Goal: Task Accomplishment & Management: Contribute content

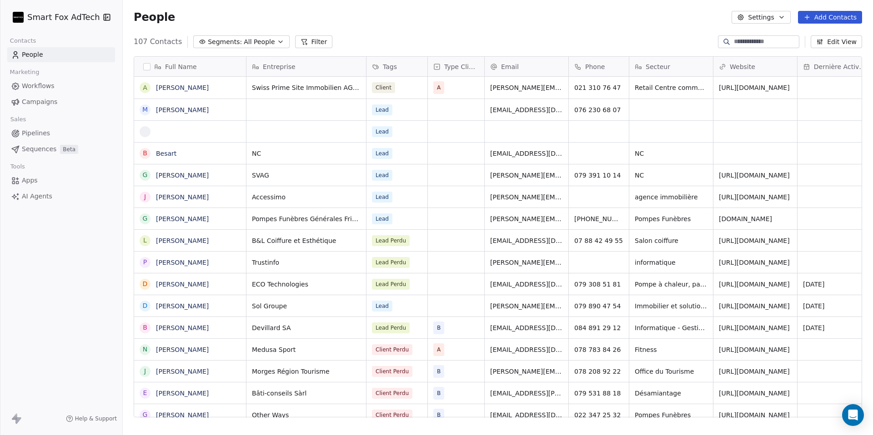
scroll to position [383, 750]
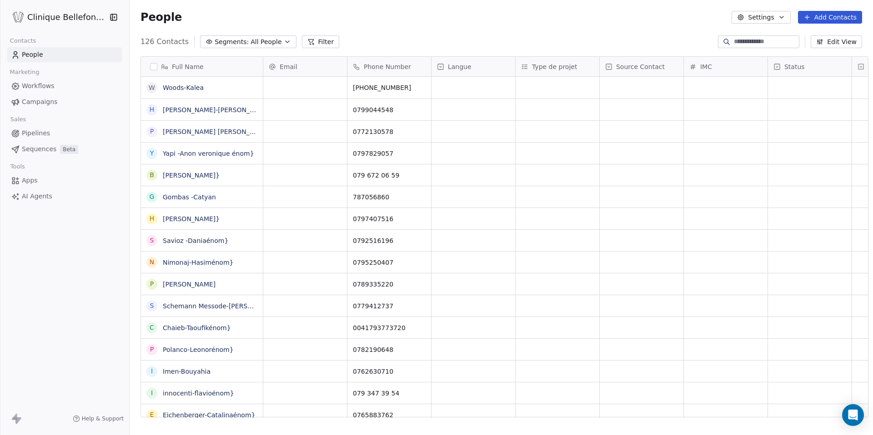
scroll to position [383, 750]
click at [56, 15] on html "Clinique Bellefontaine Contacts People Marketing Workflows Campaigns Sales Pipe…" at bounding box center [436, 217] width 873 height 435
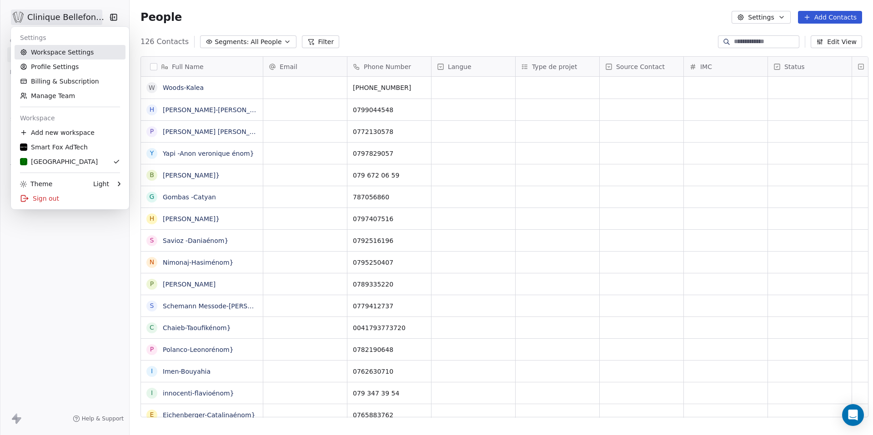
click at [58, 55] on link "Workspace Settings" at bounding box center [70, 52] width 111 height 15
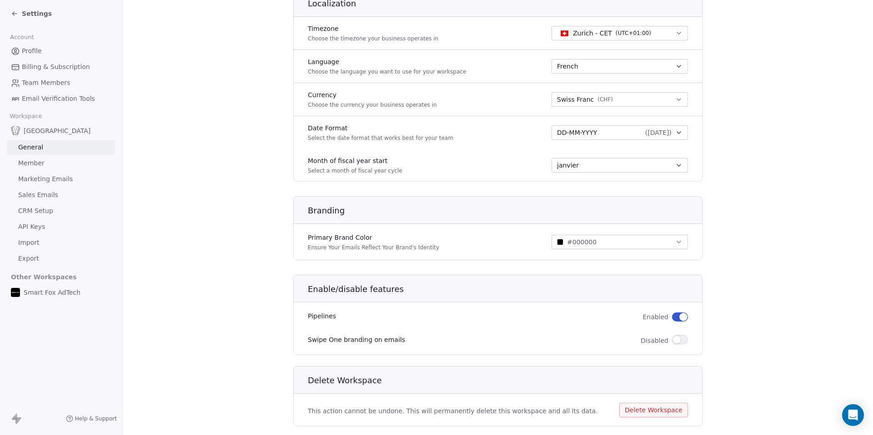
scroll to position [415, 0]
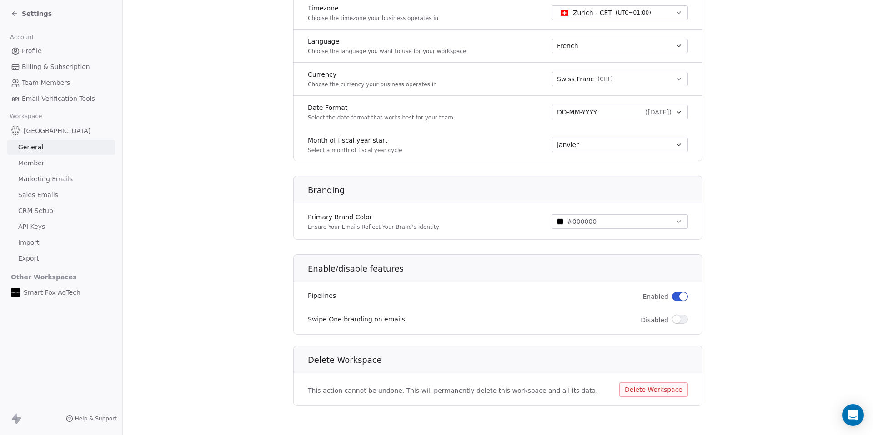
click at [44, 50] on link "Profile" at bounding box center [61, 51] width 108 height 15
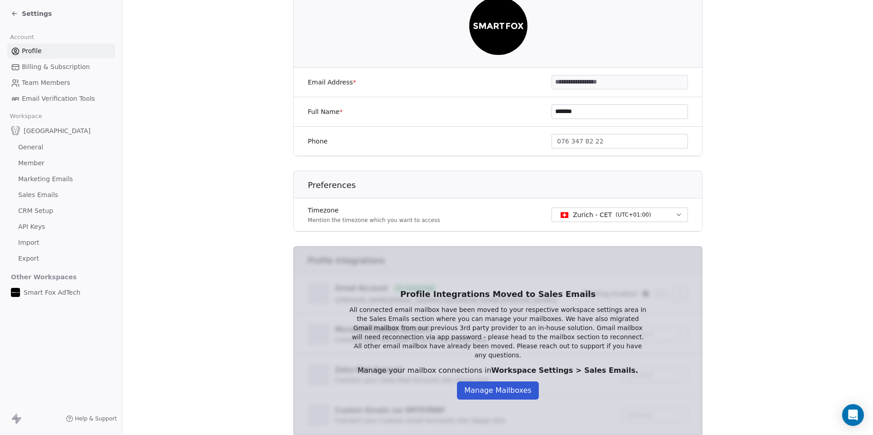
scroll to position [144, 0]
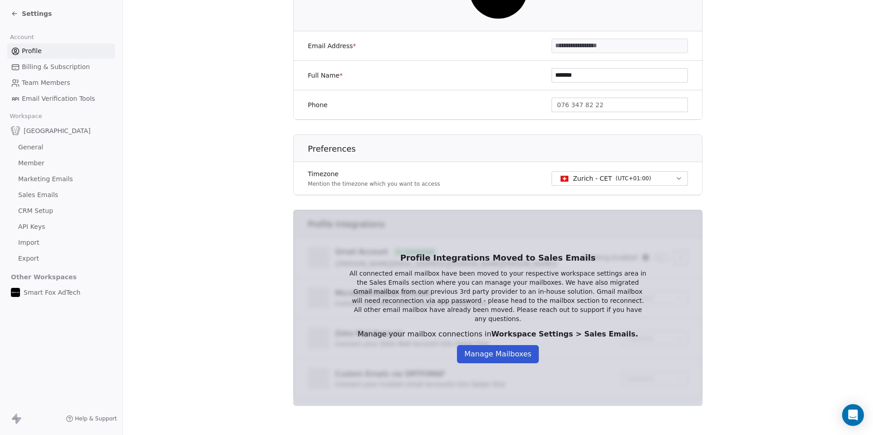
click at [73, 71] on span "Billing & Subscription" at bounding box center [56, 67] width 68 height 10
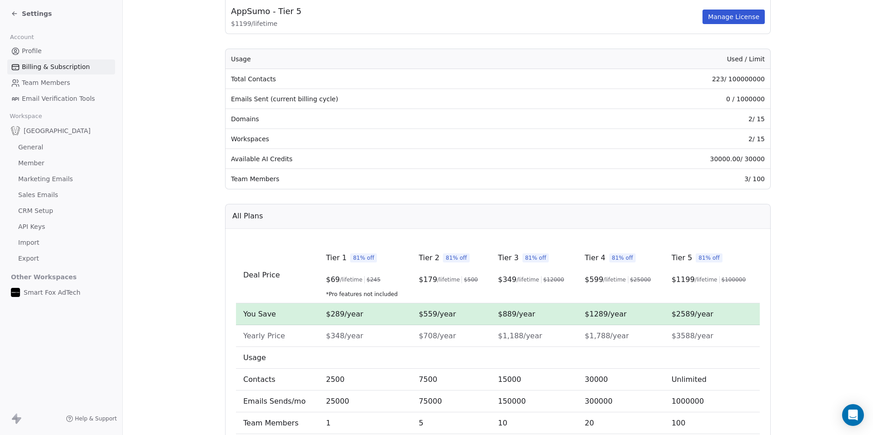
scroll to position [100, 0]
click at [54, 85] on span "Team Members" at bounding box center [46, 83] width 48 height 10
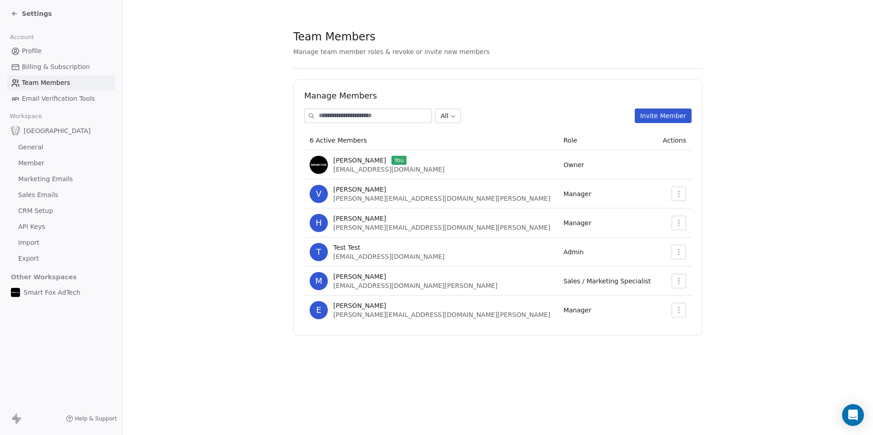
click at [683, 280] on button "button" at bounding box center [678, 281] width 15 height 15
click at [754, 219] on section "Team Members Manage team member roles & revoke or invite new members Manage Mem…" at bounding box center [498, 182] width 750 height 365
click at [681, 279] on icon "button" at bounding box center [678, 281] width 7 height 7
click at [692, 299] on div "Update" at bounding box center [707, 301] width 65 height 15
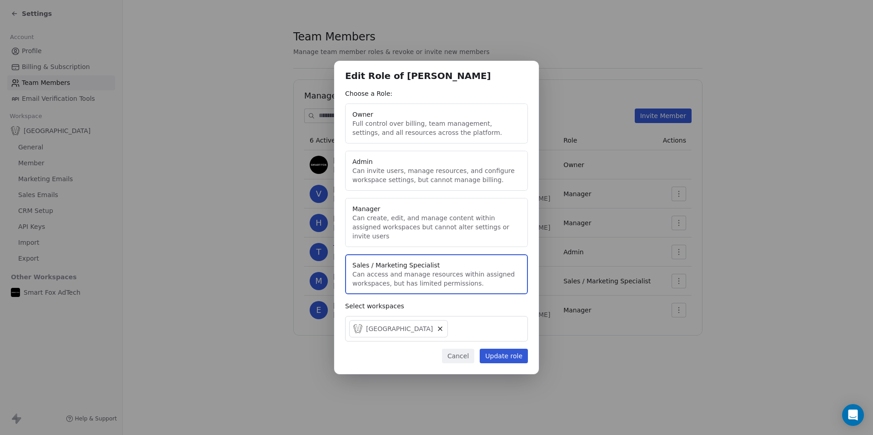
click at [762, 256] on div "Edit Role of Morgane Denis Choose a Role: Owner Full control over billing, team…" at bounding box center [436, 217] width 873 height 313
click at [455, 351] on button "Cancel" at bounding box center [458, 356] width 32 height 15
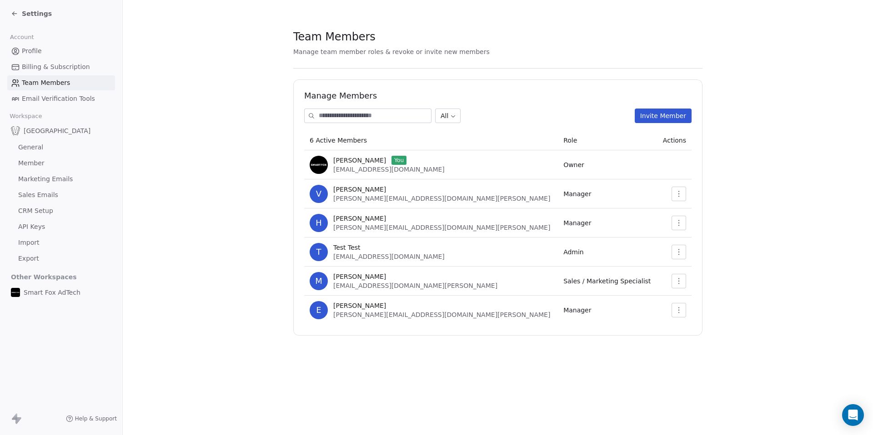
click at [33, 20] on div "Settings" at bounding box center [63, 13] width 104 height 13
click at [33, 15] on span "Settings" at bounding box center [37, 13] width 30 height 9
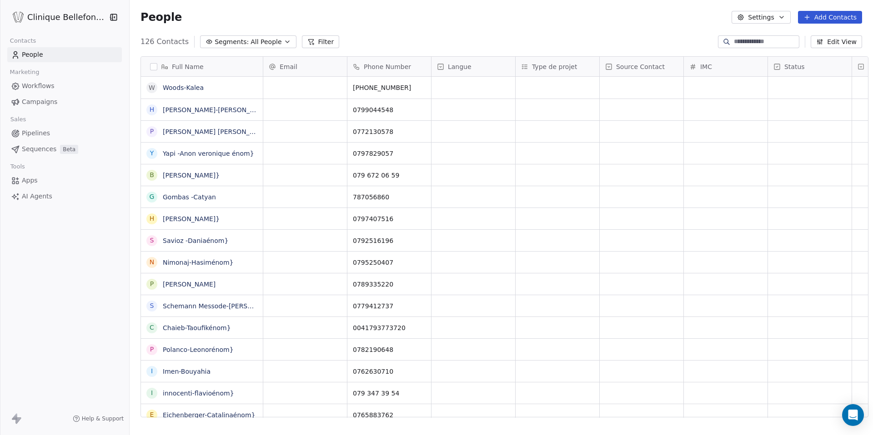
scroll to position [0, 0]
click at [233, 150] on link "Yapi -Anon veronique énom}" at bounding box center [208, 153] width 91 height 7
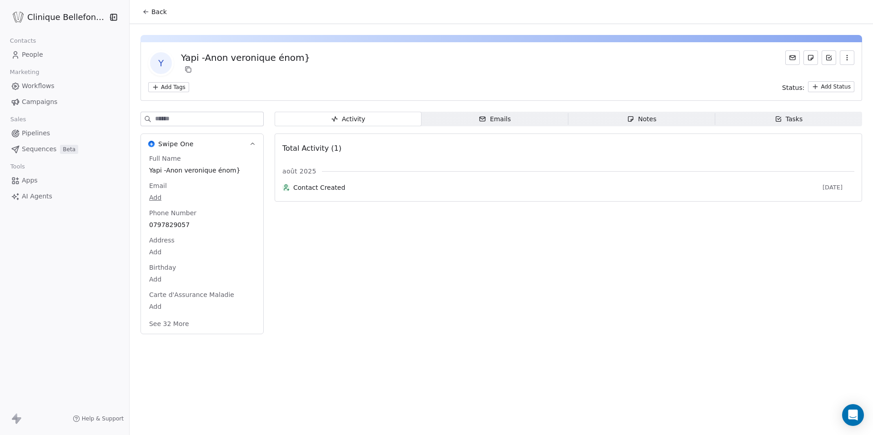
click at [232, 167] on span "Yapi -Anon veronique énom}" at bounding box center [202, 170] width 106 height 9
click at [230, 170] on span "Yapi -Anon veronique énom}" at bounding box center [202, 170] width 105 height 9
click at [229, 170] on textarea "**********" at bounding box center [195, 179] width 108 height 28
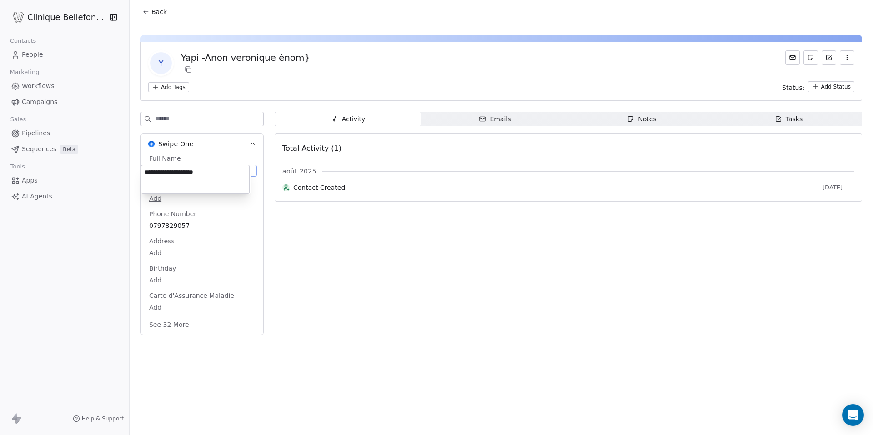
type textarea "**********"
click at [151, 13] on span "Back" at bounding box center [158, 11] width 15 height 9
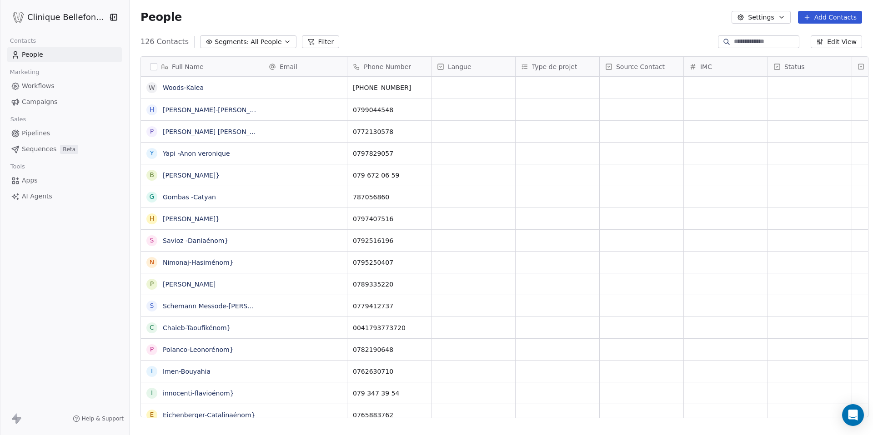
scroll to position [383, 750]
click at [220, 176] on link "Bagnoud-Marie-Astridénom}" at bounding box center [191, 175] width 57 height 7
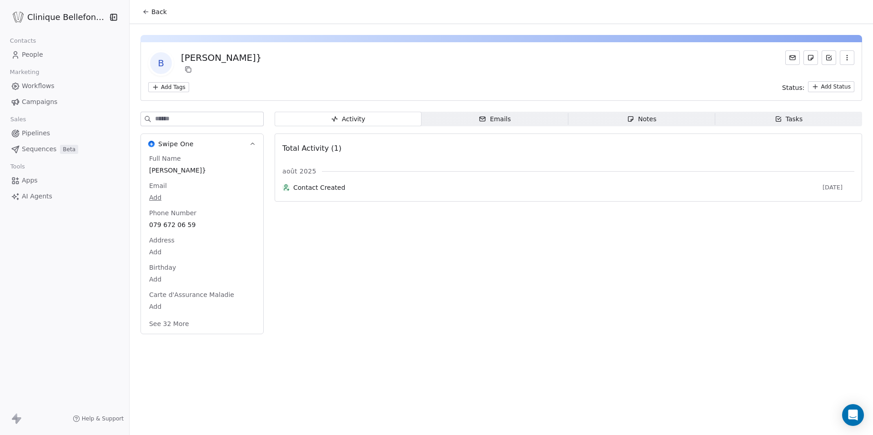
click at [210, 166] on span "Bagnoud-Marie-Astridénom}" at bounding box center [202, 170] width 106 height 9
click at [231, 169] on span "Bagnoud-Marie-Astridénom}" at bounding box center [202, 170] width 105 height 9
type textarea "**********"
click at [129, 95] on html "**********" at bounding box center [436, 217] width 873 height 435
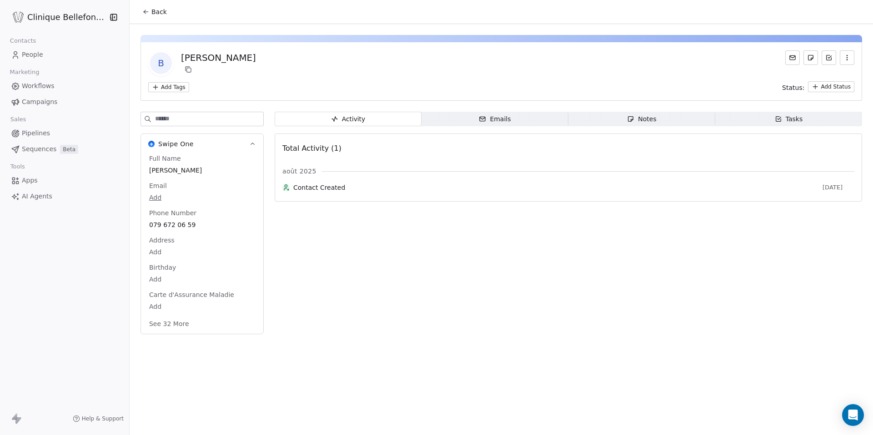
click at [151, 16] on span "Back" at bounding box center [158, 11] width 15 height 9
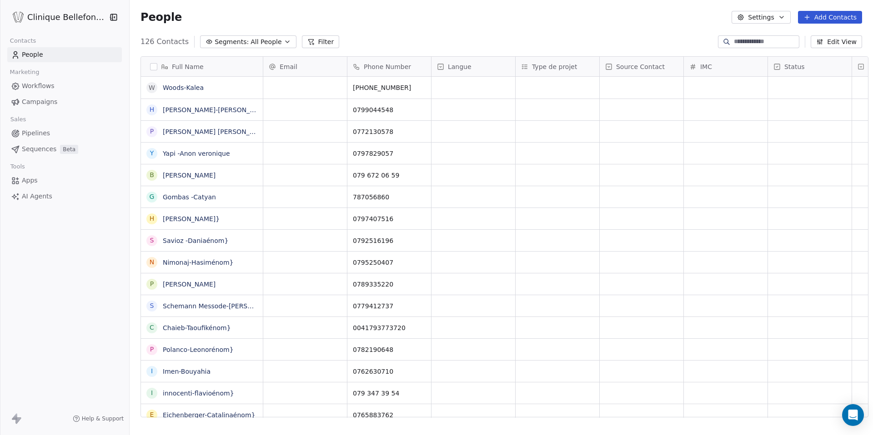
scroll to position [383, 750]
click at [220, 217] on link "Hasnaoui-Ahmedénom}" at bounding box center [191, 218] width 57 height 7
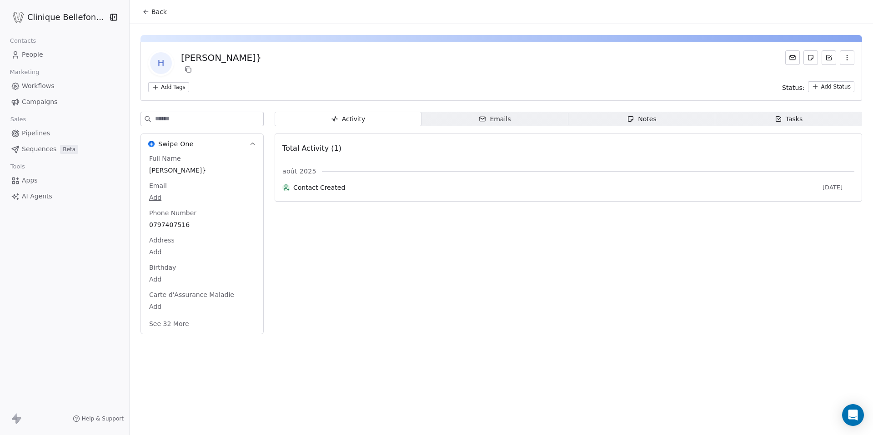
click at [207, 175] on div "Hasnaoui-Ahmedénom}" at bounding box center [202, 170] width 110 height 11
click at [217, 173] on span "Hasnaoui-Ahmedénom}" at bounding box center [202, 170] width 105 height 9
click at [218, 173] on span "Hasnaoui-Ahmedénom}" at bounding box center [202, 170] width 105 height 9
click at [218, 170] on textarea "**********" at bounding box center [195, 179] width 108 height 28
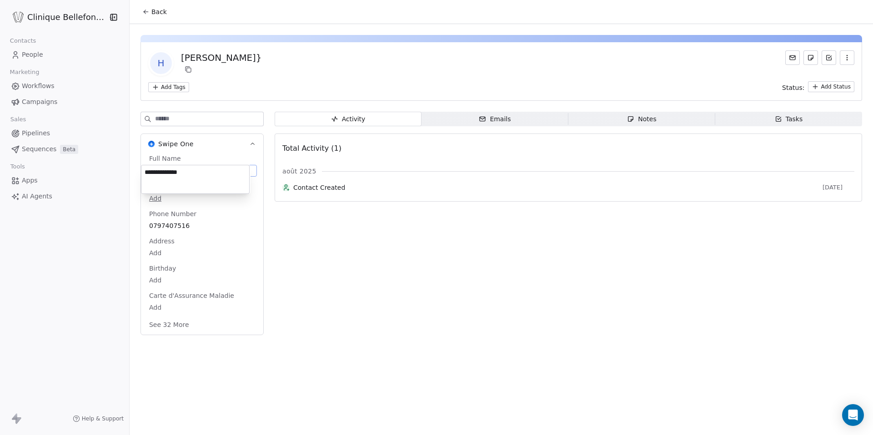
type textarea "**********"
click at [142, 15] on icon at bounding box center [145, 11] width 7 height 7
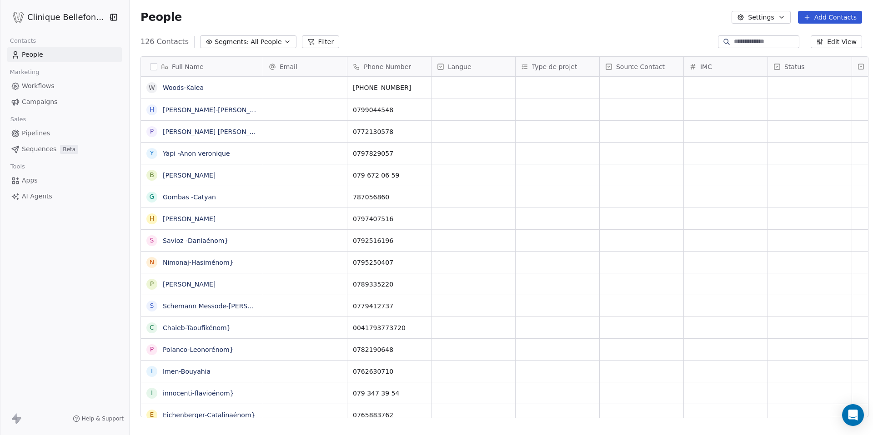
scroll to position [383, 750]
click at [212, 240] on link "Savioz -Daniaénom}" at bounding box center [195, 240] width 65 height 7
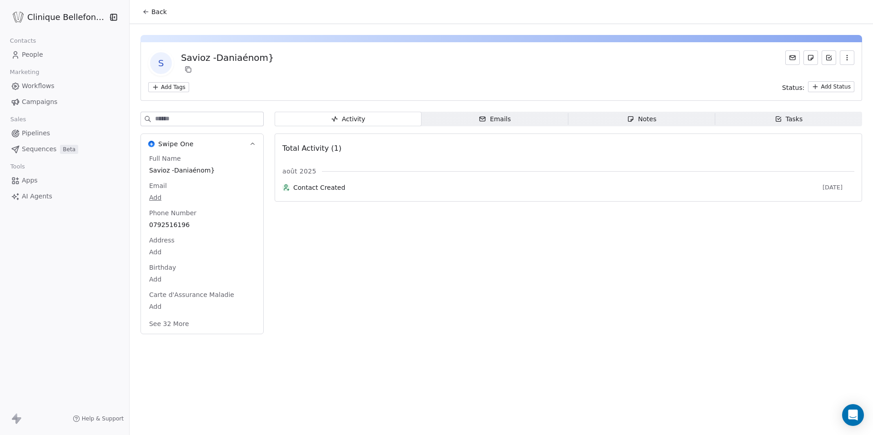
click at [206, 172] on span "Savioz -Daniaénom}" at bounding box center [202, 170] width 106 height 9
click at [223, 166] on span "Savioz -Daniaénom}" at bounding box center [202, 170] width 105 height 9
type textarea "**********"
click at [146, 17] on button "Back" at bounding box center [154, 12] width 35 height 16
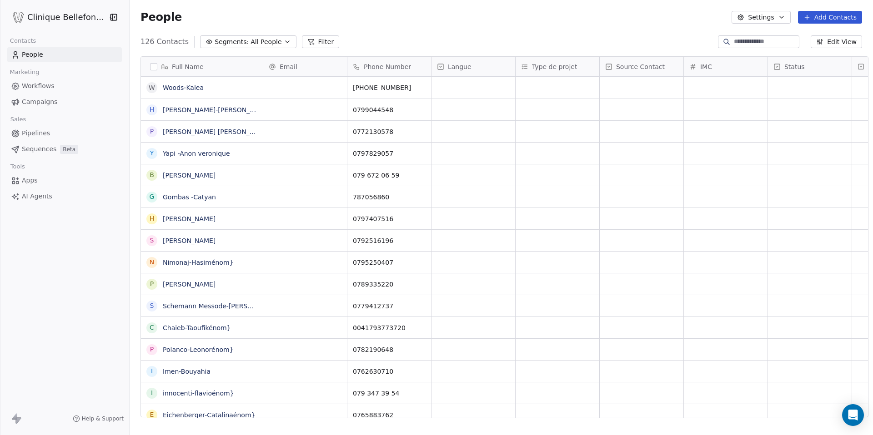
scroll to position [383, 750]
click at [220, 265] on link "Nimonaj-Hasiménom}" at bounding box center [198, 262] width 70 height 7
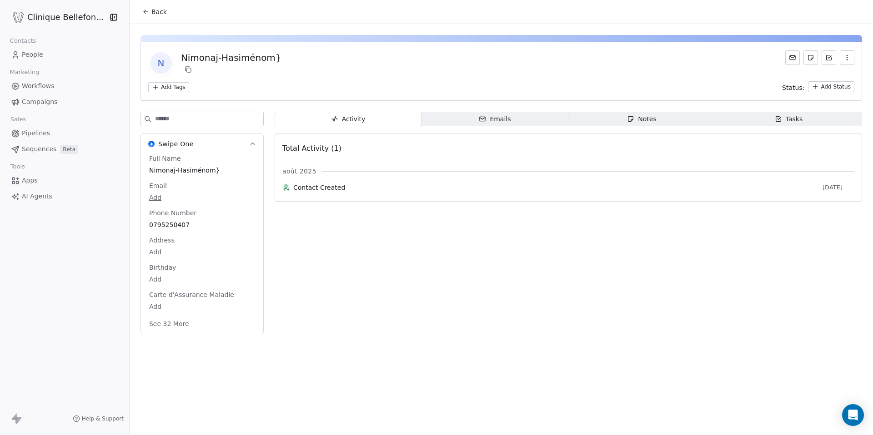
click at [217, 166] on span "Nimonaj-Hasiménom}" at bounding box center [202, 170] width 106 height 9
click at [214, 169] on span "Nimonaj-Hasiménom}" at bounding box center [202, 170] width 105 height 9
type textarea "**********"
click at [151, 13] on span "Back" at bounding box center [158, 11] width 15 height 9
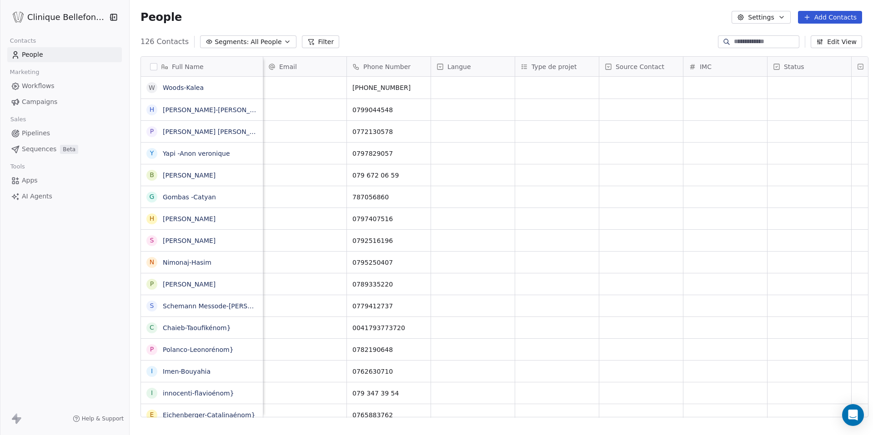
scroll to position [0, 1]
click at [237, 305] on link "Schemann Messode-Isabelleénom}" at bounding box center [224, 306] width 123 height 7
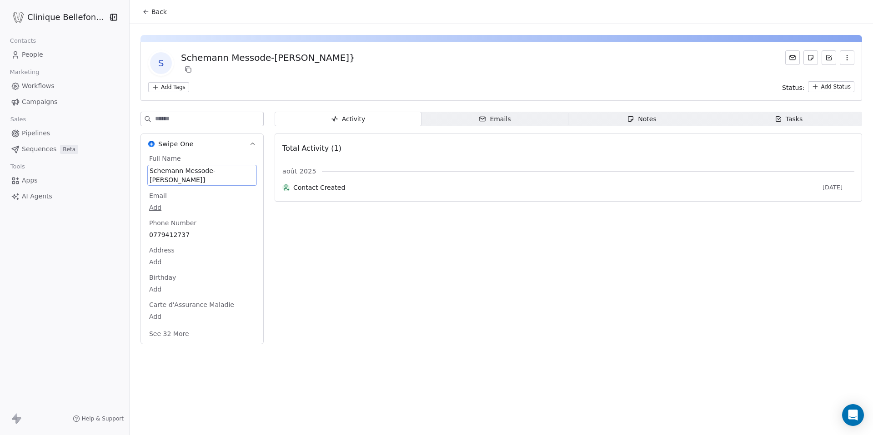
click at [231, 174] on span "Schemann Messode-Isabelleénom}" at bounding box center [202, 175] width 105 height 18
type textarea "**********"
click at [137, 7] on button "Back" at bounding box center [154, 12] width 35 height 16
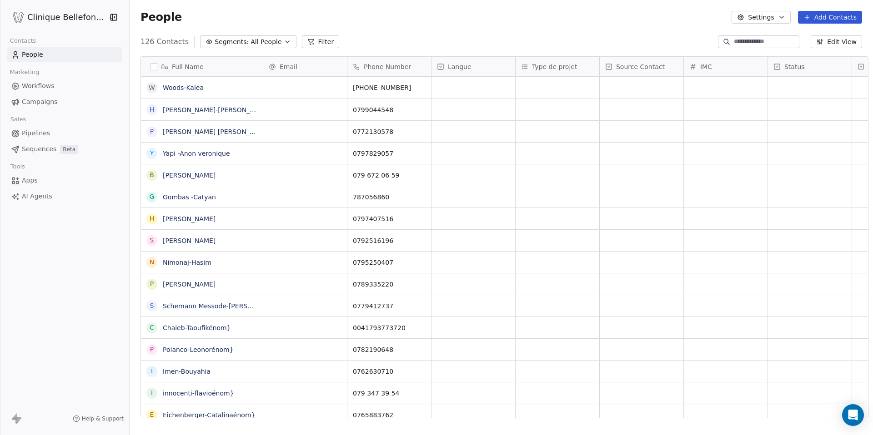
scroll to position [383, 750]
click at [216, 325] on link "Chaieb-Taoufikénom}" at bounding box center [197, 328] width 68 height 7
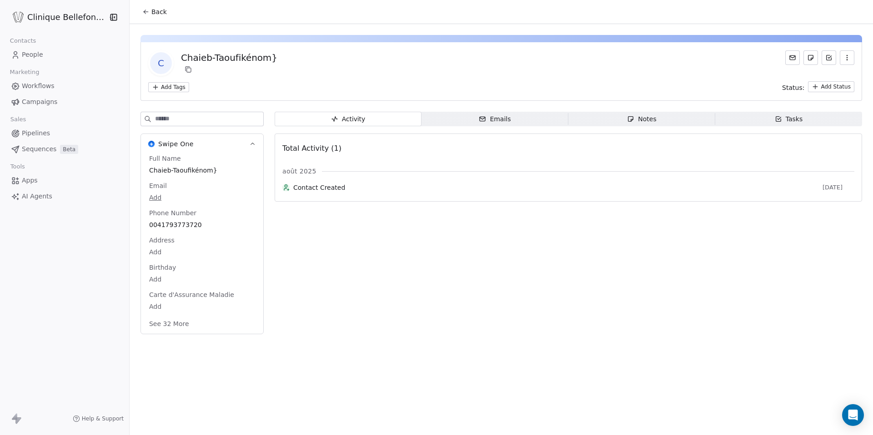
click at [203, 160] on div "Full Name Chaieb-Taoufikénom}" at bounding box center [202, 165] width 110 height 22
click at [202, 173] on span "Chaieb-Taoufikénom}" at bounding box center [202, 170] width 105 height 9
click at [211, 172] on span "Chaieb-Taoufikénom}" at bounding box center [202, 170] width 105 height 9
click at [212, 170] on span "Chaieb-Taoufikénom}" at bounding box center [202, 170] width 105 height 9
click at [203, 168] on span "Chaieb-Taoufikénom}" at bounding box center [202, 170] width 105 height 9
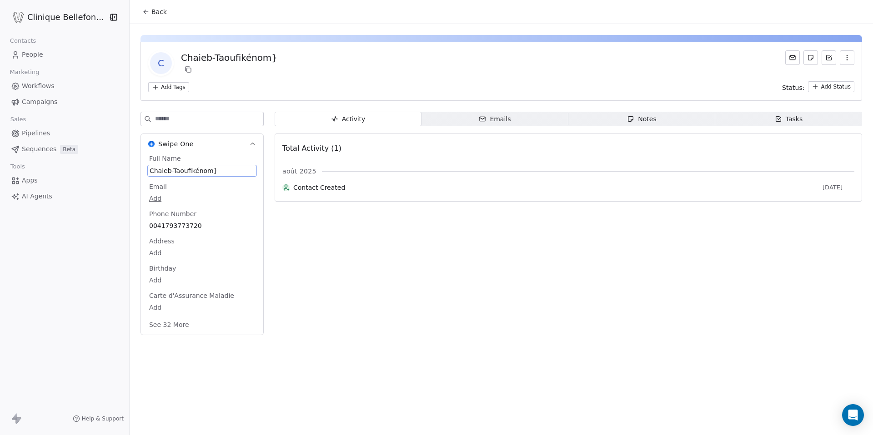
click at [203, 168] on span "Chaieb-Taoufikénom}" at bounding box center [202, 170] width 105 height 9
type textarea "**********"
click at [142, 6] on button "Back" at bounding box center [154, 12] width 35 height 16
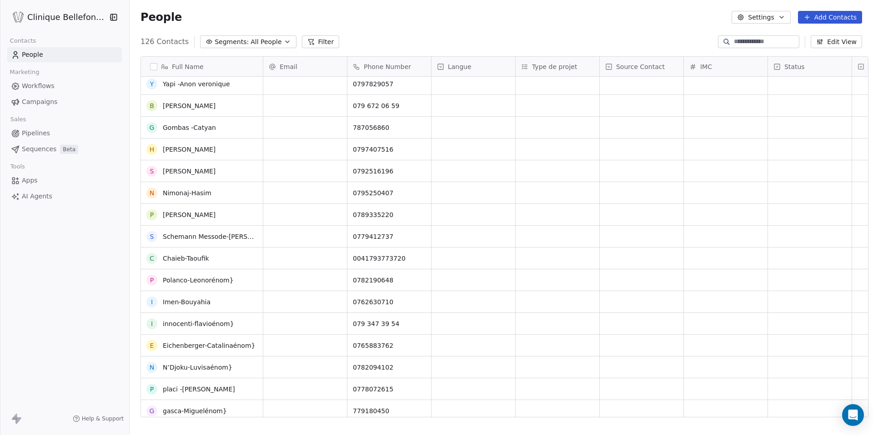
scroll to position [81, 0]
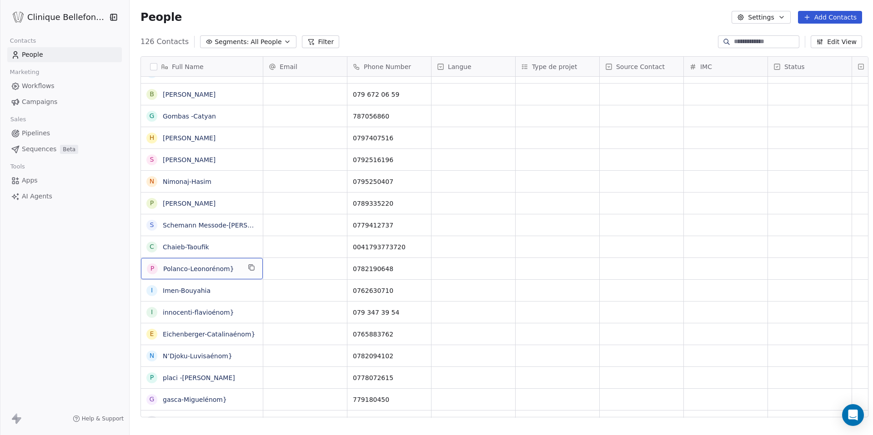
click at [229, 272] on span "Polanco-Leonorénom}" at bounding box center [201, 269] width 77 height 9
click at [226, 271] on textarea "**********" at bounding box center [195, 272] width 121 height 28
type textarea "**********"
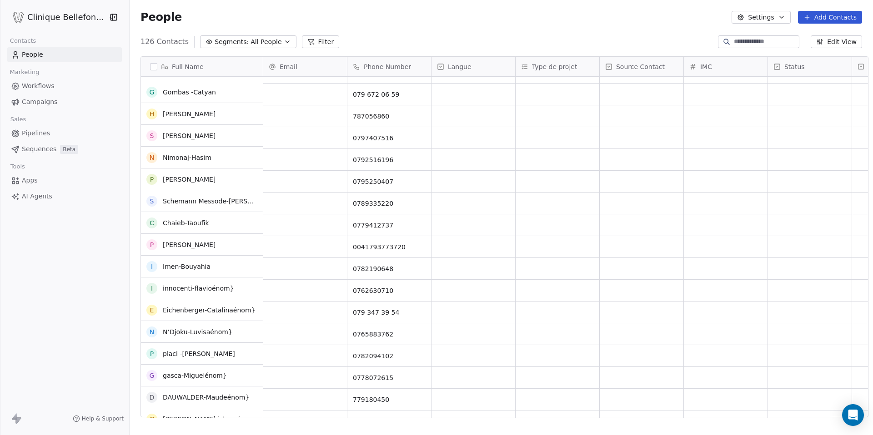
scroll to position [106, 0]
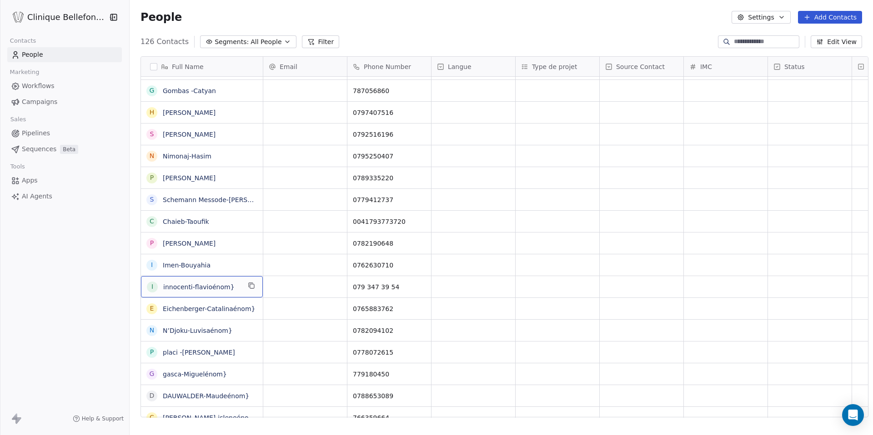
click at [223, 285] on span "innocenti-flavioénom}" at bounding box center [201, 287] width 77 height 9
type textarea "**********"
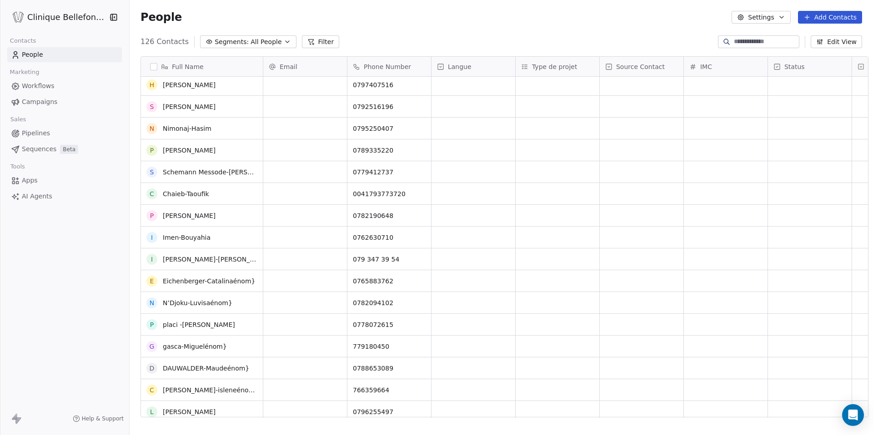
scroll to position [135, 0]
click at [246, 276] on textarea "**********" at bounding box center [200, 284] width 130 height 28
type textarea "**********"
click at [237, 294] on div "N N’Djoku-Luvisaénom}" at bounding box center [202, 302] width 122 height 21
click at [229, 302] on textarea "**********" at bounding box center [195, 306] width 121 height 28
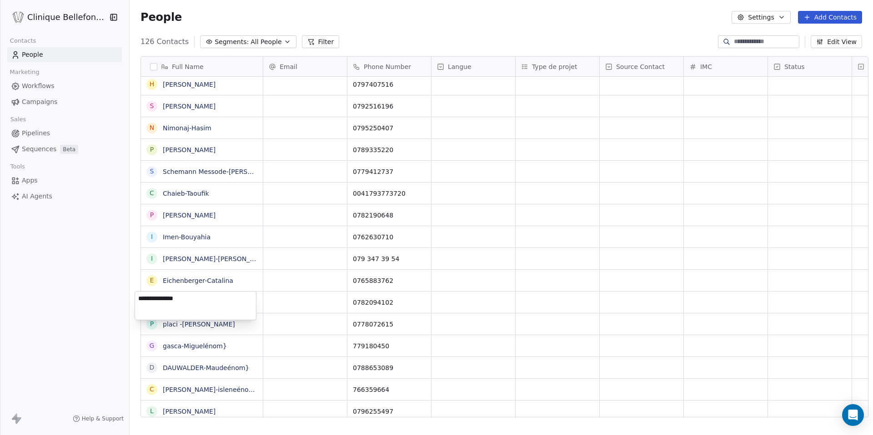
type textarea "**********"
click at [228, 343] on span "gasca-Miguelénom}" at bounding box center [201, 346] width 77 height 9
type textarea "**********"
click at [240, 365] on div "D DAUWALDER-Maudeénom}" at bounding box center [206, 367] width 131 height 21
type textarea "**********"
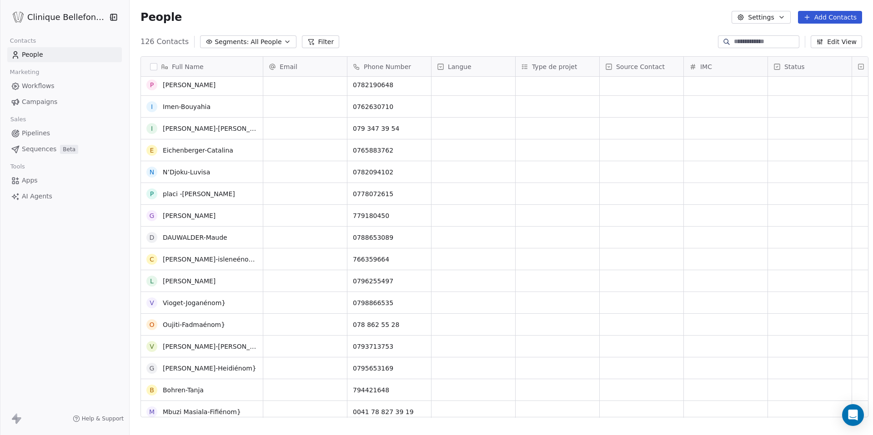
scroll to position [268, 0]
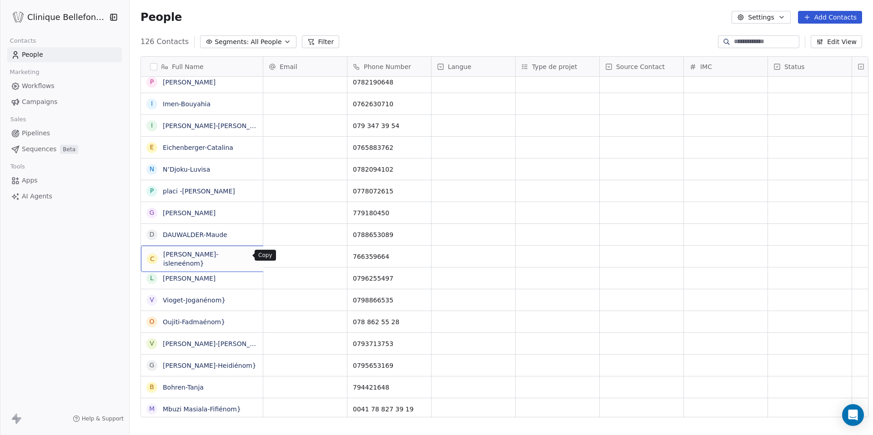
click at [260, 253] on button "grid" at bounding box center [265, 255] width 11 height 11
click at [240, 253] on textarea "**********" at bounding box center [195, 260] width 121 height 28
click at [232, 255] on textarea "**********" at bounding box center [195, 260] width 121 height 28
type textarea "**********"
click at [225, 302] on span "Vioget-Joganénom}" at bounding box center [201, 300] width 77 height 9
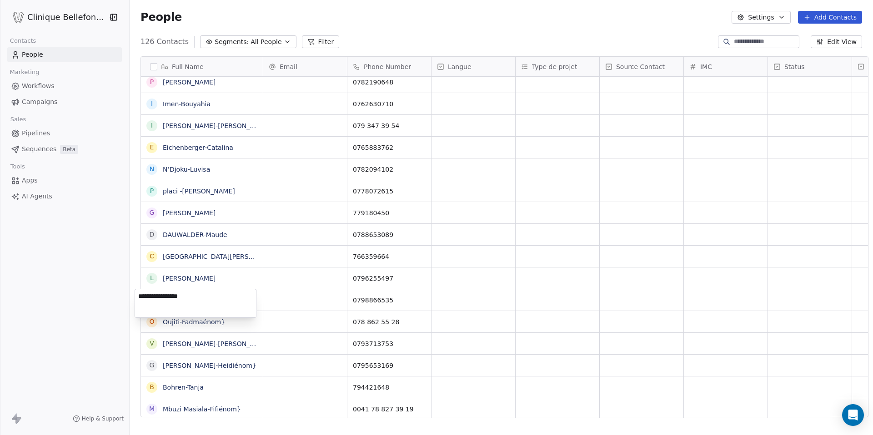
click at [225, 302] on textarea "**********" at bounding box center [195, 304] width 121 height 28
type textarea "**********"
click at [226, 316] on div "O Oujiti-Fadmaénom}" at bounding box center [202, 321] width 122 height 21
click at [219, 322] on textarea "**********" at bounding box center [195, 325] width 121 height 28
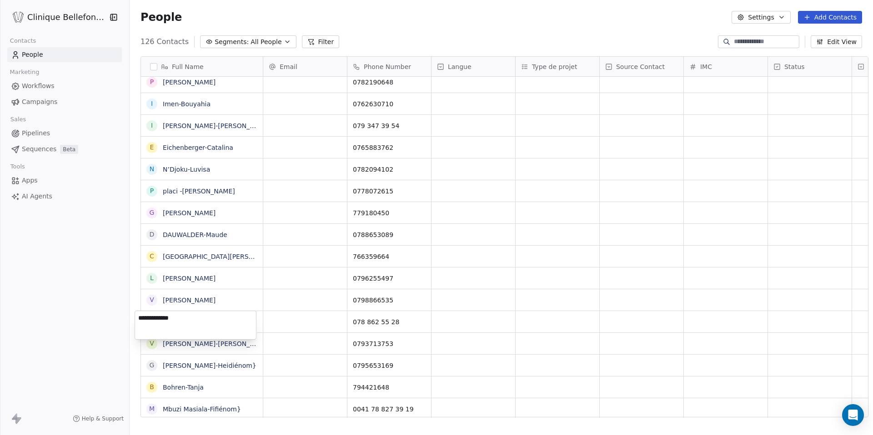
type textarea "**********"
click at [225, 341] on span "Vietti-Stefanieénom}" at bounding box center [209, 346] width 92 height 18
type textarea "**********"
click at [226, 360] on div "G Guevara-Heidiénom}" at bounding box center [201, 368] width 108 height 18
click at [226, 364] on textarea "**********" at bounding box center [195, 369] width 121 height 28
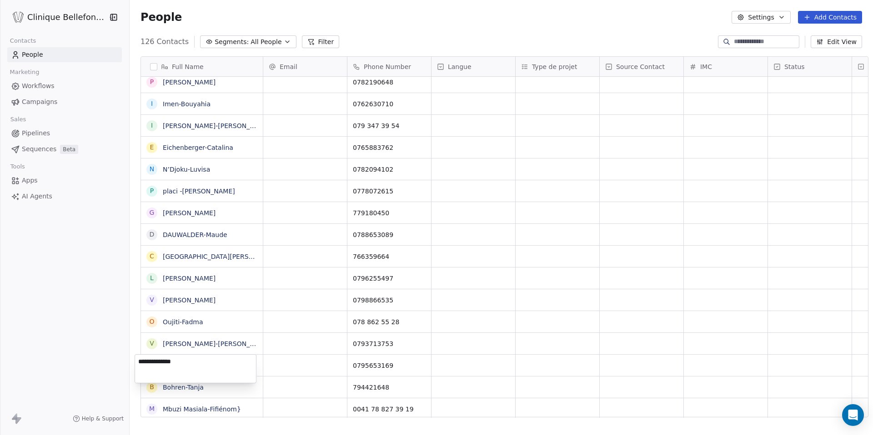
type textarea "**********"
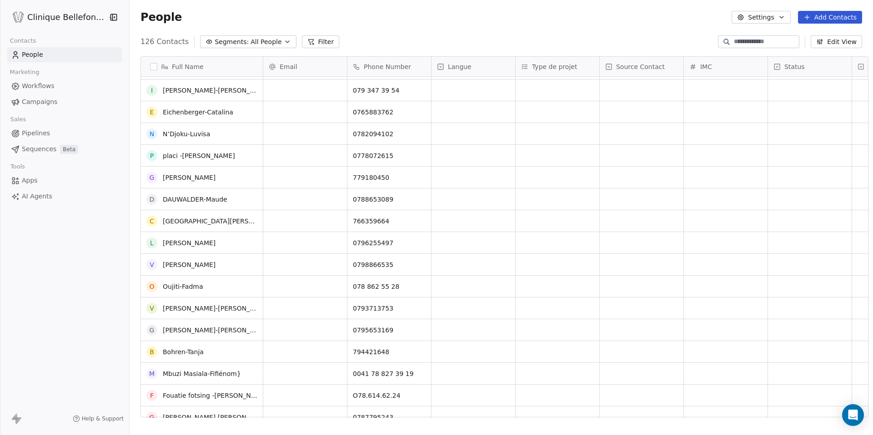
scroll to position [345, 0]
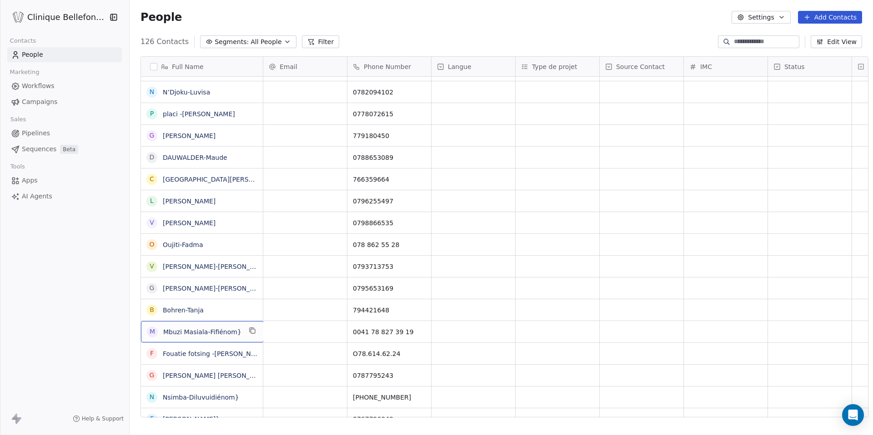
click at [236, 335] on div "M Mbuzi Masiala-Fifiénom}" at bounding box center [202, 331] width 123 height 21
type textarea "**********"
click at [240, 352] on link "Fouatie fotsing -Hugues énom}" at bounding box center [217, 353] width 109 height 7
drag, startPoint x: 240, startPoint y: 352, endPoint x: 235, endPoint y: 359, distance: 8.7
click at [235, 357] on div "People Settings Add Contacts 126 Contacts Segments: All People Filter Edit View…" at bounding box center [501, 217] width 743 height 435
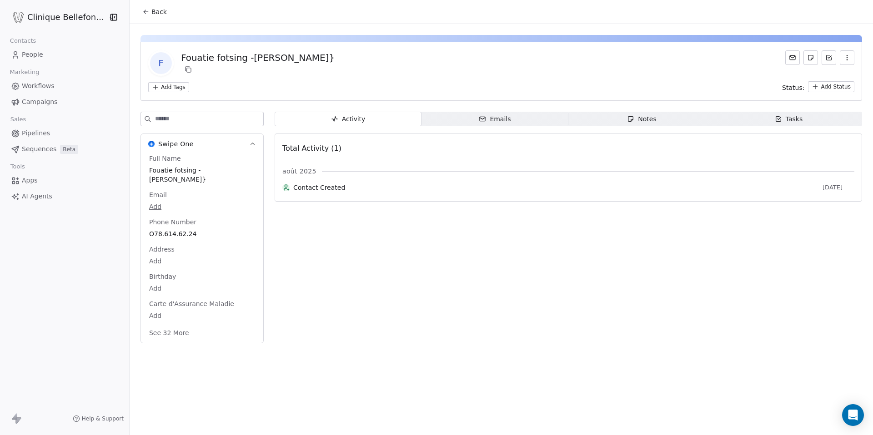
drag, startPoint x: 235, startPoint y: 359, endPoint x: 230, endPoint y: 171, distance: 187.8
click at [230, 171] on span "Fouatie fotsing -Hugues énom}" at bounding box center [202, 175] width 106 height 18
click at [234, 171] on span "Fouatie fotsing -Hugues énom}" at bounding box center [202, 175] width 106 height 18
click at [234, 171] on span "Fouatie fotsing -Hugues énom}" at bounding box center [202, 175] width 105 height 18
click at [240, 170] on textarea "**********" at bounding box center [195, 179] width 108 height 28
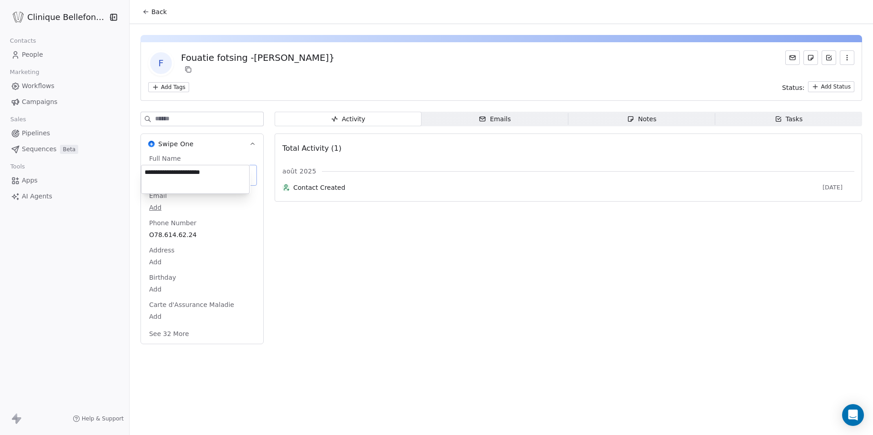
type textarea "**********"
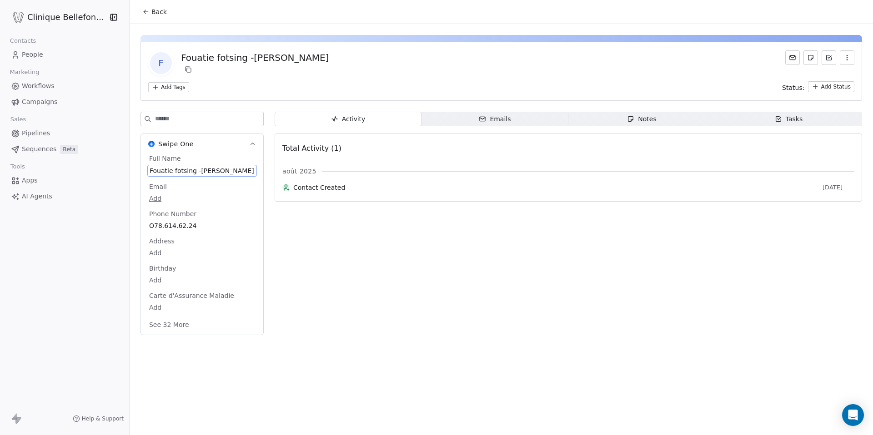
click at [144, 15] on button "Back" at bounding box center [154, 12] width 35 height 16
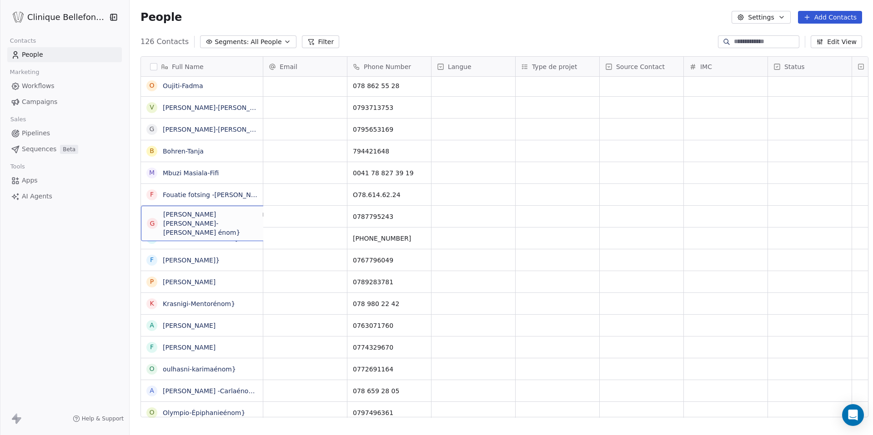
click at [247, 210] on span "Gétaz Zürcher-Marlyse Flore énom}" at bounding box center [209, 223] width 92 height 27
click at [232, 225] on textarea "**********" at bounding box center [202, 220] width 135 height 28
type textarea "**********"
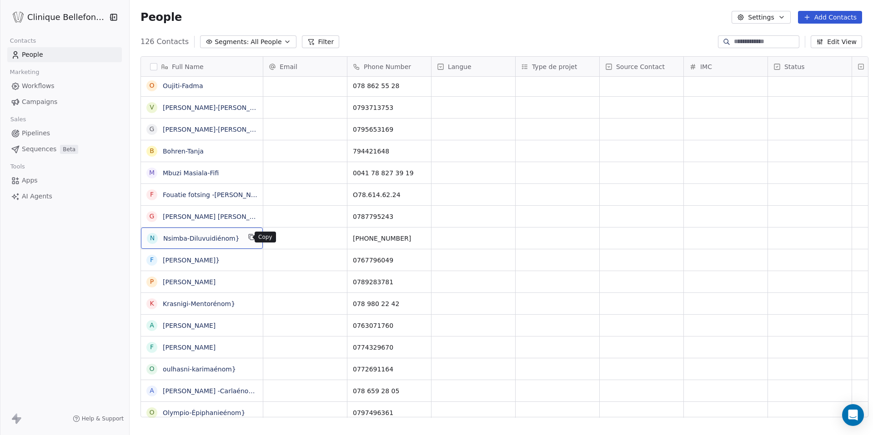
click at [249, 239] on button "grid" at bounding box center [251, 237] width 11 height 11
type textarea "**********"
click at [227, 260] on span "Farofia-Marciaénom}" at bounding box center [201, 260] width 77 height 9
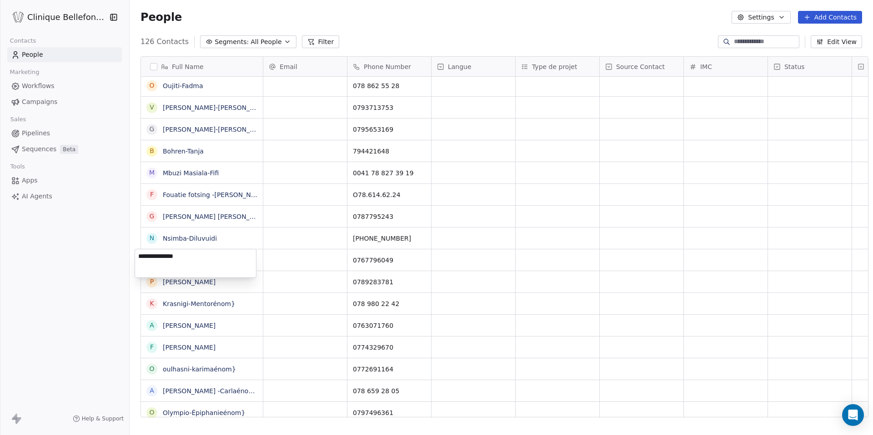
type textarea "**********"
click at [232, 301] on span "Krasnigi-Mentorénom}" at bounding box center [201, 304] width 77 height 9
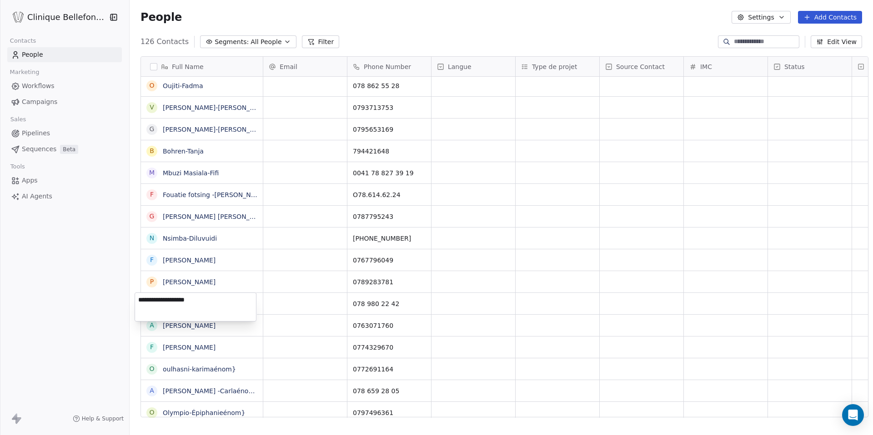
click at [232, 301] on textarea "**********" at bounding box center [195, 307] width 121 height 28
type textarea "**********"
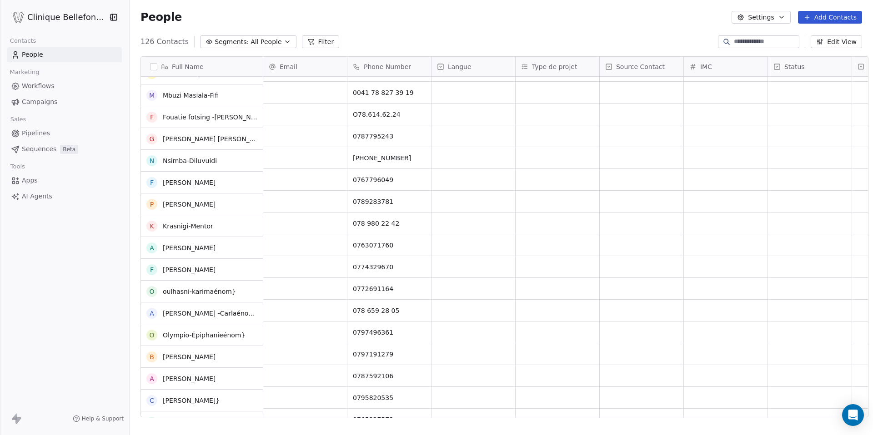
scroll to position [585, 0]
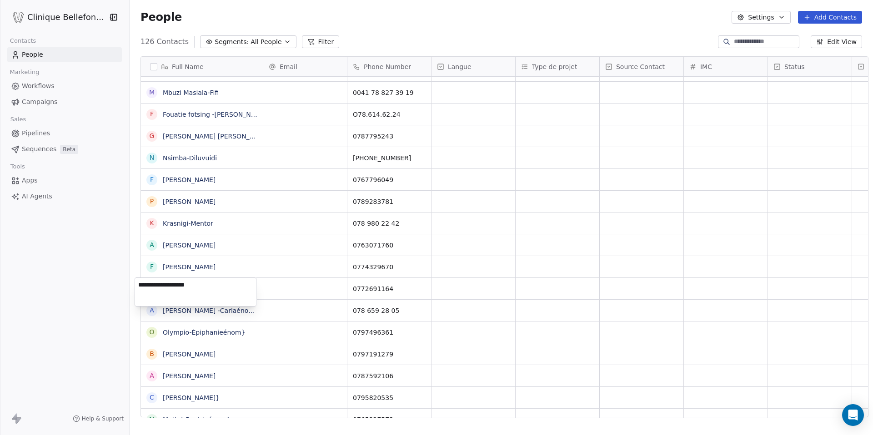
click at [234, 288] on textarea "**********" at bounding box center [195, 292] width 121 height 28
click at [225, 288] on textarea "**********" at bounding box center [195, 292] width 121 height 28
type textarea "**********"
click at [262, 307] on icon "grid" at bounding box center [265, 309] width 7 height 7
type textarea "**********"
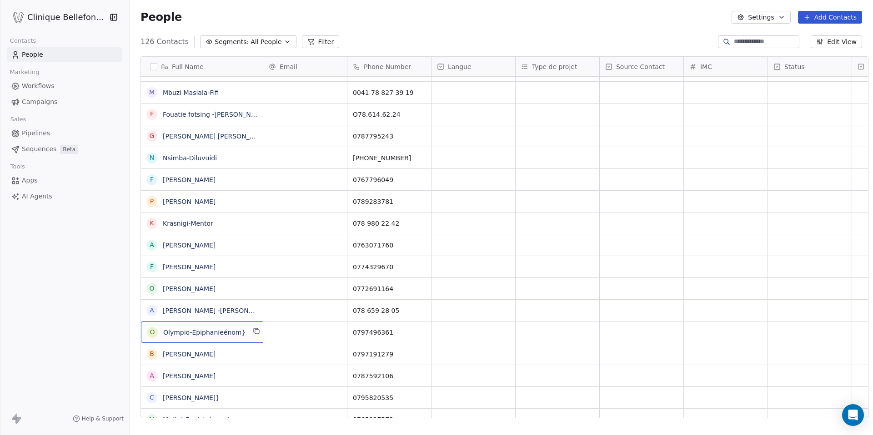
click at [237, 328] on div "O Olympio-Épiphanieénom}" at bounding box center [204, 332] width 127 height 21
click at [237, 328] on textarea "**********" at bounding box center [195, 336] width 121 height 28
type textarea "**********"
click at [229, 321] on html "Clinique Bellefontaine Contacts People Marketing Workflows Campaigns Sales Pipe…" at bounding box center [436, 217] width 873 height 435
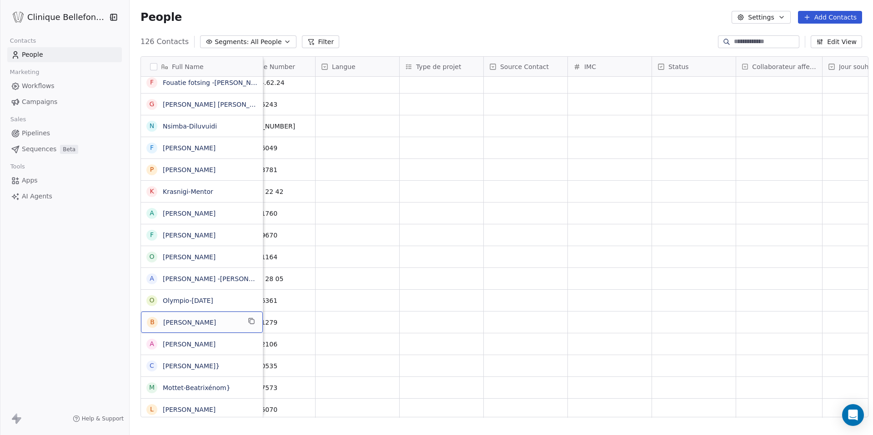
scroll to position [0, 0]
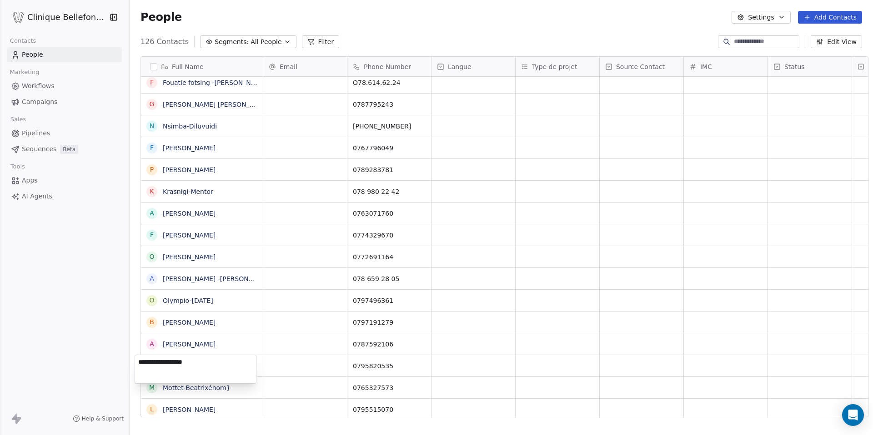
type textarea "**********"
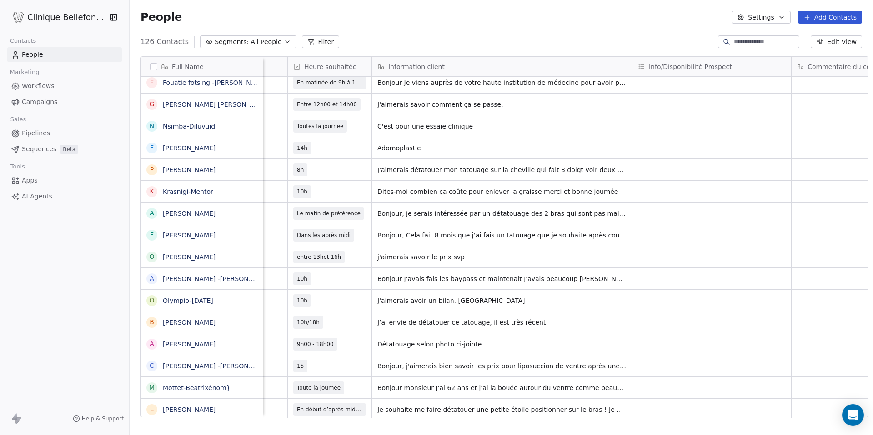
scroll to position [0, 725]
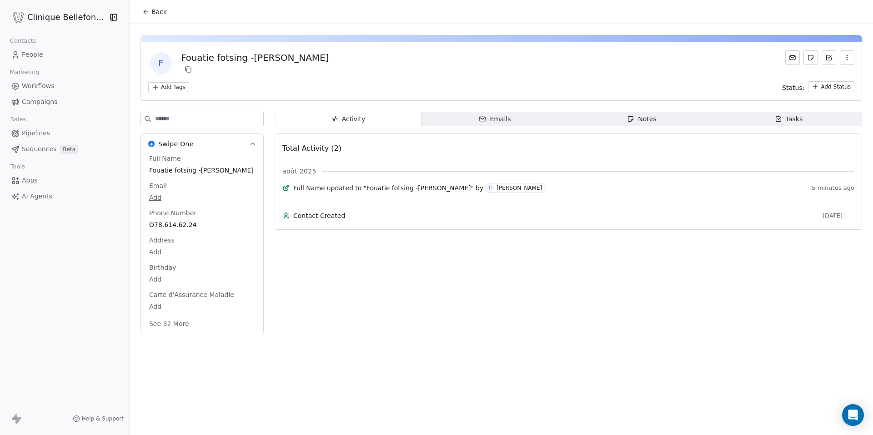
click at [36, 53] on span "People" at bounding box center [32, 55] width 21 height 10
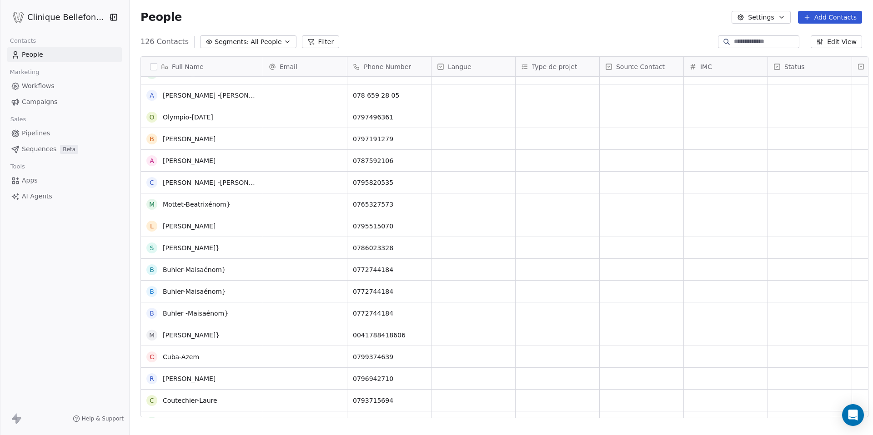
scroll to position [793, 0]
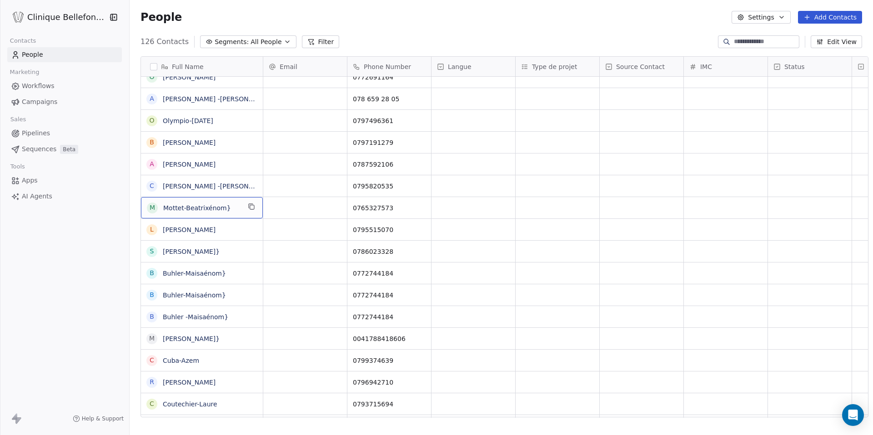
click at [237, 205] on div "M Mottet-Beatrixénom}" at bounding box center [202, 207] width 122 height 21
type textarea "**********"
click at [230, 253] on span "Sanchez-Micaelénom}" at bounding box center [201, 251] width 77 height 9
click at [230, 253] on textarea "**********" at bounding box center [195, 255] width 121 height 28
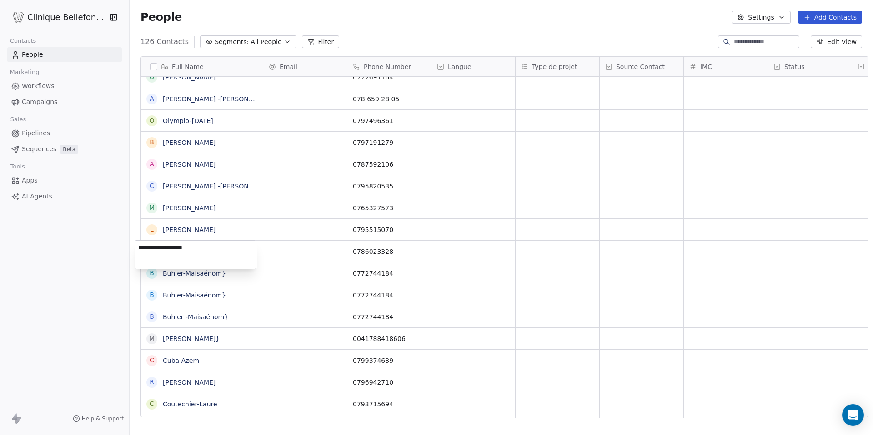
click at [230, 253] on textarea "**********" at bounding box center [195, 255] width 121 height 28
type textarea "**********"
click at [231, 267] on div "B Buhler-Maisaénom}" at bounding box center [202, 273] width 122 height 21
click at [231, 267] on textarea "**********" at bounding box center [195, 277] width 121 height 28
click at [225, 270] on textarea "**********" at bounding box center [195, 277] width 121 height 28
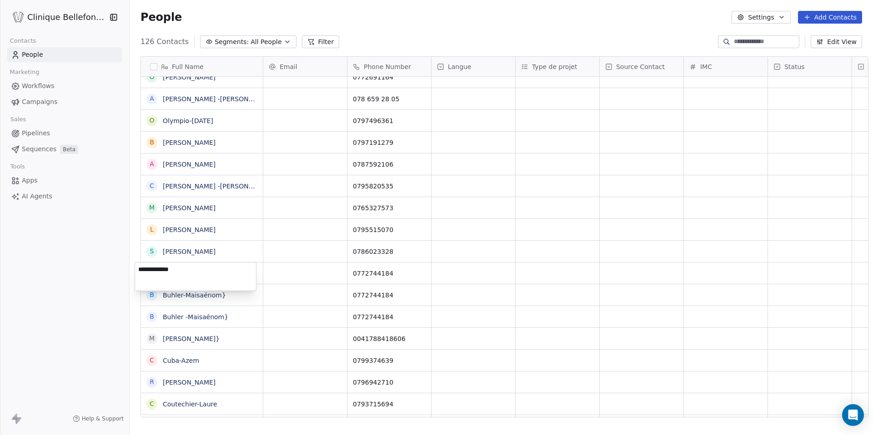
type textarea "**********"
click at [228, 296] on textarea "**********" at bounding box center [195, 299] width 121 height 28
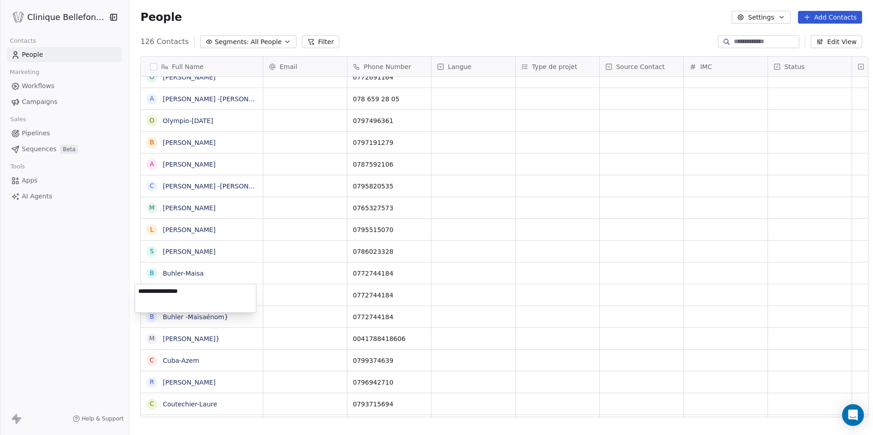
click at [215, 291] on textarea "**********" at bounding box center [195, 299] width 121 height 28
type textarea "**********"
click at [223, 315] on span "Buhler -Maisaénom}" at bounding box center [201, 317] width 77 height 9
click at [223, 315] on textarea "**********" at bounding box center [195, 320] width 121 height 28
type textarea "**********"
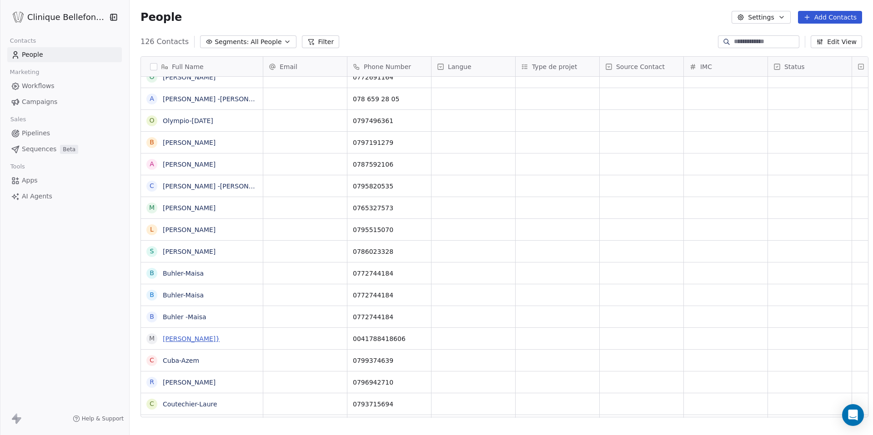
click at [220, 335] on link "Margherita-Manzellaénom}" at bounding box center [191, 338] width 57 height 7
click at [243, 339] on div "M Margherita-Manzellaénom}" at bounding box center [202, 338] width 122 height 21
type textarea "**********"
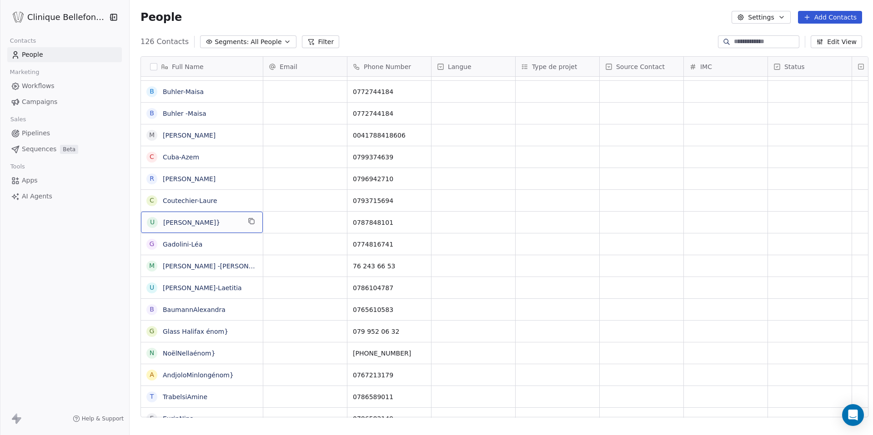
click at [225, 222] on span "Urbano-Lauraénom}" at bounding box center [201, 222] width 77 height 9
click at [225, 222] on textarea "**********" at bounding box center [195, 226] width 121 height 28
type textarea "**********"
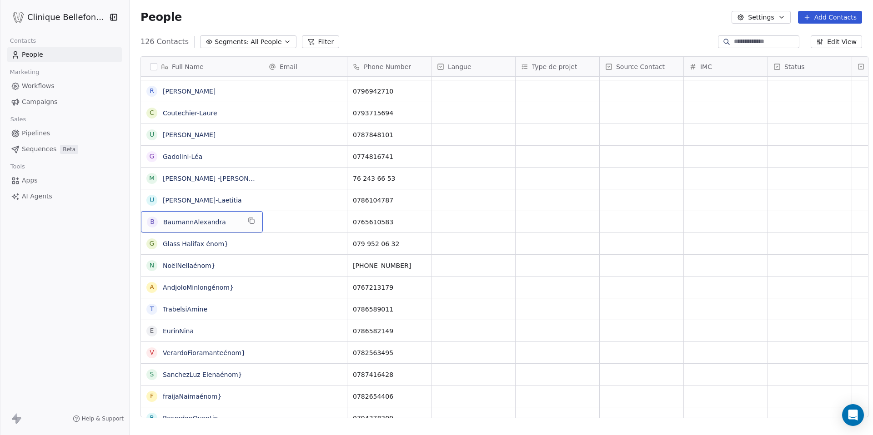
click at [225, 220] on span "BaumannAlexandra" at bounding box center [201, 222] width 77 height 9
click at [165, 218] on textarea "**********" at bounding box center [195, 225] width 121 height 28
type textarea "**********"
click at [233, 250] on html "Clinique Bellefontaine Contacts People Marketing Workflows Campaigns Sales Pipe…" at bounding box center [436, 217] width 873 height 435
type textarea "**********"
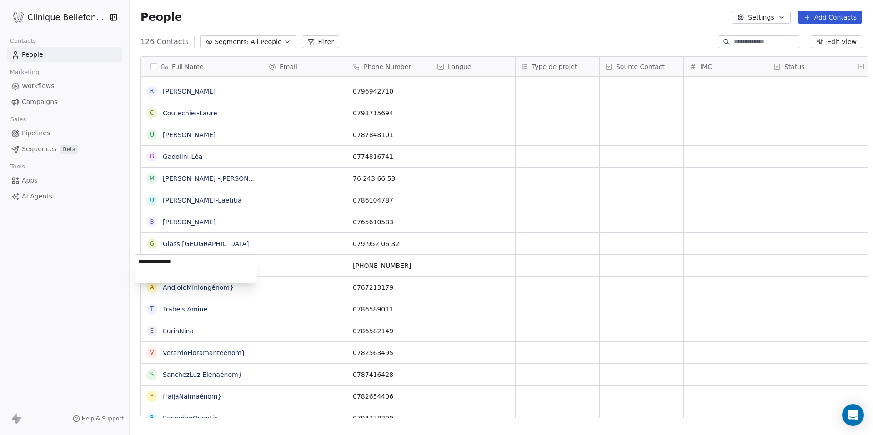
click at [225, 264] on textarea "**********" at bounding box center [195, 269] width 121 height 28
click at [150, 263] on textarea "*********" at bounding box center [195, 269] width 121 height 28
type textarea "**********"
click at [395, 265] on html "Clinique Bellefontaine Contacts People Marketing Workflows Campaigns Sales Pipe…" at bounding box center [436, 217] width 873 height 435
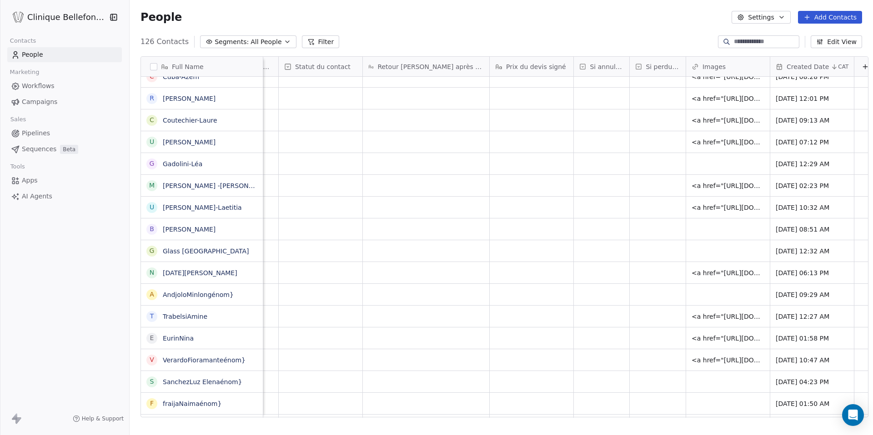
scroll to position [0, 1606]
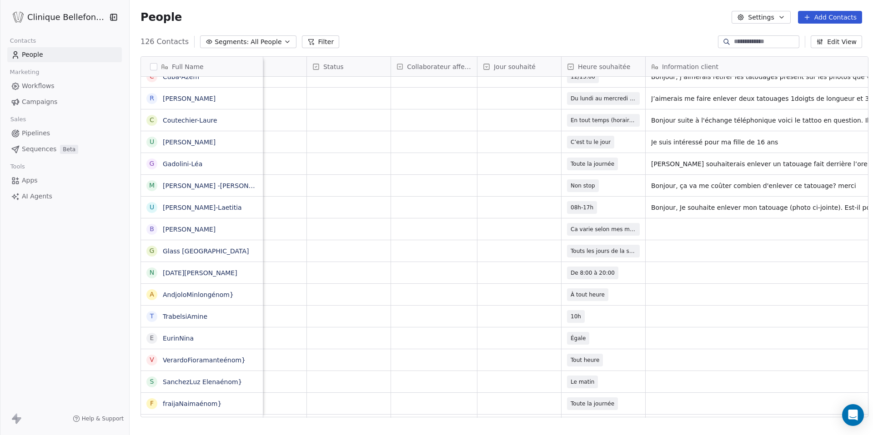
scroll to position [0, 510]
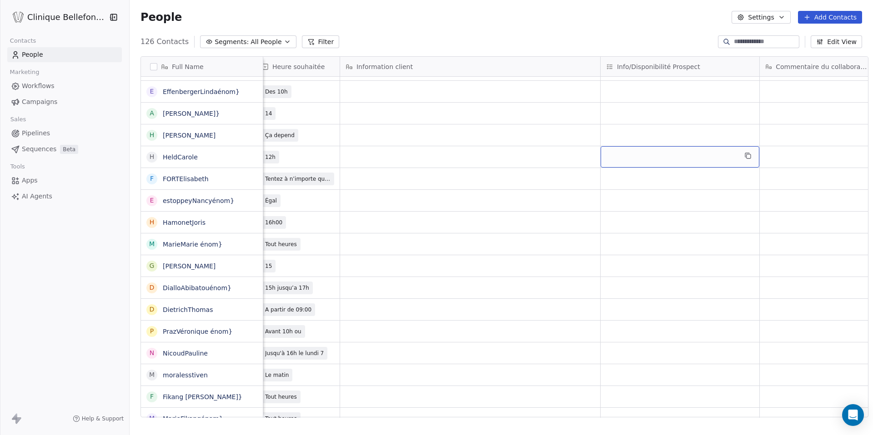
click at [602, 152] on div "grid" at bounding box center [679, 156] width 159 height 21
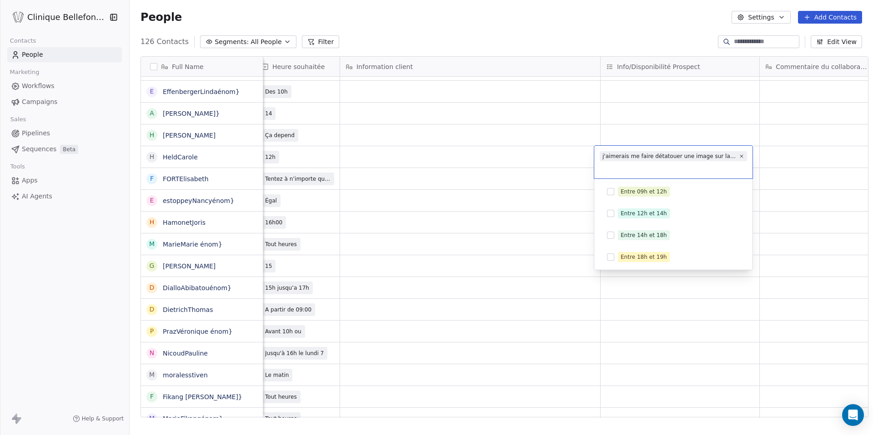
click at [668, 147] on div "j'aimerais me faire détatouer une image sur la cuisse qui fait 24 cm sur 15 cm.…" at bounding box center [673, 162] width 158 height 33
click at [479, 200] on html "Clinique Bellefontaine Contacts People Marketing Workflows Campaigns Sales Pipe…" at bounding box center [436, 217] width 873 height 435
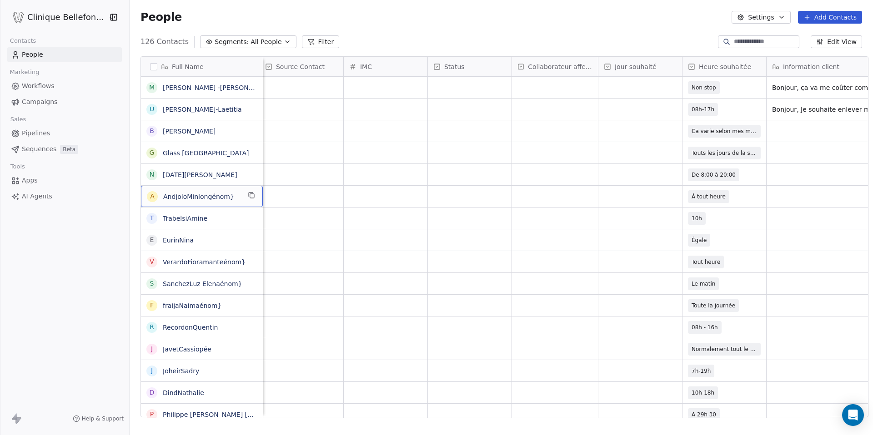
click at [235, 200] on div "A AndjoloMinlongénom}" at bounding box center [202, 196] width 122 height 21
click at [229, 200] on textarea "**********" at bounding box center [195, 200] width 121 height 28
click at [162, 194] on textarea "**********" at bounding box center [195, 200] width 121 height 28
type textarea "**********"
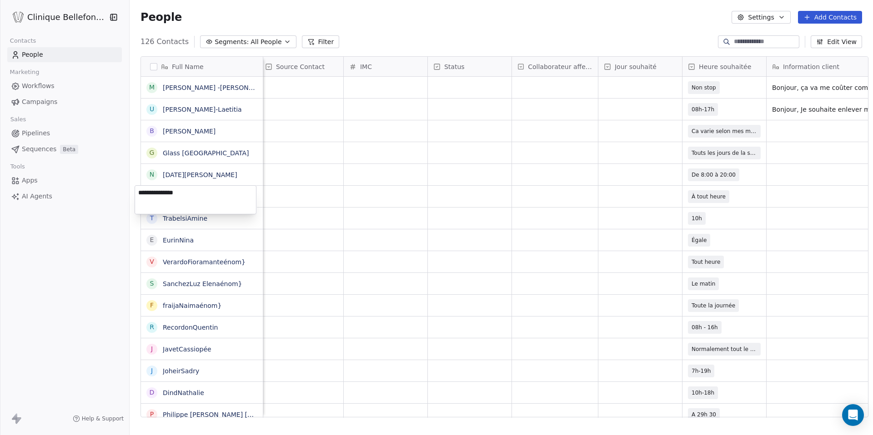
click at [212, 227] on html "Clinique Bellefontaine Contacts People Marketing Workflows Campaigns Sales Pipe…" at bounding box center [436, 217] width 873 height 435
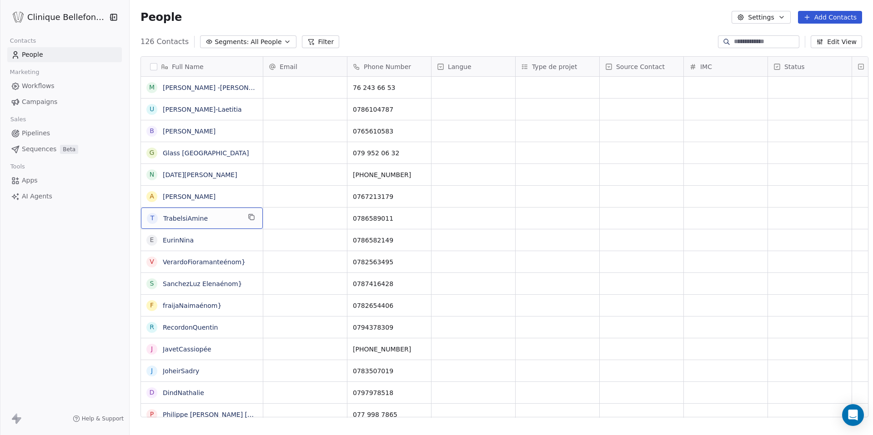
click at [230, 220] on span "TrabelsiAmine" at bounding box center [201, 218] width 77 height 9
click at [160, 216] on textarea "**********" at bounding box center [195, 222] width 121 height 28
type textarea "**********"
click at [199, 244] on html "Clinique Bellefontaine Contacts People Marketing Workflows Campaigns Sales Pipe…" at bounding box center [436, 217] width 873 height 435
click at [194, 238] on span "EurinNina" at bounding box center [201, 240] width 77 height 9
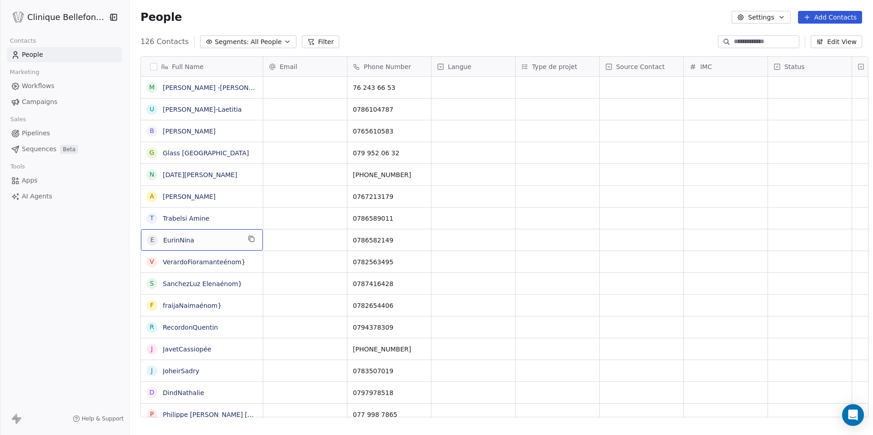
click at [194, 238] on span "EurinNina" at bounding box center [201, 240] width 77 height 9
click at [153, 237] on textarea "*********" at bounding box center [195, 244] width 121 height 28
type textarea "**********"
click at [244, 269] on html "Clinique Bellefontaine Contacts People Marketing Workflows Campaigns Sales Pipe…" at bounding box center [436, 217] width 873 height 435
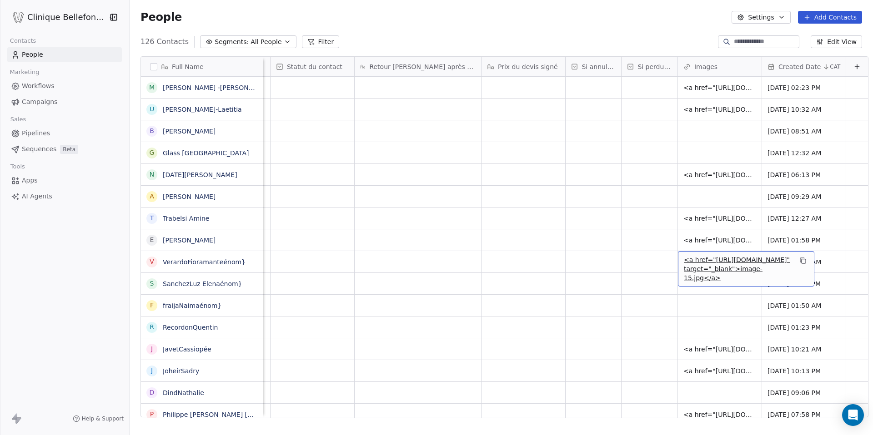
click at [695, 254] on div "<a href="[URL][DOMAIN_NAME]" target="_blank">image-15.jpg</a>" at bounding box center [746, 268] width 136 height 35
click at [690, 300] on html "Clinique Bellefontaine Contacts People Marketing Workflows Campaigns Sales Pipe…" at bounding box center [436, 217] width 873 height 435
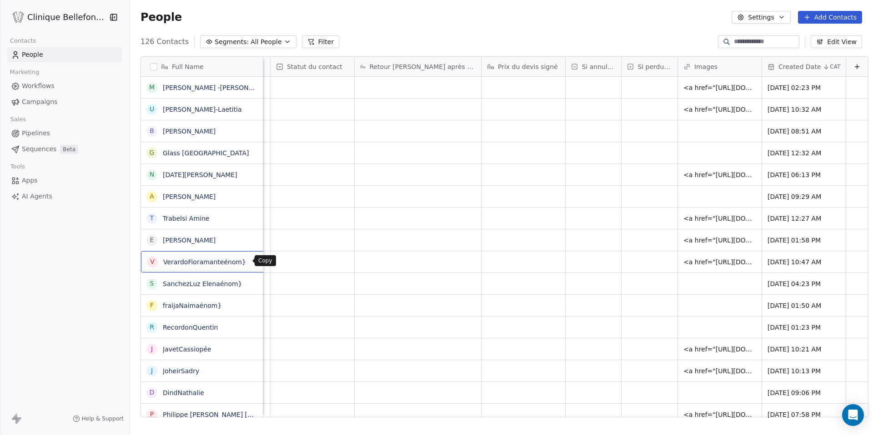
click at [251, 265] on button "grid" at bounding box center [256, 260] width 11 height 11
click at [161, 258] on textarea "**********" at bounding box center [195, 265] width 121 height 28
type textarea "**********"
click at [238, 285] on div "S SanchezLuz Elenaénom}" at bounding box center [203, 283] width 124 height 21
click at [162, 281] on textarea "**********" at bounding box center [195, 287] width 121 height 28
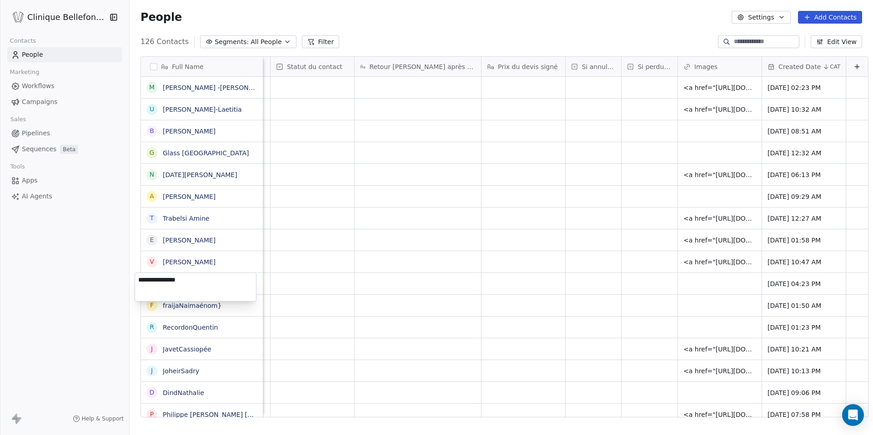
type textarea "**********"
click at [222, 304] on textarea "**********" at bounding box center [195, 309] width 121 height 28
type textarea "**********"
click at [163, 321] on textarea "**********" at bounding box center [195, 331] width 121 height 28
click at [166, 322] on textarea "**********" at bounding box center [195, 331] width 121 height 28
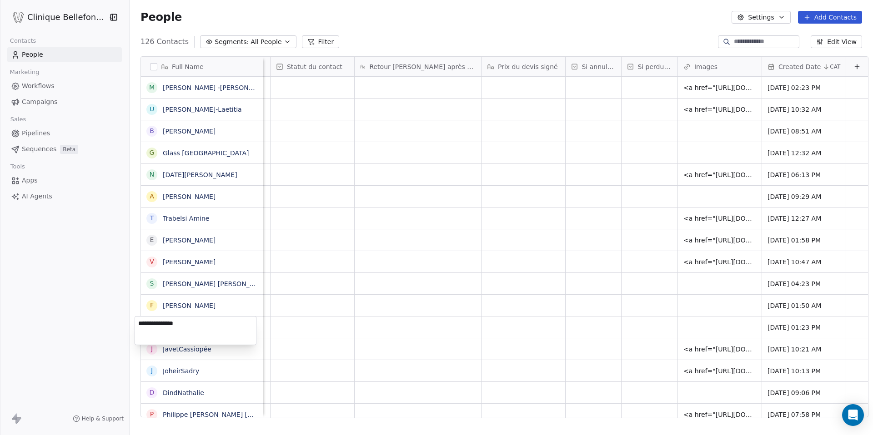
type textarea "**********"
click at [221, 345] on span "JavetCassiopée" at bounding box center [201, 349] width 77 height 9
click at [153, 346] on textarea "**********" at bounding box center [195, 353] width 121 height 28
type textarea "**********"
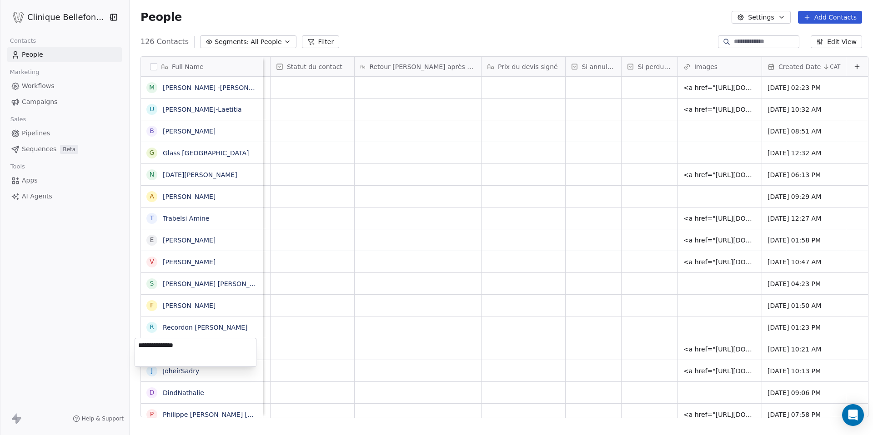
click at [212, 375] on html "Clinique Bellefontaine Contacts People Marketing Workflows Campaigns Sales Pipe…" at bounding box center [436, 217] width 873 height 435
click at [200, 372] on span "JoheirSadry" at bounding box center [201, 371] width 77 height 9
click at [158, 368] on textarea "**********" at bounding box center [195, 374] width 121 height 28
click at [157, 367] on textarea "**********" at bounding box center [195, 374] width 121 height 28
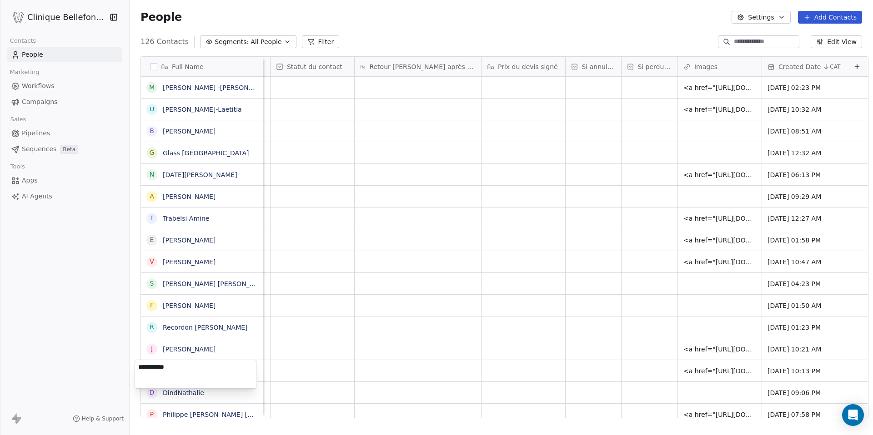
type textarea "**********"
click at [208, 401] on html "Clinique Bellefontaine Contacts People Marketing Workflows Campaigns Sales Pipe…" at bounding box center [436, 217] width 873 height 435
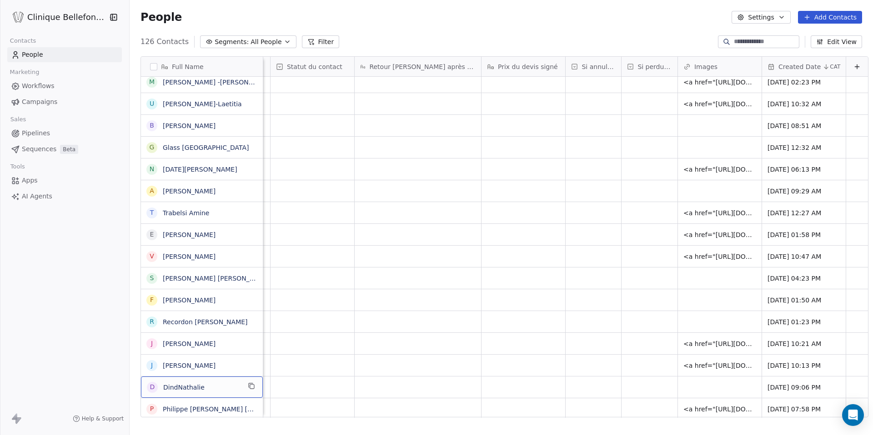
click at [208, 397] on div "D DindNathalie" at bounding box center [202, 387] width 122 height 21
click at [151, 387] on textarea "**********" at bounding box center [195, 391] width 121 height 28
type textarea "**********"
click at [208, 363] on html "Clinique Bellefontaine Contacts People Marketing Workflows Campaigns Sales Pipe…" at bounding box center [436, 217] width 873 height 435
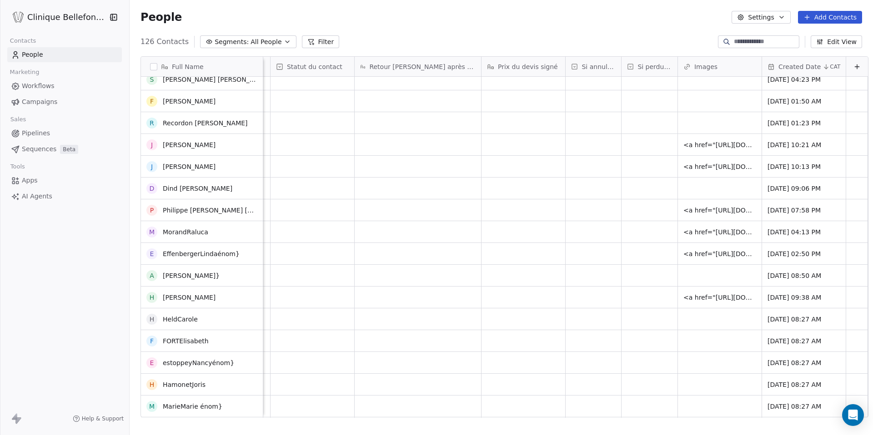
scroll to position [1395, 0]
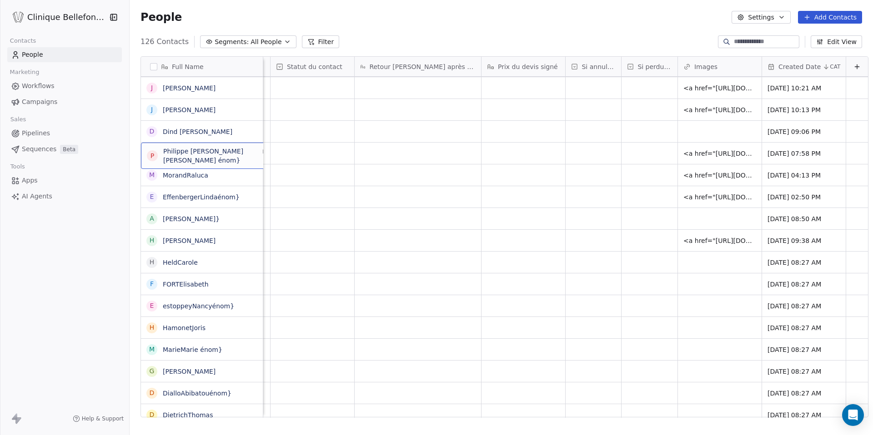
click at [243, 157] on div "P Philippe Marie Louise énom}" at bounding box center [209, 156] width 136 height 26
click at [243, 157] on textarea "**********" at bounding box center [199, 157] width 128 height 28
type textarea "**********"
click at [232, 175] on span "MorandRaluca" at bounding box center [201, 175] width 77 height 9
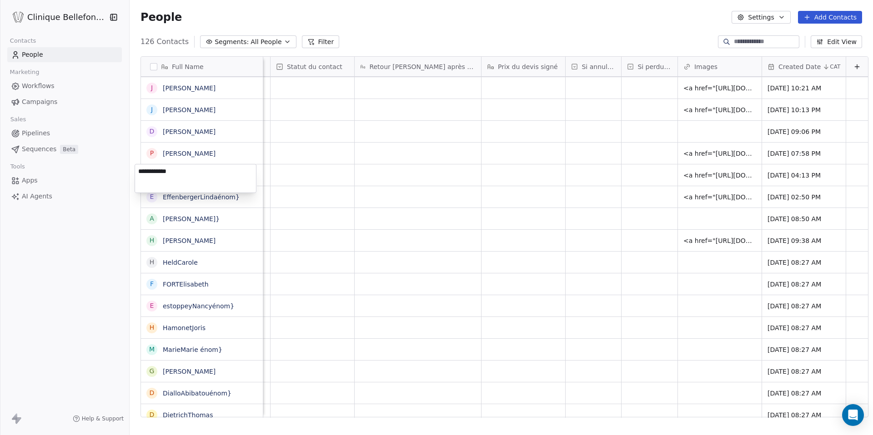
click at [163, 172] on textarea "**********" at bounding box center [195, 179] width 121 height 28
click at [161, 172] on textarea "**********" at bounding box center [195, 179] width 121 height 28
type textarea "**********"
click at [239, 199] on html "Clinique Bellefontaine Contacts People Marketing Workflows Campaigns Sales Pipe…" at bounding box center [436, 217] width 873 height 435
click at [230, 197] on span "EffenbergerLindaénom}" at bounding box center [201, 197] width 77 height 9
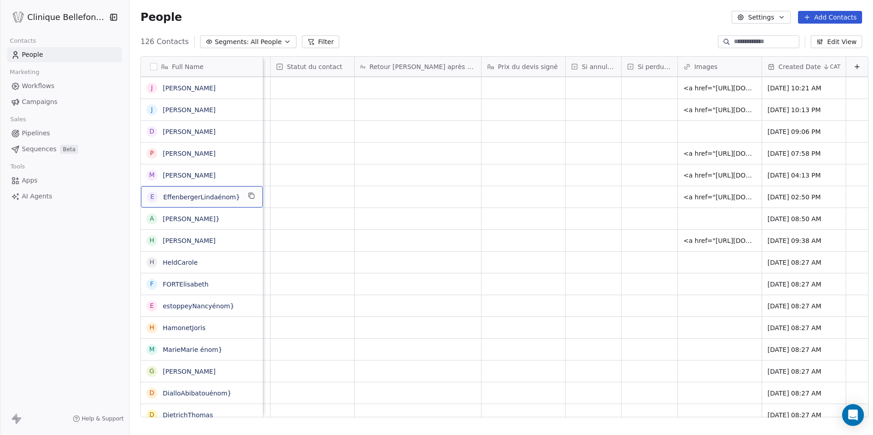
click at [230, 197] on span "EffenbergerLindaénom}" at bounding box center [201, 197] width 77 height 9
click at [170, 194] on textarea "**********" at bounding box center [195, 200] width 121 height 28
click at [172, 194] on textarea "**********" at bounding box center [195, 200] width 121 height 28
type textarea "**********"
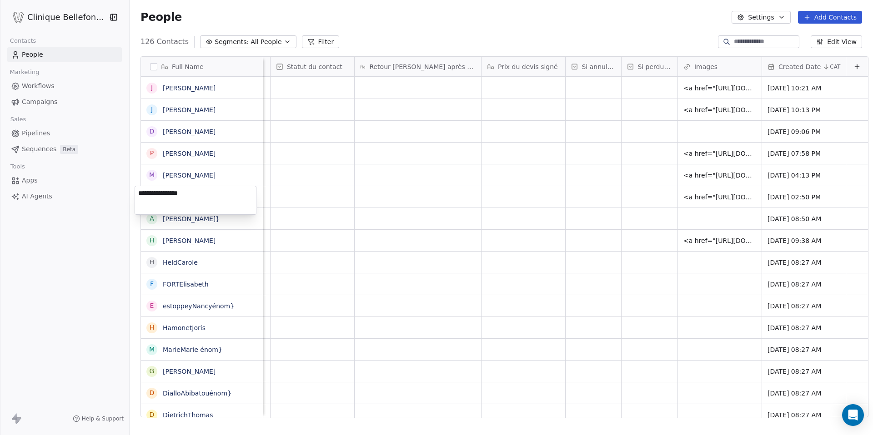
click at [239, 221] on html "Clinique Bellefontaine Contacts People Marketing Workflows Campaigns Sales Pipe…" at bounding box center [436, 217] width 873 height 435
click at [239, 221] on div "A Alves ferreiraSimoneénom}" at bounding box center [202, 218] width 122 height 21
click at [176, 218] on textarea "**********" at bounding box center [197, 222] width 125 height 28
type textarea "**********"
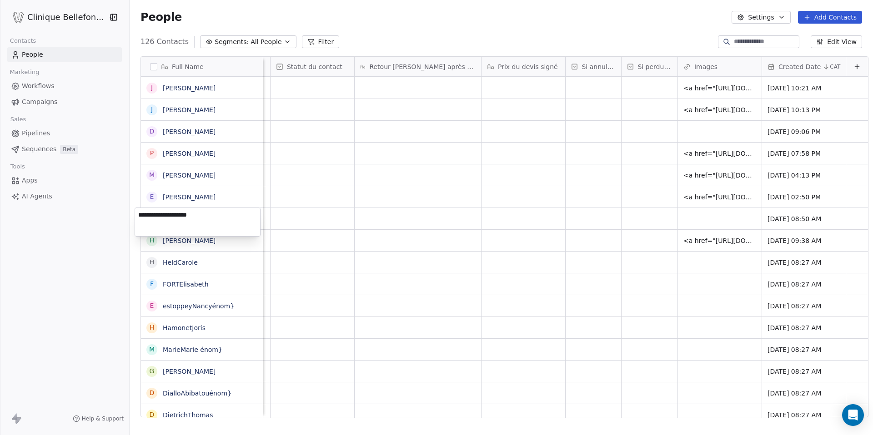
click at [221, 241] on html "Clinique Bellefontaine Contacts People Marketing Workflows Campaigns Sales Pipe…" at bounding box center [436, 217] width 873 height 435
click at [211, 266] on span "HeldCarole" at bounding box center [201, 262] width 77 height 9
click at [152, 260] on textarea "**********" at bounding box center [195, 266] width 121 height 28
type textarea "**********"
click at [211, 288] on html "Clinique Bellefontaine Contacts People Marketing Workflows Campaigns Sales Pipe…" at bounding box center [436, 217] width 873 height 435
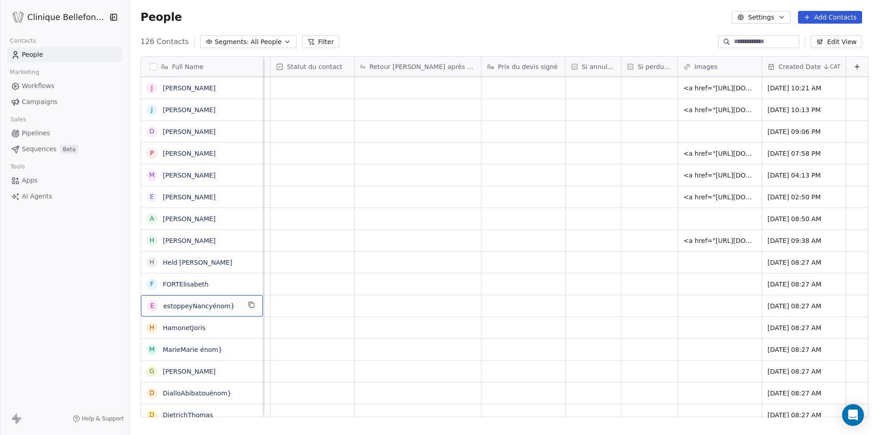
click at [230, 300] on div "e estoppeyNancyénom}" at bounding box center [202, 305] width 122 height 21
click at [165, 304] on textarea "**********" at bounding box center [195, 309] width 121 height 28
type textarea "**********"
click at [212, 331] on html "Clinique Bellefontaine Contacts People Marketing Workflows Campaigns Sales Pipe…" at bounding box center [436, 217] width 873 height 435
click at [217, 324] on span "HamonetJoris" at bounding box center [201, 328] width 77 height 9
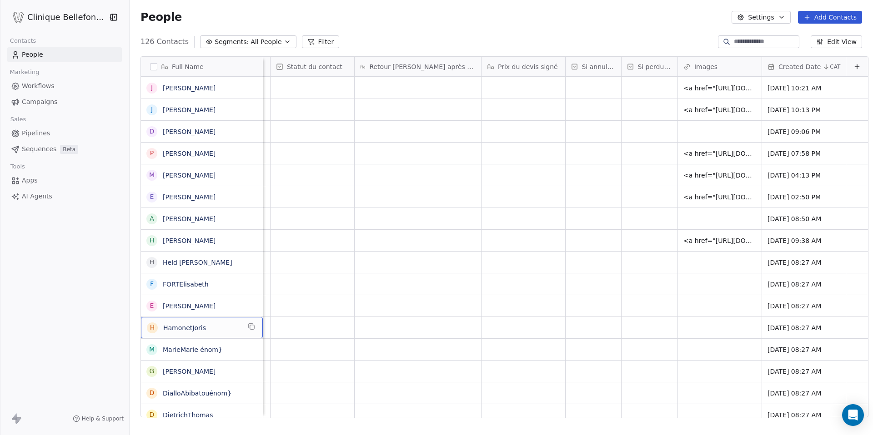
click at [217, 324] on span "HamonetJoris" at bounding box center [201, 328] width 77 height 9
click at [166, 326] on textarea "**********" at bounding box center [195, 331] width 121 height 28
type textarea "**********"
click at [220, 354] on html "Clinique Bellefontaine Contacts People Marketing Workflows Campaigns Sales Pipe…" at bounding box center [436, 217] width 873 height 435
click at [220, 350] on span "MarieMarie énom}" at bounding box center [201, 349] width 77 height 9
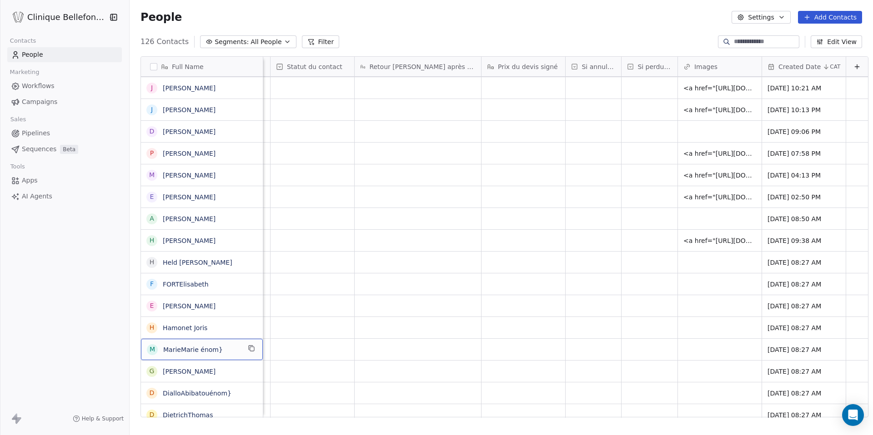
click at [220, 350] on span "MarieMarie énom}" at bounding box center [201, 349] width 77 height 9
click at [155, 344] on textarea "**********" at bounding box center [195, 353] width 121 height 28
type textarea "**********"
click at [236, 373] on html "Clinique Bellefontaine Contacts People Marketing Workflows Campaigns Sales Pipe…" at bounding box center [436, 217] width 873 height 435
click at [225, 369] on span "Gomes TavaresSarah" at bounding box center [201, 371] width 77 height 9
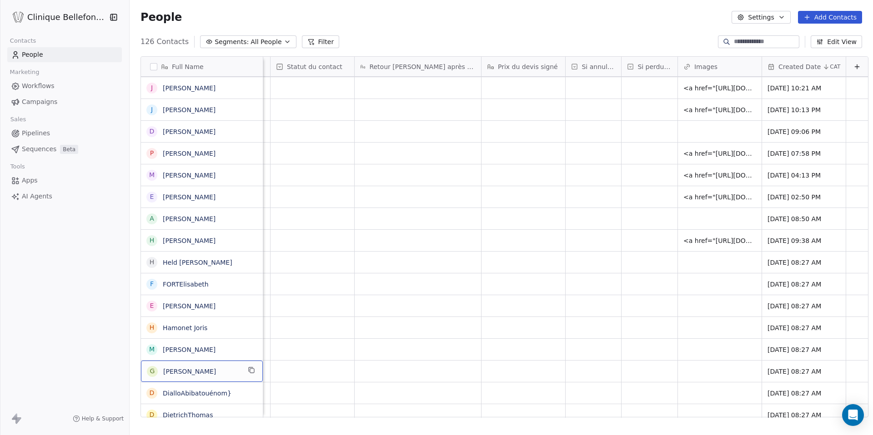
click at [225, 369] on span "Gomes TavaresSarah" at bounding box center [201, 371] width 77 height 9
click at [183, 371] on textarea "**********" at bounding box center [195, 375] width 121 height 28
type textarea "**********"
click at [227, 393] on html "Clinique Bellefontaine Contacts People Marketing Workflows Campaigns Sales Pipe…" at bounding box center [436, 217] width 873 height 435
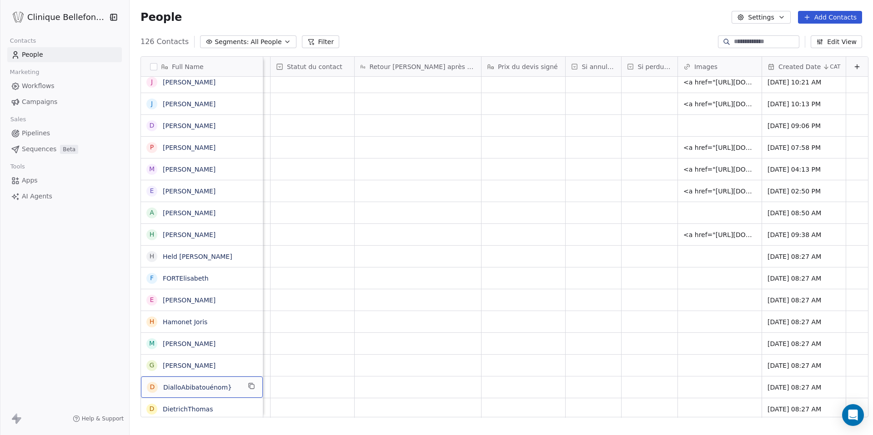
click at [226, 388] on span "DialloAbibatouénom}" at bounding box center [201, 387] width 77 height 9
click at [155, 385] on textarea "**********" at bounding box center [195, 391] width 121 height 28
type textarea "**********"
click at [211, 412] on html "Clinique Bellefontaine Contacts People Marketing Workflows Campaigns Sales Pipe…" at bounding box center [436, 217] width 873 height 435
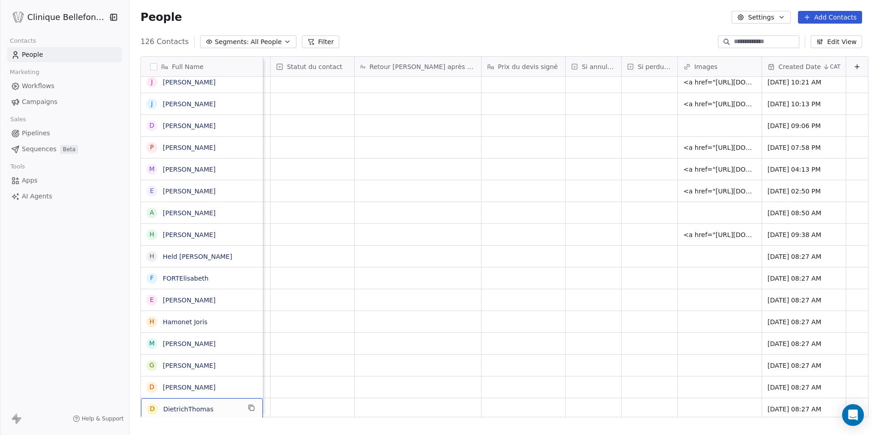
scroll to position [1468, 0]
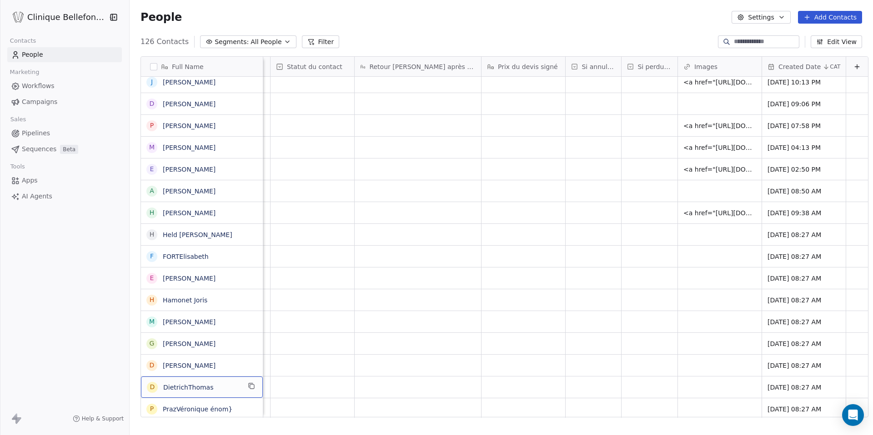
click at [214, 390] on span "DietrichThomas" at bounding box center [201, 387] width 77 height 9
click at [160, 384] on textarea "**********" at bounding box center [195, 391] width 121 height 28
type textarea "**********"
click at [207, 370] on html "Clinique Bellefontaine Contacts People Marketing Workflows Campaigns Sales Pipe…" at bounding box center [436, 217] width 873 height 435
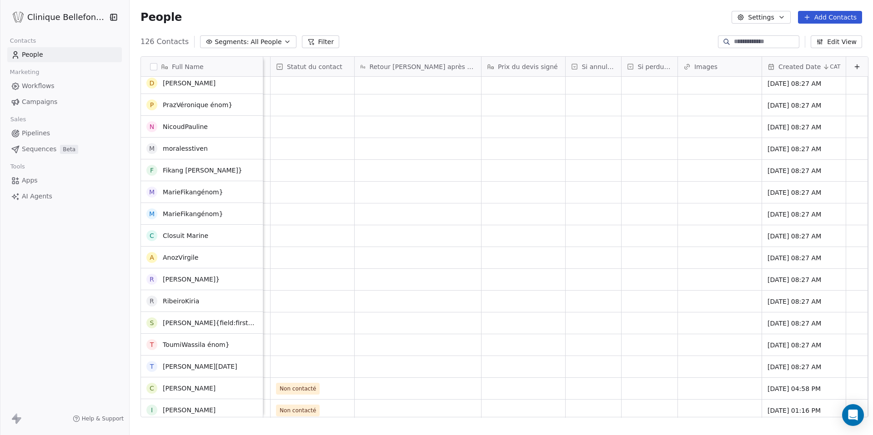
scroll to position [0, 0]
click at [174, 362] on textarea "**********" at bounding box center [195, 369] width 121 height 28
type textarea "**********"
click at [221, 342] on html "Clinique Bellefontaine Contacts People Marketing Workflows Campaigns Sales Pipe…" at bounding box center [436, 217] width 873 height 435
click at [221, 342] on span "ToumiWassila énom}" at bounding box center [201, 344] width 77 height 9
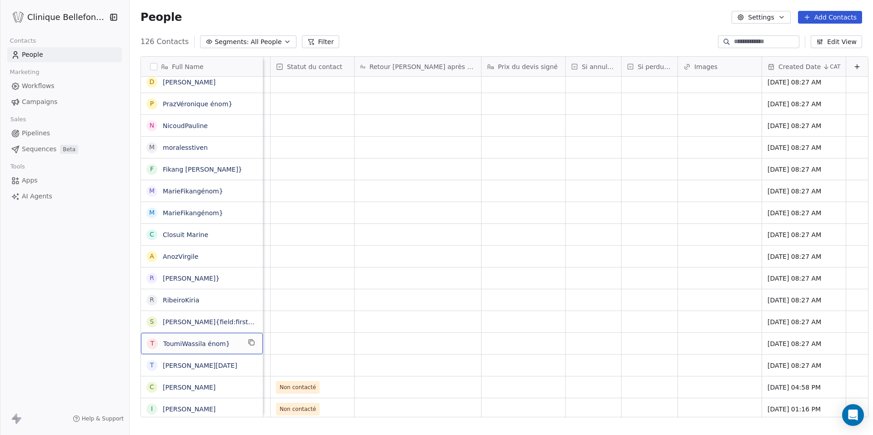
click at [221, 342] on span "ToumiWassila énom}" at bounding box center [201, 344] width 77 height 9
type textarea "**********"
click at [212, 350] on div "T ToumiWassila" at bounding box center [202, 343] width 122 height 21
click at [159, 338] on textarea "**********" at bounding box center [195, 347] width 121 height 28
click at [157, 338] on textarea "**********" at bounding box center [195, 347] width 121 height 28
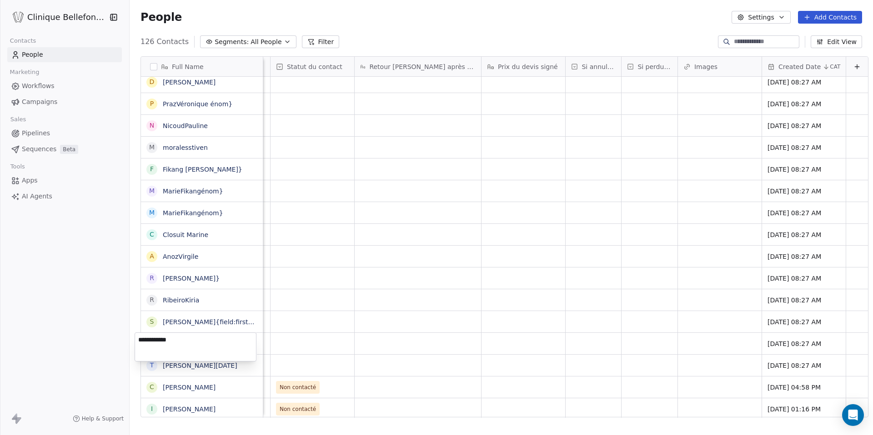
type textarea "**********"
click at [222, 314] on html "Clinique Bellefontaine Contacts People Marketing Workflows Campaigns Sales Pipe…" at bounding box center [436, 217] width 873 height 435
click at [248, 316] on span "Sollberger{field:first_name}Rosalie" at bounding box center [209, 328] width 92 height 27
click at [218, 320] on textarea "**********" at bounding box center [202, 325] width 135 height 28
type textarea "**********"
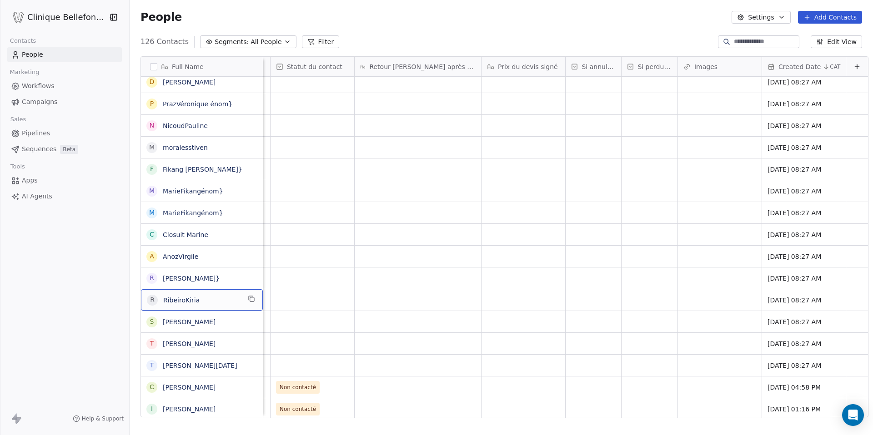
click at [220, 303] on span "RibeiroKiria" at bounding box center [201, 300] width 77 height 9
click at [158, 298] on textarea "**********" at bounding box center [195, 304] width 121 height 28
type textarea "**********"
click at [210, 278] on html "Clinique Bellefontaine Contacts People Marketing Workflows Campaigns Sales Pipe…" at bounding box center [436, 217] width 873 height 435
click at [210, 278] on link "Rodriguez HernandezYumildaénom}" at bounding box center [191, 278] width 57 height 7
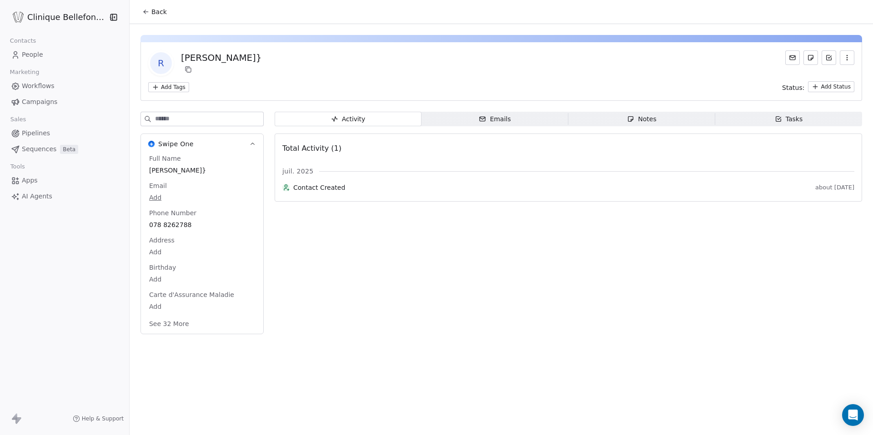
click at [248, 173] on div "Rodriguez HernandezYumildaénom}" at bounding box center [202, 170] width 110 height 11
click at [248, 173] on div "Rodriguez HernandezYumildaénom}" at bounding box center [202, 171] width 110 height 12
click at [227, 180] on textarea "**********" at bounding box center [195, 179] width 108 height 28
click at [208, 174] on textarea "**********" at bounding box center [195, 179] width 108 height 28
type textarea "**********"
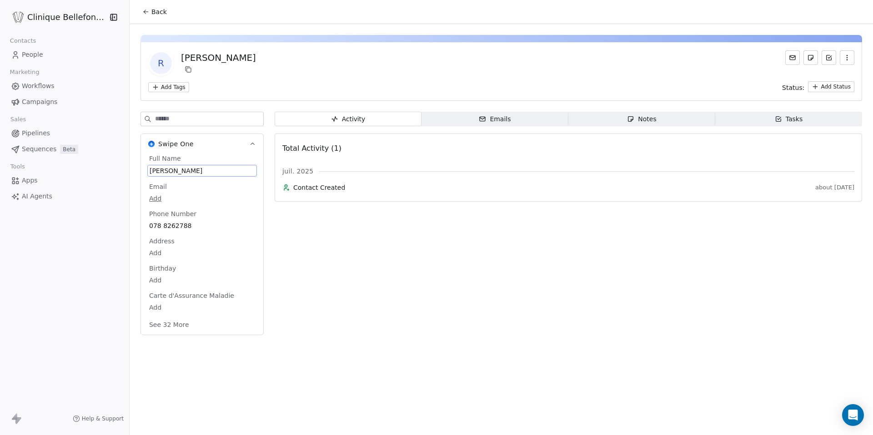
click at [151, 8] on span "Back" at bounding box center [158, 11] width 15 height 9
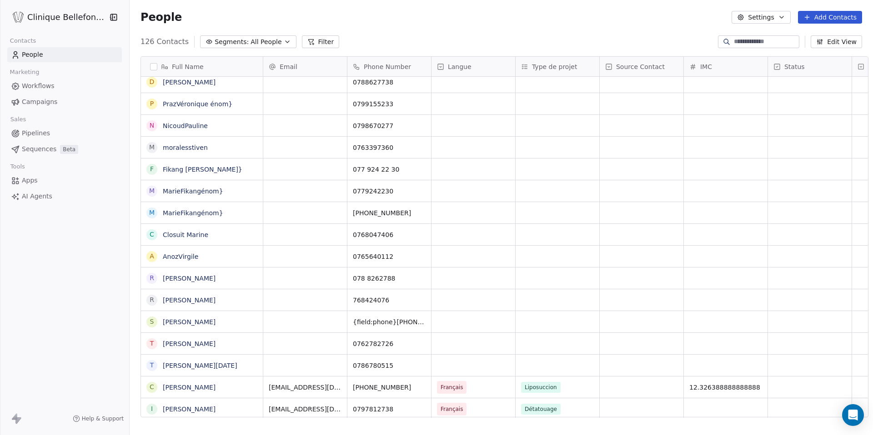
scroll to position [383, 750]
click at [225, 257] on span "AnozVirgile" at bounding box center [201, 256] width 77 height 9
click at [153, 255] on textarea "**********" at bounding box center [195, 260] width 121 height 28
type textarea "**********"
click at [212, 233] on html "Clinique Bellefontaine Contacts People Marketing Workflows Campaigns Sales Pipe…" at bounding box center [436, 217] width 873 height 435
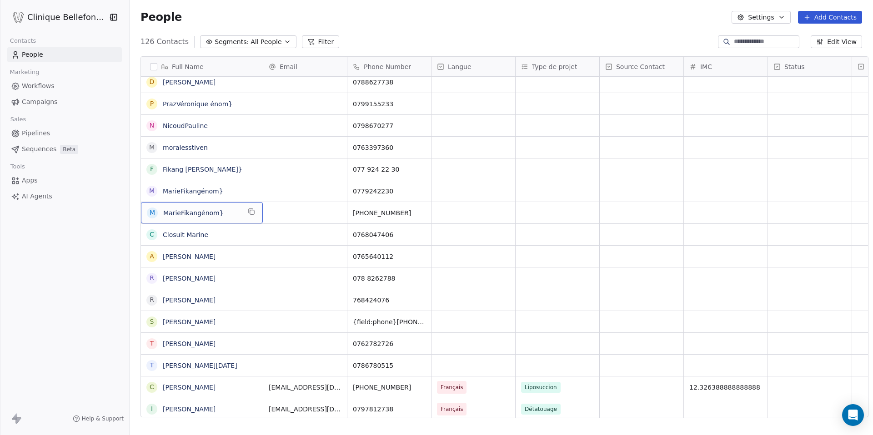
click at [223, 215] on span "MarieFikangénom}" at bounding box center [201, 213] width 77 height 9
click at [154, 211] on textarea "**********" at bounding box center [195, 216] width 121 height 28
type textarea "**********"
click at [227, 189] on html "Clinique Bellefontaine Contacts People Marketing Workflows Campaigns Sales Pipe…" at bounding box center [436, 217] width 873 height 435
click at [227, 189] on span "MarieFikangénom}" at bounding box center [201, 191] width 77 height 9
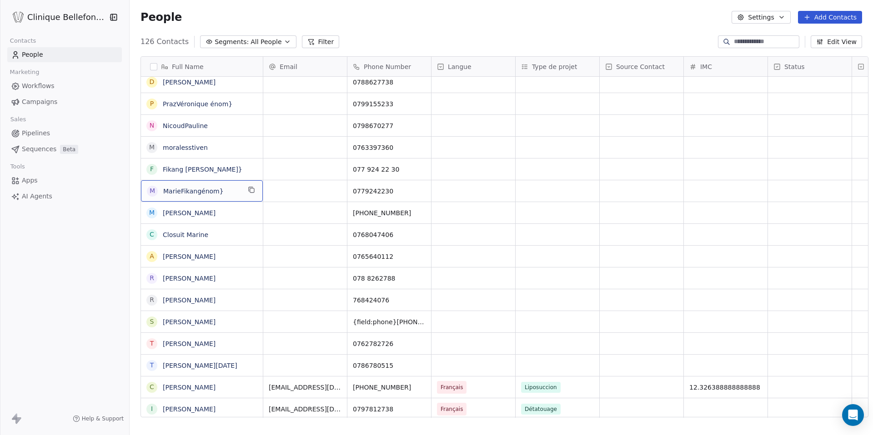
click at [227, 189] on span "MarieFikangénom}" at bounding box center [201, 191] width 77 height 9
click at [155, 189] on textarea "**********" at bounding box center [195, 194] width 121 height 28
type textarea "**********"
click at [234, 165] on html "Clinique Bellefontaine Contacts People Marketing Workflows Campaigns Sales Pipe…" at bounding box center [436, 217] width 873 height 435
click at [222, 168] on span "Fikang Marie énom}" at bounding box center [203, 169] width 80 height 9
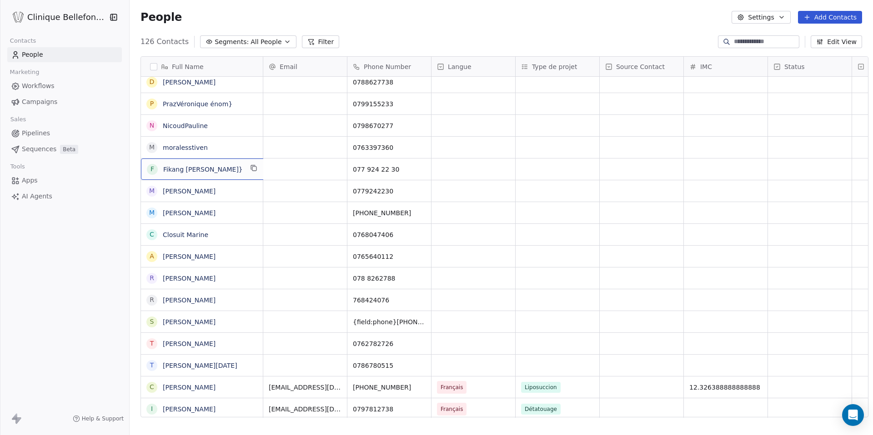
click at [222, 168] on span "Fikang Marie énom}" at bounding box center [203, 169] width 80 height 9
type textarea "**********"
click at [222, 150] on html "Clinique Bellefontaine Contacts People Marketing Workflows Campaigns Sales Pipe…" at bounding box center [436, 217] width 873 height 435
click at [222, 150] on span "moralesstiven" at bounding box center [201, 147] width 77 height 9
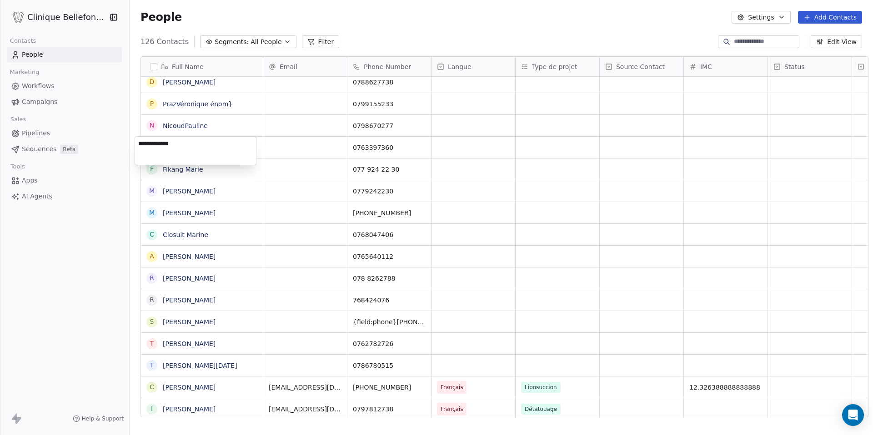
click at [161, 146] on textarea "**********" at bounding box center [195, 151] width 121 height 28
type textarea "**********"
click at [235, 124] on div "N NicoudPauline" at bounding box center [202, 125] width 122 height 21
click at [160, 124] on textarea "**********" at bounding box center [195, 129] width 121 height 28
type textarea "**********"
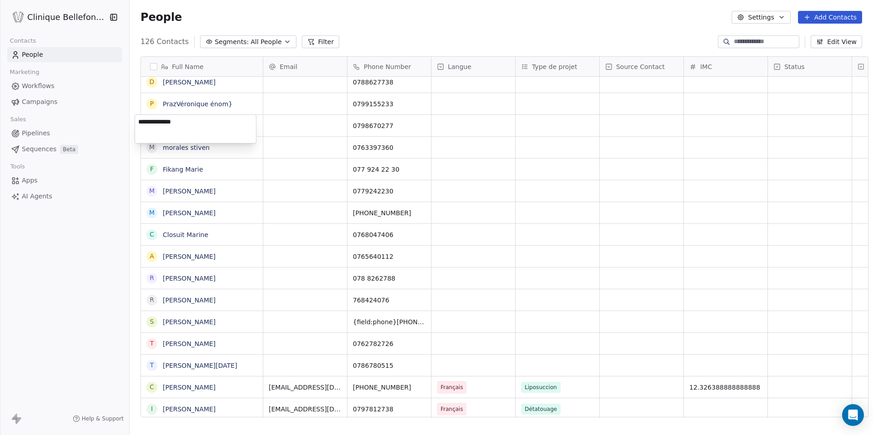
click at [229, 106] on html "Clinique Bellefontaine Contacts People Marketing Workflows Campaigns Sales Pipe…" at bounding box center [436, 217] width 873 height 435
click at [230, 105] on span "PrazVéronique énom}" at bounding box center [201, 104] width 77 height 9
click at [153, 101] on textarea "**********" at bounding box center [195, 107] width 121 height 28
type textarea "**********"
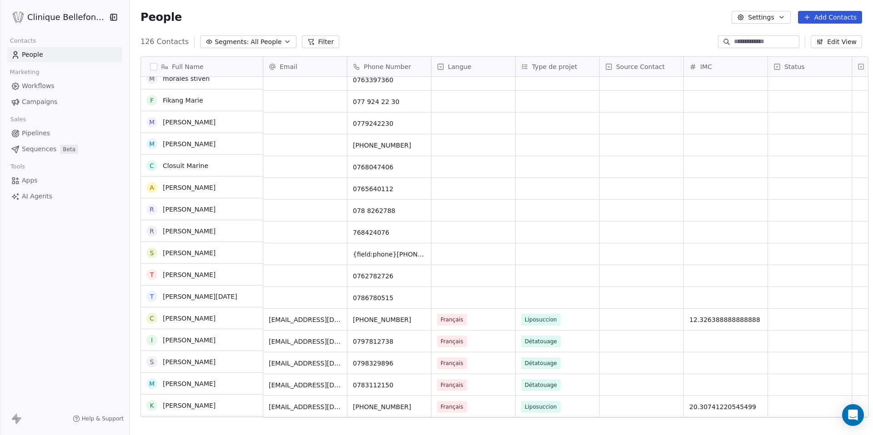
scroll to position [1841, 0]
click at [455, 294] on div "grid" at bounding box center [473, 297] width 84 height 21
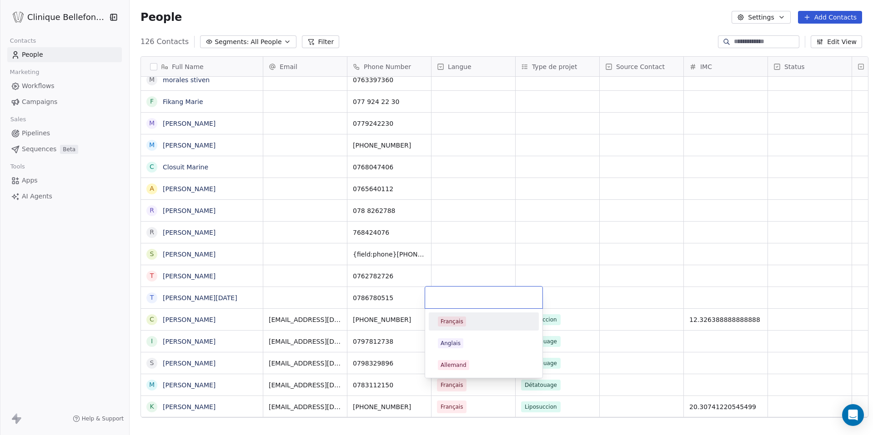
click at [458, 317] on span "Français" at bounding box center [452, 322] width 28 height 10
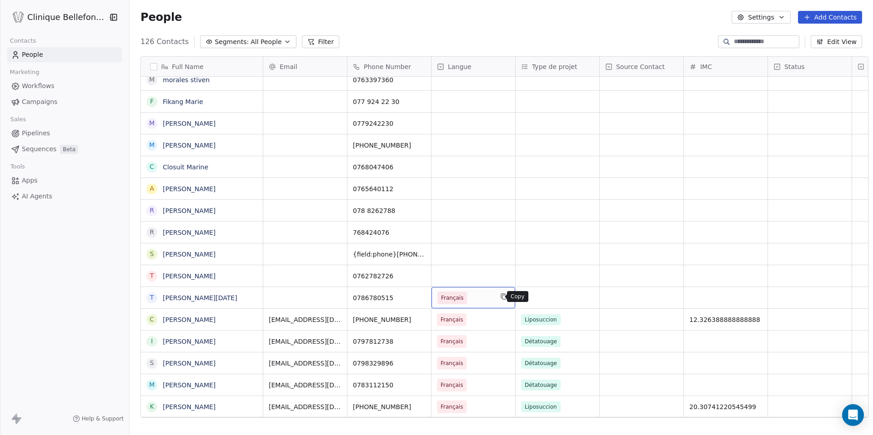
click at [500, 293] on icon "grid" at bounding box center [503, 296] width 7 height 7
drag, startPoint x: 491, startPoint y: 282, endPoint x: 471, endPoint y: 91, distance: 192.5
click at [461, 265] on div "grid" at bounding box center [473, 254] width 84 height 21
click at [461, 271] on div "grid" at bounding box center [473, 275] width 84 height 21
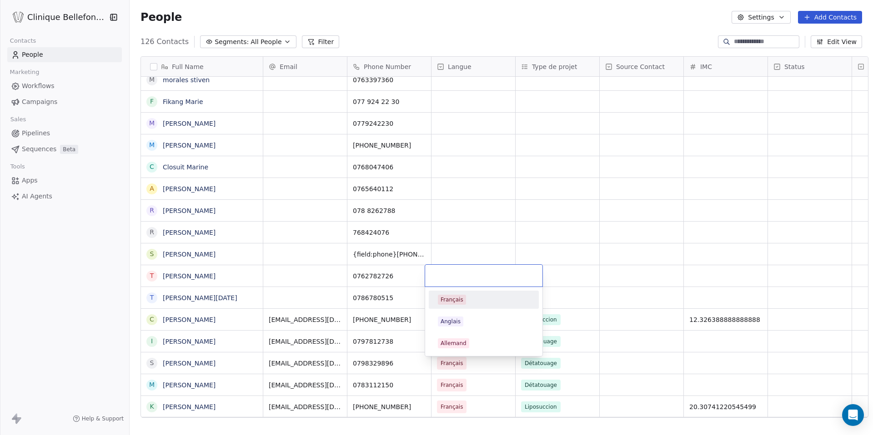
type input "********"
click at [456, 250] on html "Clinique Bellefontaine Contacts People Marketing Workflows Campaigns Sales Pipe…" at bounding box center [436, 217] width 873 height 435
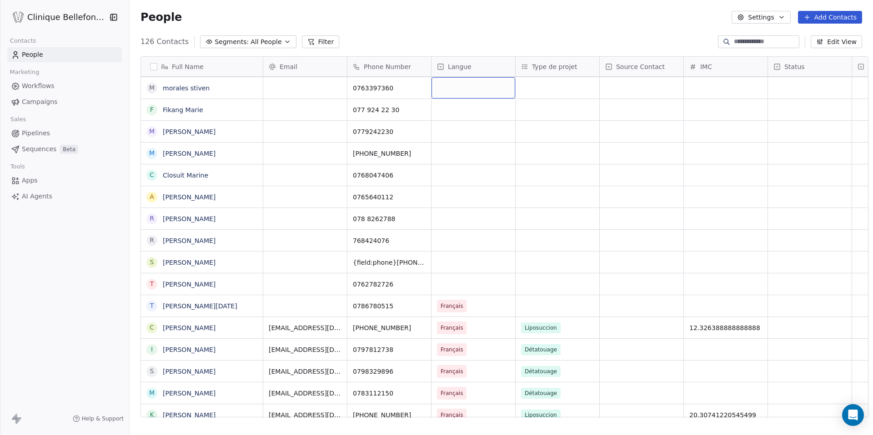
drag, startPoint x: 444, startPoint y: 86, endPoint x: 444, endPoint y: 150, distance: 63.6
click at [437, 66] on icon at bounding box center [440, 66] width 7 height 7
click at [469, 137] on html "Clinique Bellefontaine Contacts People Marketing Workflows Campaigns Sales Pipe…" at bounding box center [436, 217] width 873 height 435
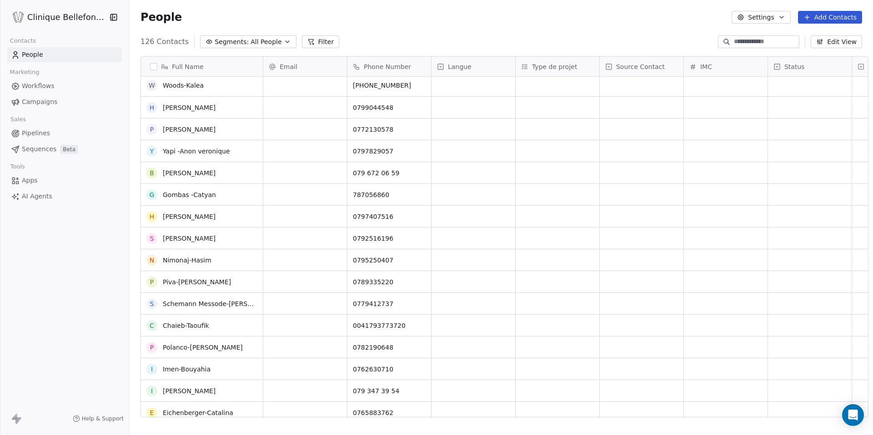
scroll to position [0, 0]
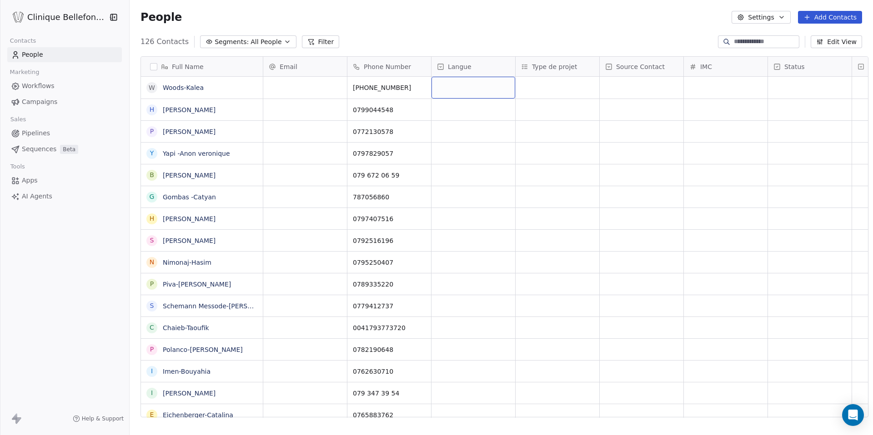
click at [463, 89] on div "grid" at bounding box center [473, 88] width 84 height 22
click at [455, 114] on div "Français" at bounding box center [451, 112] width 23 height 8
click at [455, 126] on div "grid" at bounding box center [473, 131] width 84 height 21
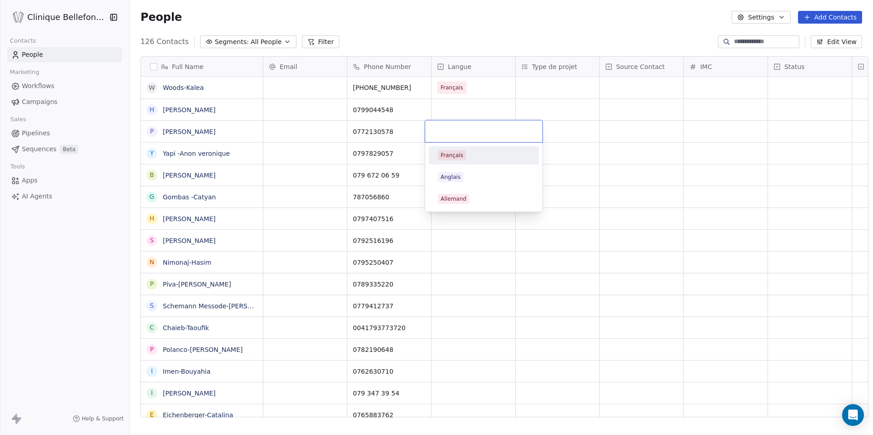
click at [455, 126] on input "text" at bounding box center [483, 131] width 106 height 10
click at [455, 150] on span "Français" at bounding box center [452, 155] width 28 height 10
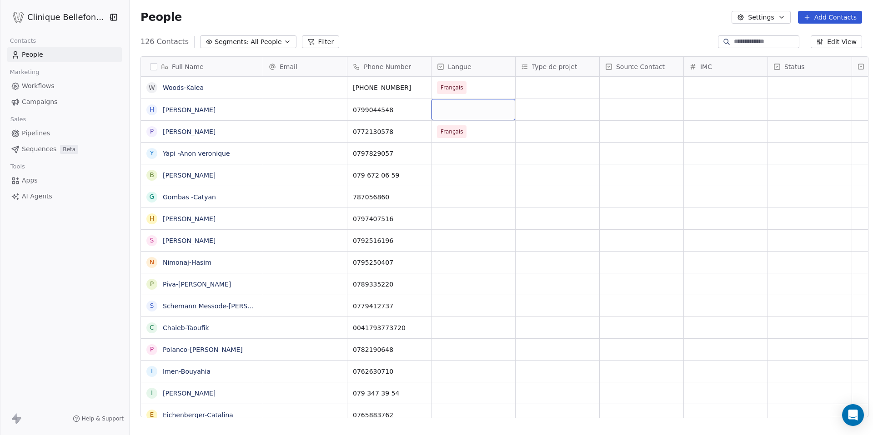
click at [458, 115] on div "grid" at bounding box center [473, 109] width 84 height 21
click at [452, 129] on span "Français" at bounding box center [452, 134] width 28 height 10
click at [452, 145] on div "grid" at bounding box center [473, 153] width 84 height 21
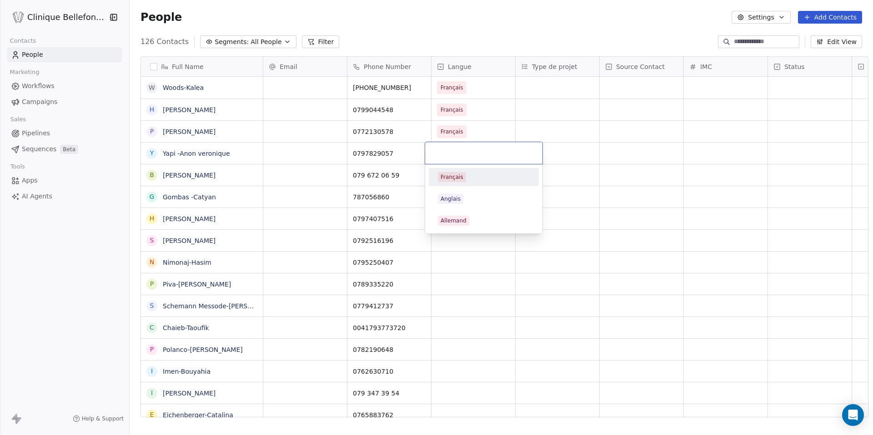
click at [448, 173] on div "Français" at bounding box center [451, 177] width 23 height 8
click at [449, 188] on div "grid" at bounding box center [473, 196] width 84 height 21
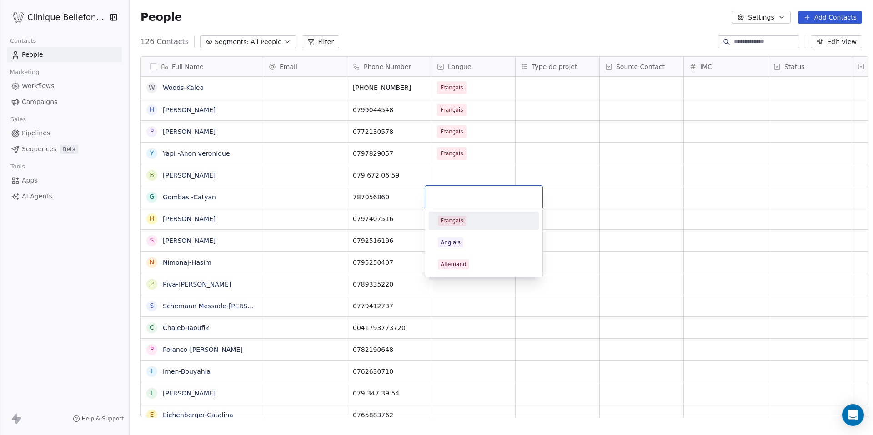
click at [450, 195] on input "text" at bounding box center [483, 197] width 106 height 10
click at [453, 219] on div "Français" at bounding box center [451, 221] width 23 height 8
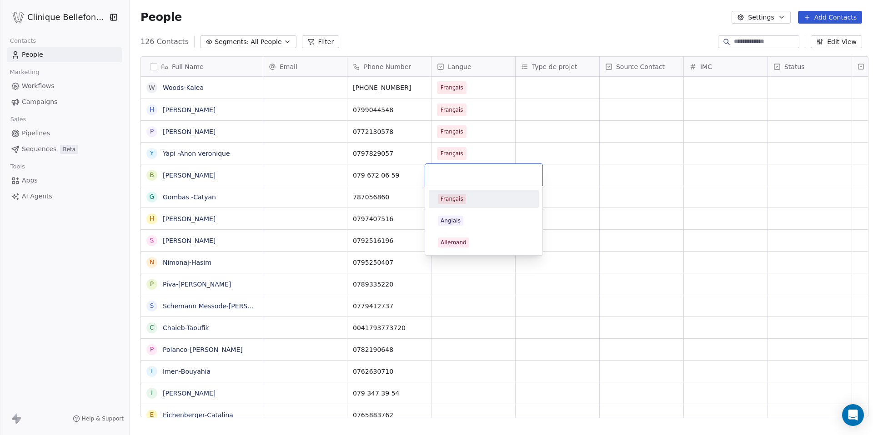
click at [451, 192] on div "Français" at bounding box center [483, 199] width 103 height 15
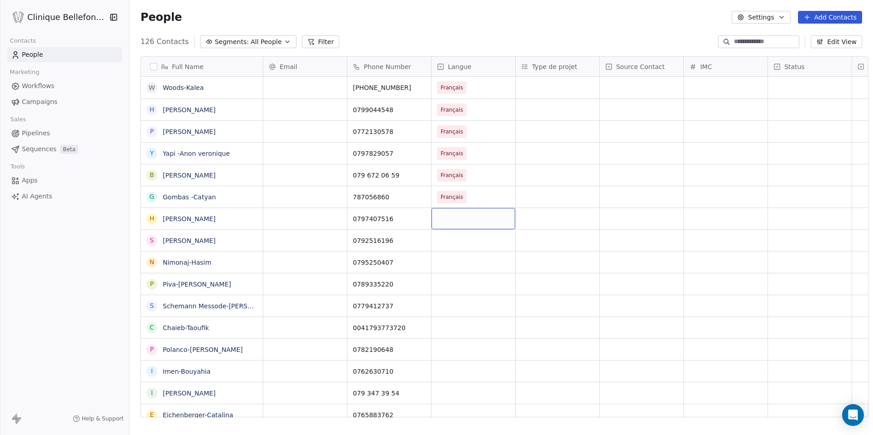
click at [451, 221] on div "grid" at bounding box center [473, 218] width 84 height 21
click at [453, 242] on div "Français" at bounding box center [451, 243] width 23 height 8
click at [452, 253] on div "grid" at bounding box center [473, 262] width 84 height 21
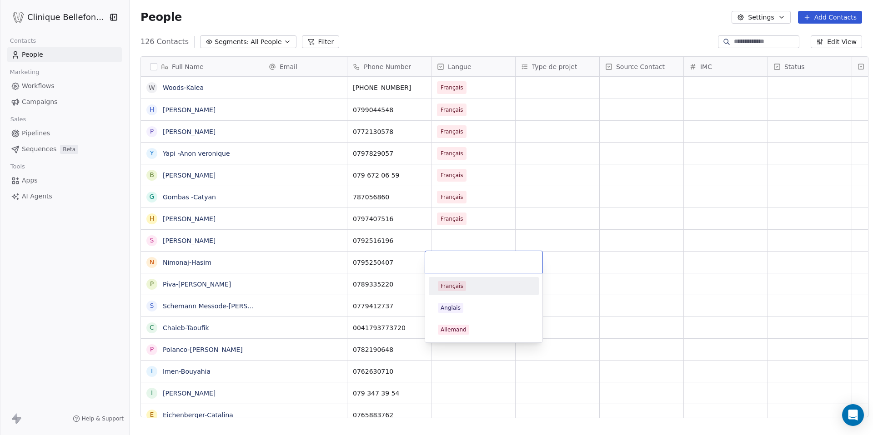
click at [455, 276] on div "Français Anglais Allemand" at bounding box center [483, 308] width 117 height 69
click at [455, 278] on div "Français" at bounding box center [484, 286] width 110 height 18
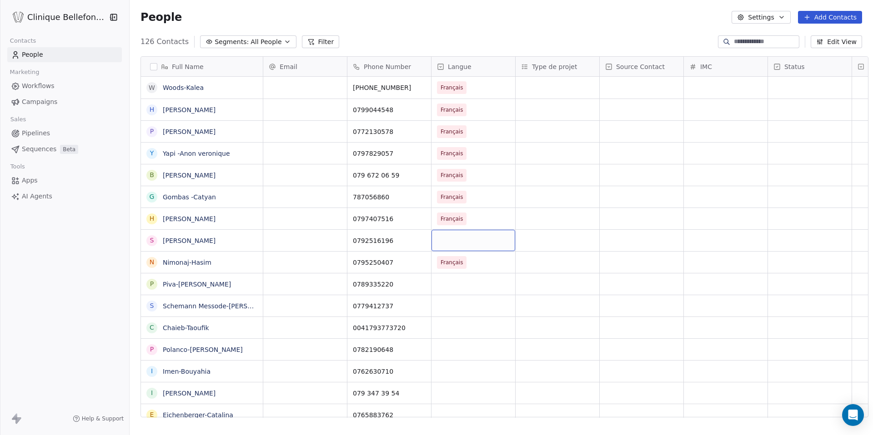
click at [457, 242] on div "grid" at bounding box center [473, 240] width 84 height 21
click at [452, 260] on div "Français" at bounding box center [451, 264] width 23 height 8
click at [450, 314] on div "grid" at bounding box center [473, 305] width 84 height 21
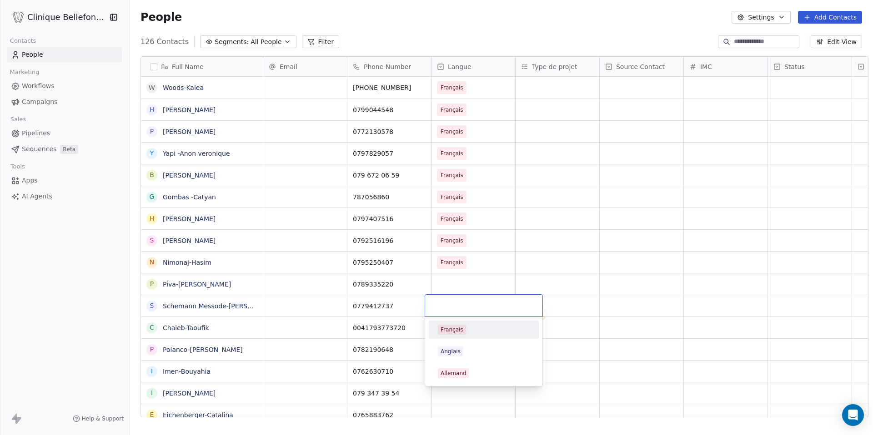
click at [443, 326] on div "Français" at bounding box center [451, 330] width 23 height 8
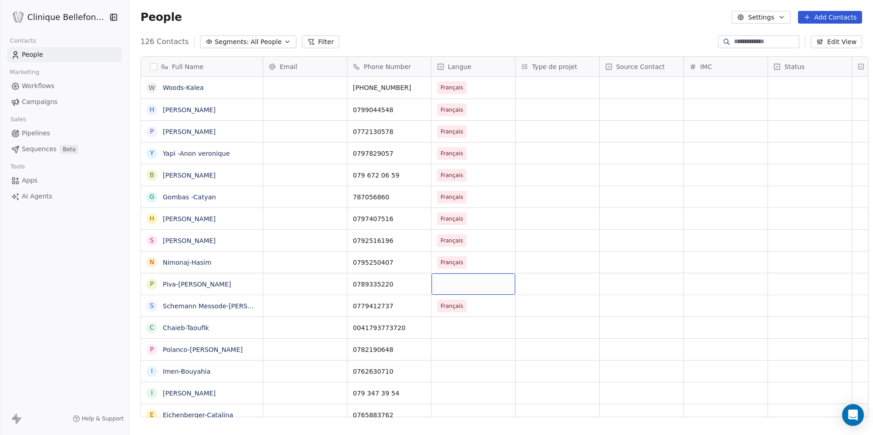
click at [452, 281] on div "grid" at bounding box center [473, 284] width 84 height 21
click at [445, 305] on div "Français" at bounding box center [451, 308] width 23 height 8
click at [445, 319] on div "grid" at bounding box center [473, 327] width 84 height 21
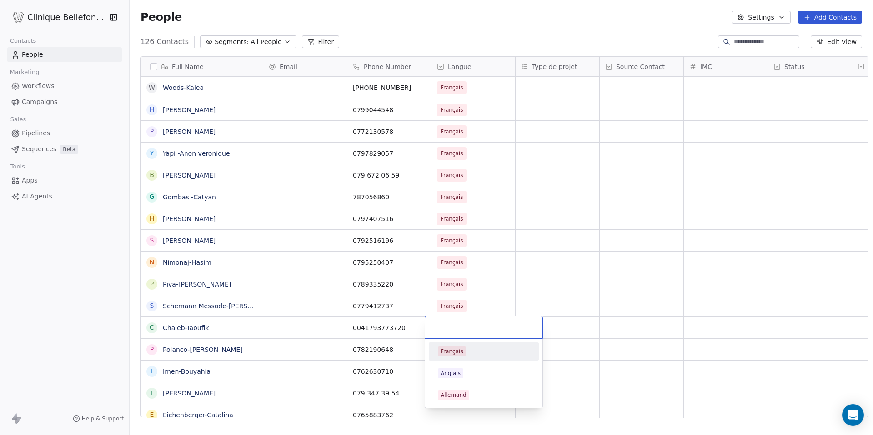
click at [451, 345] on div "Français" at bounding box center [483, 352] width 103 height 15
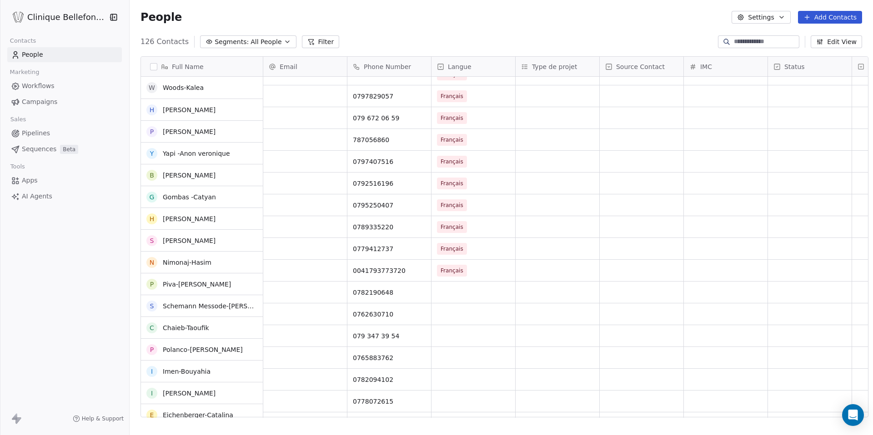
scroll to position [60, 0]
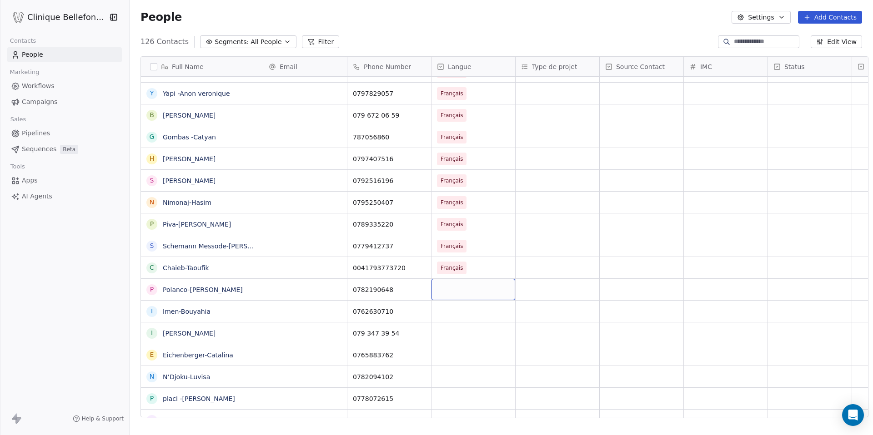
click at [446, 294] on div "grid" at bounding box center [473, 289] width 84 height 21
click at [452, 312] on div "Français" at bounding box center [451, 314] width 23 height 8
click at [452, 313] on div "grid" at bounding box center [473, 311] width 84 height 21
drag, startPoint x: 473, startPoint y: 308, endPoint x: 465, endPoint y: 309, distance: 7.7
click at [465, 309] on div "grid" at bounding box center [473, 311] width 84 height 21
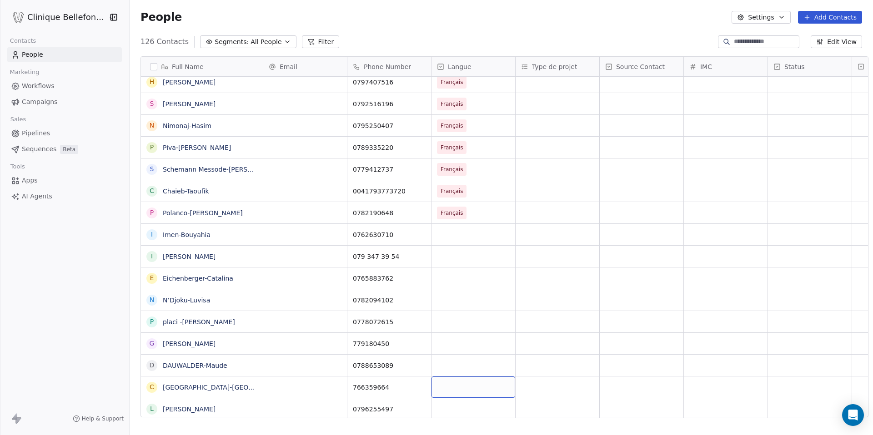
scroll to position [159, 0]
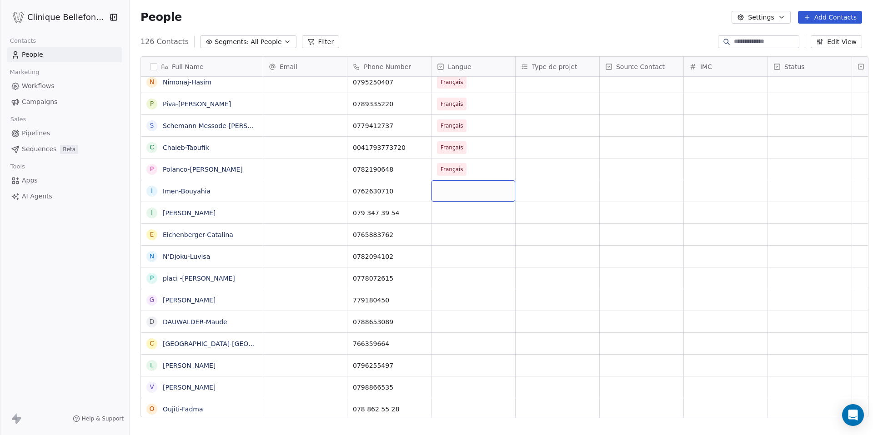
drag, startPoint x: 448, startPoint y: 186, endPoint x: 465, endPoint y: 309, distance: 124.3
click at [464, 142] on span "Français" at bounding box center [464, 147] width 55 height 13
click at [457, 188] on div "grid" at bounding box center [473, 190] width 84 height 21
type input "********"
click at [457, 210] on span "Français" at bounding box center [452, 215] width 28 height 10
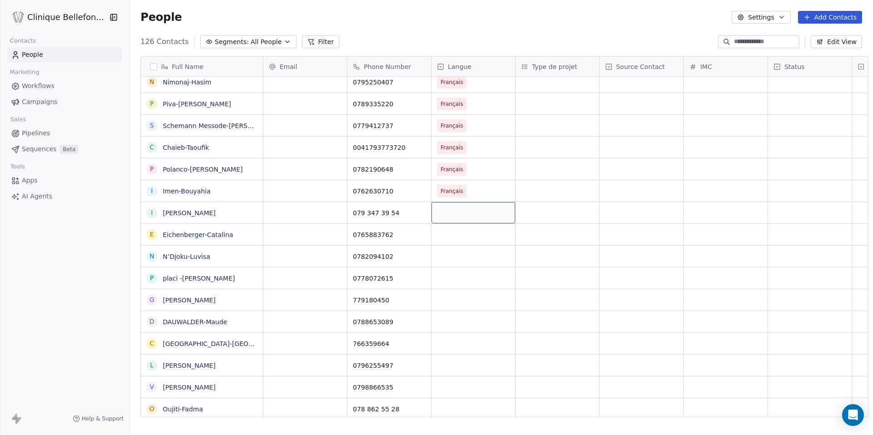
click at [457, 218] on div "grid" at bounding box center [473, 212] width 84 height 21
click at [455, 234] on div "Français" at bounding box center [451, 237] width 23 height 8
click at [455, 243] on div "grid" at bounding box center [473, 234] width 84 height 21
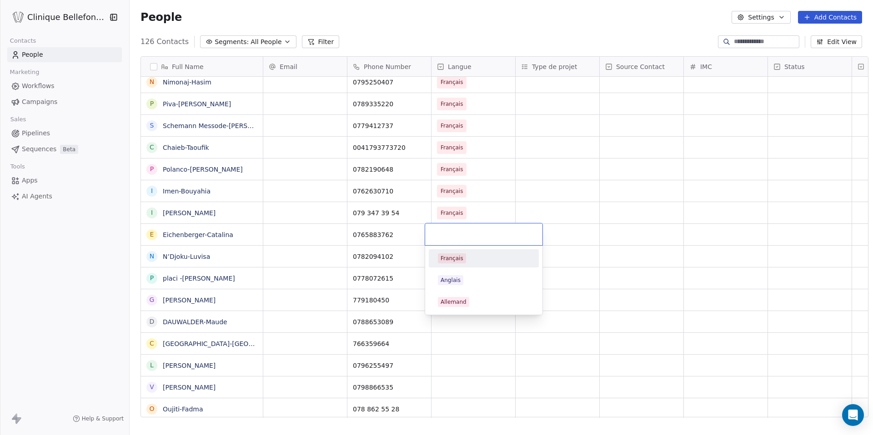
click at [455, 243] on div "Français Anglais Allemand" at bounding box center [484, 269] width 118 height 92
click at [461, 260] on div "Français" at bounding box center [451, 259] width 23 height 8
click at [461, 313] on div "grid" at bounding box center [473, 321] width 84 height 21
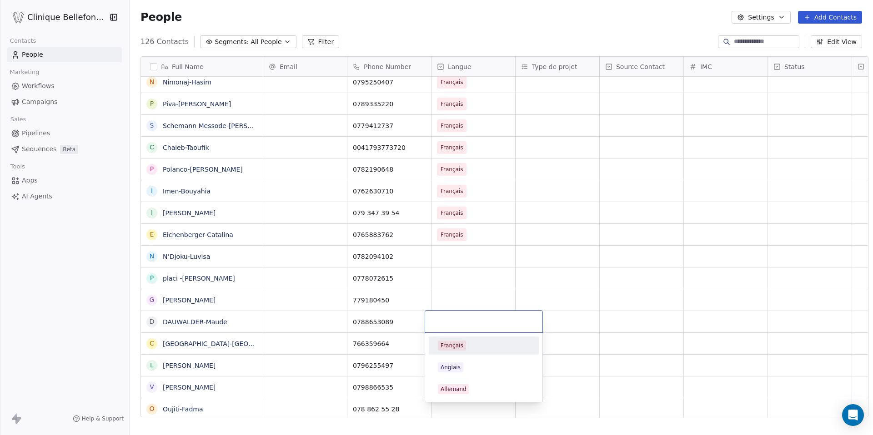
click at [466, 348] on div "Français" at bounding box center [484, 346] width 92 height 10
click at [466, 297] on div "grid" at bounding box center [473, 300] width 84 height 21
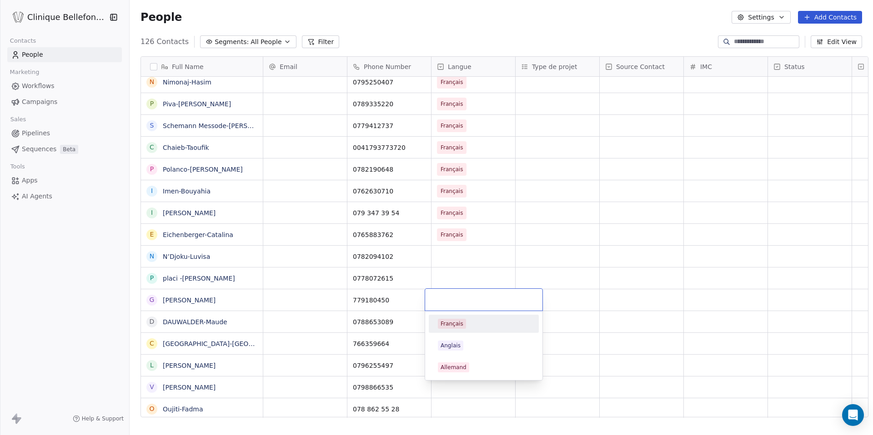
click at [456, 321] on div "Français" at bounding box center [451, 324] width 23 height 8
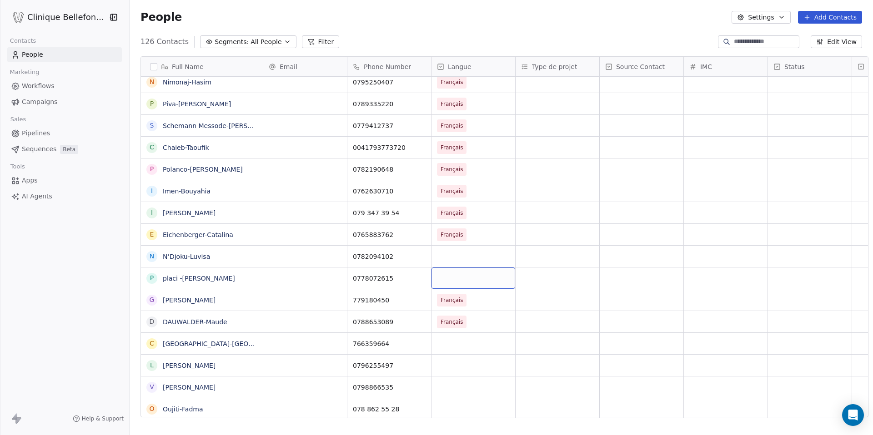
click at [456, 283] on div "grid" at bounding box center [473, 278] width 84 height 21
click at [447, 297] on span "Français" at bounding box center [452, 302] width 28 height 10
click at [449, 260] on div "grid" at bounding box center [473, 256] width 84 height 21
click at [450, 274] on div "Français" at bounding box center [483, 280] width 103 height 15
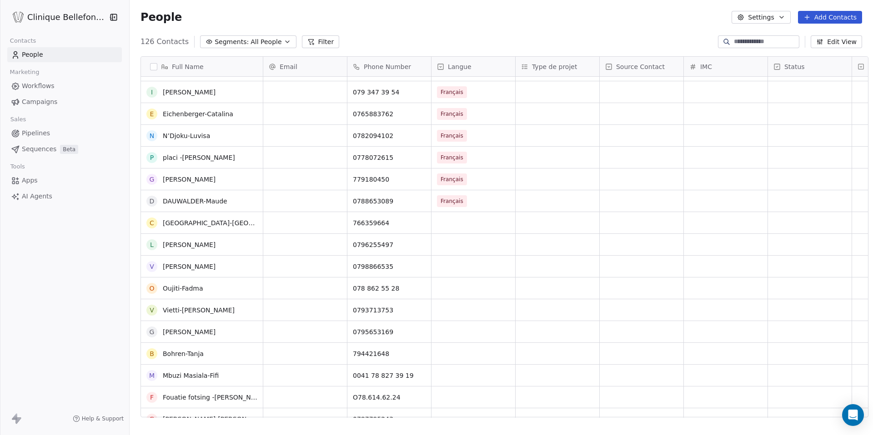
scroll to position [449, 0]
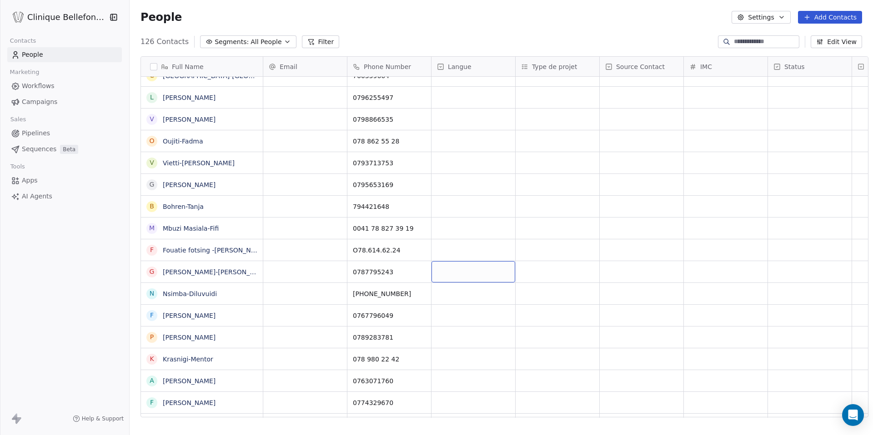
click at [450, 274] on div "grid" at bounding box center [473, 271] width 84 height 21
click at [454, 297] on div "Français" at bounding box center [451, 296] width 23 height 8
click at [459, 250] on div "grid" at bounding box center [473, 250] width 84 height 21
click at [450, 280] on div "Français" at bounding box center [483, 274] width 103 height 15
click at [458, 187] on div "grid" at bounding box center [473, 184] width 84 height 21
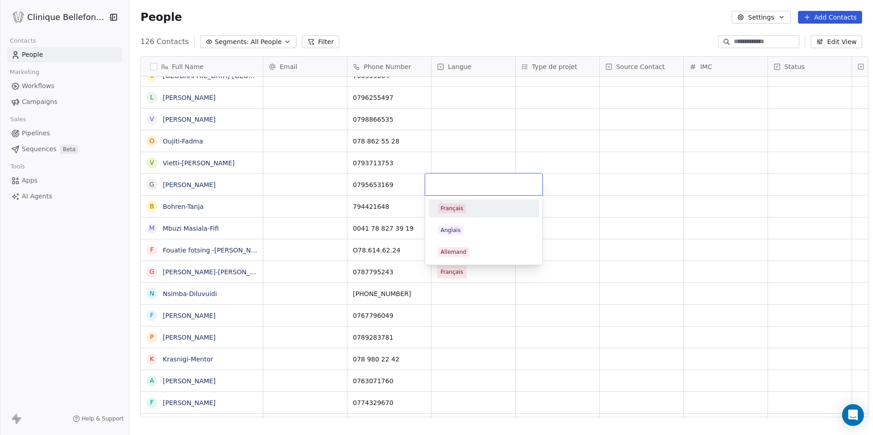
click at [453, 211] on div "Français" at bounding box center [451, 209] width 23 height 8
click at [453, 153] on div "grid" at bounding box center [473, 162] width 84 height 21
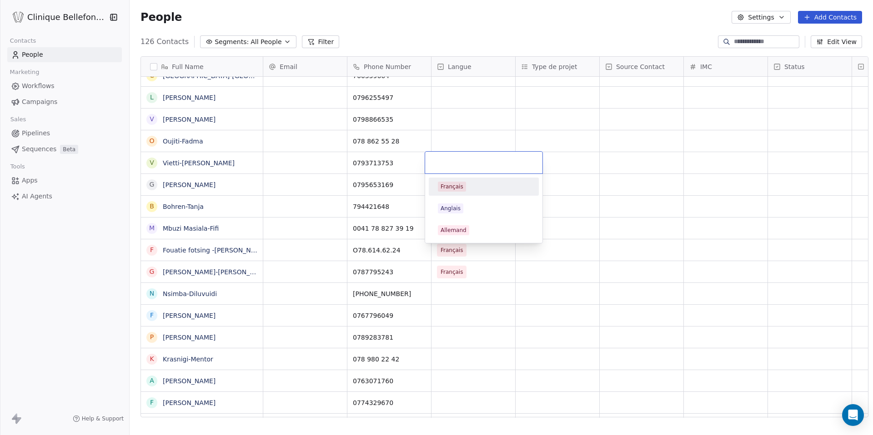
click at [445, 183] on div "Français" at bounding box center [451, 187] width 23 height 8
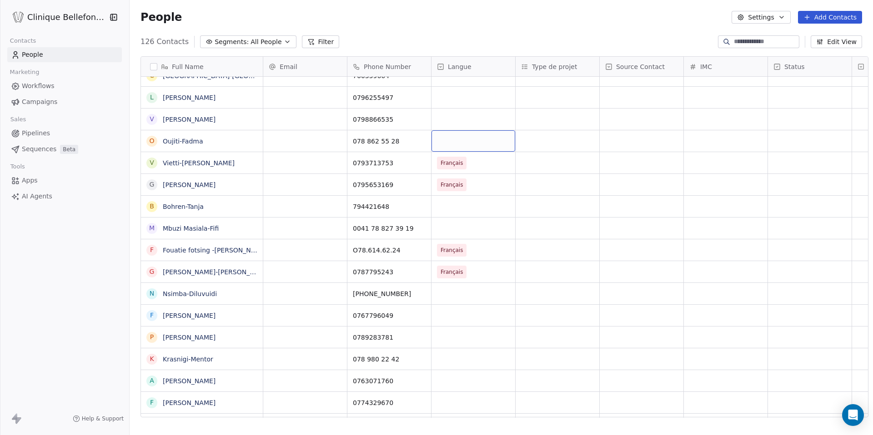
click at [447, 137] on div "grid" at bounding box center [473, 140] width 84 height 21
click at [442, 161] on div "Français" at bounding box center [451, 165] width 23 height 8
click at [451, 116] on div "grid" at bounding box center [473, 119] width 84 height 21
click at [445, 138] on span "Français" at bounding box center [452, 143] width 28 height 10
click at [447, 103] on div "grid" at bounding box center [473, 97] width 84 height 21
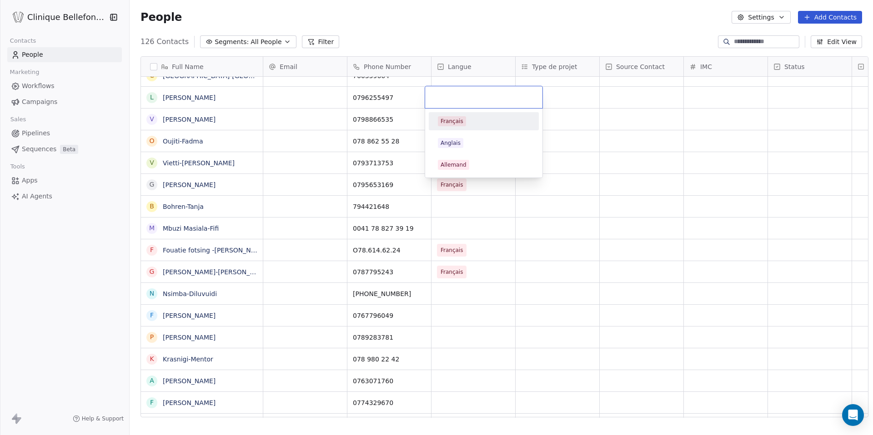
click at [452, 120] on div "Français" at bounding box center [451, 121] width 23 height 8
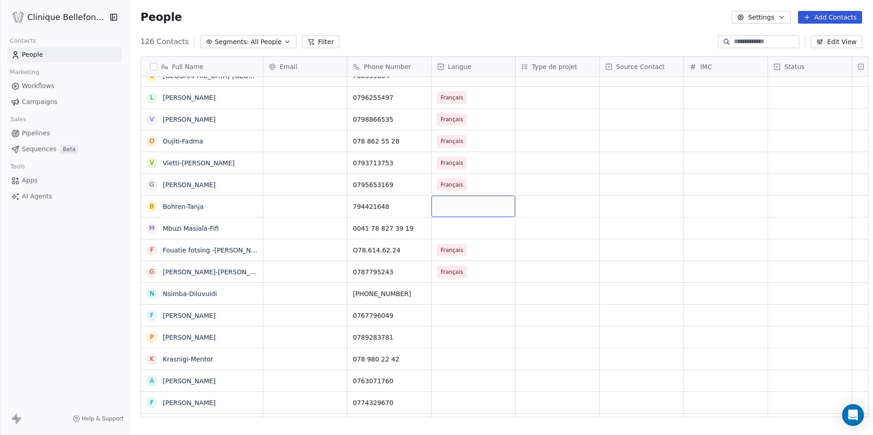
click at [452, 202] on div "grid" at bounding box center [473, 206] width 84 height 21
click at [452, 232] on div "Français" at bounding box center [451, 230] width 23 height 8
click at [455, 230] on div "grid" at bounding box center [473, 228] width 84 height 21
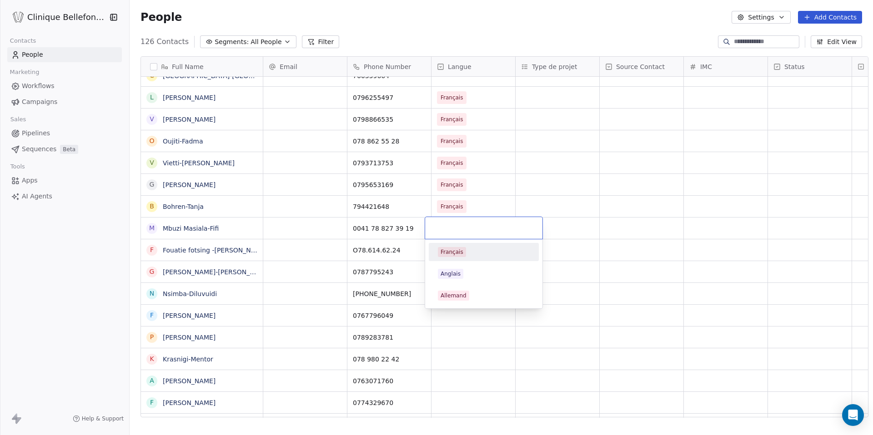
click at [453, 251] on div "Français" at bounding box center [451, 252] width 23 height 8
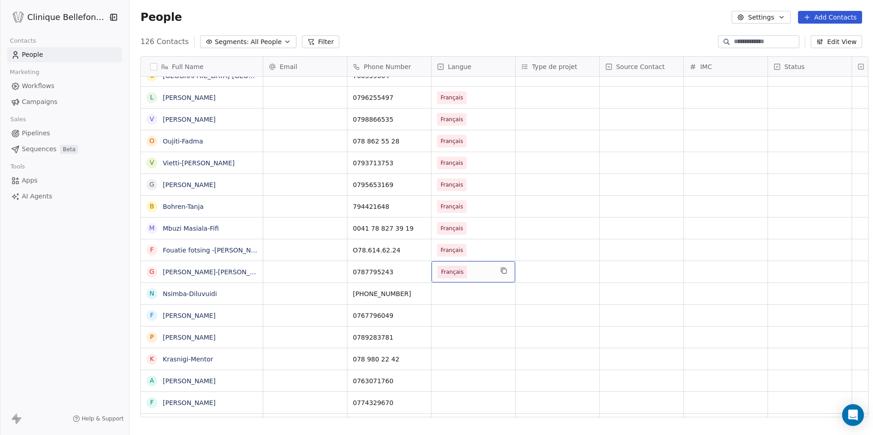
click at [454, 280] on div "Français" at bounding box center [473, 271] width 84 height 21
click at [553, 210] on html "Clinique Bellefontaine Contacts People Marketing Workflows Campaigns Sales Pipe…" at bounding box center [436, 217] width 873 height 435
click at [488, 295] on div "grid" at bounding box center [473, 293] width 84 height 21
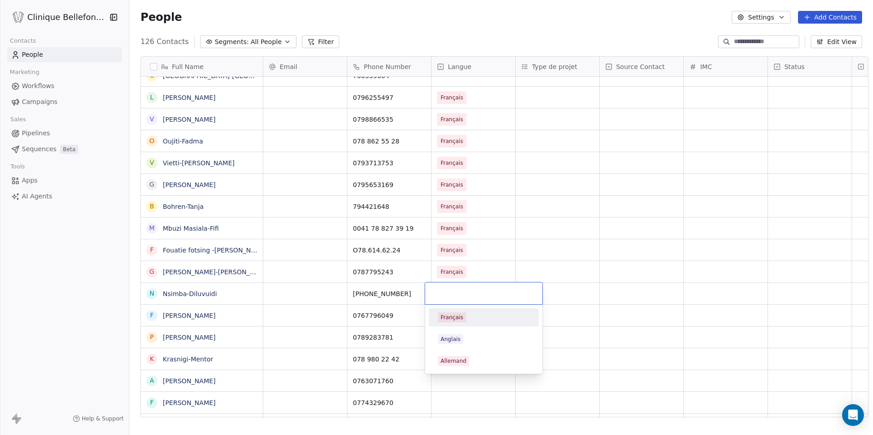
click at [447, 320] on div "Français" at bounding box center [451, 318] width 23 height 8
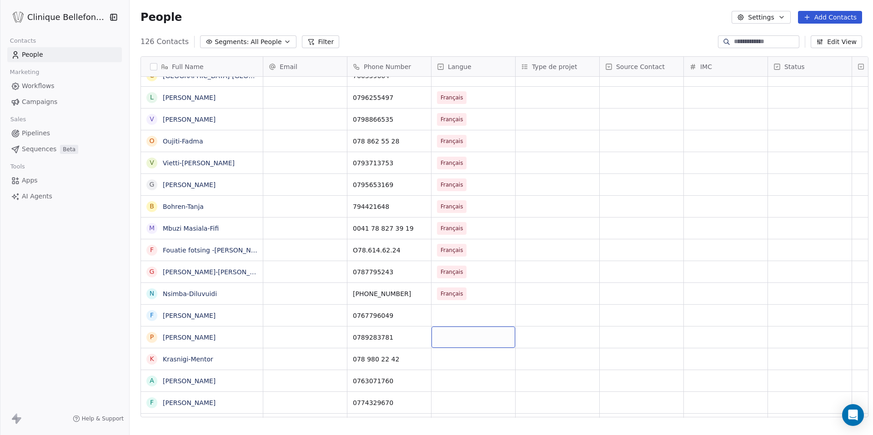
click at [446, 346] on div "grid" at bounding box center [473, 337] width 84 height 21
drag, startPoint x: 448, startPoint y: 362, endPoint x: 448, endPoint y: 326, distance: 35.9
click at [448, 362] on div "Français" at bounding box center [451, 361] width 23 height 8
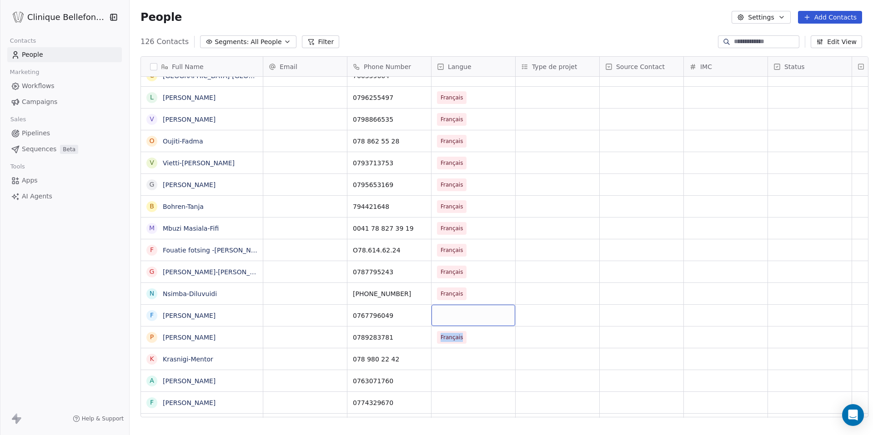
click at [450, 310] on div "grid" at bounding box center [473, 315] width 84 height 21
click at [448, 337] on div "Français" at bounding box center [451, 339] width 23 height 8
click at [443, 359] on div "grid" at bounding box center [473, 359] width 84 height 21
click at [457, 311] on div "Français" at bounding box center [451, 314] width 23 height 8
click at [458, 373] on div "grid" at bounding box center [473, 380] width 84 height 21
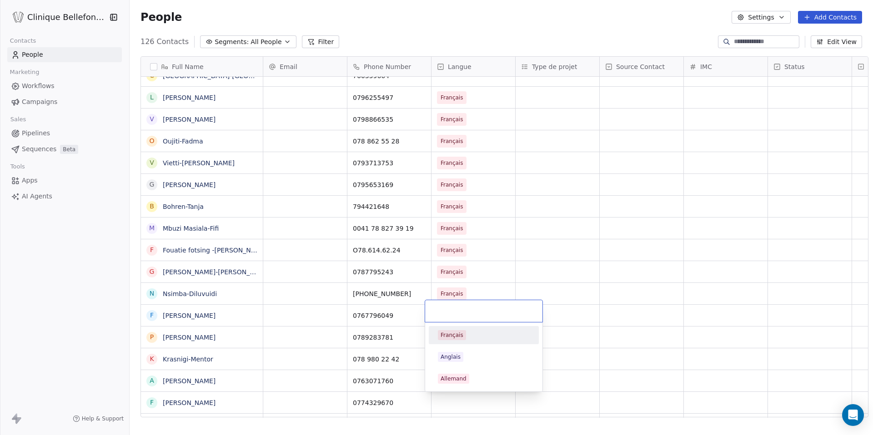
click at [457, 335] on div "Français" at bounding box center [451, 335] width 23 height 8
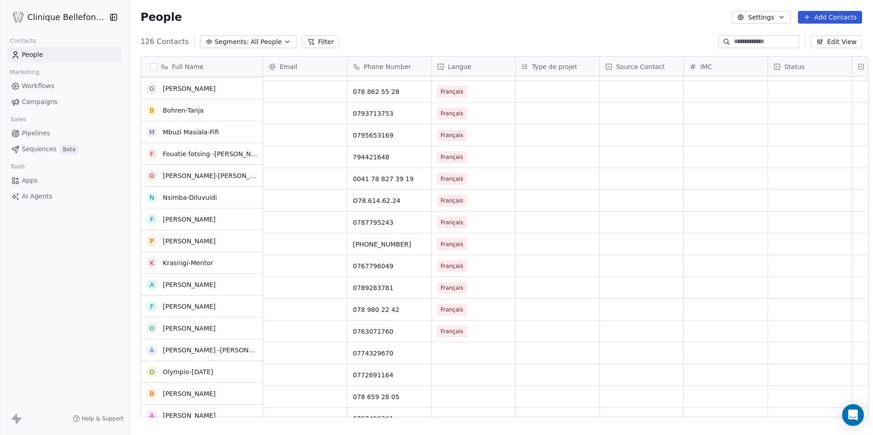
scroll to position [569, 0]
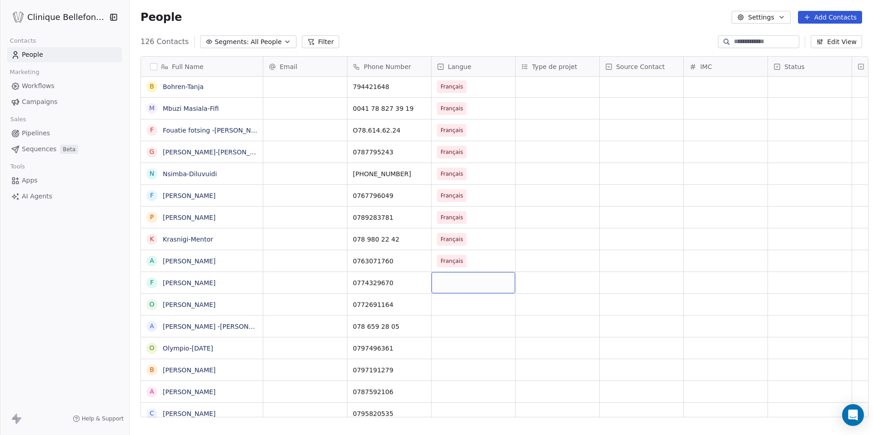
click at [461, 287] on div "grid" at bounding box center [473, 282] width 84 height 21
click at [450, 307] on div "Français" at bounding box center [451, 307] width 23 height 8
click at [454, 305] on div "grid" at bounding box center [473, 304] width 84 height 21
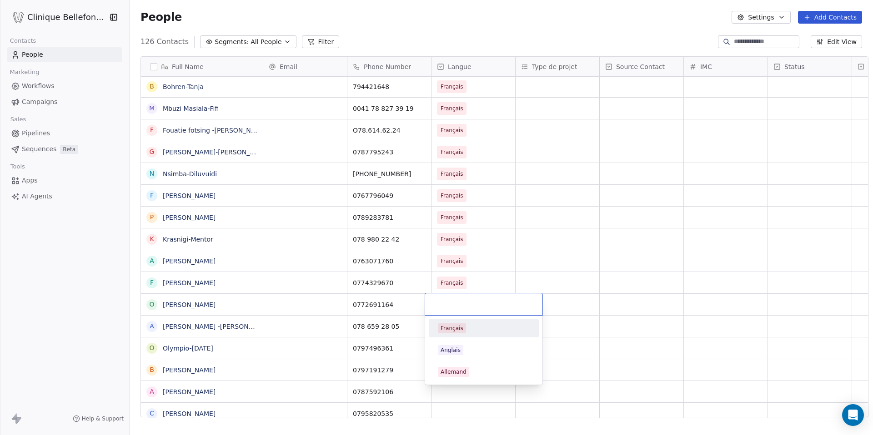
click at [454, 321] on div "Français" at bounding box center [483, 328] width 103 height 15
click at [454, 325] on div "grid" at bounding box center [473, 326] width 84 height 21
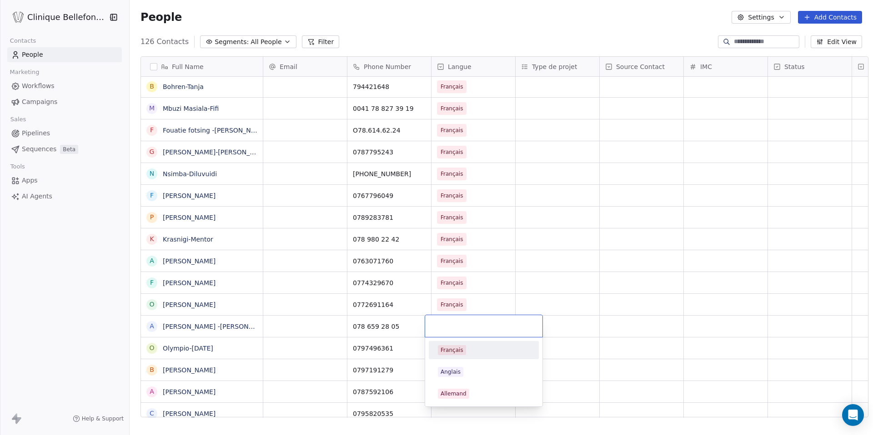
click at [454, 344] on div "Français" at bounding box center [483, 350] width 103 height 15
click at [453, 352] on div "grid" at bounding box center [473, 348] width 84 height 21
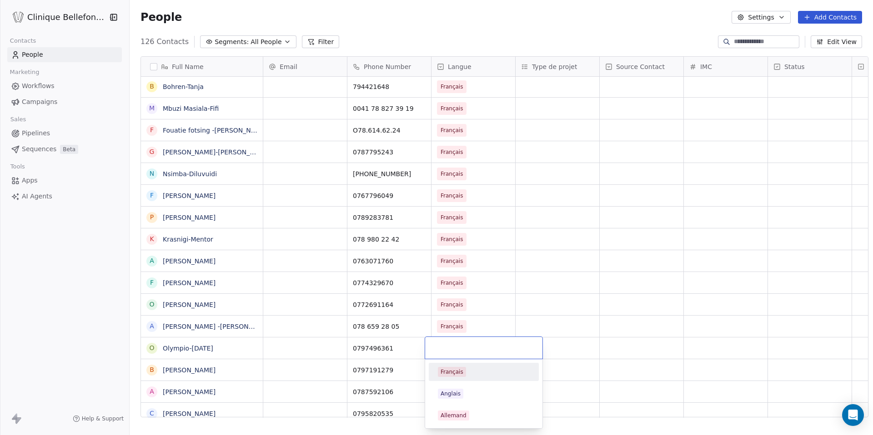
click at [450, 367] on span "Français" at bounding box center [452, 372] width 28 height 10
click at [450, 367] on div "grid" at bounding box center [473, 370] width 84 height 21
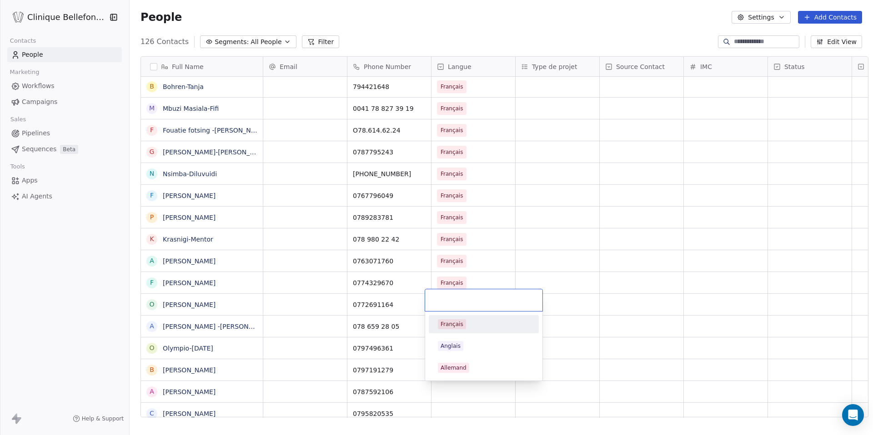
click at [461, 325] on div "Français" at bounding box center [451, 324] width 23 height 8
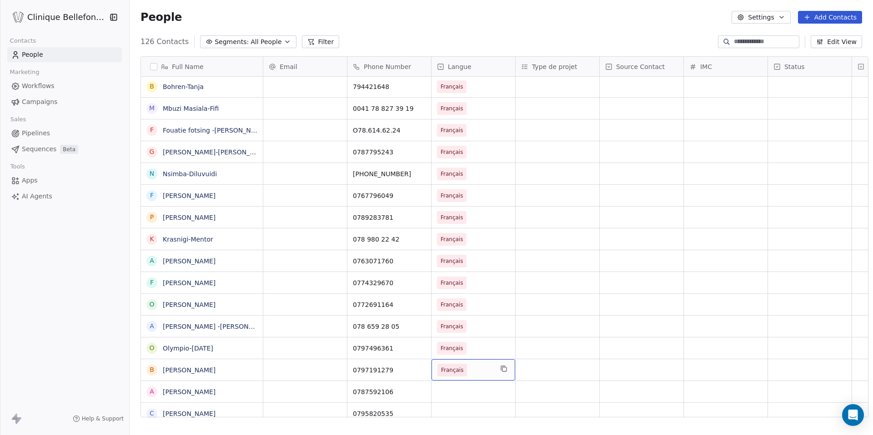
click at [458, 378] on div "Français" at bounding box center [473, 370] width 84 height 21
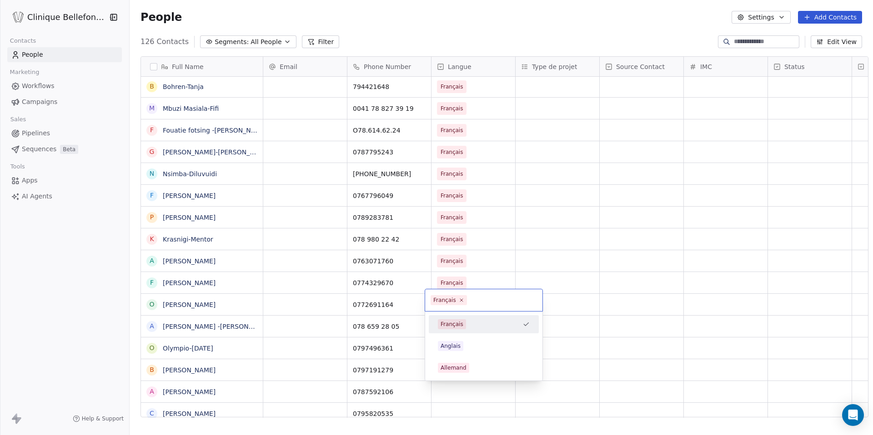
click at [460, 382] on html "Clinique Bellefontaine Contacts People Marketing Workflows Campaigns Sales Pipe…" at bounding box center [436, 217] width 873 height 435
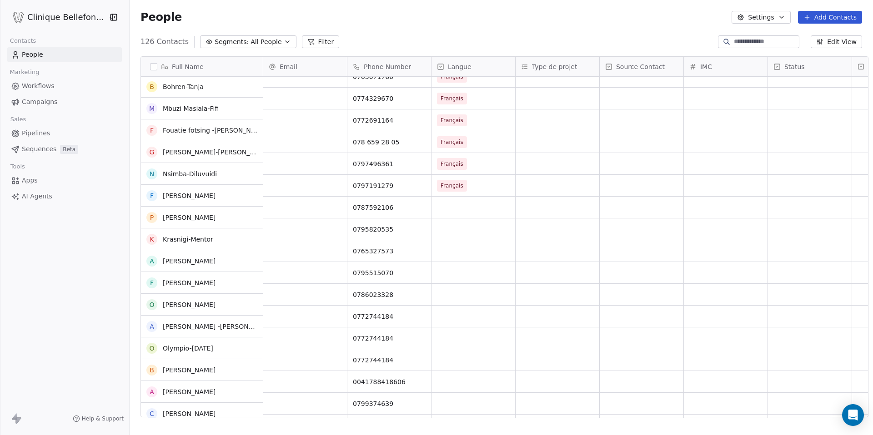
scroll to position [784, 0]
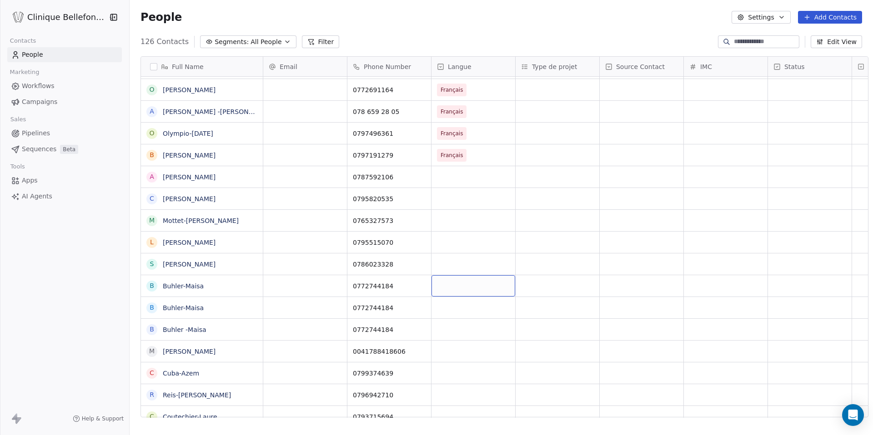
click at [493, 279] on div "grid" at bounding box center [473, 285] width 84 height 21
click at [470, 304] on div "Français" at bounding box center [483, 310] width 103 height 15
click at [476, 227] on div "grid" at bounding box center [473, 220] width 84 height 21
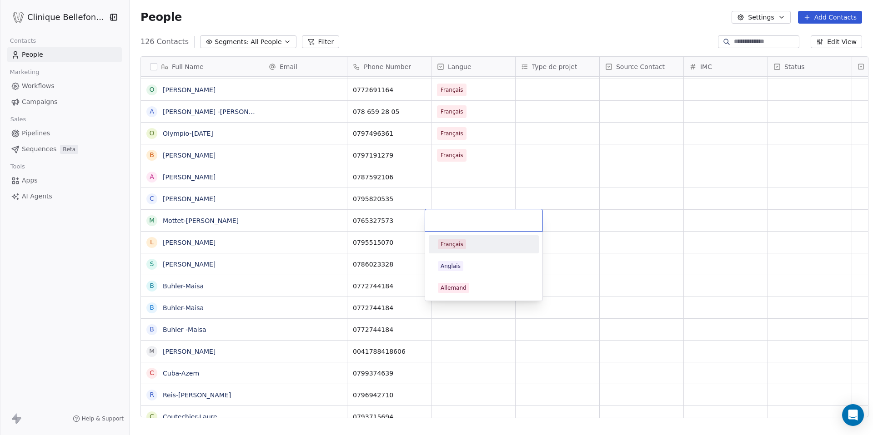
click at [469, 245] on div "Français" at bounding box center [484, 245] width 92 height 10
click at [469, 194] on div "grid" at bounding box center [473, 198] width 84 height 21
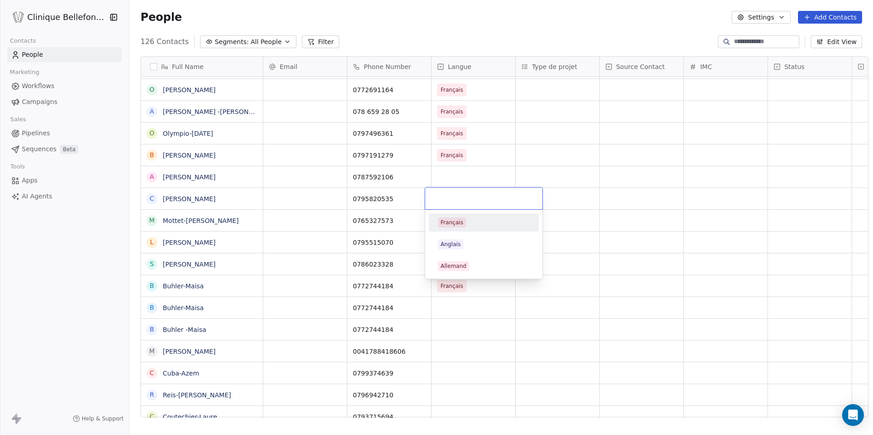
click at [457, 219] on div "Français" at bounding box center [451, 223] width 23 height 8
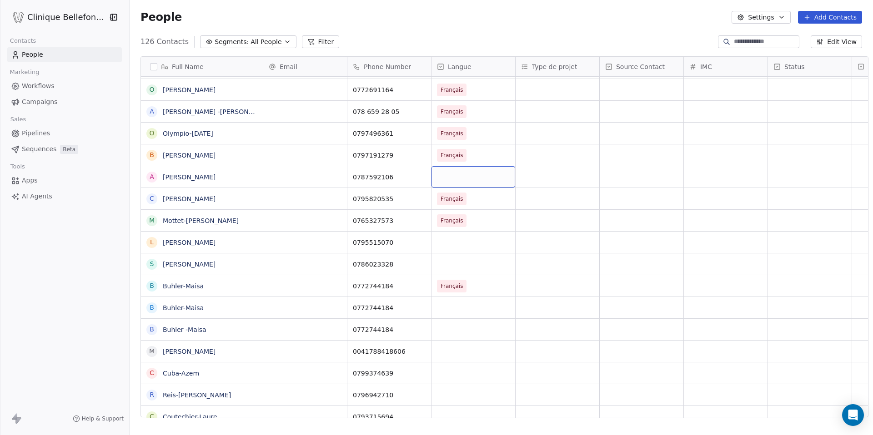
click at [457, 179] on div "grid" at bounding box center [473, 176] width 84 height 21
click at [453, 200] on div "Français" at bounding box center [451, 201] width 23 height 8
click at [457, 249] on div "grid" at bounding box center [473, 242] width 84 height 21
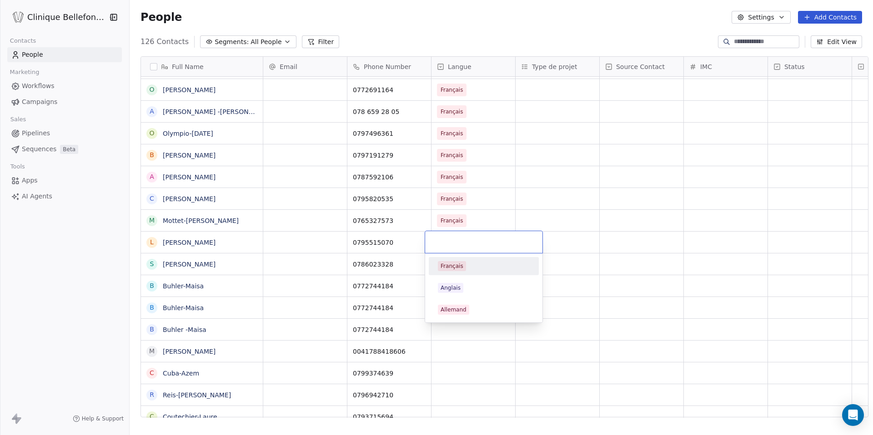
click at [452, 271] on span "Français" at bounding box center [452, 266] width 28 height 10
click at [448, 265] on div "grid" at bounding box center [473, 264] width 84 height 21
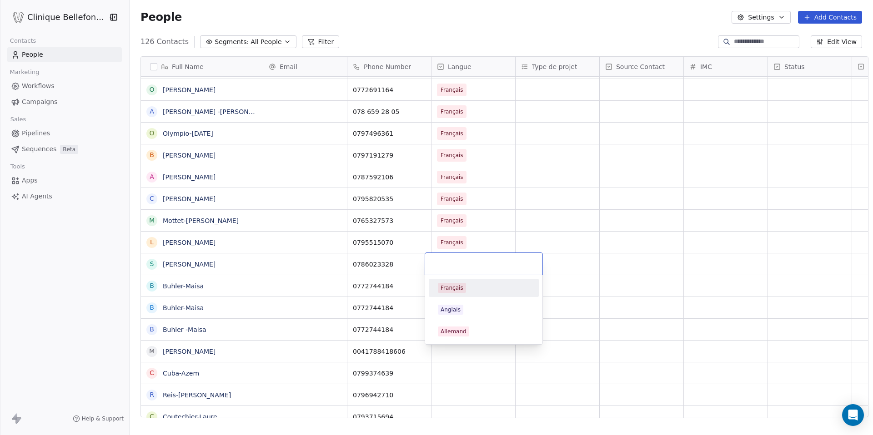
click at [444, 283] on span "Français" at bounding box center [452, 288] width 28 height 10
click at [450, 318] on div "grid" at bounding box center [473, 307] width 84 height 21
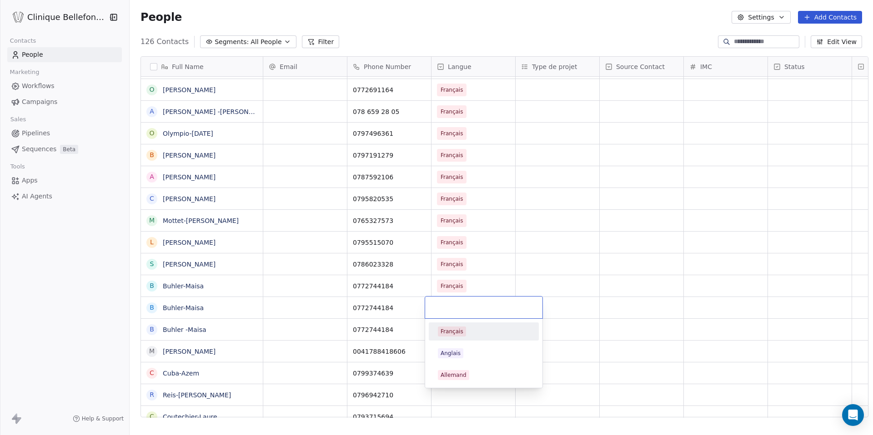
click at [450, 305] on input "text" at bounding box center [483, 308] width 106 height 10
click at [450, 329] on div "Français" at bounding box center [451, 332] width 23 height 8
click at [450, 326] on div "grid" at bounding box center [473, 329] width 84 height 21
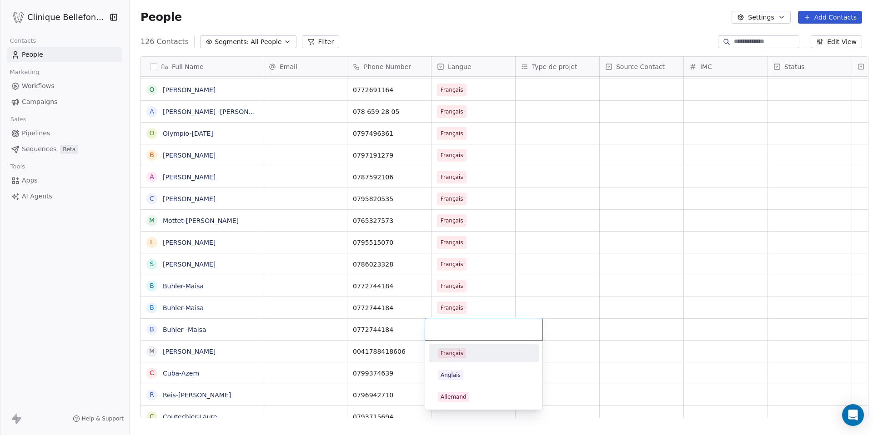
click at [445, 346] on div "Français" at bounding box center [483, 353] width 103 height 15
click at [446, 349] on div "grid" at bounding box center [473, 351] width 84 height 21
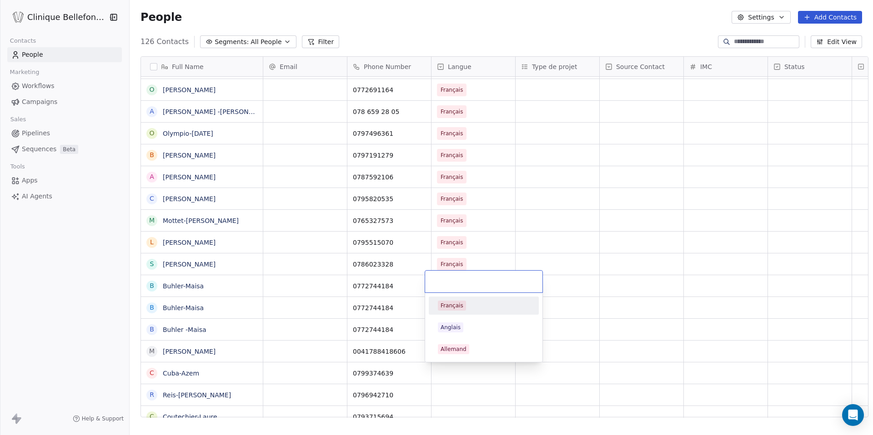
click at [465, 307] on span "Français" at bounding box center [452, 306] width 28 height 10
click at [465, 380] on div "grid" at bounding box center [473, 373] width 84 height 21
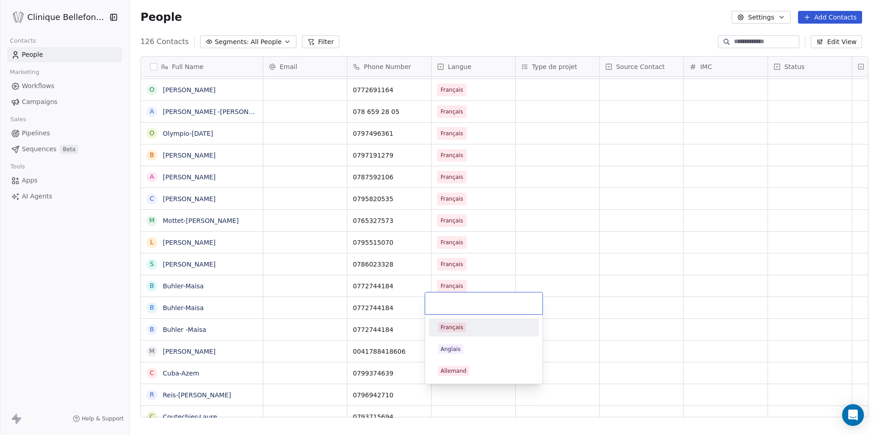
click at [457, 329] on div "Français" at bounding box center [451, 328] width 23 height 8
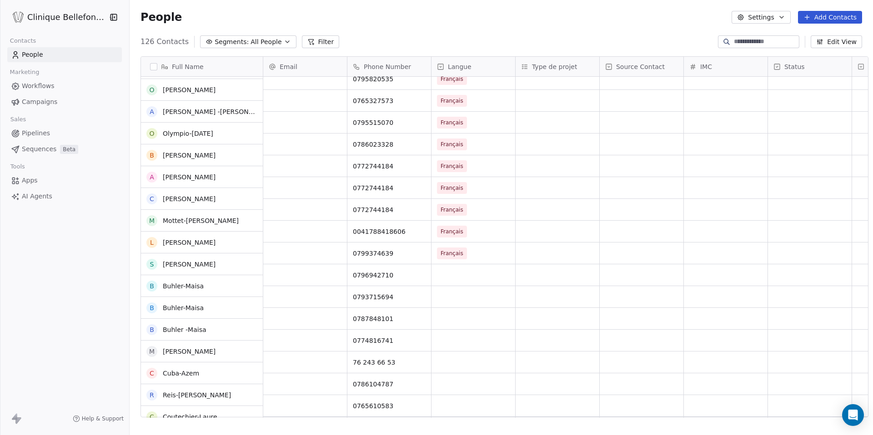
scroll to position [1009, 0]
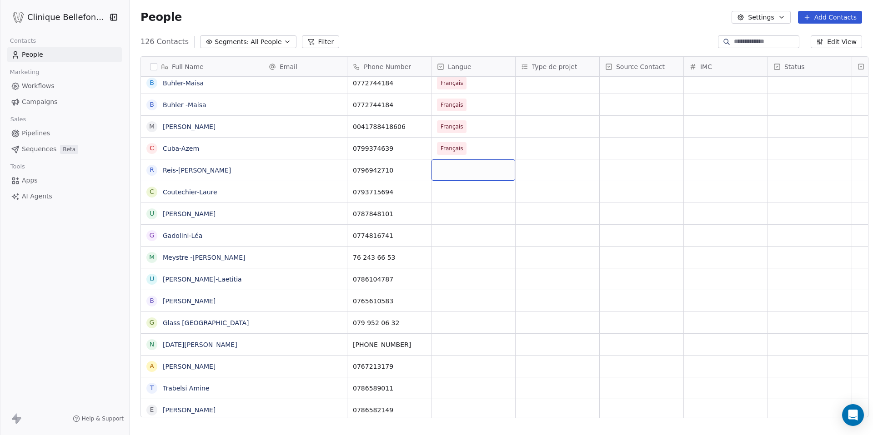
click at [471, 180] on div "grid" at bounding box center [473, 170] width 84 height 21
click at [465, 199] on span "Français" at bounding box center [452, 194] width 28 height 10
click at [463, 210] on div "grid" at bounding box center [473, 213] width 84 height 21
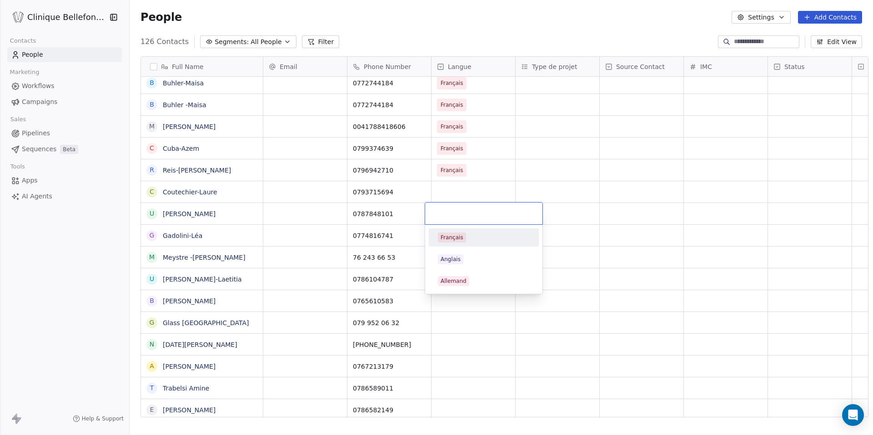
click at [449, 233] on span "Français" at bounding box center [452, 238] width 28 height 10
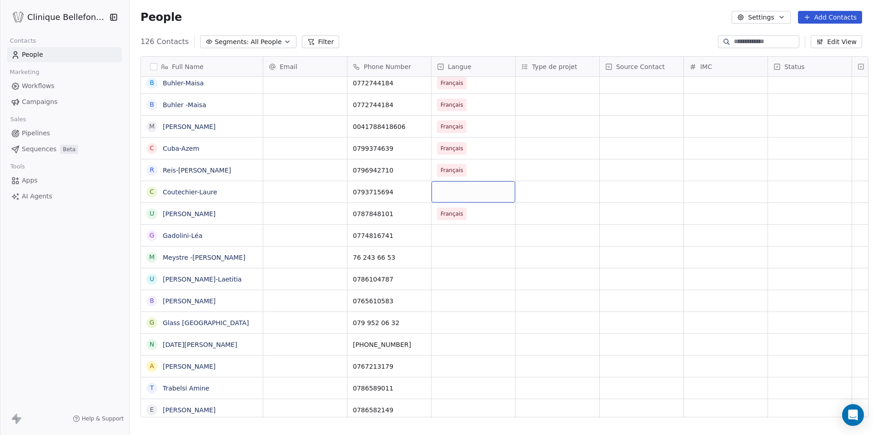
click at [450, 196] on div "grid" at bounding box center [473, 191] width 84 height 21
click at [452, 212] on div "Français" at bounding box center [451, 216] width 23 height 8
click at [452, 233] on div "grid" at bounding box center [473, 235] width 84 height 21
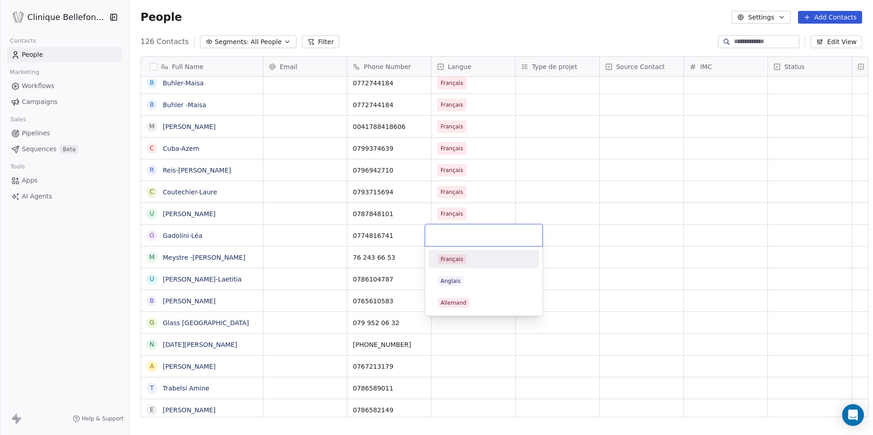
click at [451, 260] on div "Français" at bounding box center [451, 259] width 23 height 8
click at [449, 281] on div "grid" at bounding box center [473, 279] width 84 height 21
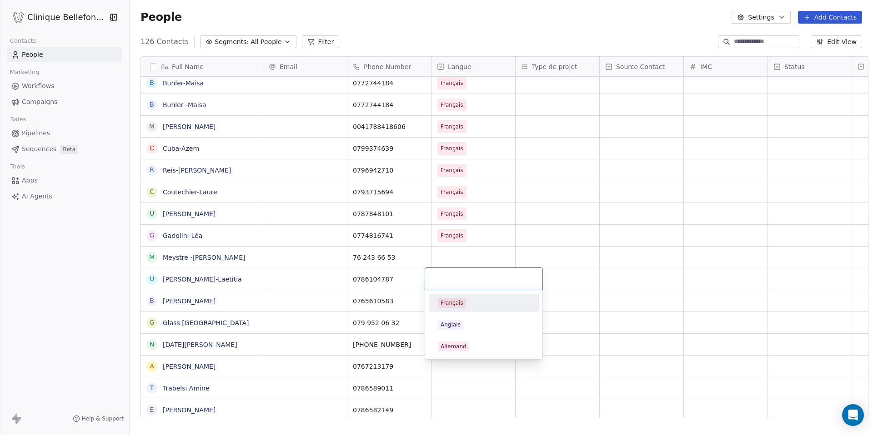
click at [449, 300] on div "Français" at bounding box center [451, 303] width 23 height 8
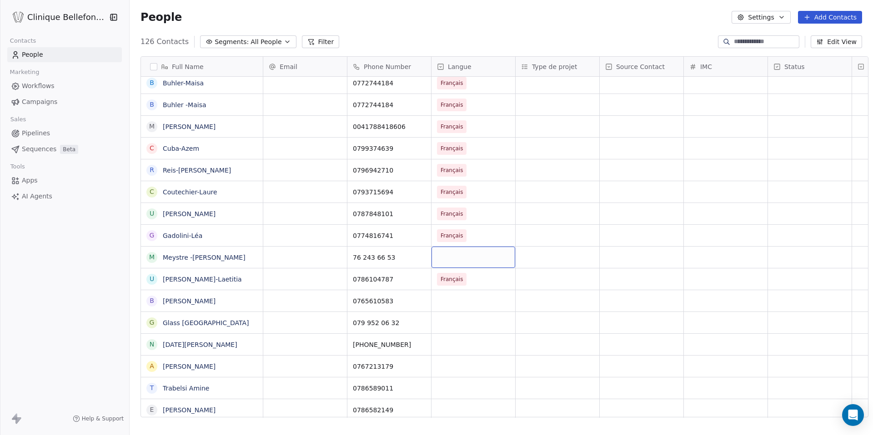
click at [455, 250] on div "grid" at bounding box center [473, 257] width 84 height 21
click at [455, 274] on div "Français" at bounding box center [483, 281] width 103 height 15
click at [456, 308] on div "grid" at bounding box center [473, 300] width 84 height 21
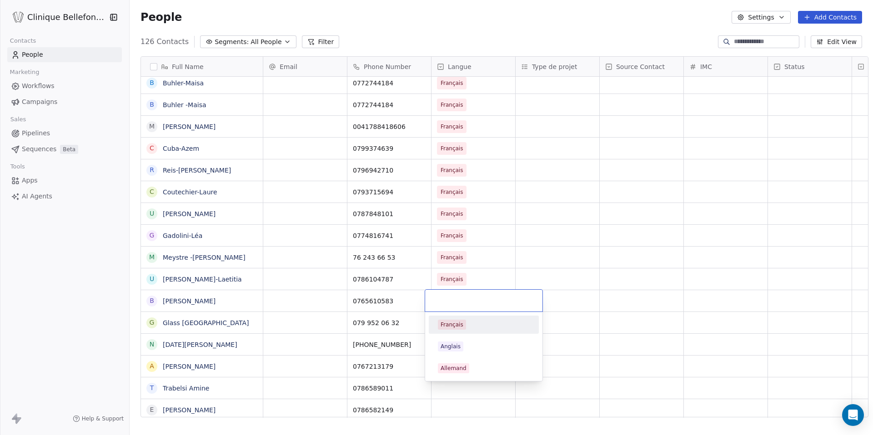
click at [455, 325] on div "Français" at bounding box center [451, 325] width 23 height 8
click at [455, 325] on div "grid" at bounding box center [473, 322] width 84 height 21
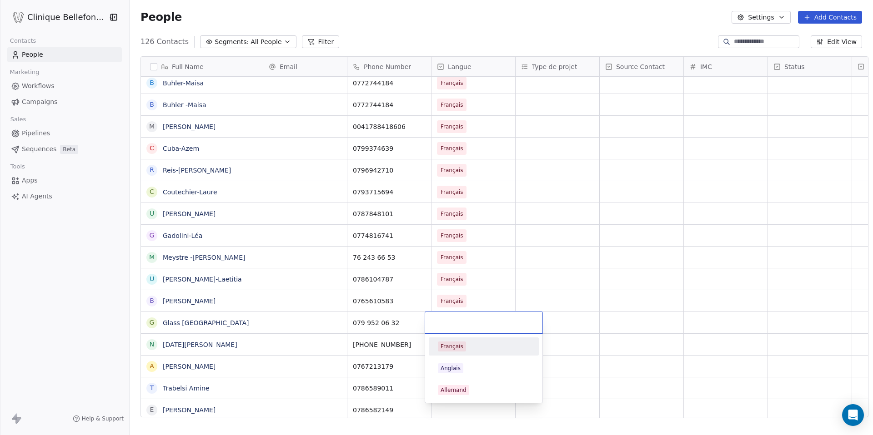
click at [455, 348] on div "Français" at bounding box center [451, 347] width 23 height 8
click at [455, 343] on div "grid" at bounding box center [473, 344] width 84 height 21
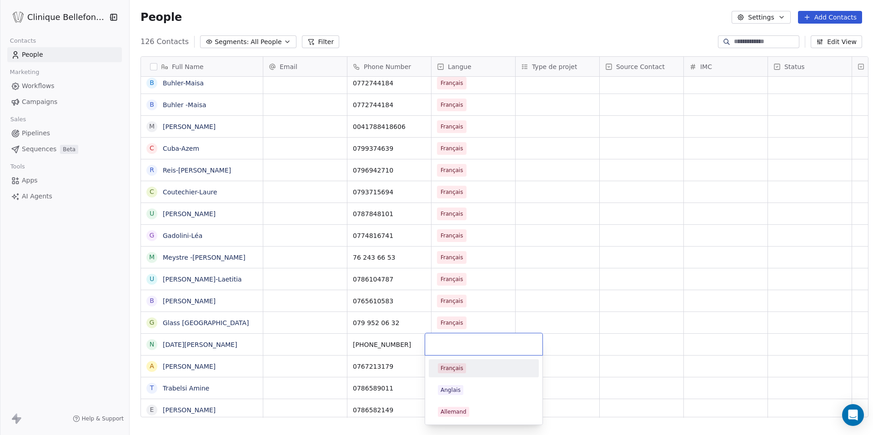
click at [461, 370] on div "Français" at bounding box center [451, 369] width 23 height 8
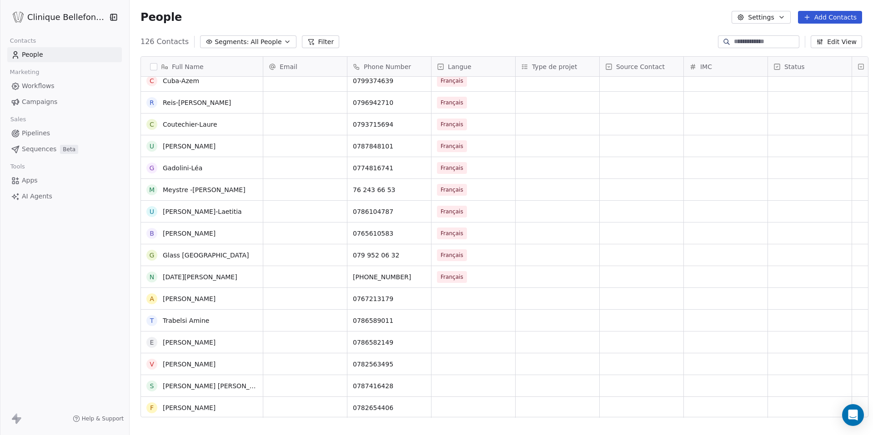
scroll to position [1086, 0]
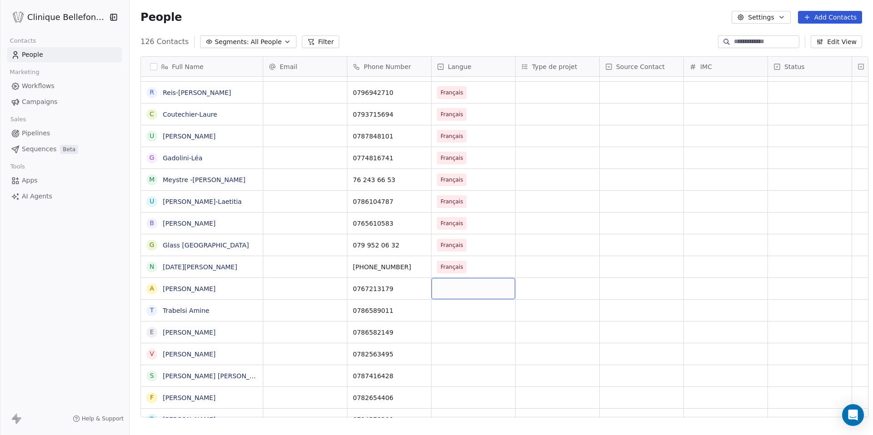
click at [465, 290] on div "grid" at bounding box center [473, 288] width 84 height 21
click at [455, 309] on div "Français" at bounding box center [451, 313] width 23 height 8
click at [454, 313] on div "grid" at bounding box center [473, 310] width 84 height 21
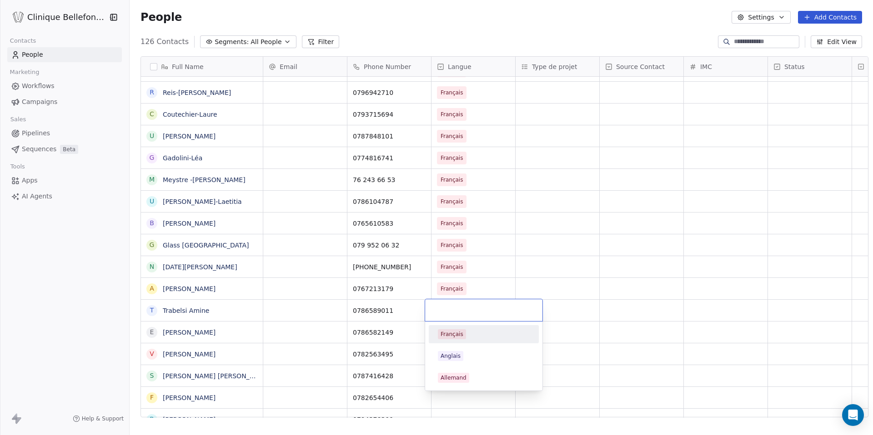
click at [450, 328] on div "Français" at bounding box center [483, 334] width 103 height 15
click at [449, 342] on div "grid" at bounding box center [473, 332] width 84 height 21
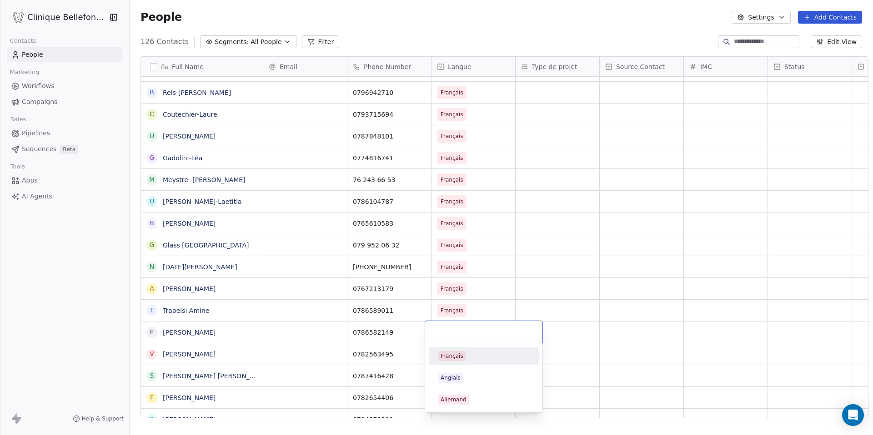
click at [449, 353] on div "Français" at bounding box center [451, 356] width 23 height 8
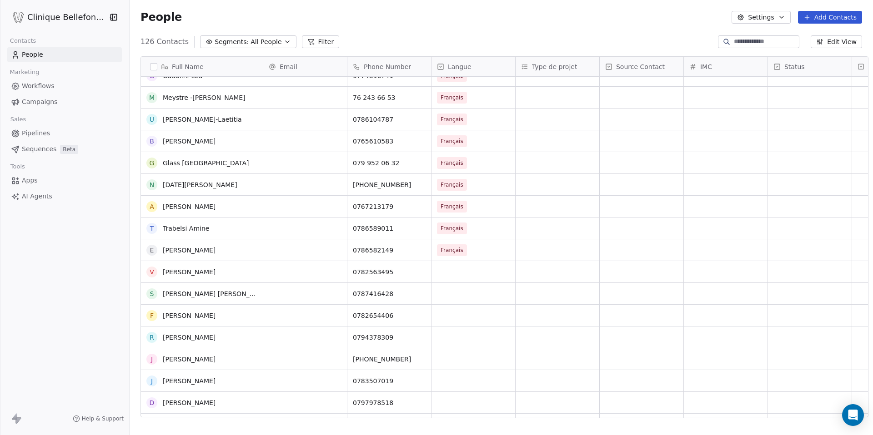
scroll to position [1200, 0]
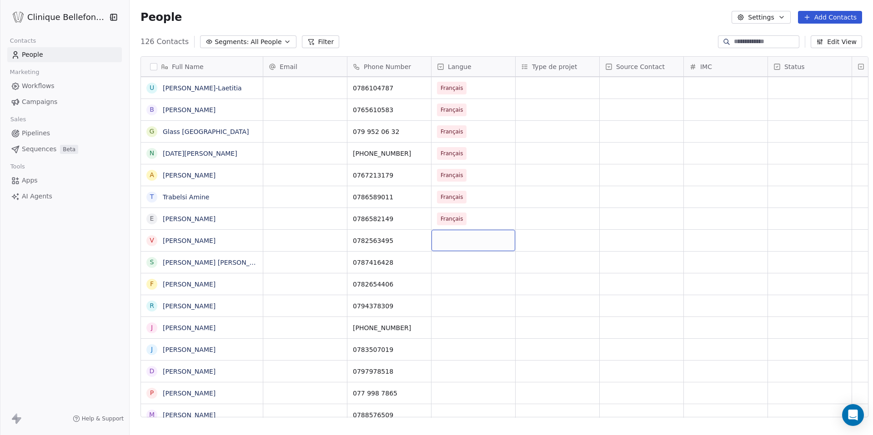
click at [455, 230] on div "grid" at bounding box center [473, 240] width 84 height 21
click at [452, 264] on div "Français" at bounding box center [451, 264] width 23 height 8
click at [452, 266] on div "grid" at bounding box center [473, 262] width 84 height 21
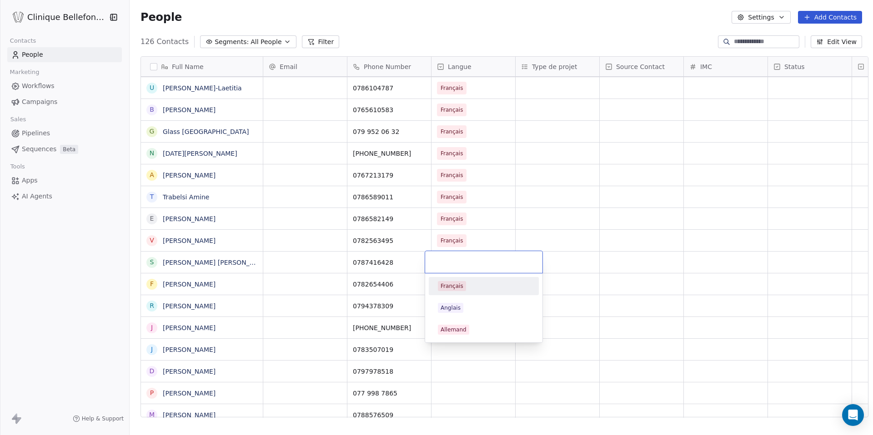
click at [452, 278] on div "Français" at bounding box center [484, 286] width 110 height 18
click at [452, 292] on div "grid" at bounding box center [473, 284] width 84 height 21
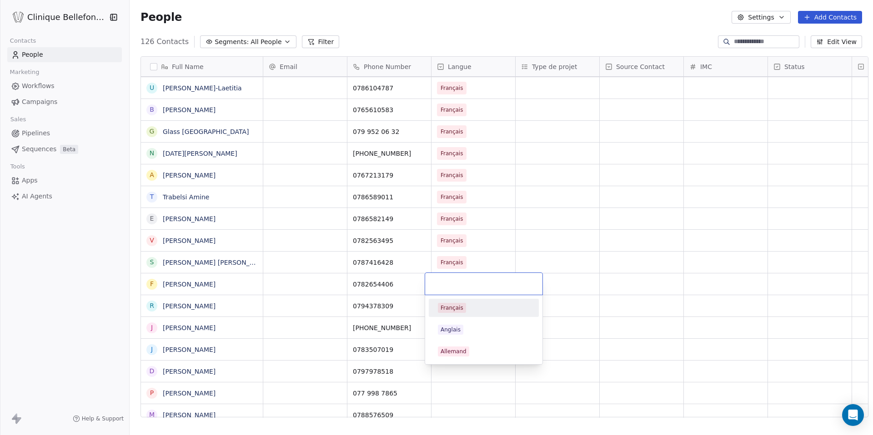
click at [452, 308] on div "Français" at bounding box center [451, 308] width 23 height 8
click at [452, 309] on div "grid" at bounding box center [473, 305] width 84 height 21
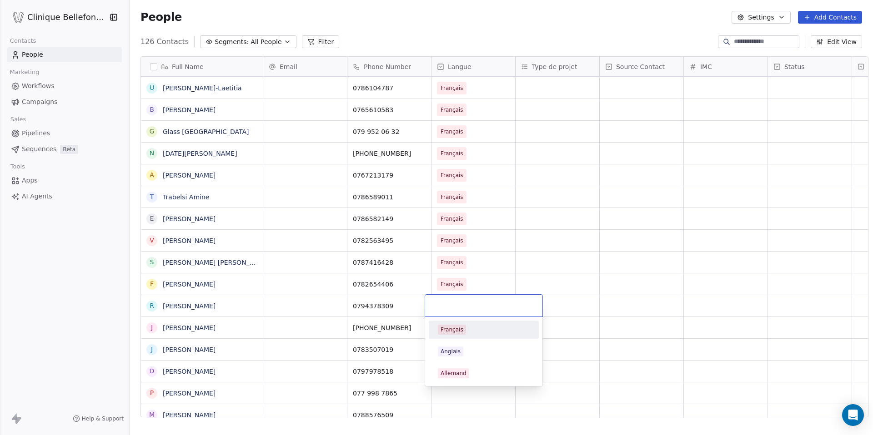
click at [453, 325] on span "Français" at bounding box center [452, 330] width 28 height 10
click at [453, 332] on div "grid" at bounding box center [473, 327] width 84 height 21
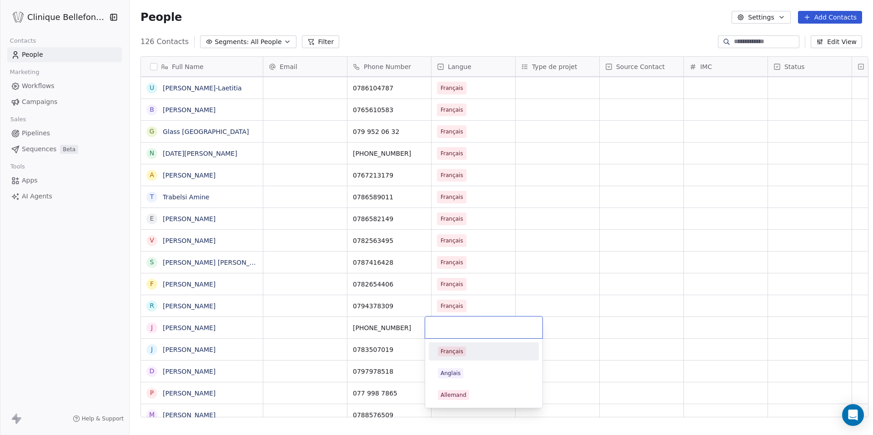
click at [455, 343] on div "Français" at bounding box center [484, 352] width 110 height 18
click at [455, 344] on div "grid" at bounding box center [473, 349] width 84 height 21
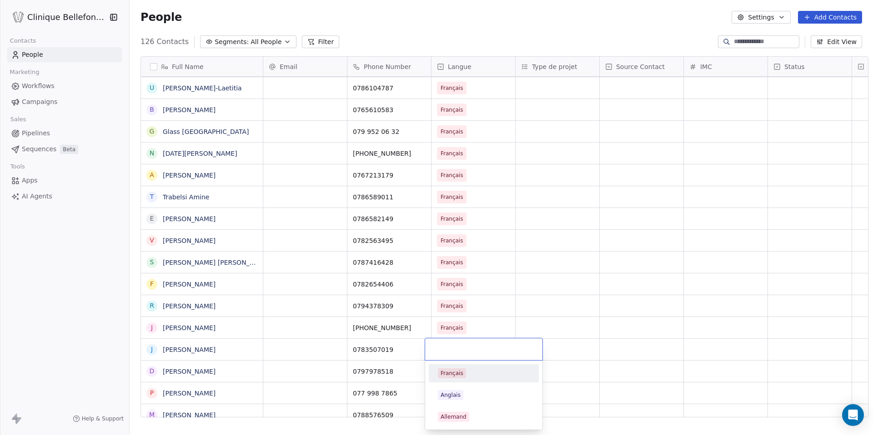
click at [455, 361] on div "Français Anglais Allemand" at bounding box center [483, 395] width 117 height 69
click at [455, 371] on div "Français" at bounding box center [451, 374] width 23 height 8
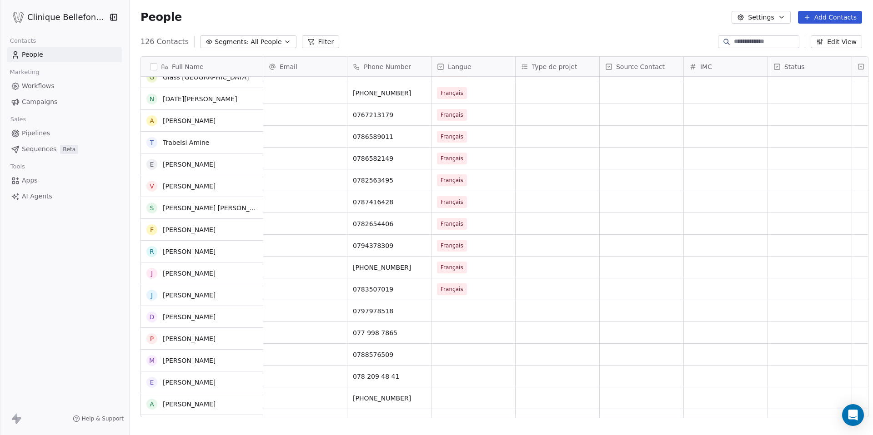
scroll to position [1321, 0]
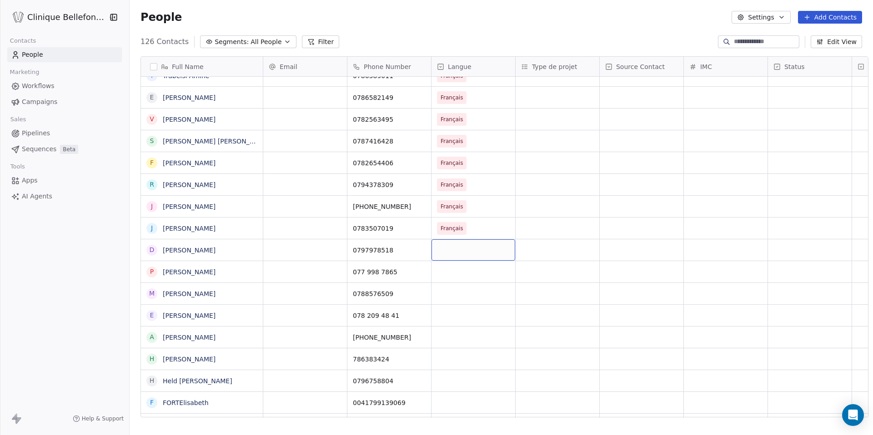
click at [448, 259] on div "grid" at bounding box center [473, 250] width 84 height 21
click at [448, 269] on div "grid" at bounding box center [473, 271] width 84 height 21
click at [448, 294] on div "grid" at bounding box center [473, 293] width 84 height 21
click at [448, 327] on div "grid" at bounding box center [473, 337] width 84 height 21
click at [449, 318] on div "grid" at bounding box center [473, 315] width 84 height 21
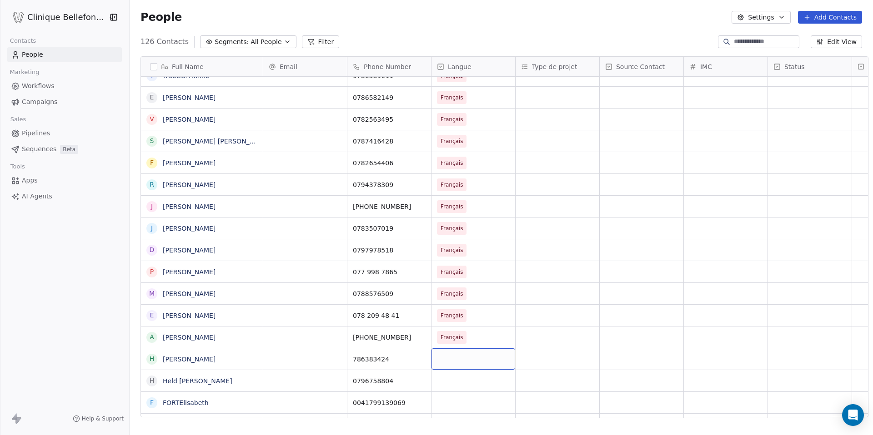
click at [449, 358] on div "grid" at bounding box center [473, 359] width 84 height 21
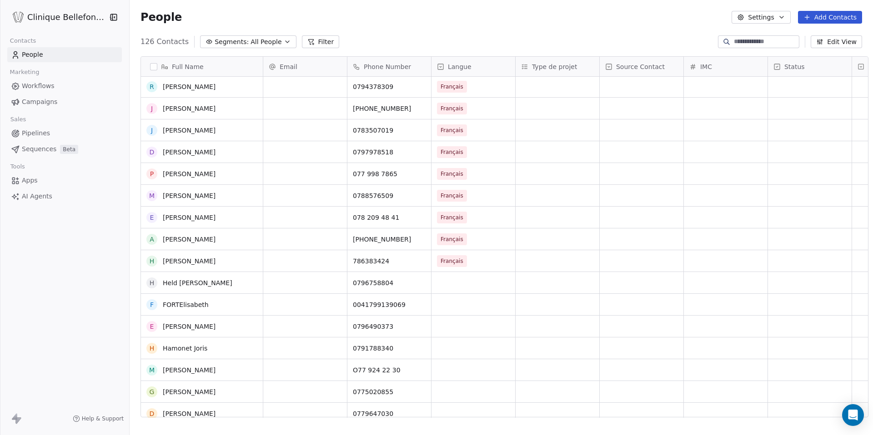
scroll to position [1452, 0]
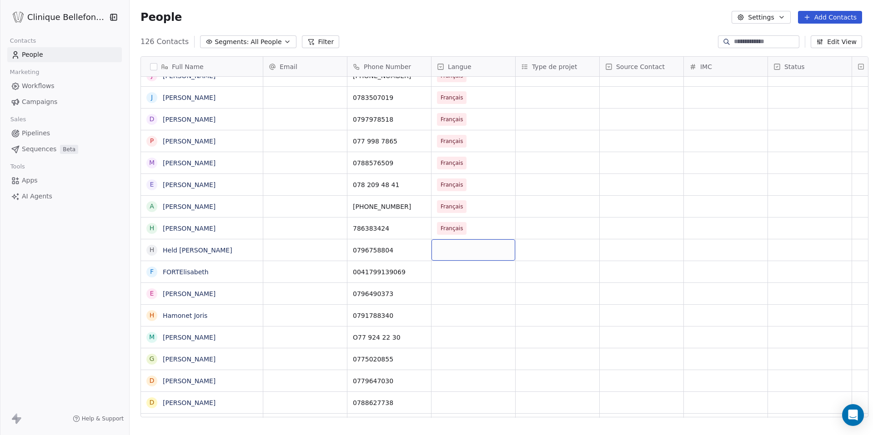
click at [464, 255] on div "grid" at bounding box center [473, 250] width 84 height 21
click at [460, 275] on div "grid" at bounding box center [473, 271] width 84 height 21
click at [454, 292] on div "grid" at bounding box center [473, 293] width 84 height 21
click at [447, 318] on div "grid" at bounding box center [473, 315] width 84 height 21
click at [446, 344] on div "grid" at bounding box center [473, 337] width 84 height 21
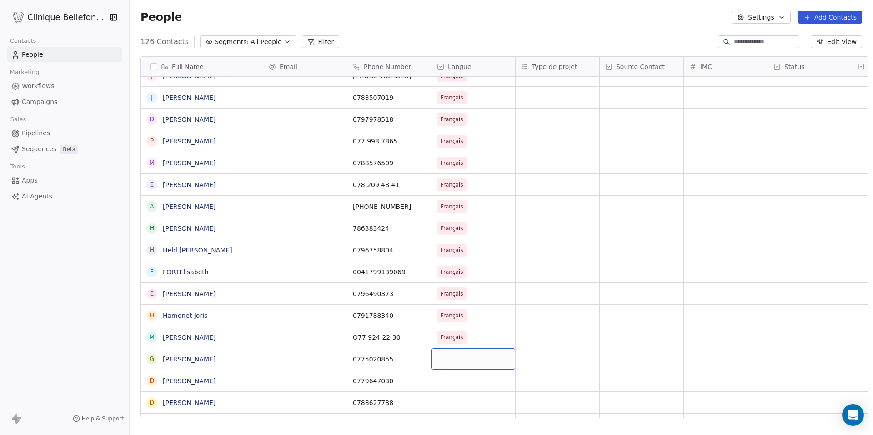
click at [447, 367] on div "grid" at bounding box center [473, 359] width 84 height 21
click at [448, 380] on div "grid" at bounding box center [473, 380] width 84 height 21
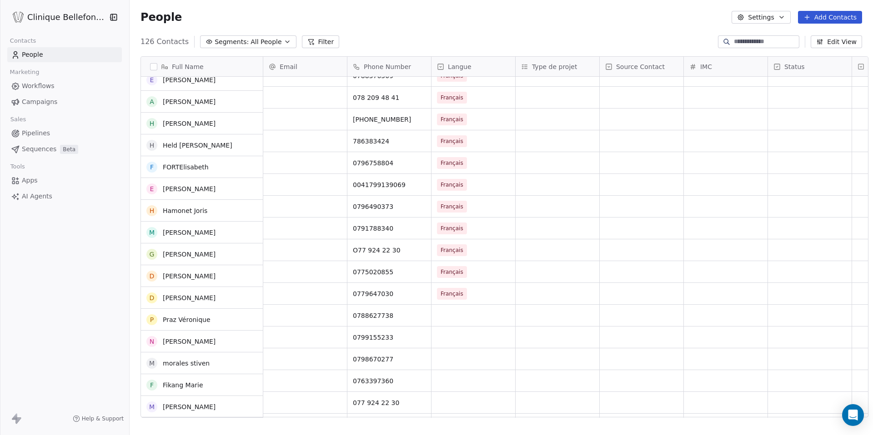
scroll to position [1557, 0]
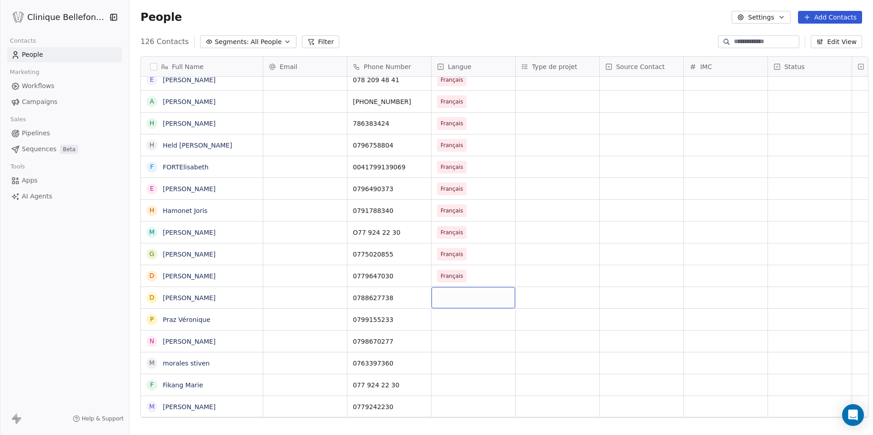
click at [460, 294] on div "grid" at bounding box center [473, 297] width 84 height 21
click at [464, 315] on div "grid" at bounding box center [473, 319] width 84 height 21
click at [464, 335] on div "grid" at bounding box center [473, 341] width 84 height 21
click at [462, 358] on div "grid" at bounding box center [473, 363] width 84 height 21
click at [459, 375] on div "grid" at bounding box center [473, 385] width 84 height 21
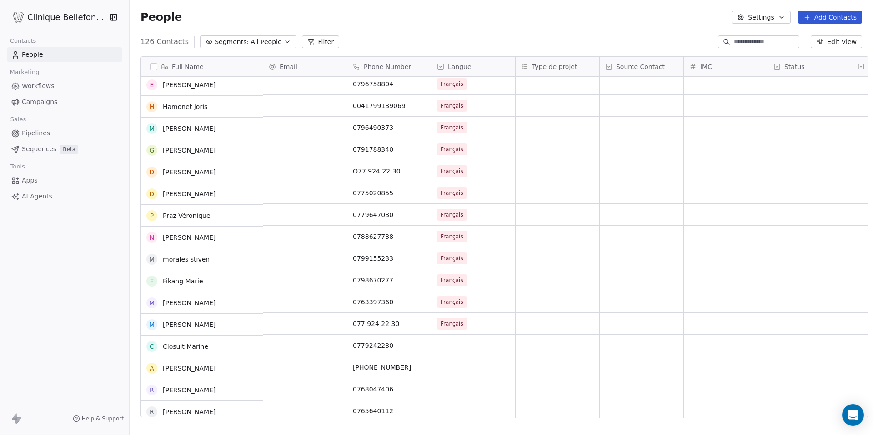
scroll to position [1687, 0]
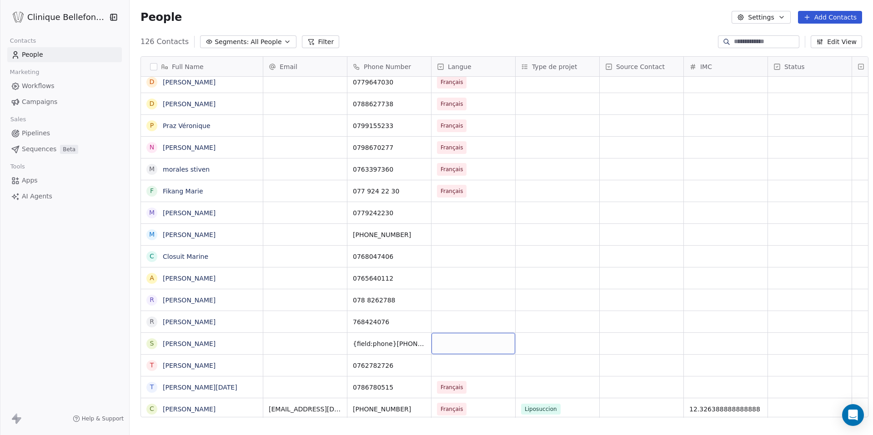
click at [458, 346] on div "grid" at bounding box center [473, 343] width 84 height 21
click at [455, 322] on div "grid" at bounding box center [473, 321] width 84 height 21
click at [455, 295] on div "grid" at bounding box center [473, 300] width 84 height 21
click at [455, 277] on div "grid" at bounding box center [473, 278] width 84 height 21
click at [455, 254] on div "grid" at bounding box center [473, 256] width 84 height 21
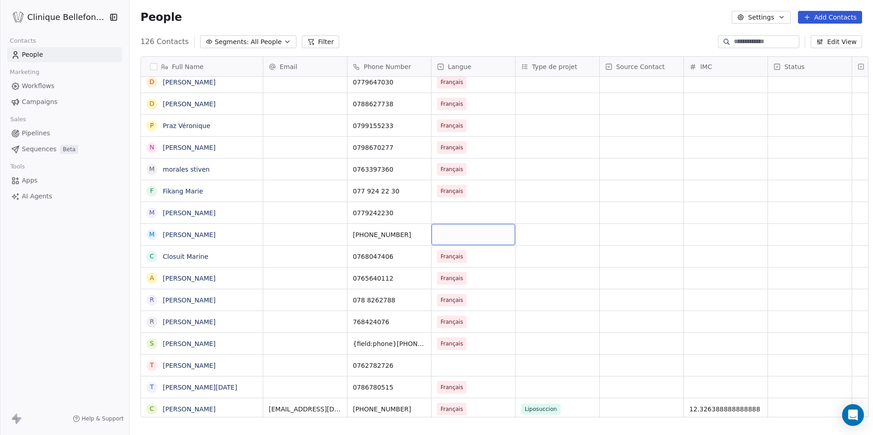
click at [455, 233] on div "grid" at bounding box center [473, 234] width 84 height 21
click at [455, 215] on div "grid" at bounding box center [473, 212] width 84 height 21
click at [440, 360] on div "grid" at bounding box center [473, 365] width 84 height 21
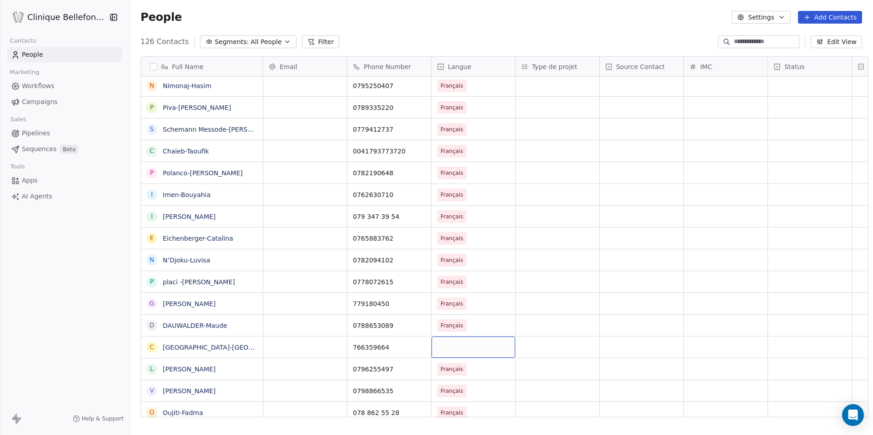
click at [457, 348] on div "grid" at bounding box center [473, 347] width 84 height 21
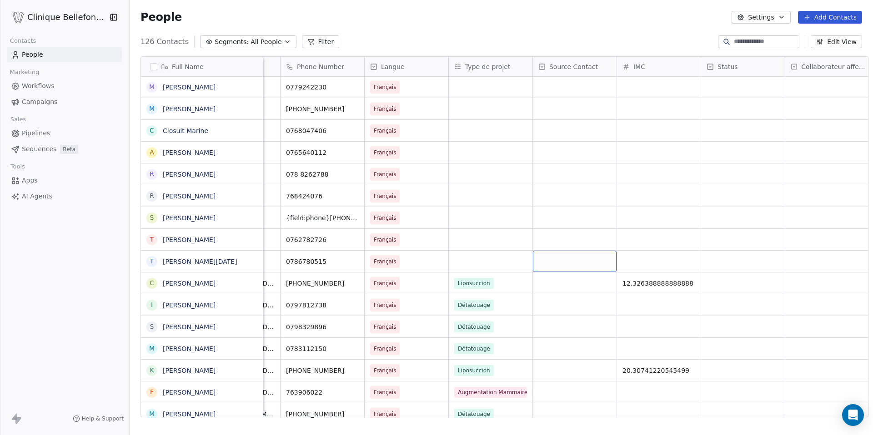
click at [567, 258] on div "grid" at bounding box center [575, 261] width 84 height 21
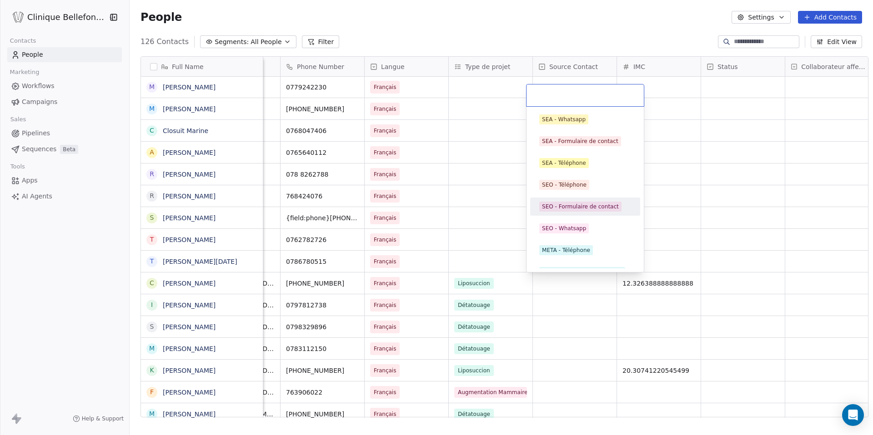
click at [604, 203] on div "SEO - Formulaire de contact" at bounding box center [580, 207] width 77 height 8
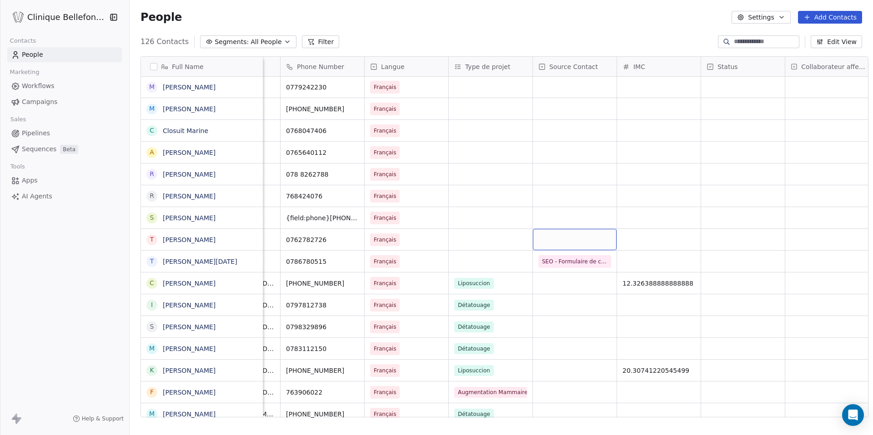
click at [574, 244] on div "grid" at bounding box center [575, 239] width 84 height 21
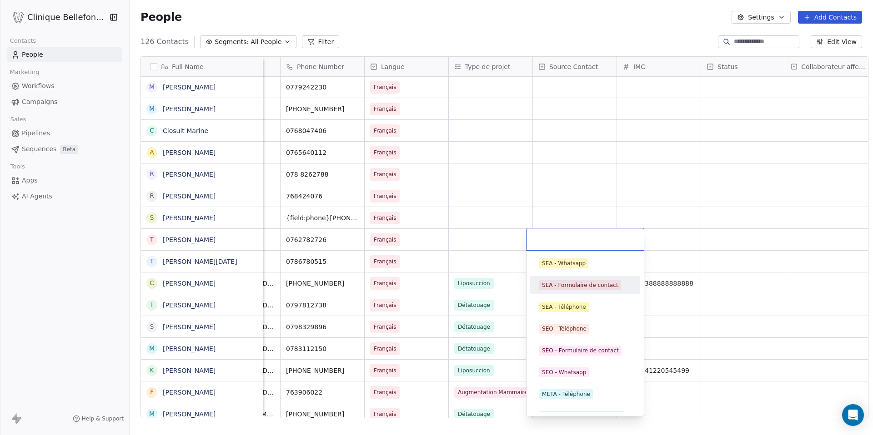
click at [579, 285] on div "SEA - Formulaire de contact" at bounding box center [580, 285] width 76 height 8
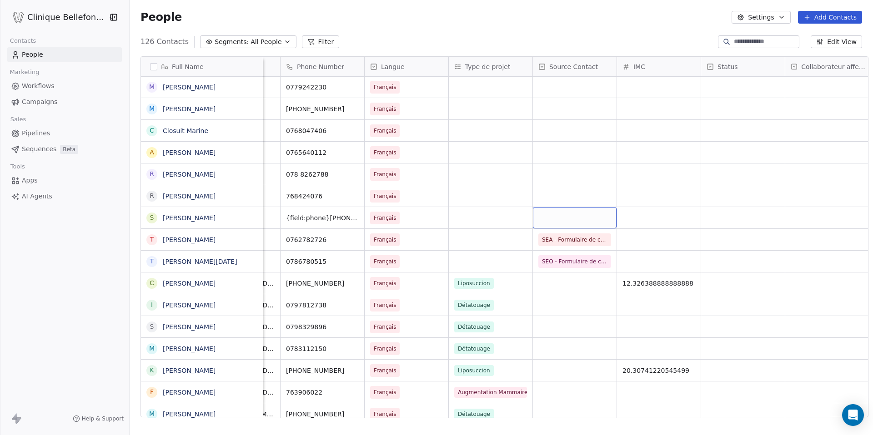
click at [561, 218] on div "grid" at bounding box center [575, 217] width 84 height 21
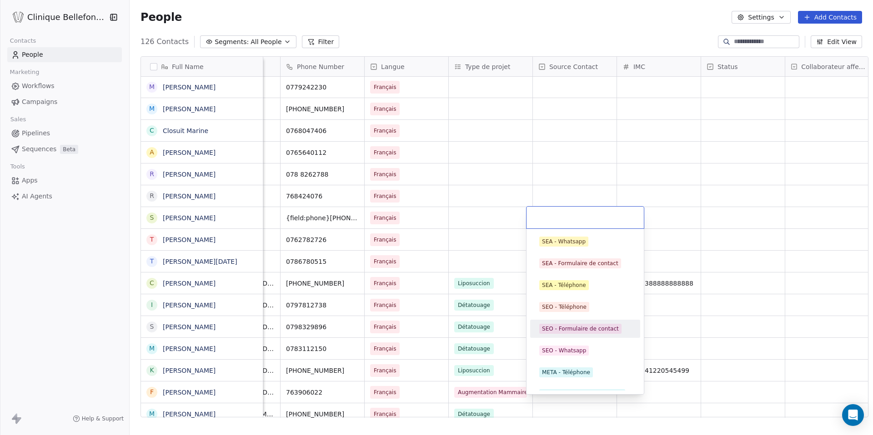
click at [573, 322] on div "SEO - Formulaire de contact" at bounding box center [585, 329] width 103 height 15
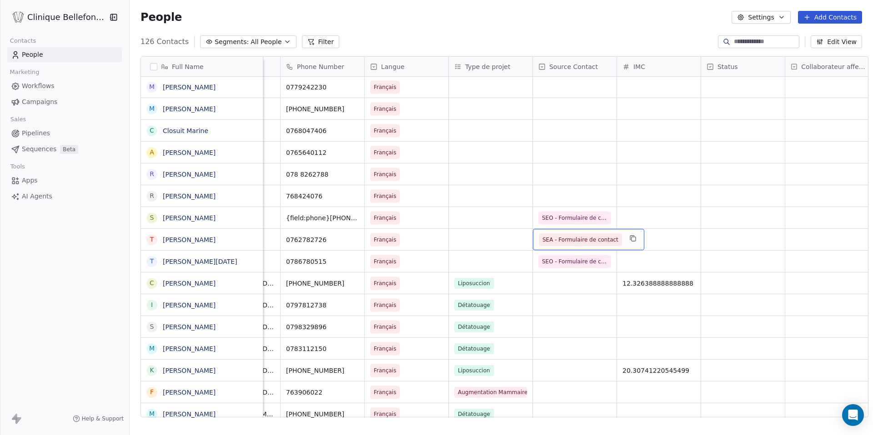
click at [597, 240] on span "SEA - Formulaire de contact" at bounding box center [580, 239] width 76 height 9
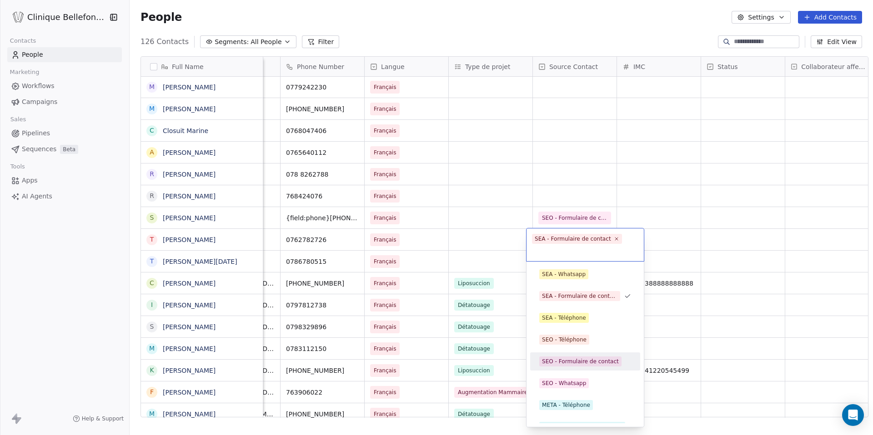
click at [588, 361] on div "SEO - Formulaire de contact" at bounding box center [580, 362] width 77 height 8
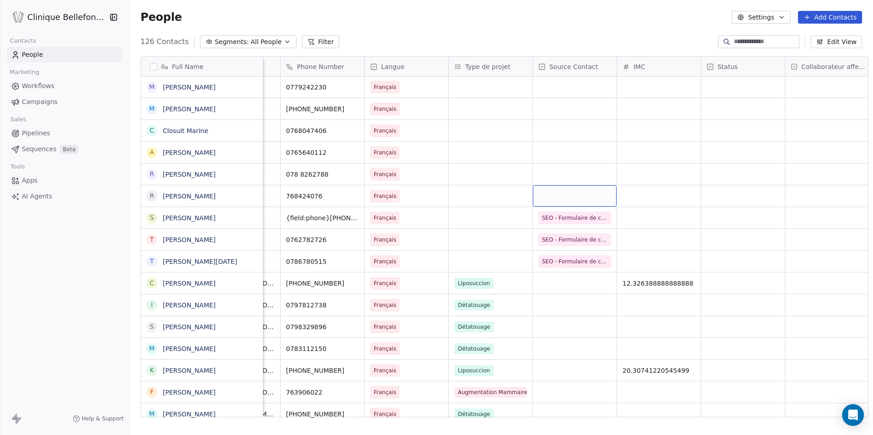
click at [566, 192] on div "grid" at bounding box center [575, 195] width 84 height 21
click at [567, 192] on div "grid" at bounding box center [575, 195] width 84 height 21
click at [572, 175] on div "grid" at bounding box center [575, 174] width 84 height 21
click at [583, 174] on span "SEO - Téléphone" at bounding box center [566, 174] width 55 height 13
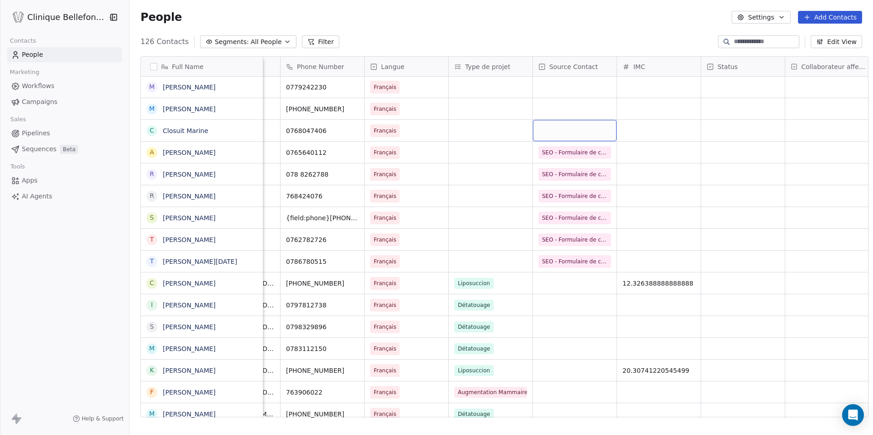
click at [575, 135] on div "grid" at bounding box center [575, 130] width 84 height 21
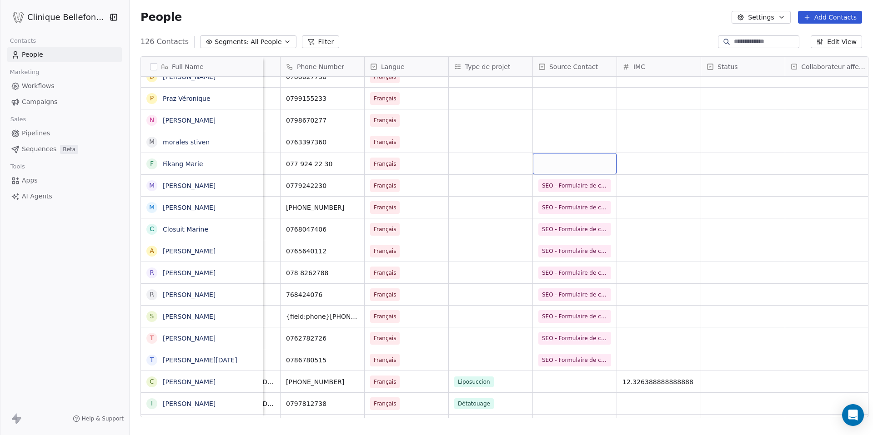
click at [560, 156] on div "grid" at bounding box center [575, 163] width 84 height 21
click at [558, 149] on div "grid" at bounding box center [575, 141] width 84 height 21
click at [564, 136] on span "SEO - Téléphone" at bounding box center [565, 142] width 52 height 13
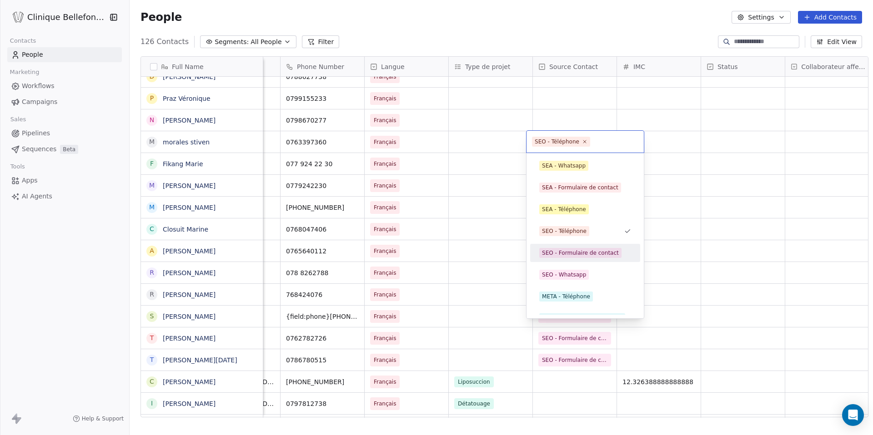
click at [569, 249] on div "SEO - Formulaire de contact" at bounding box center [580, 253] width 77 height 8
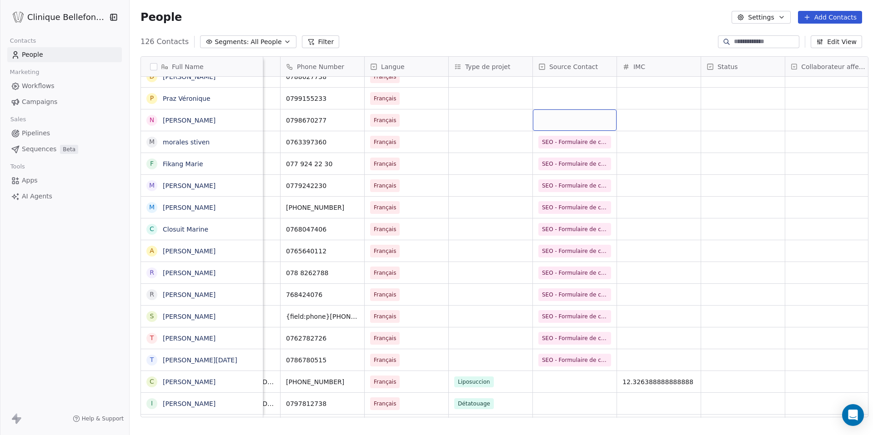
click at [577, 118] on div "grid" at bounding box center [575, 120] width 84 height 21
click at [586, 92] on div "grid" at bounding box center [575, 98] width 84 height 21
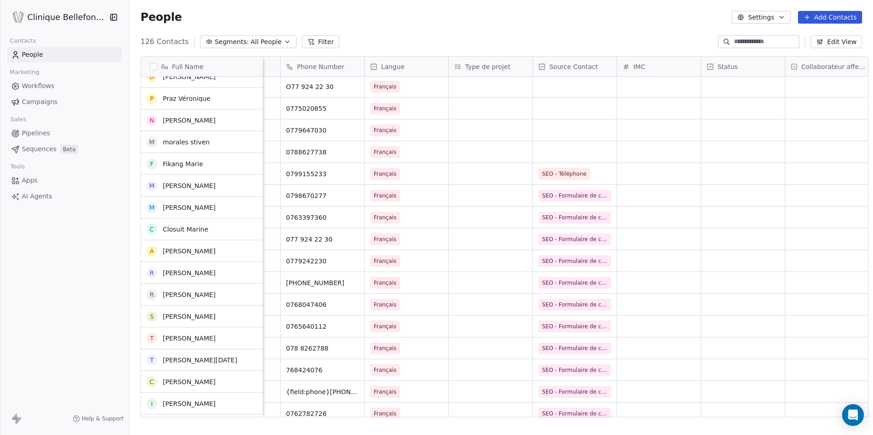
scroll to position [1674, 0]
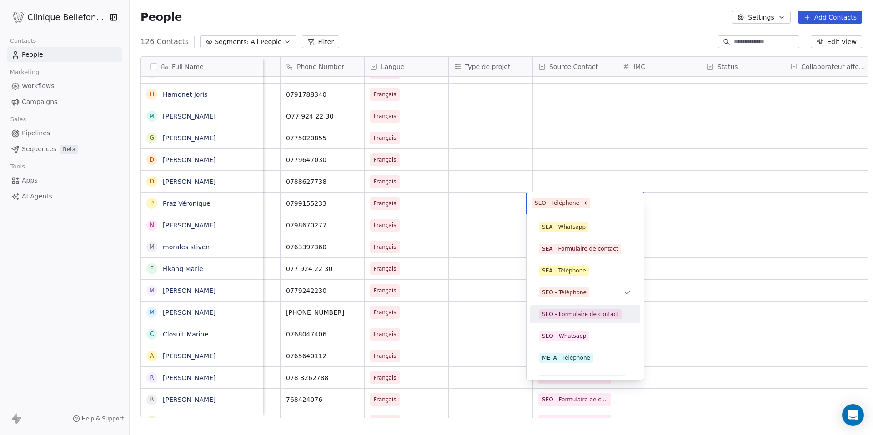
click at [581, 310] on div "SEO - Formulaire de contact" at bounding box center [580, 314] width 77 height 8
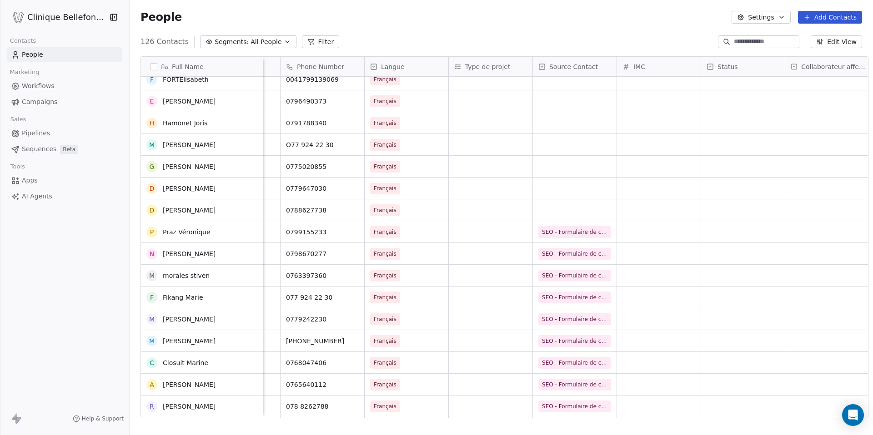
scroll to position [1644, 0]
click at [575, 207] on div "grid" at bounding box center [575, 210] width 84 height 21
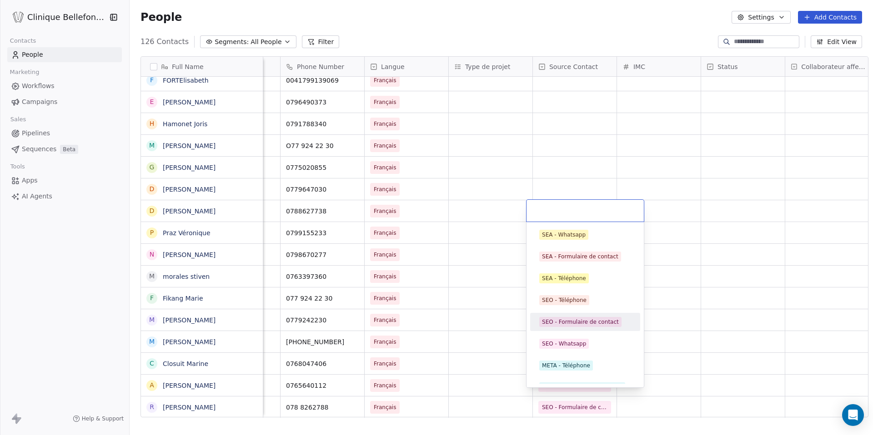
click at [583, 325] on div "SEO - Formulaire de contact" at bounding box center [580, 322] width 77 height 8
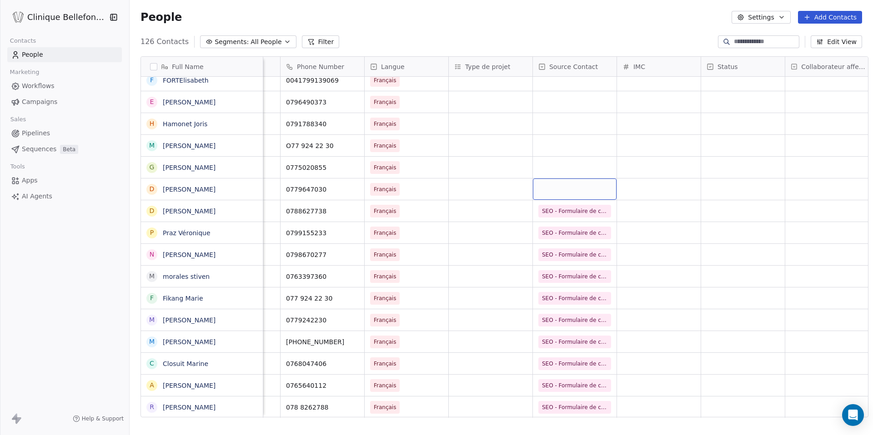
click at [577, 185] on div "grid" at bounding box center [575, 189] width 84 height 21
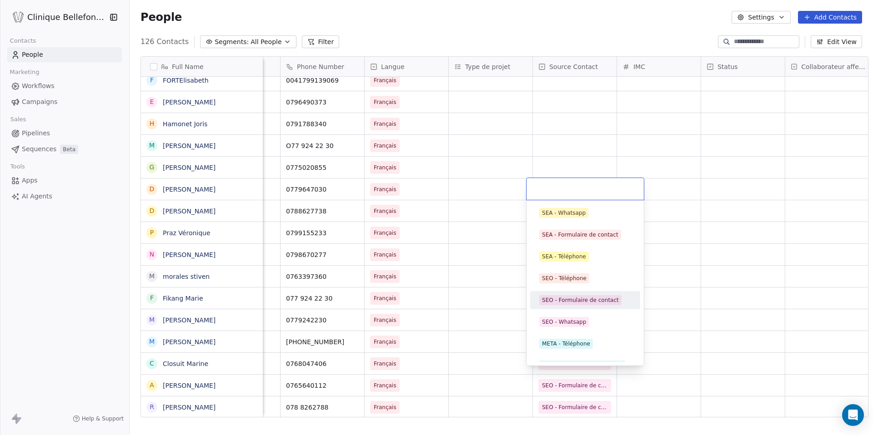
drag, startPoint x: 582, startPoint y: 301, endPoint x: 582, endPoint y: 242, distance: 59.1
click at [582, 301] on div "SEO - Formulaire de contact" at bounding box center [580, 300] width 77 height 8
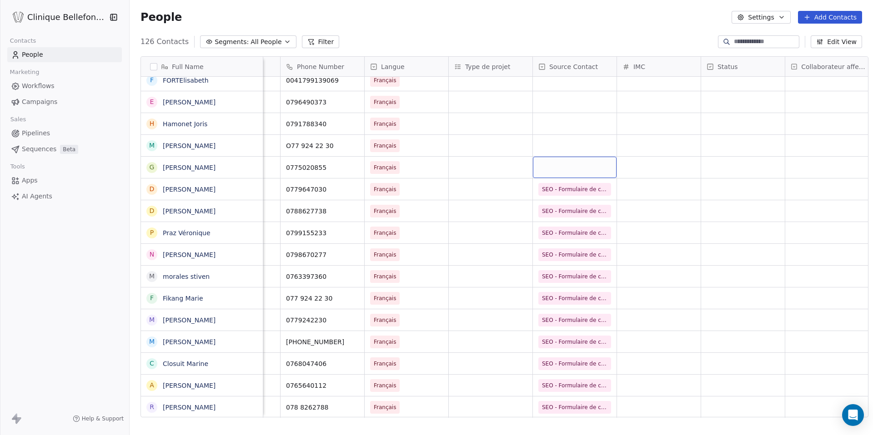
click at [576, 173] on div "grid" at bounding box center [575, 167] width 84 height 21
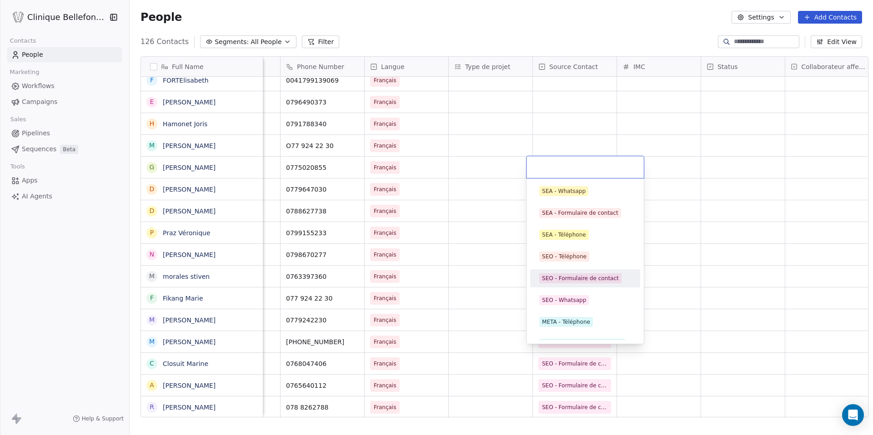
click at [571, 281] on div "SEO - Formulaire de contact" at bounding box center [580, 279] width 77 height 8
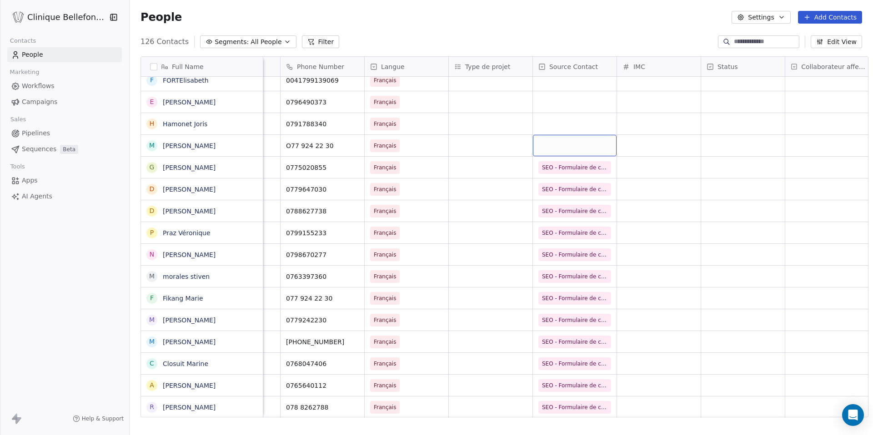
click at [572, 152] on div "grid" at bounding box center [575, 145] width 84 height 21
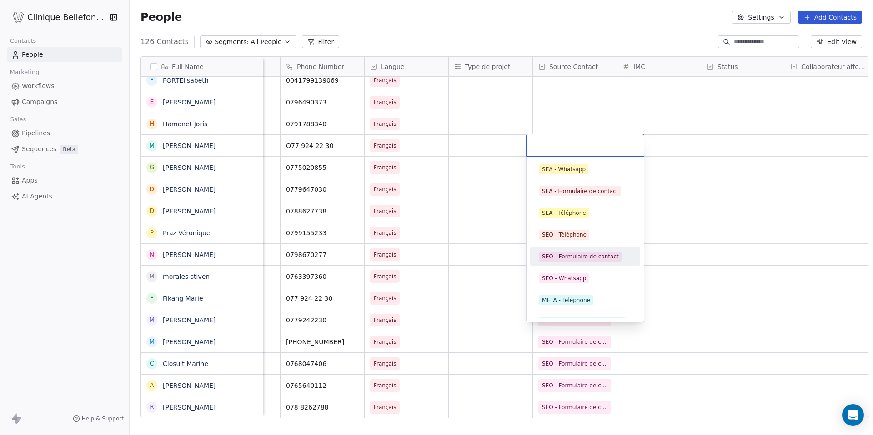
click at [588, 258] on div "SEO - Formulaire de contact" at bounding box center [580, 257] width 77 height 8
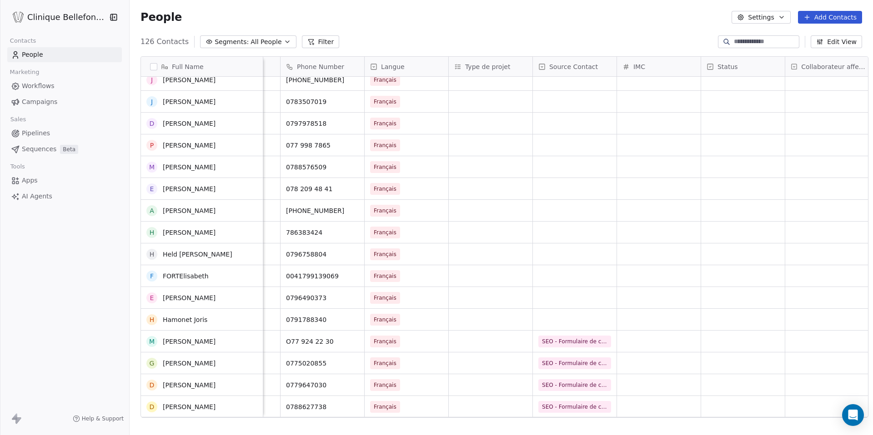
scroll to position [1445, 0]
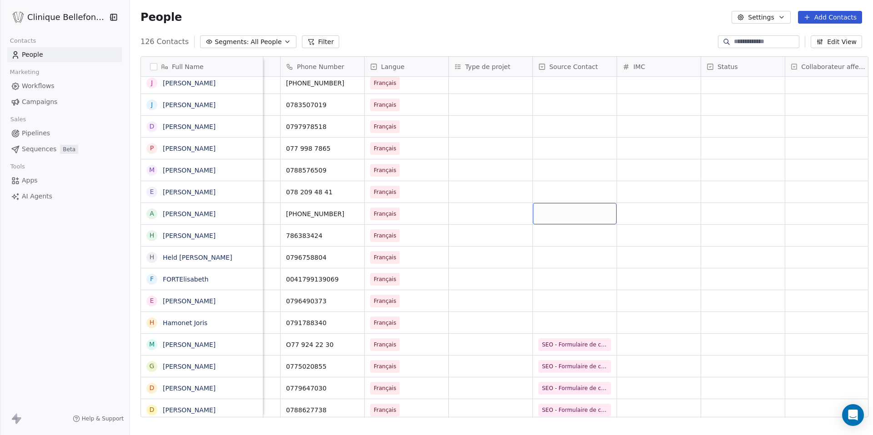
click at [574, 213] on div "grid" at bounding box center [575, 213] width 84 height 21
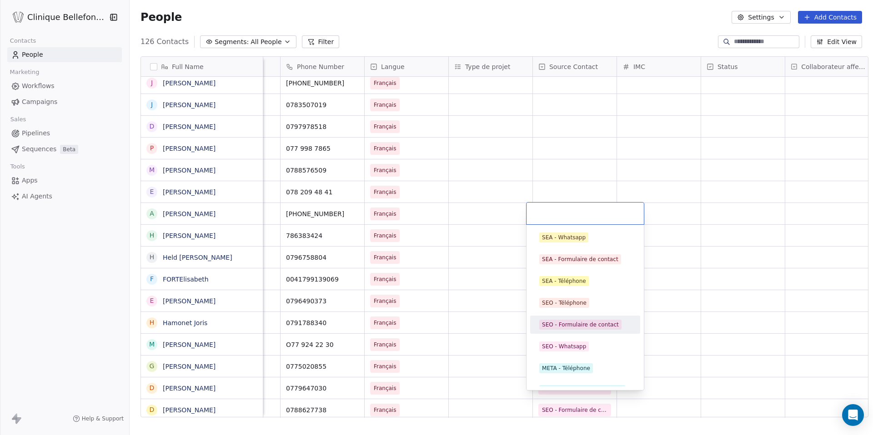
click at [566, 321] on div "SEO - Formulaire de contact" at bounding box center [580, 325] width 77 height 8
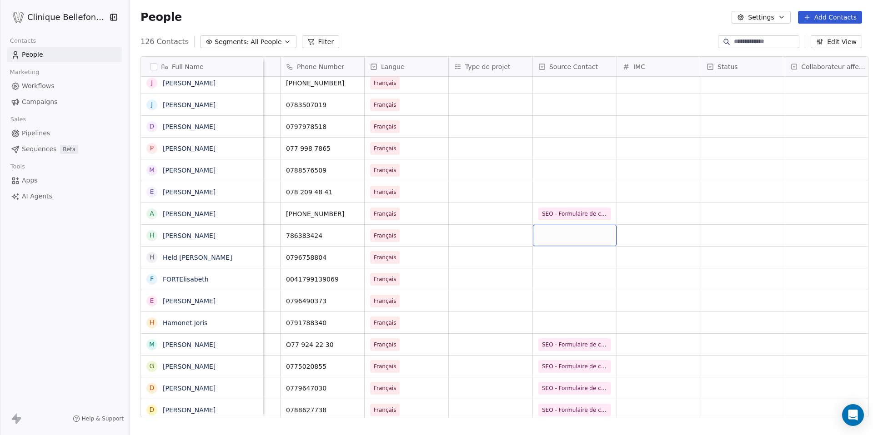
click at [573, 240] on div "grid" at bounding box center [575, 235] width 84 height 21
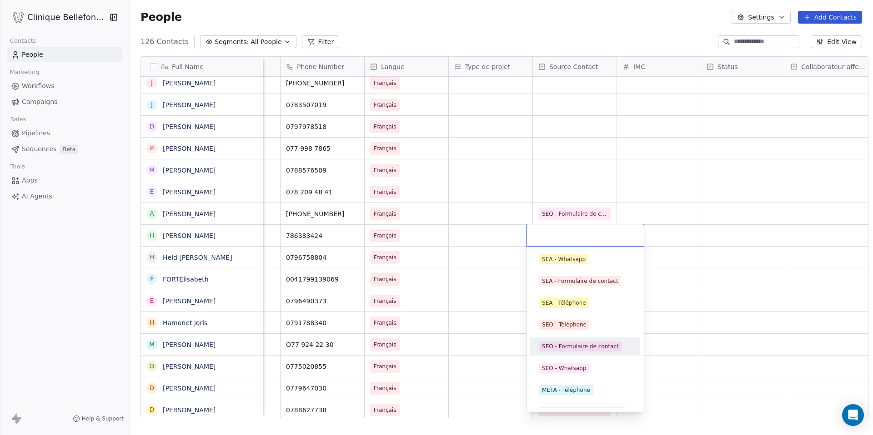
click at [568, 345] on div "SEO - Formulaire de contact" at bounding box center [580, 347] width 77 height 8
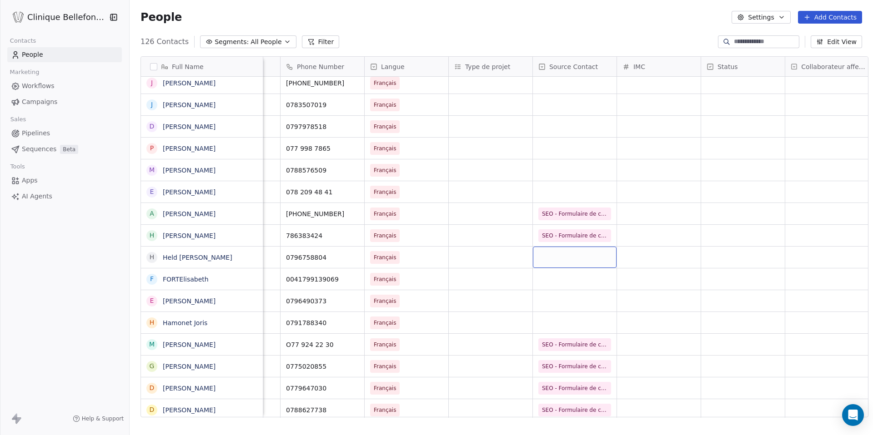
click at [582, 261] on div "grid" at bounding box center [575, 257] width 84 height 21
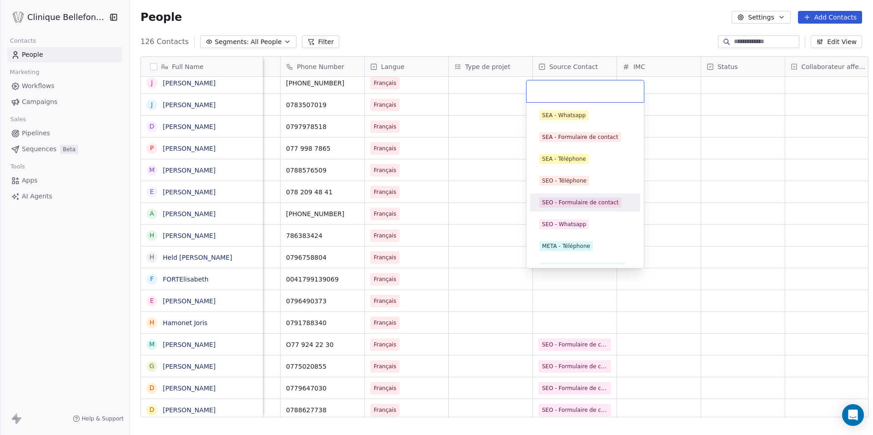
click at [591, 206] on div "SEO - Formulaire de contact" at bounding box center [580, 203] width 77 height 8
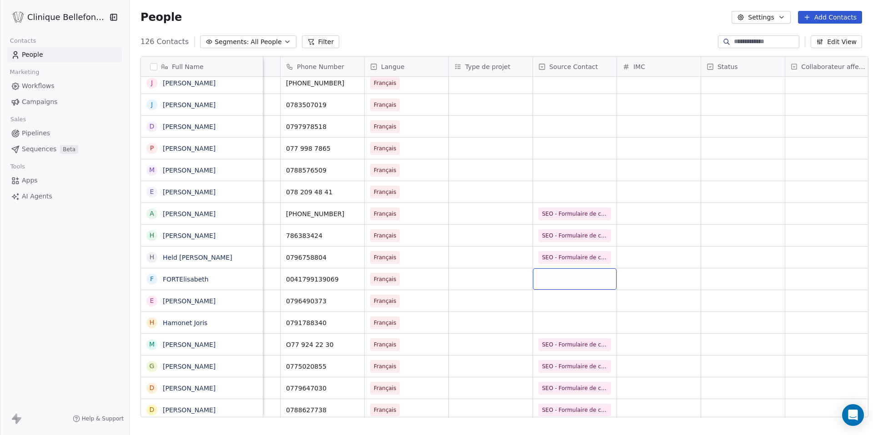
click at [571, 284] on div "grid" at bounding box center [575, 279] width 84 height 21
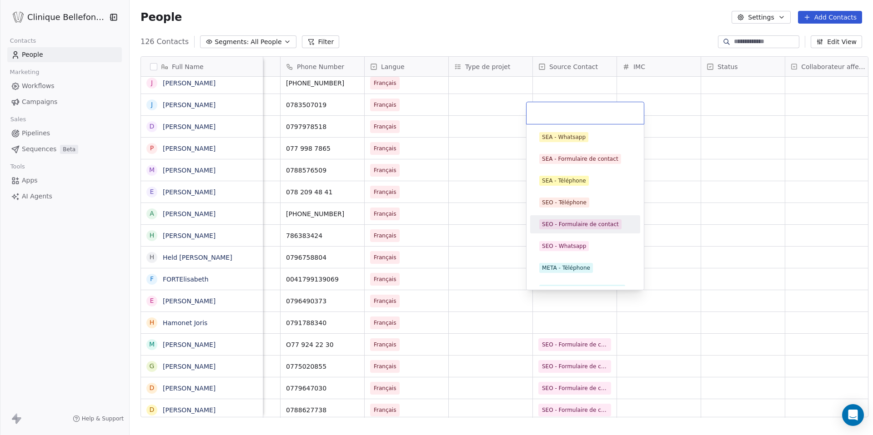
click at [590, 220] on span "SEO - Formulaire de contact" at bounding box center [580, 225] width 82 height 10
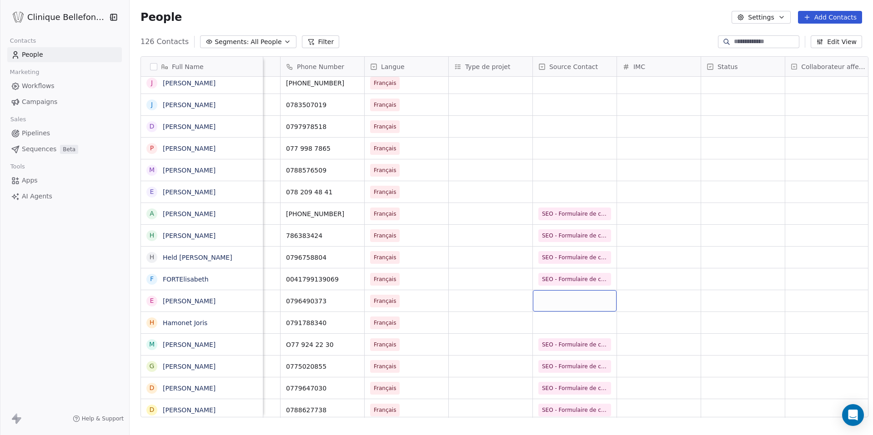
click at [571, 290] on div "grid" at bounding box center [575, 300] width 84 height 21
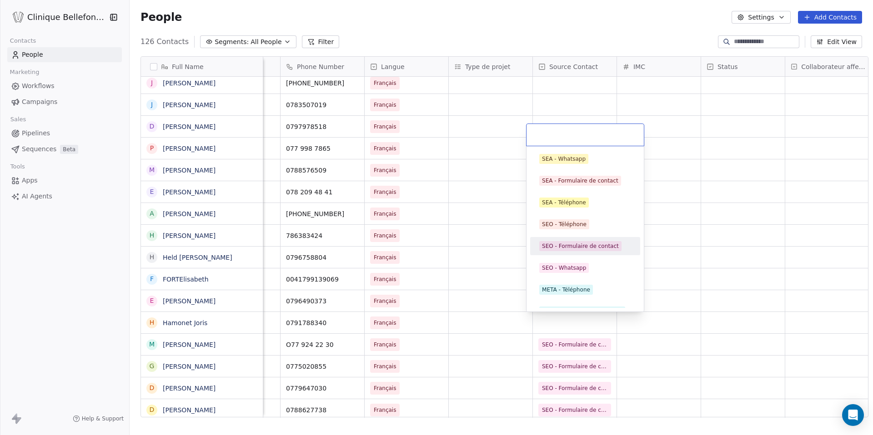
click at [580, 245] on div "SEO - Formulaire de contact" at bounding box center [580, 246] width 77 height 8
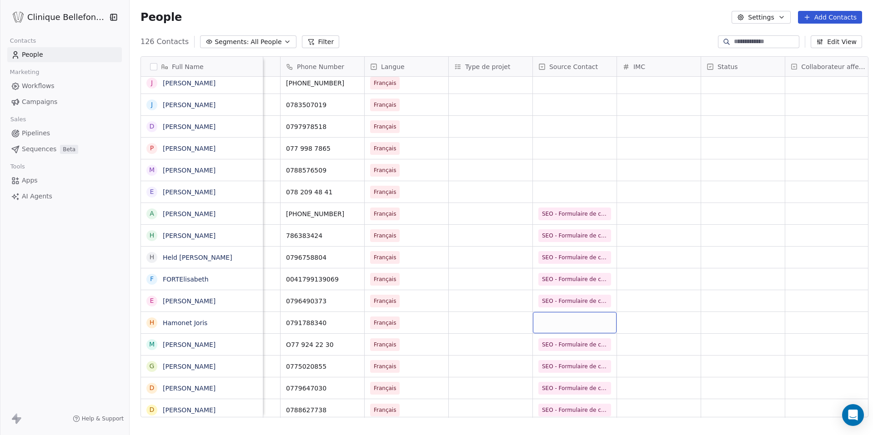
click at [567, 315] on div "grid" at bounding box center [575, 322] width 84 height 21
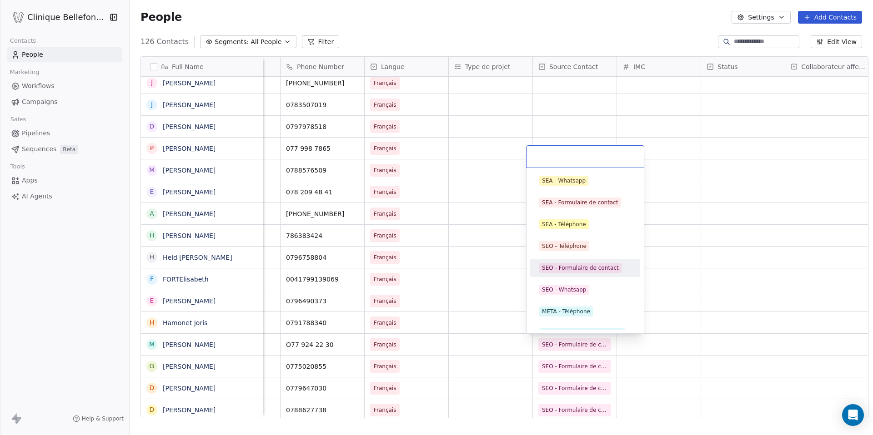
click at [578, 269] on div "SEO - Formulaire de contact" at bounding box center [580, 268] width 77 height 8
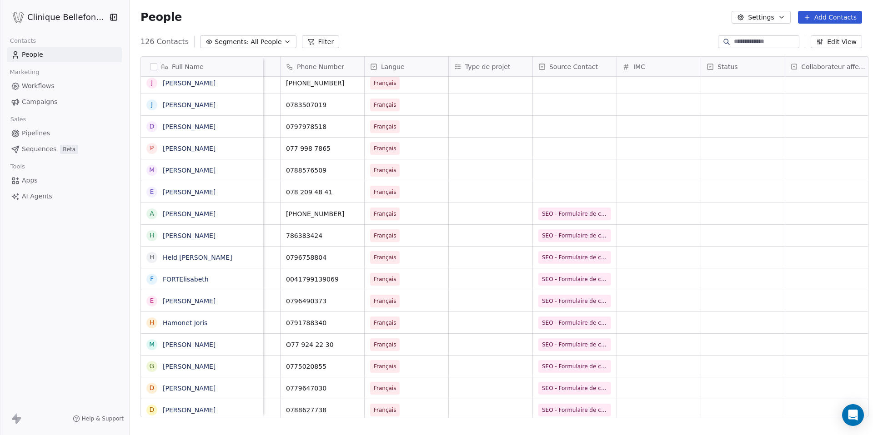
scroll to position [1411, 0]
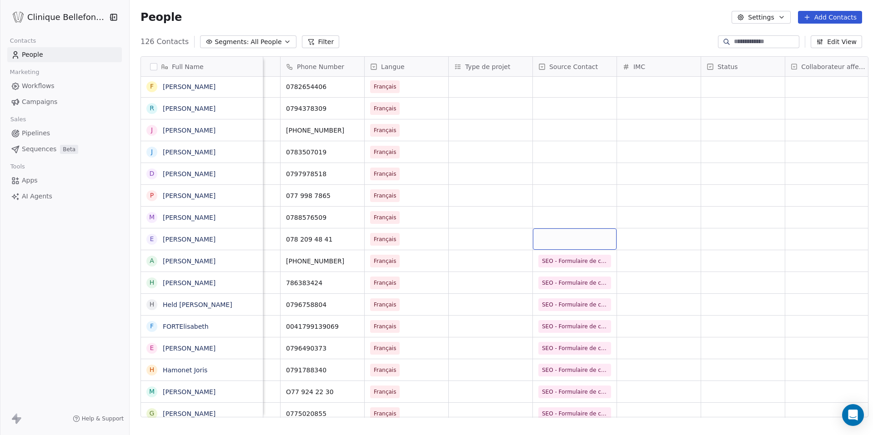
click at [580, 240] on div "grid" at bounding box center [575, 239] width 84 height 21
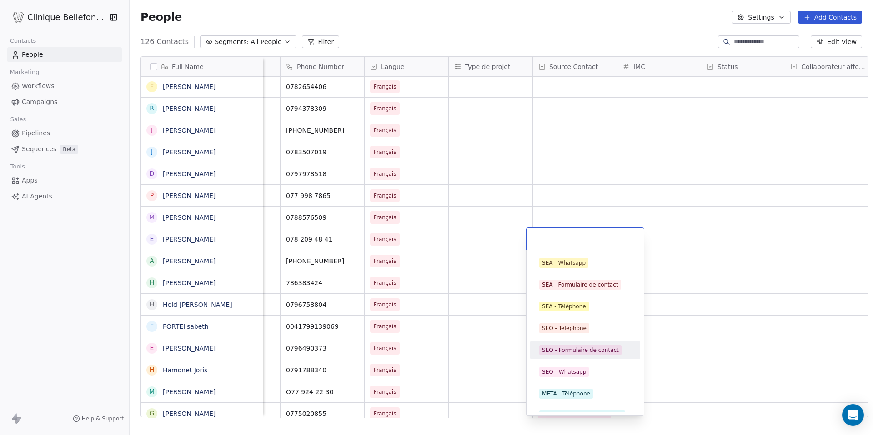
click at [578, 350] on div "SEO - Formulaire de contact" at bounding box center [580, 350] width 77 height 8
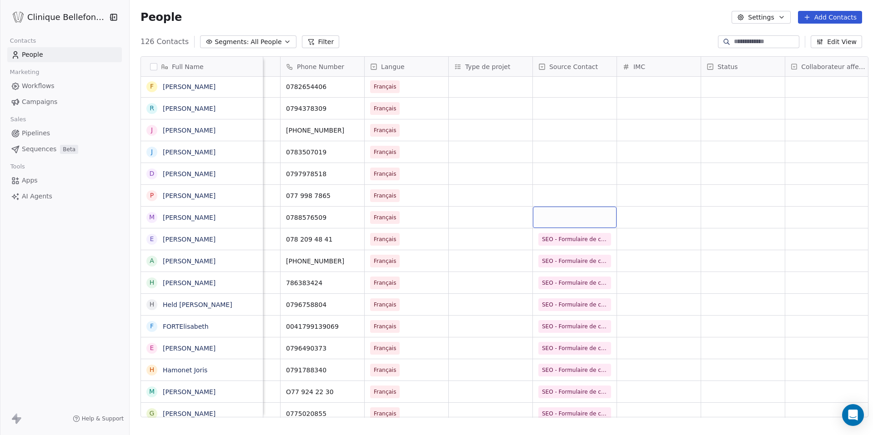
click at [588, 215] on div "grid" at bounding box center [575, 217] width 84 height 21
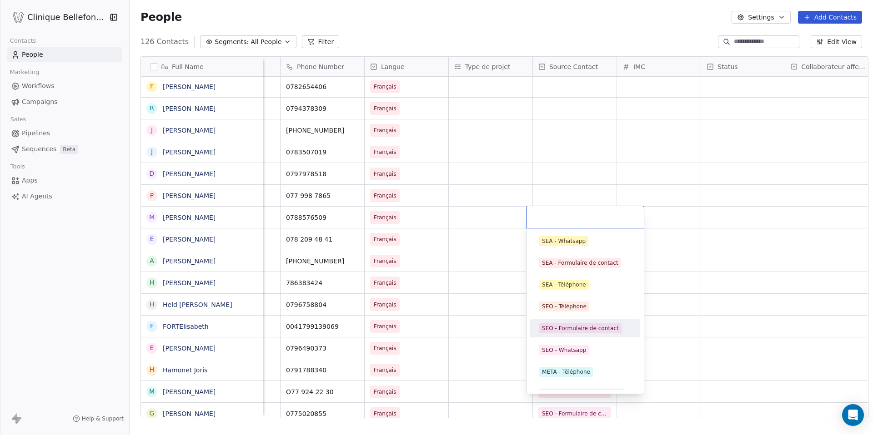
click at [582, 332] on div "SEO - Formulaire de contact" at bounding box center [580, 329] width 77 height 8
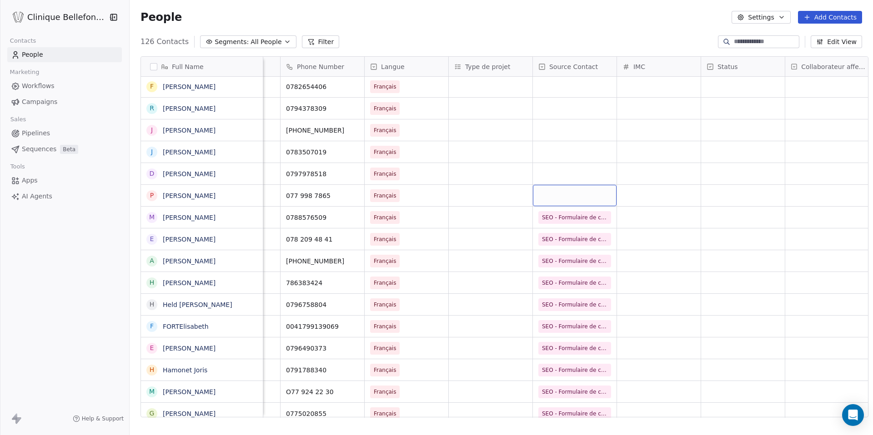
click at [583, 203] on div "grid" at bounding box center [575, 195] width 84 height 21
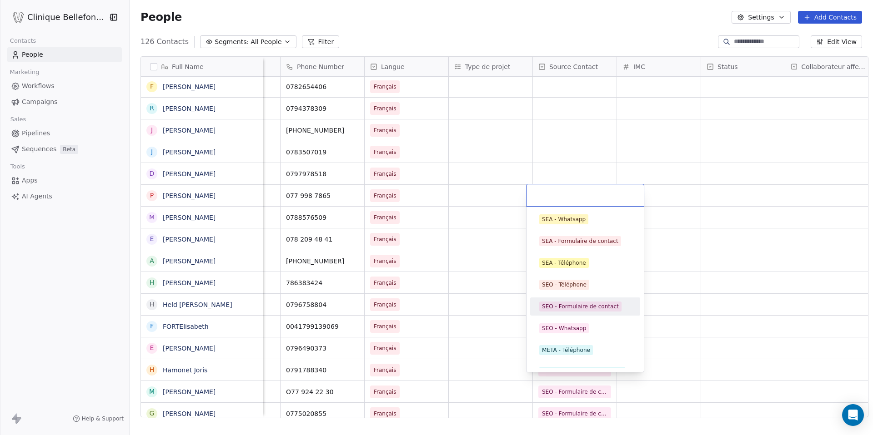
click at [585, 306] on div "SEO - Formulaire de contact" at bounding box center [580, 307] width 77 height 8
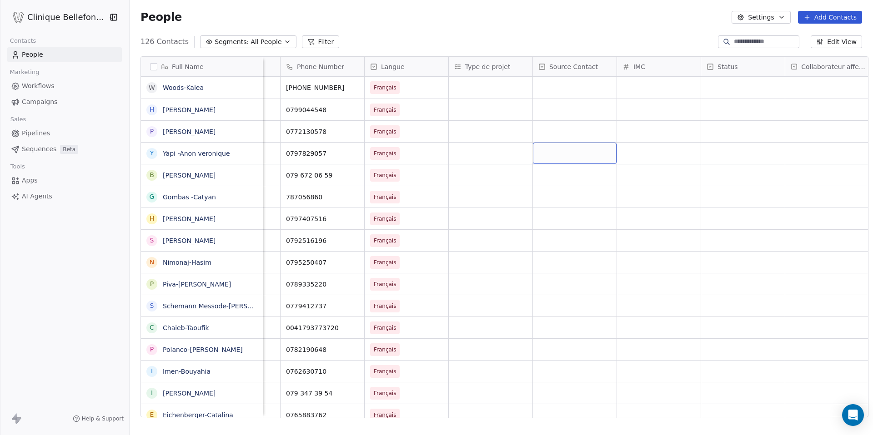
click at [567, 155] on div "grid" at bounding box center [575, 153] width 84 height 21
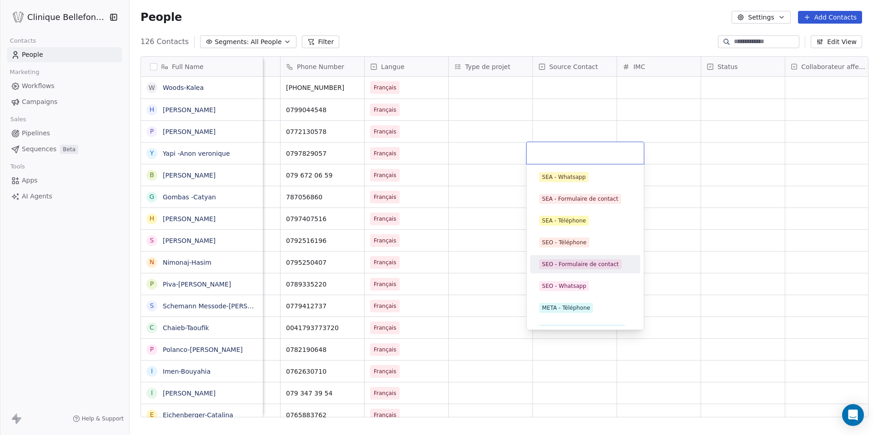
click at [571, 256] on div "SEO - Formulaire de contact" at bounding box center [585, 264] width 110 height 18
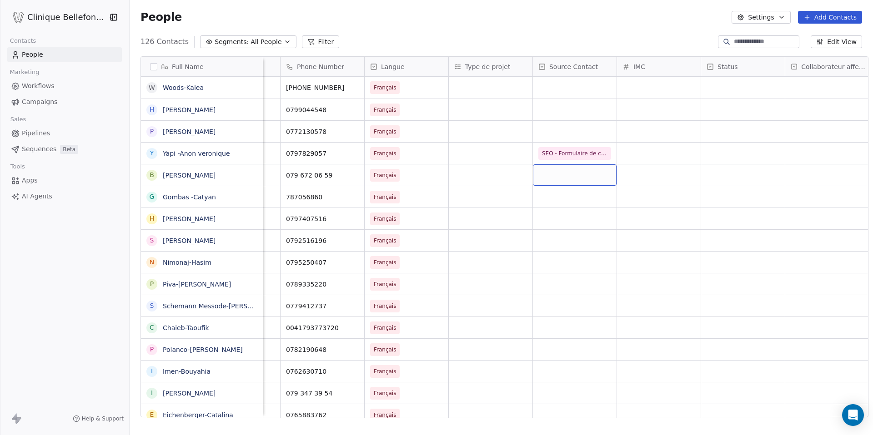
click at [576, 167] on div "grid" at bounding box center [575, 175] width 84 height 21
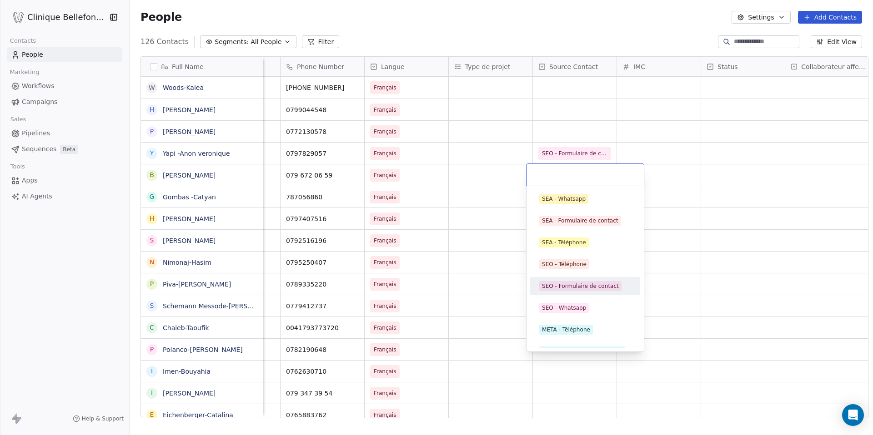
click at [577, 283] on div "SEO - Formulaire de contact" at bounding box center [580, 286] width 77 height 8
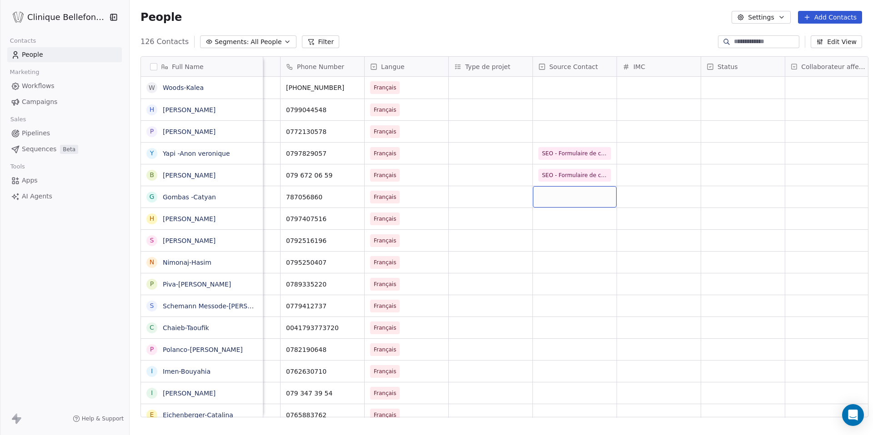
click at [580, 200] on div "grid" at bounding box center [575, 196] width 84 height 21
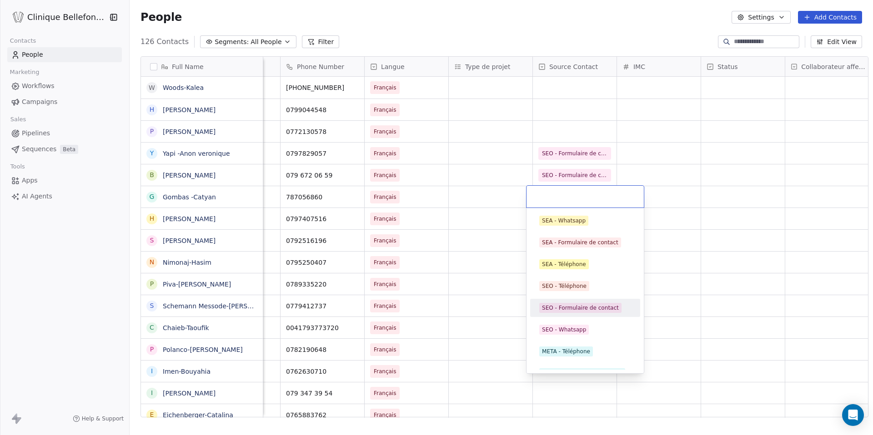
click at [567, 306] on div "SEO - Formulaire de contact" at bounding box center [580, 308] width 77 height 8
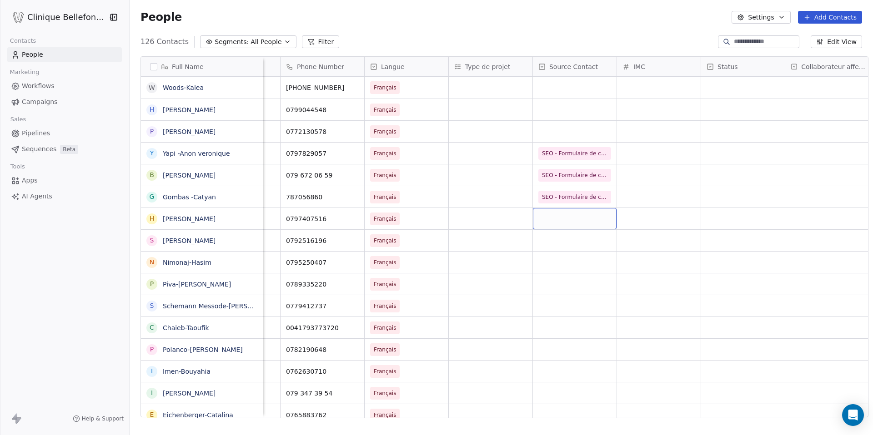
click at [566, 222] on div "grid" at bounding box center [575, 218] width 84 height 21
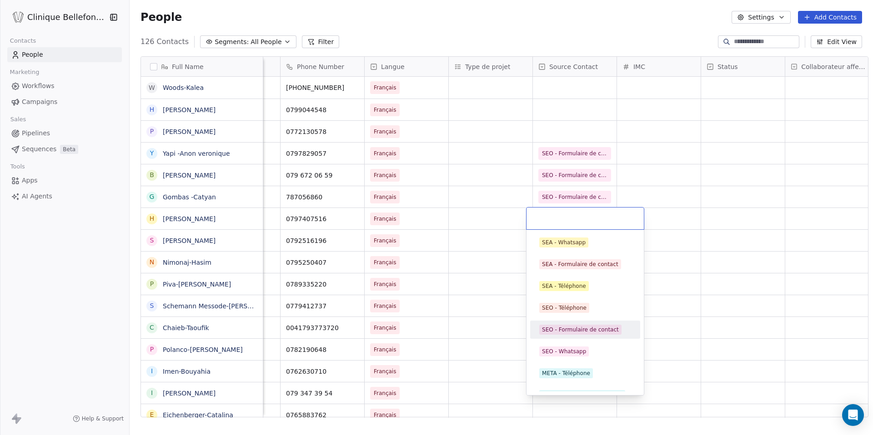
click at [566, 325] on span "SEO - Formulaire de contact" at bounding box center [580, 330] width 82 height 10
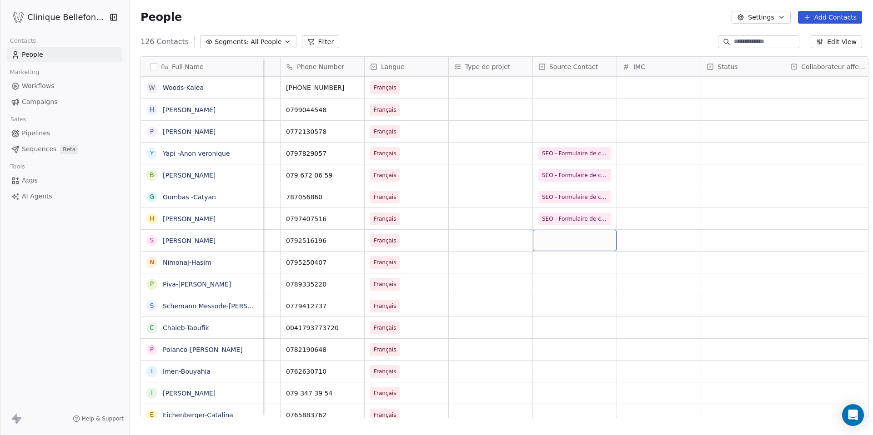
click at [580, 247] on div "grid" at bounding box center [575, 240] width 84 height 21
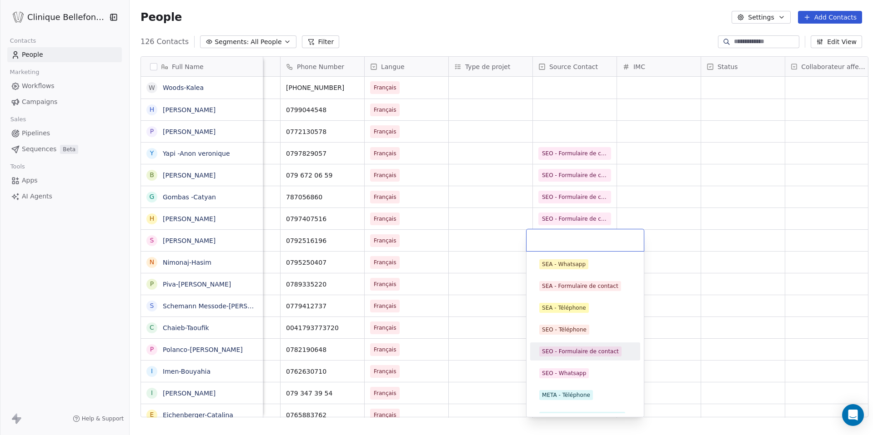
click at [579, 349] on div "SEO - Formulaire de contact" at bounding box center [580, 352] width 77 height 8
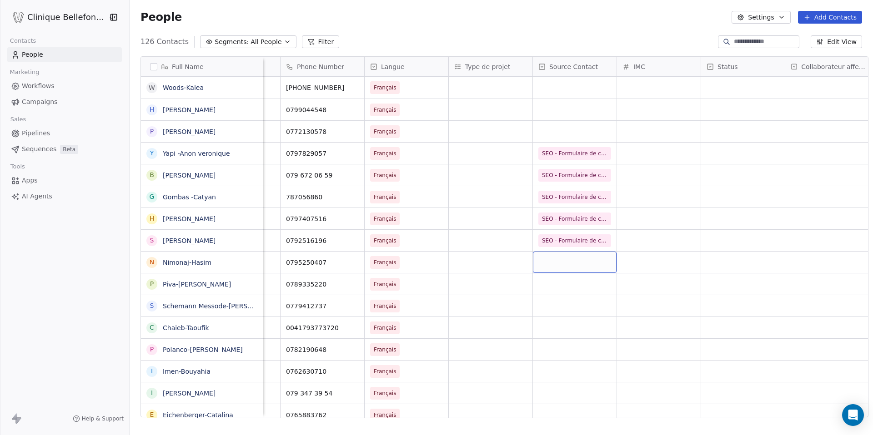
click at [577, 269] on div "grid" at bounding box center [575, 262] width 84 height 21
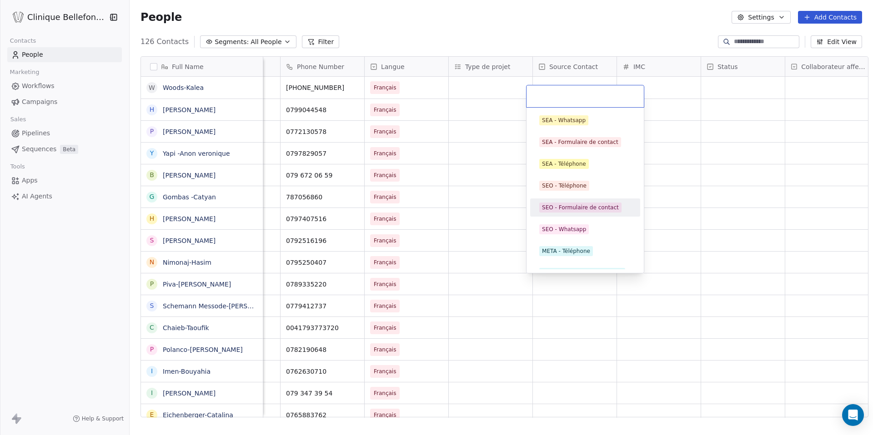
click at [599, 207] on div "SEO - Formulaire de contact" at bounding box center [580, 208] width 77 height 8
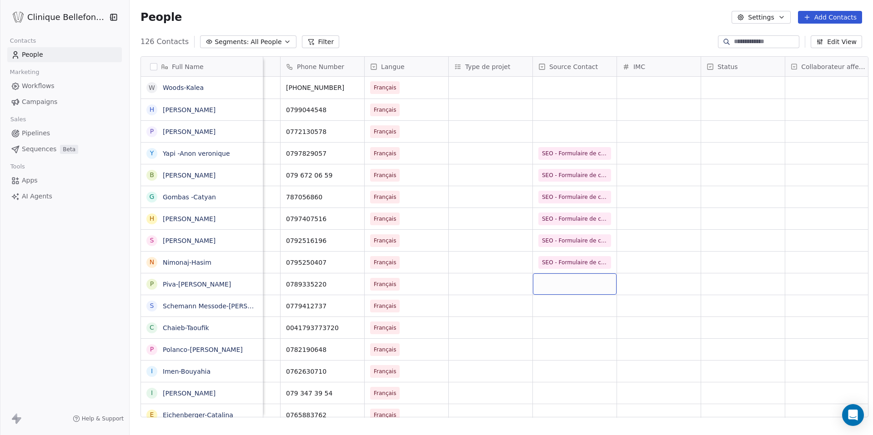
click at [575, 280] on div "grid" at bounding box center [575, 284] width 84 height 21
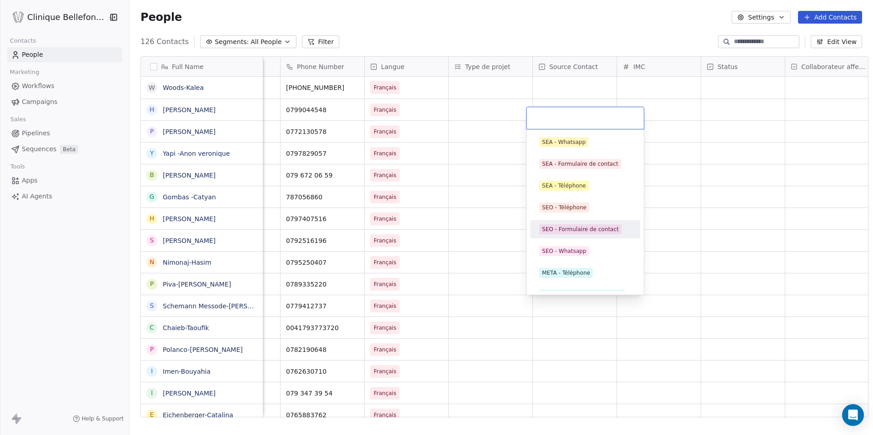
click at [597, 228] on div "SEO - Formulaire de contact" at bounding box center [580, 229] width 77 height 8
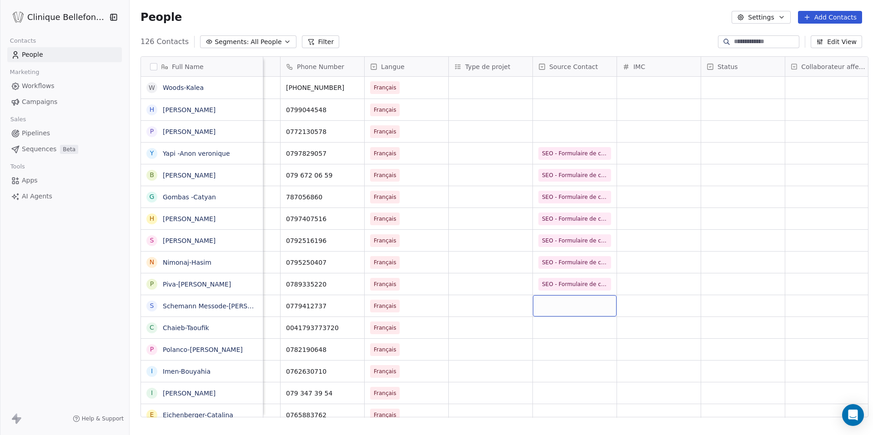
click at [586, 303] on div "grid" at bounding box center [575, 305] width 84 height 21
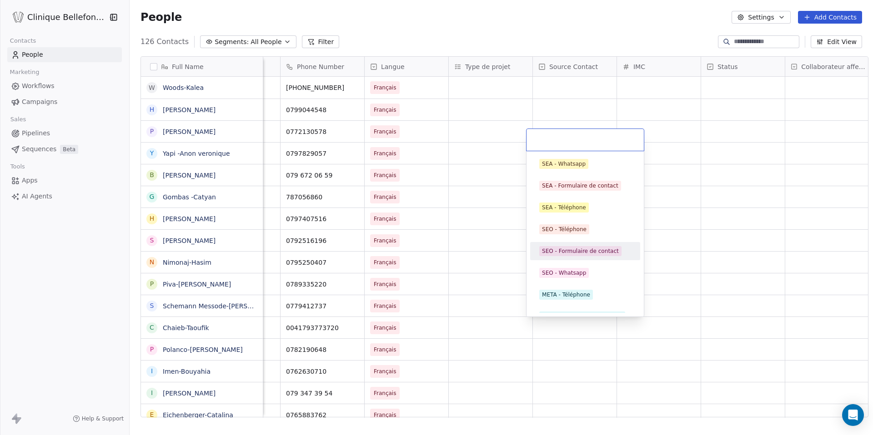
click at [599, 249] on div "SEO - Formulaire de contact" at bounding box center [580, 251] width 77 height 8
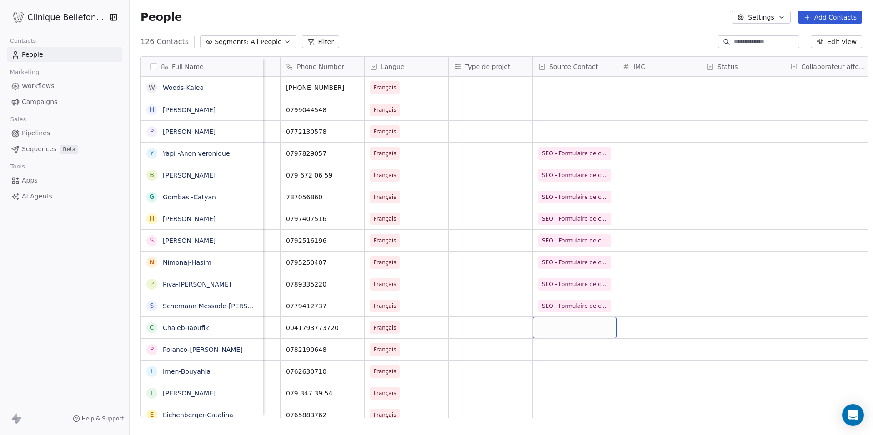
click at [576, 331] on div "grid" at bounding box center [575, 327] width 84 height 21
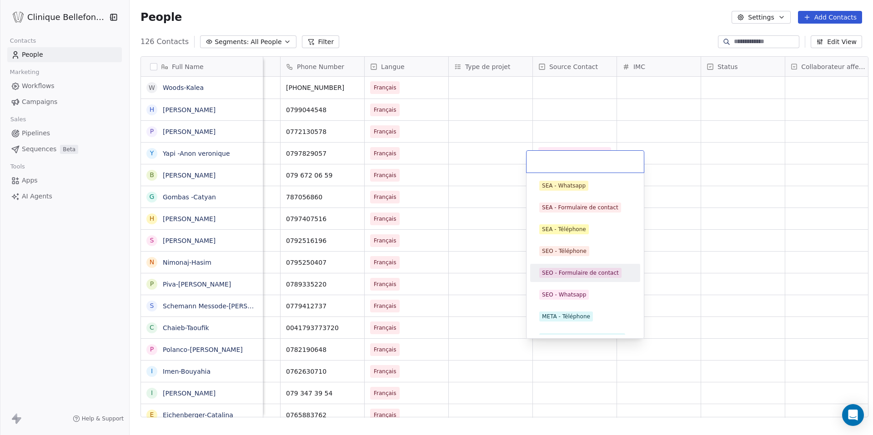
click at [590, 272] on div "SEO - Formulaire de contact" at bounding box center [580, 273] width 77 height 8
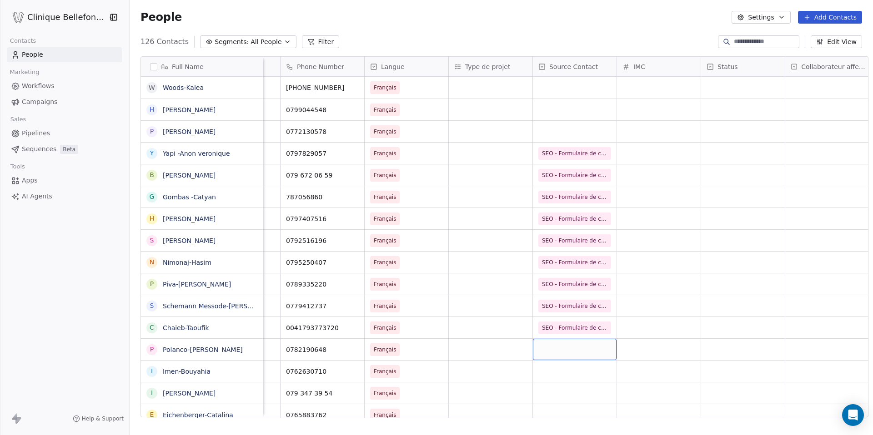
click at [578, 351] on div "grid" at bounding box center [575, 349] width 84 height 21
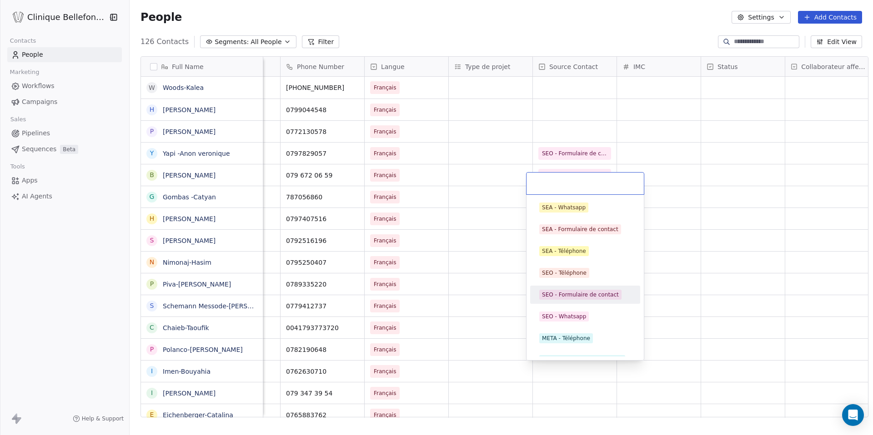
click at [595, 299] on div "SEO - Formulaire de contact" at bounding box center [580, 295] width 77 height 8
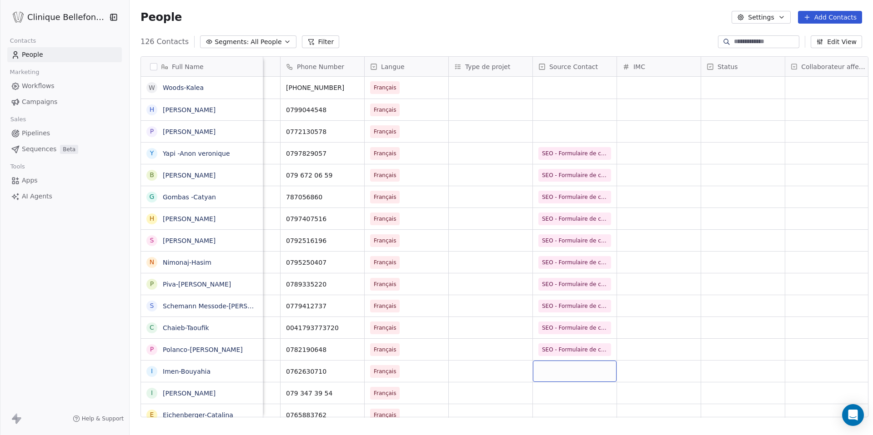
click at [578, 367] on div "grid" at bounding box center [575, 371] width 84 height 21
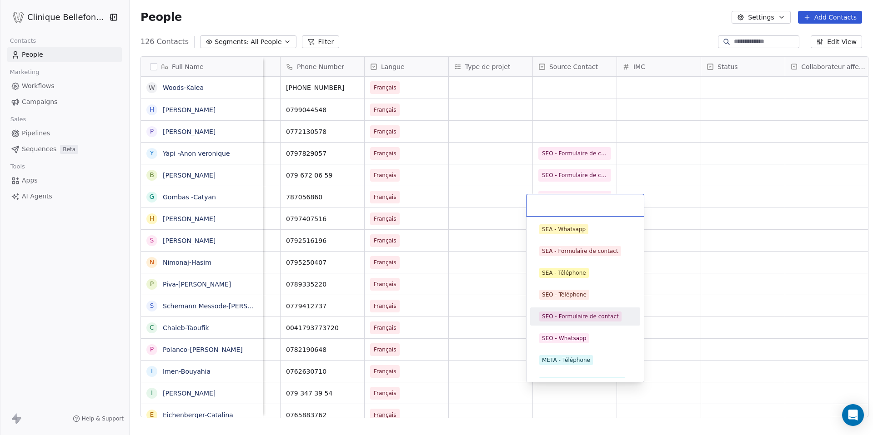
click at [587, 316] on div "SEO - Formulaire de contact" at bounding box center [580, 317] width 77 height 8
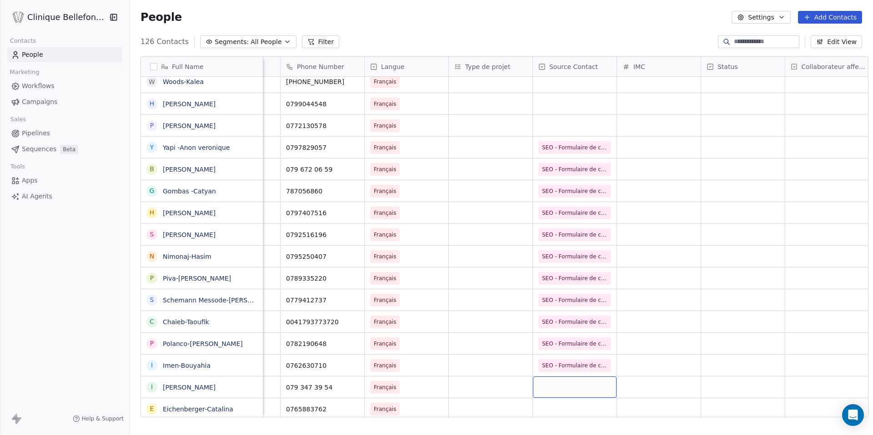
click at [570, 395] on div "grid" at bounding box center [575, 387] width 84 height 21
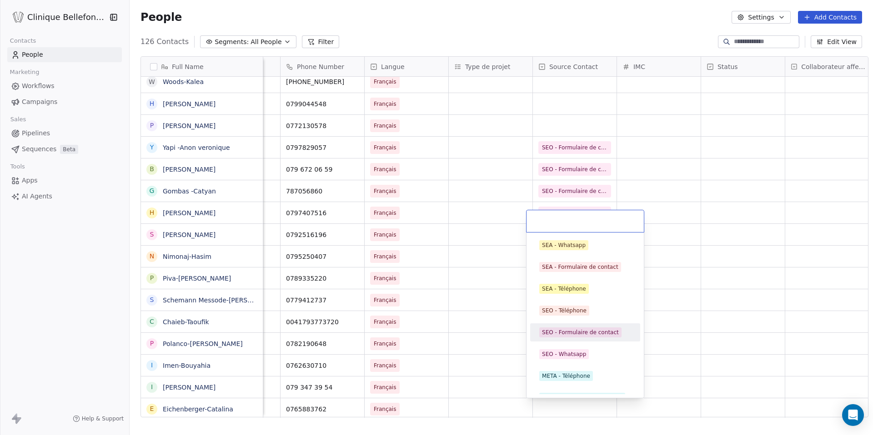
click at [588, 332] on div "SEO - Formulaire de contact" at bounding box center [580, 333] width 77 height 8
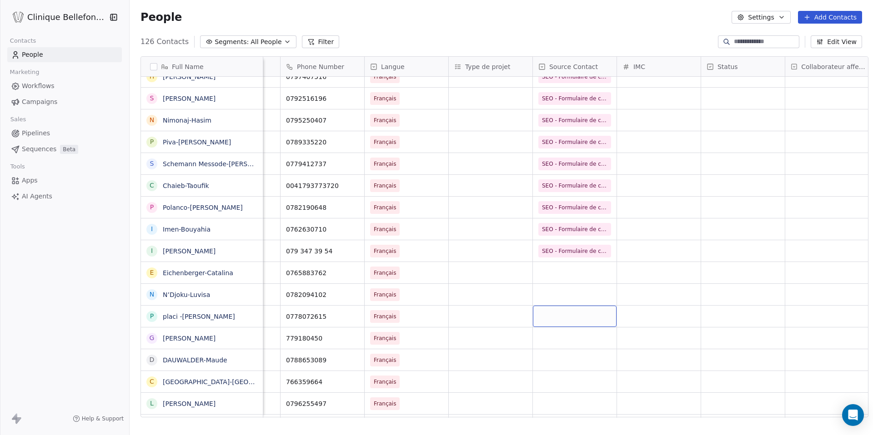
click at [584, 309] on div "grid" at bounding box center [575, 316] width 84 height 21
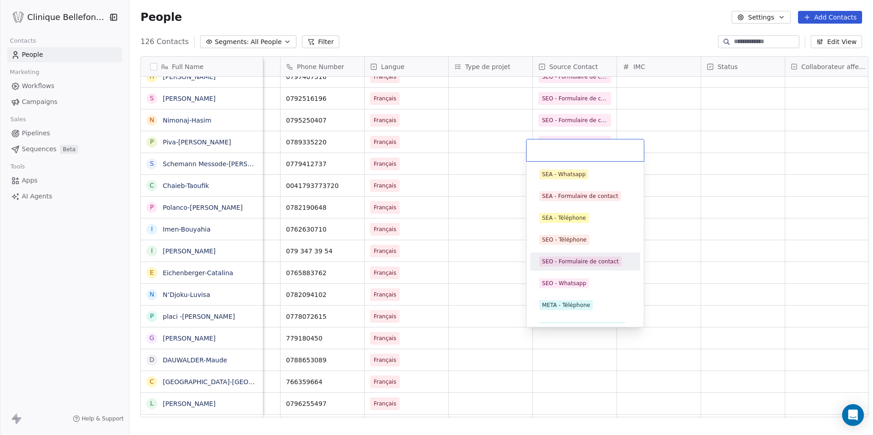
click at [587, 263] on div "SEO - Formulaire de contact" at bounding box center [580, 262] width 77 height 8
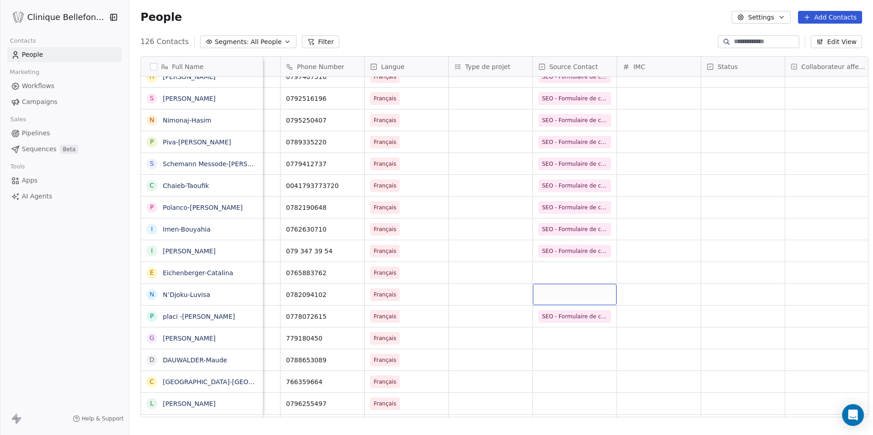
click at [584, 296] on div "grid" at bounding box center [575, 294] width 84 height 21
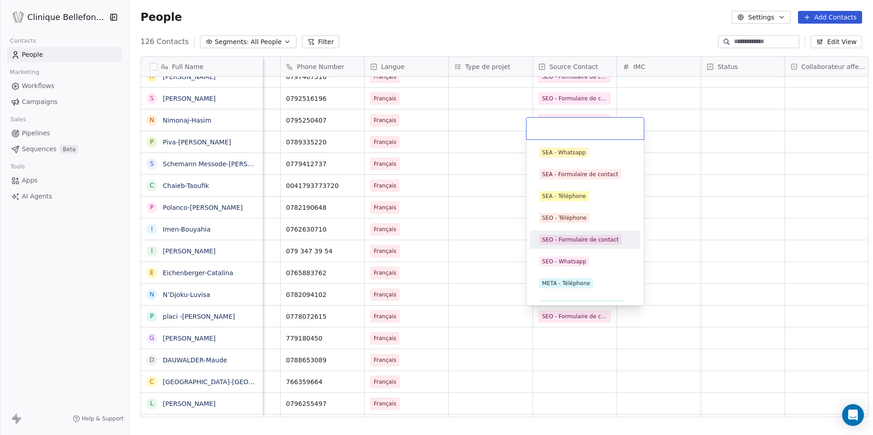
click at [595, 238] on div "SEO - Formulaire de contact" at bounding box center [580, 240] width 77 height 8
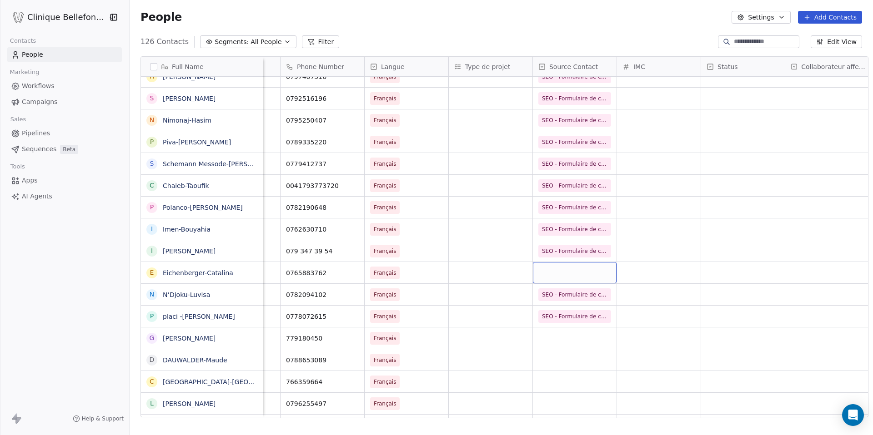
click at [583, 271] on div "grid" at bounding box center [575, 272] width 84 height 21
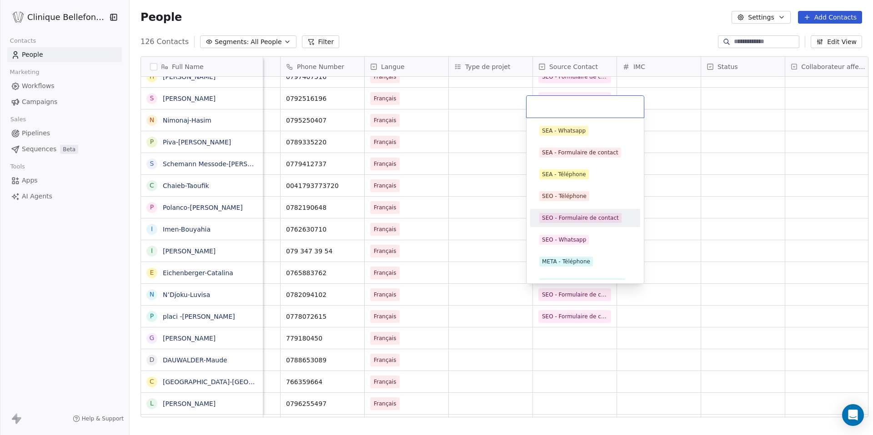
click at [596, 220] on div "SEO - Formulaire de contact" at bounding box center [580, 218] width 77 height 8
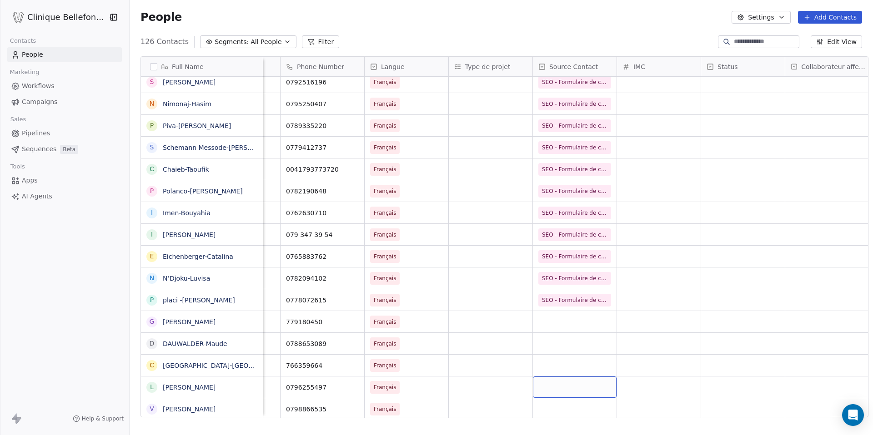
click at [566, 396] on div "grid" at bounding box center [575, 387] width 84 height 21
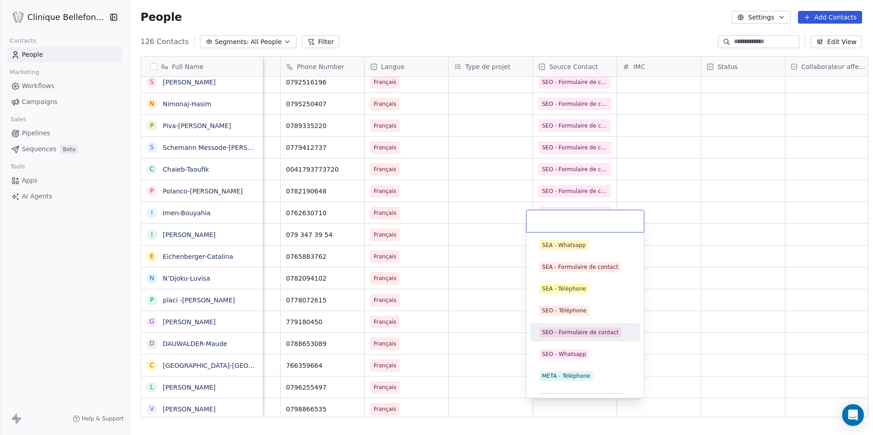
click at [581, 326] on div "SEO - Formulaire de contact" at bounding box center [585, 332] width 103 height 15
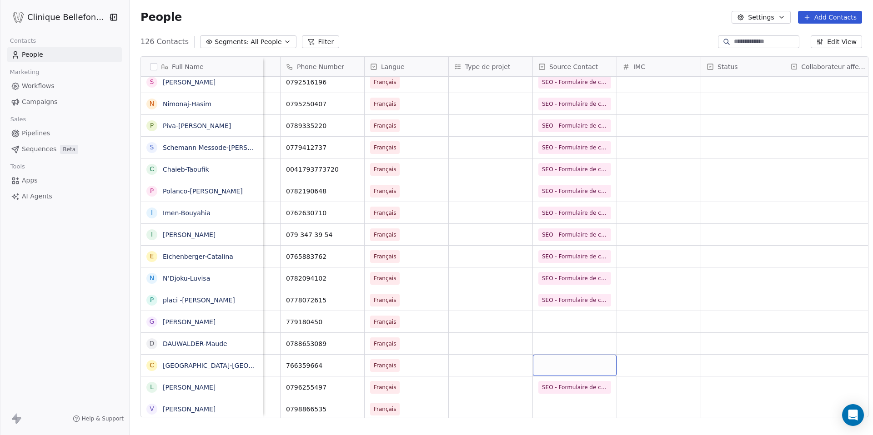
click at [571, 355] on div "grid" at bounding box center [575, 365] width 84 height 21
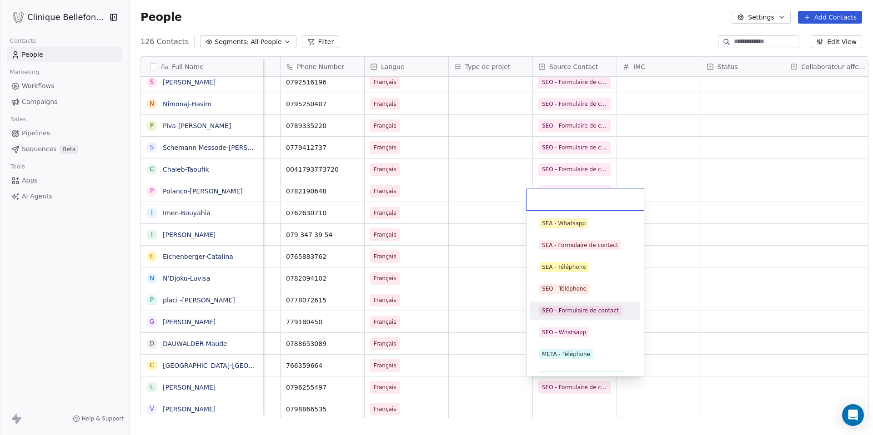
click at [585, 308] on div "SEO - Formulaire de contact" at bounding box center [580, 311] width 77 height 8
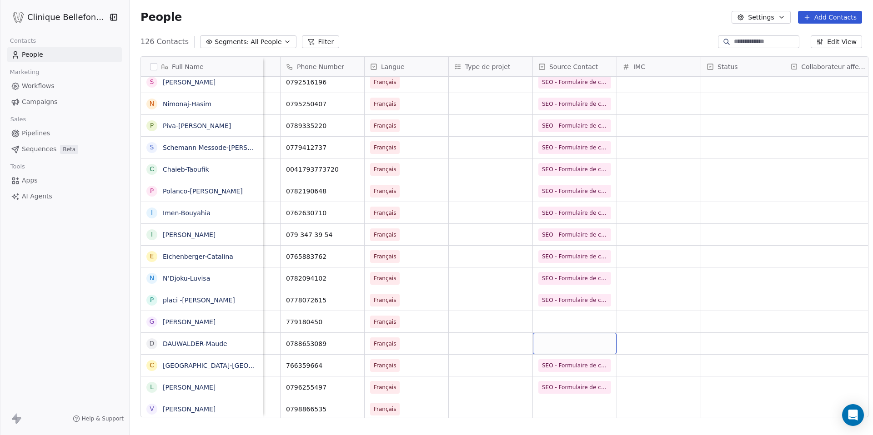
click at [577, 341] on div "grid" at bounding box center [575, 343] width 84 height 21
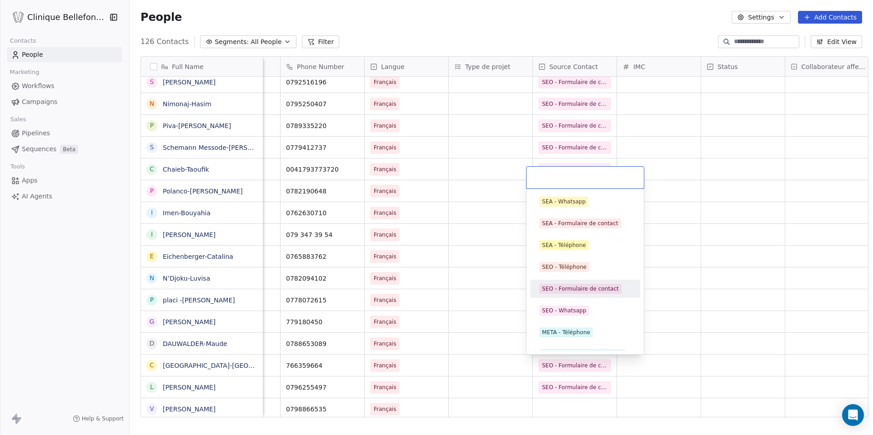
click at [599, 285] on div "SEO - Formulaire de contact" at bounding box center [580, 289] width 77 height 8
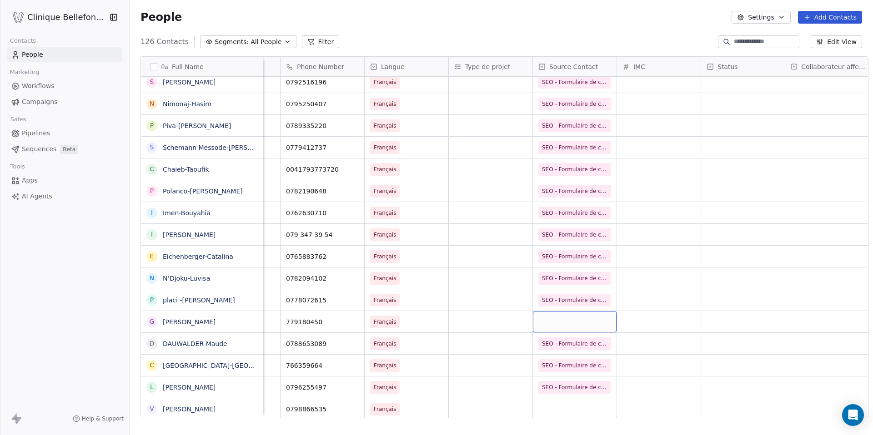
click at [582, 325] on div "grid" at bounding box center [575, 321] width 84 height 21
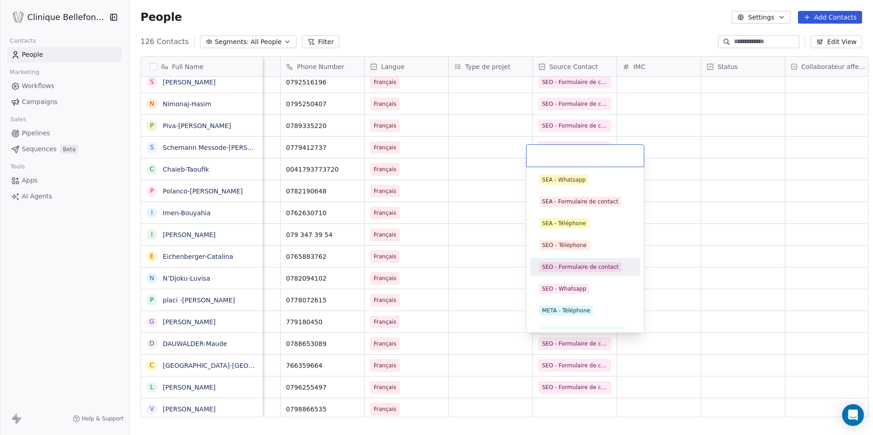
click at [592, 269] on div "SEO - Formulaire de contact" at bounding box center [580, 267] width 77 height 8
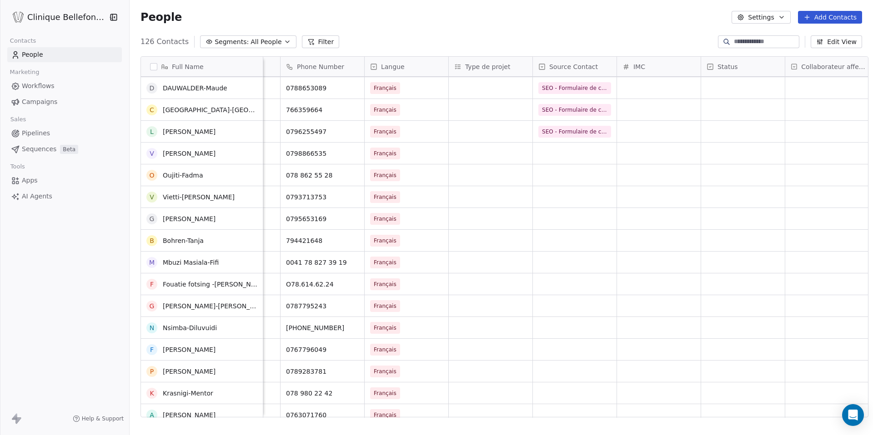
scroll to position [445, 0]
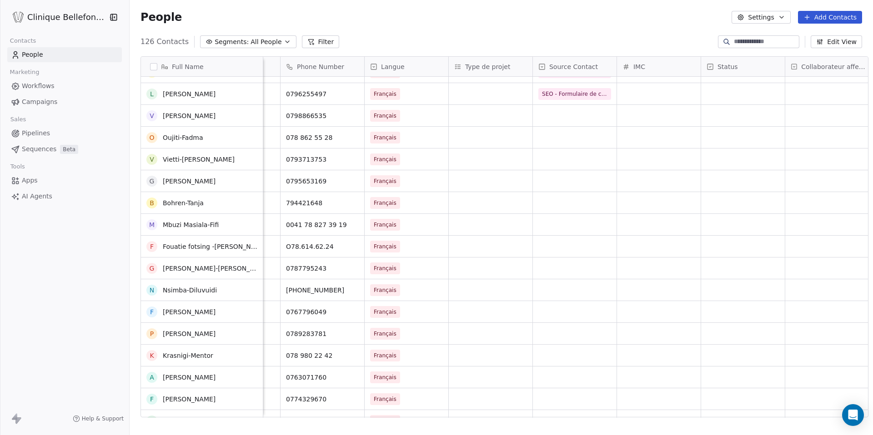
click at [570, 309] on div "grid" at bounding box center [575, 311] width 84 height 21
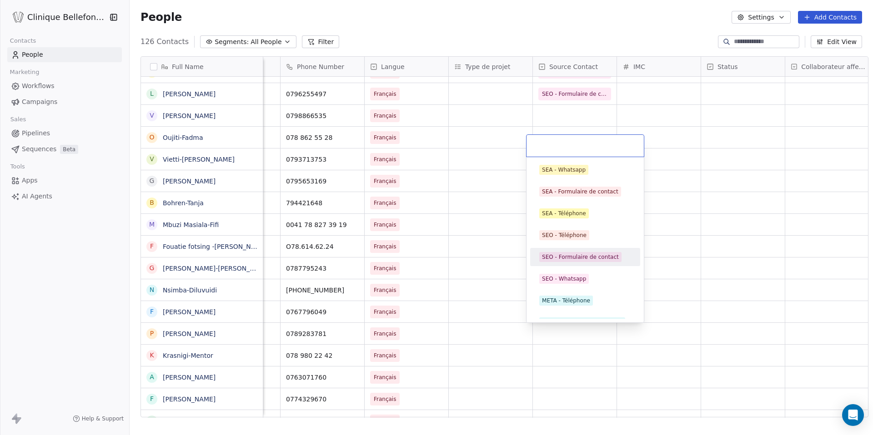
click at [593, 258] on div "SEO - Formulaire de contact" at bounding box center [580, 257] width 77 height 8
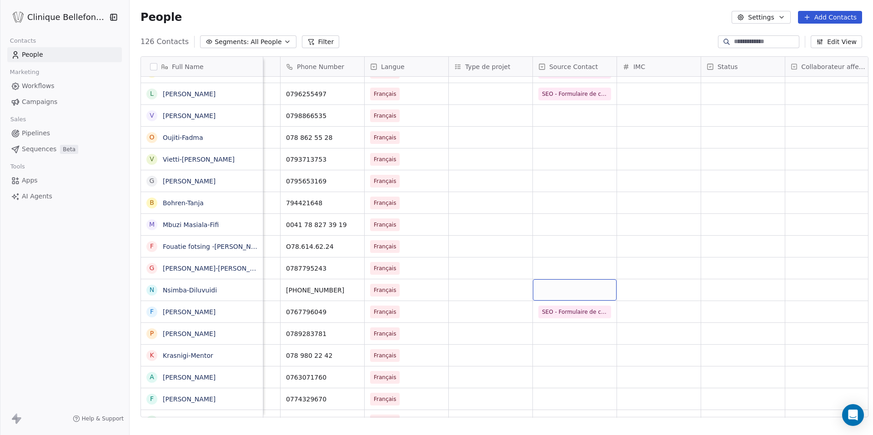
click at [574, 290] on div "grid" at bounding box center [575, 290] width 84 height 21
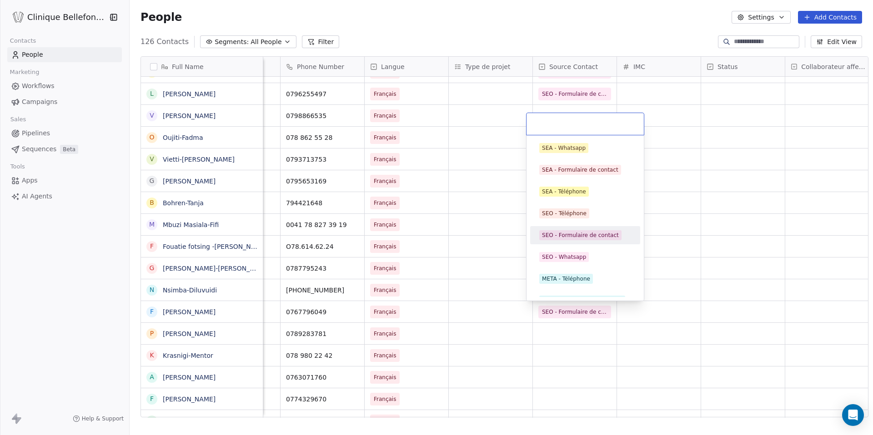
click at [597, 238] on div "SEO - Formulaire de contact" at bounding box center [580, 235] width 77 height 8
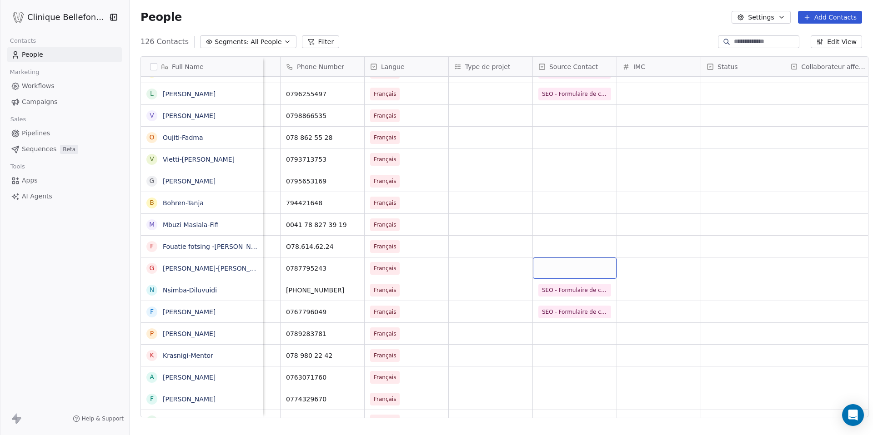
click at [563, 276] on div "grid" at bounding box center [575, 268] width 84 height 21
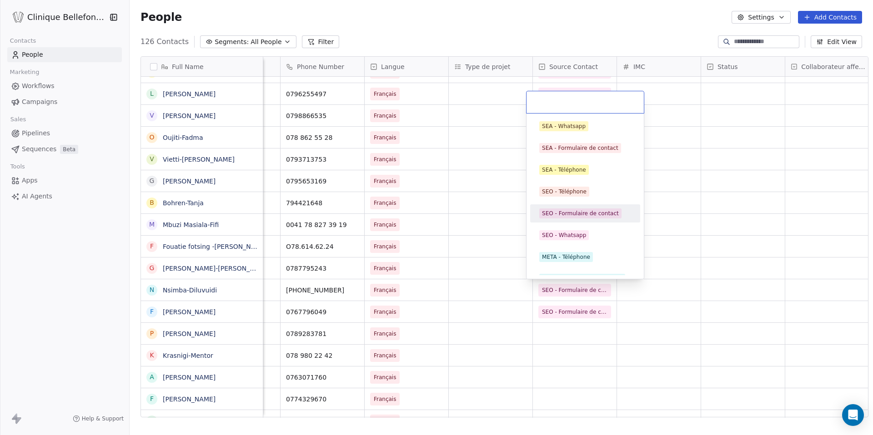
click at [591, 209] on span "SEO - Formulaire de contact" at bounding box center [580, 214] width 82 height 10
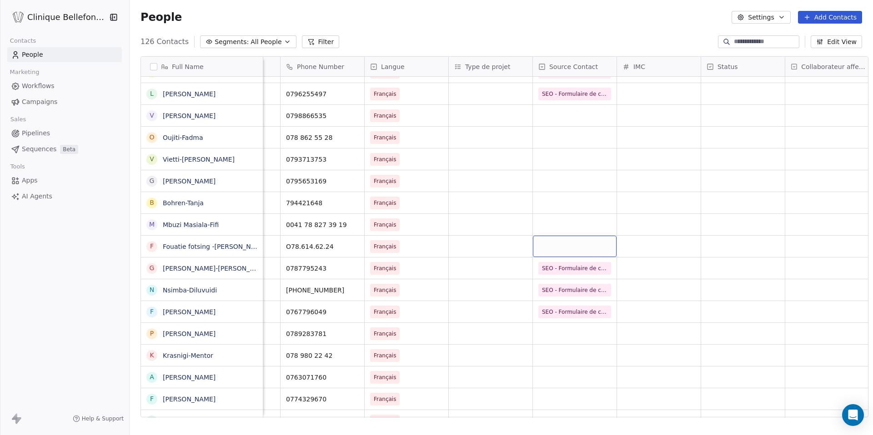
click at [554, 245] on div "grid" at bounding box center [575, 246] width 84 height 21
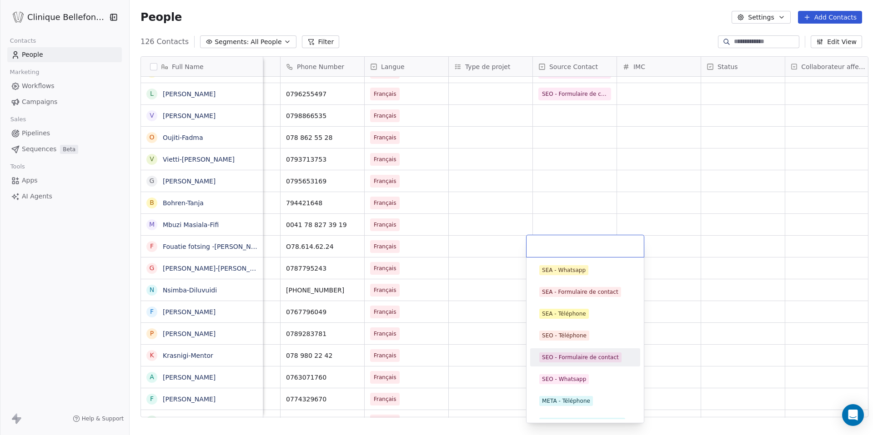
click at [569, 354] on div "SEO - Formulaire de contact" at bounding box center [580, 358] width 77 height 8
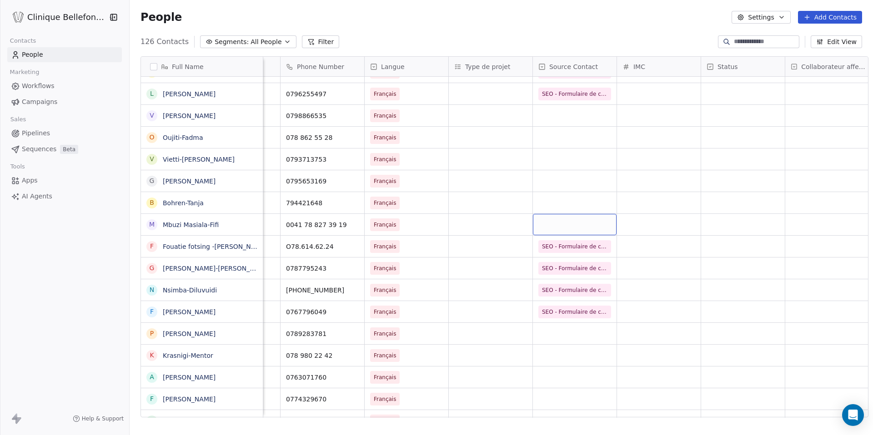
click at [573, 223] on div "grid" at bounding box center [575, 224] width 84 height 21
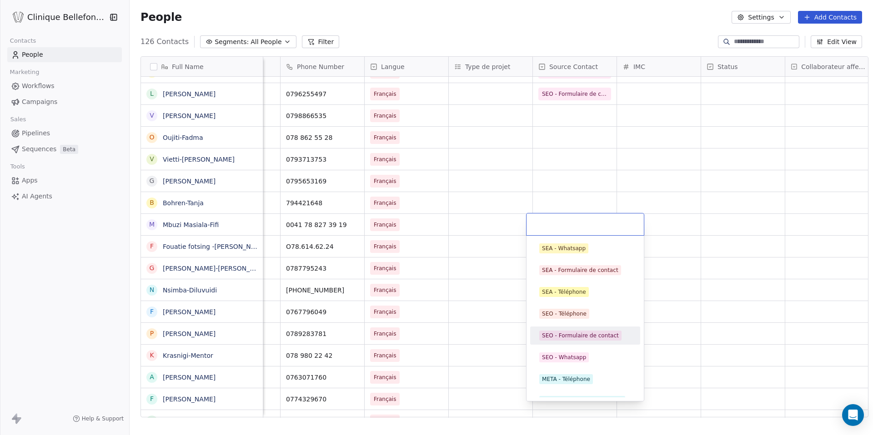
click at [569, 345] on div "SEA - Whatsapp SEA - Formulaire de contact SEA - Téléphone SEO - Téléphone SEO …" at bounding box center [585, 325] width 110 height 171
click at [570, 338] on div "SEO - Formulaire de contact" at bounding box center [580, 336] width 77 height 8
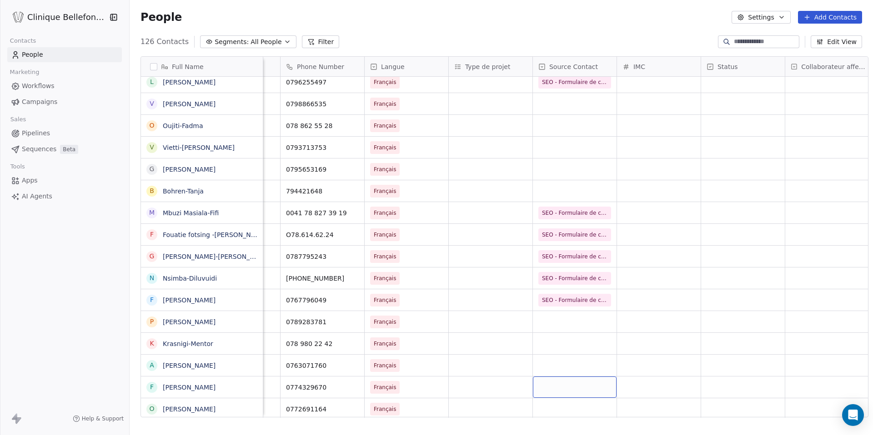
click at [570, 389] on div "grid" at bounding box center [575, 387] width 84 height 21
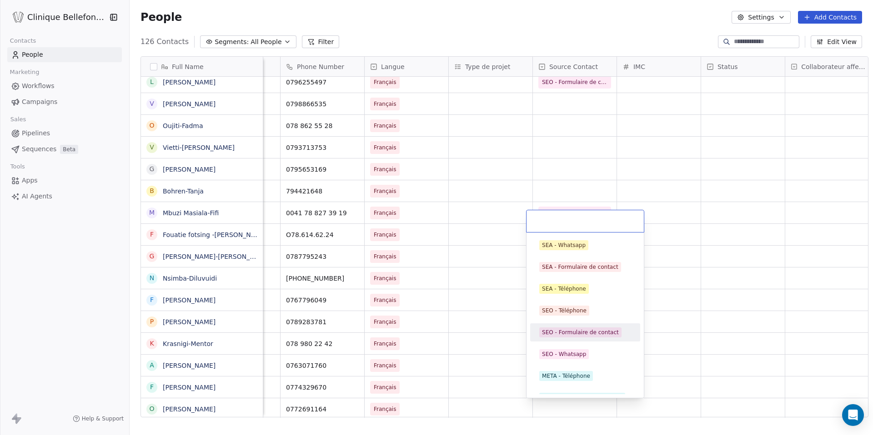
click at [583, 338] on div "SEO - Formulaire de contact" at bounding box center [585, 332] width 103 height 15
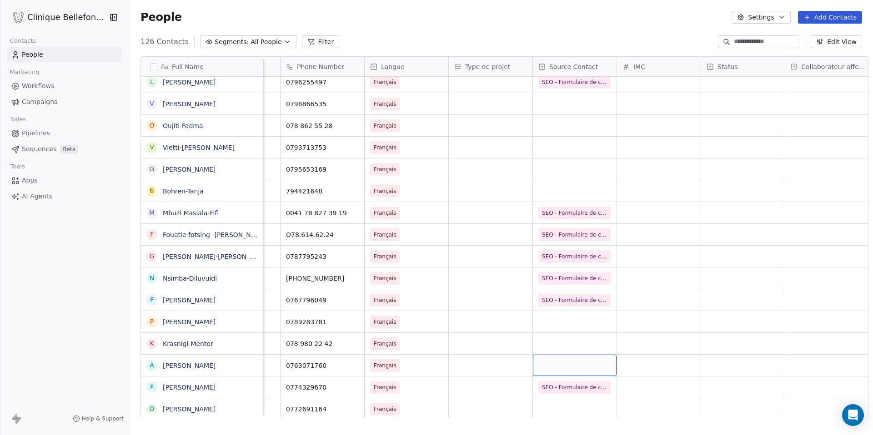
click at [569, 358] on div "grid" at bounding box center [575, 365] width 84 height 21
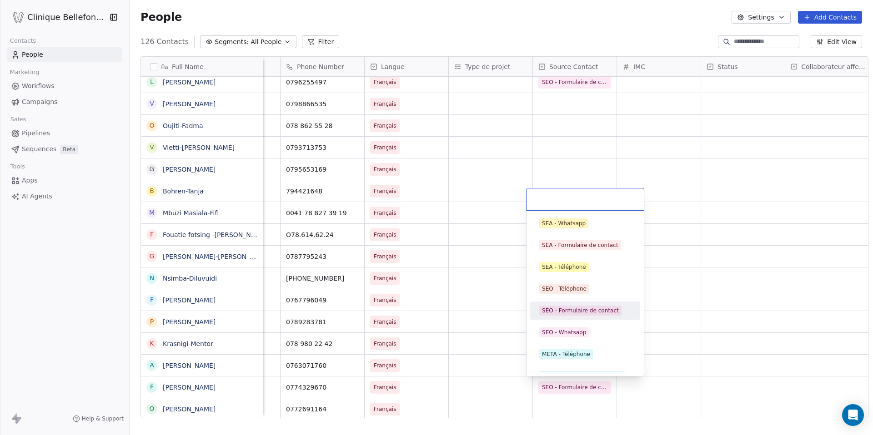
click at [591, 311] on div "SEO - Formulaire de contact" at bounding box center [580, 311] width 77 height 8
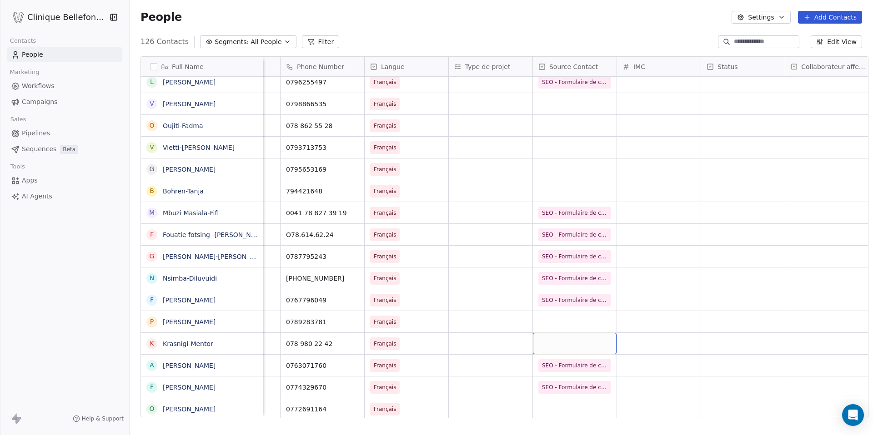
click at [573, 347] on div "grid" at bounding box center [575, 343] width 84 height 21
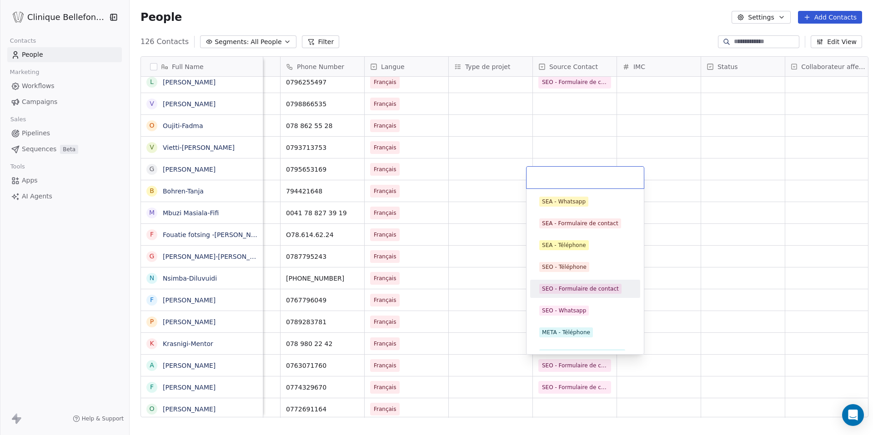
click at [599, 290] on div "SEO - Formulaire de contact" at bounding box center [580, 289] width 77 height 8
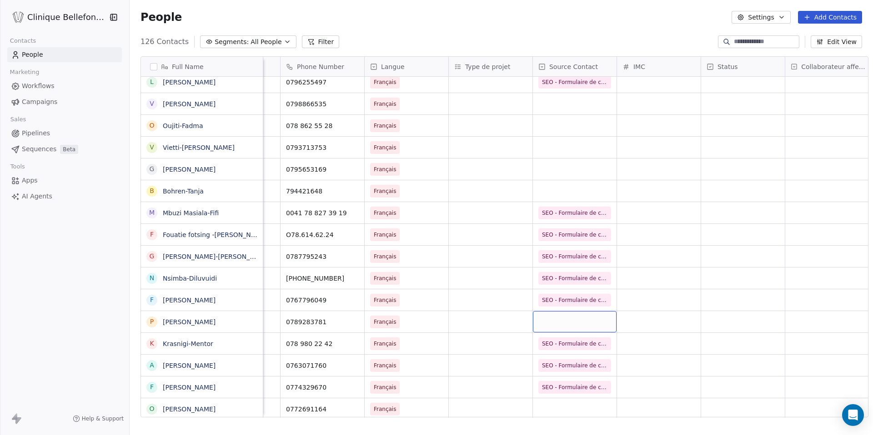
click at [578, 326] on div "grid" at bounding box center [575, 321] width 84 height 21
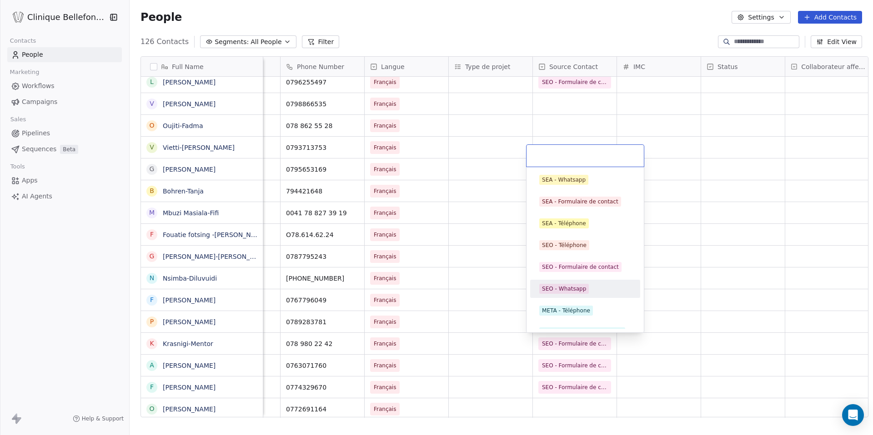
click at [592, 271] on div "SEO - Formulaire de contact" at bounding box center [580, 267] width 77 height 8
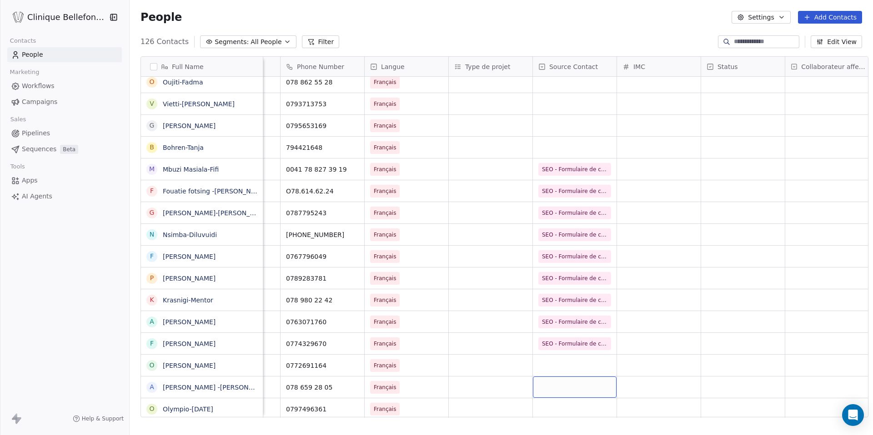
click at [545, 391] on div "grid" at bounding box center [575, 387] width 84 height 21
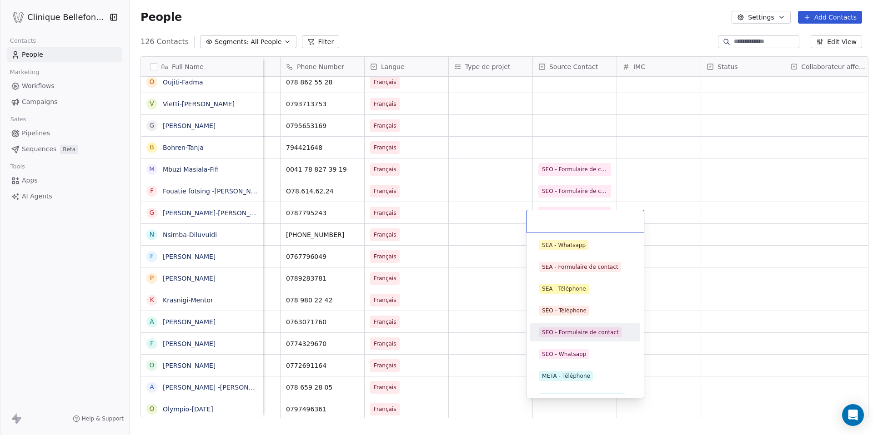
click at [567, 333] on div "SEO - Formulaire de contact" at bounding box center [580, 333] width 77 height 8
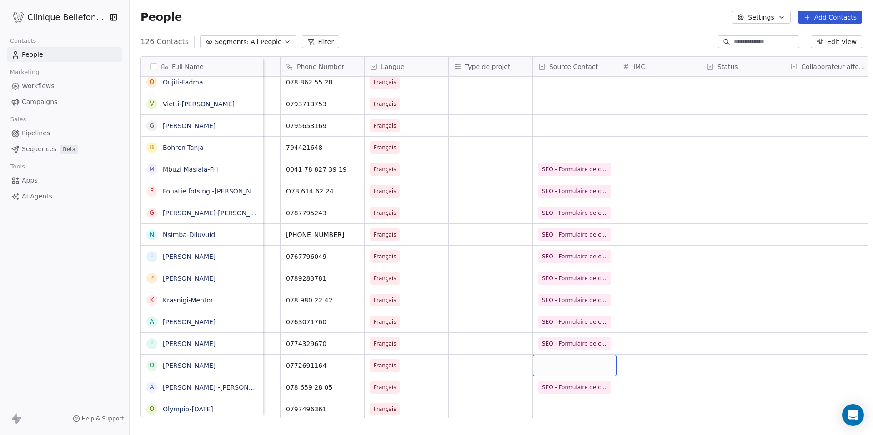
click at [554, 367] on div "grid" at bounding box center [575, 365] width 84 height 21
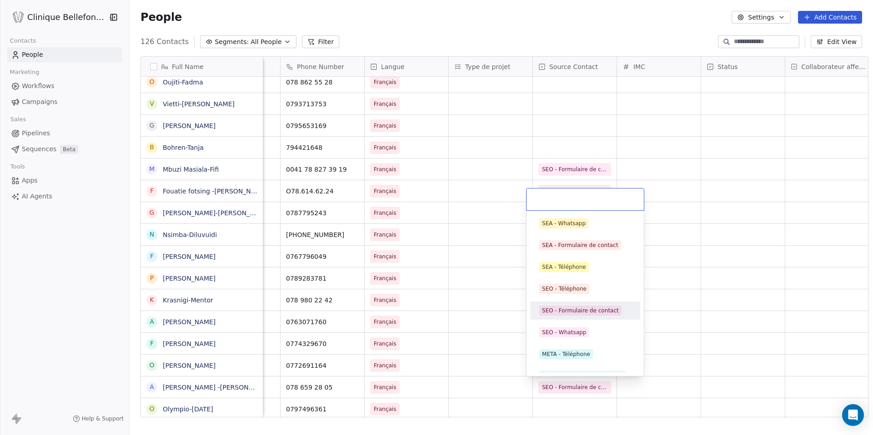
click at [573, 311] on div "SEO - Formulaire de contact" at bounding box center [580, 311] width 77 height 8
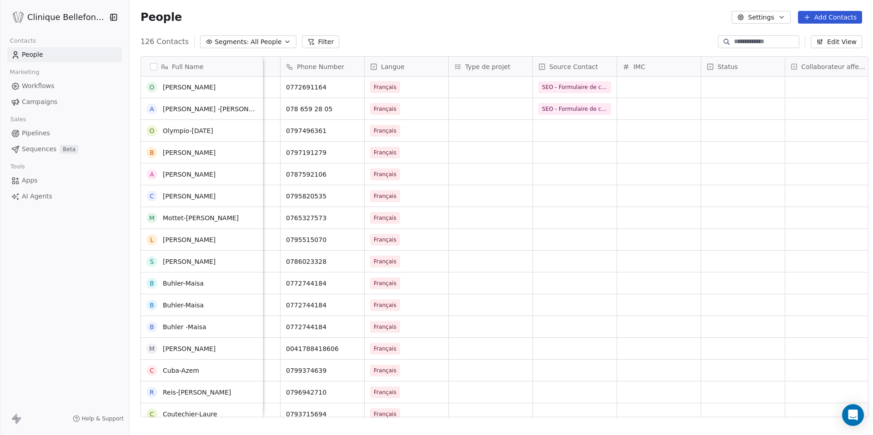
scroll to position [791, 0]
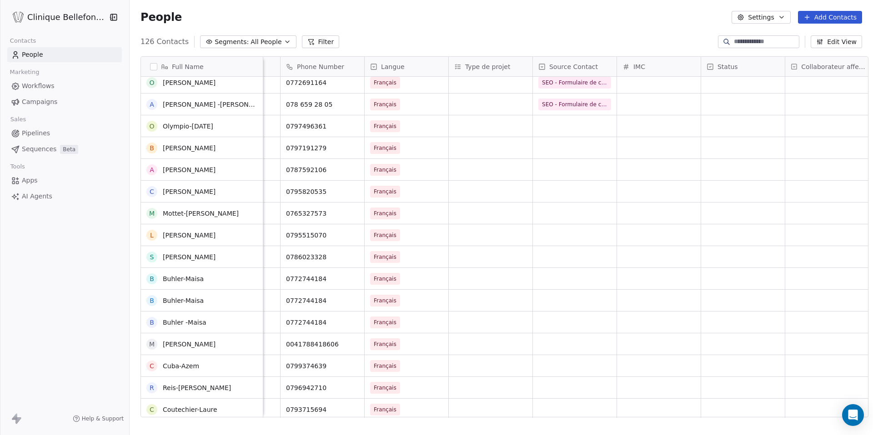
click at [560, 339] on div "grid" at bounding box center [575, 344] width 84 height 21
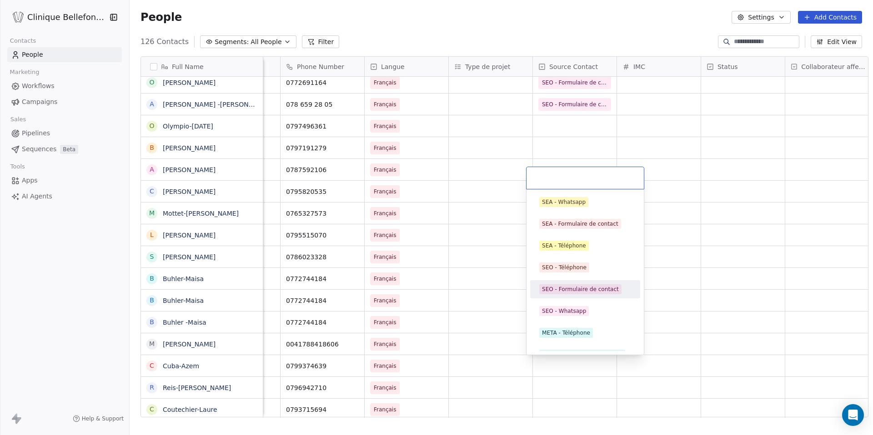
click at [584, 287] on div "SEO - Formulaire de contact" at bounding box center [580, 289] width 77 height 8
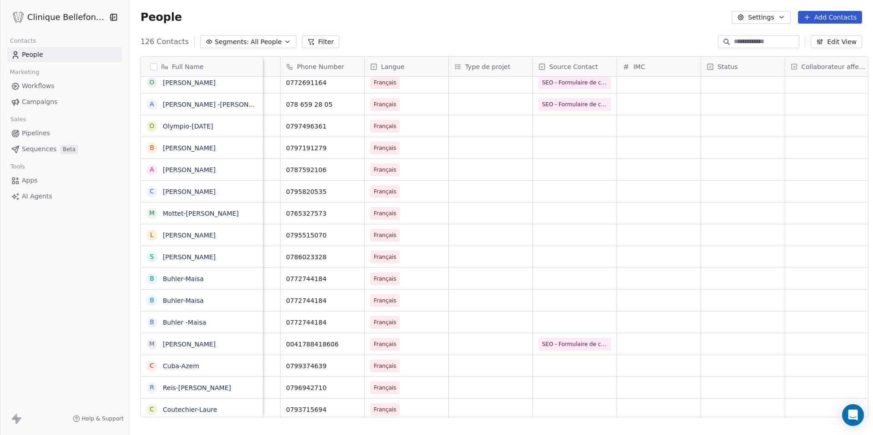
click at [567, 363] on div "grid" at bounding box center [575, 365] width 84 height 21
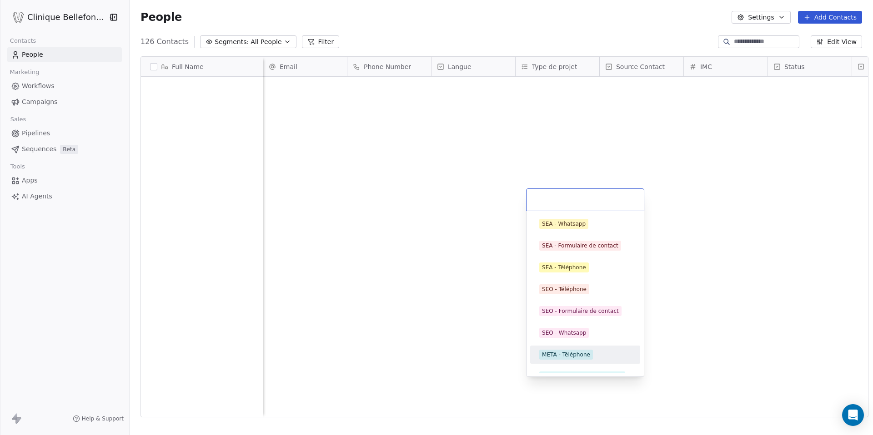
scroll to position [383, 750]
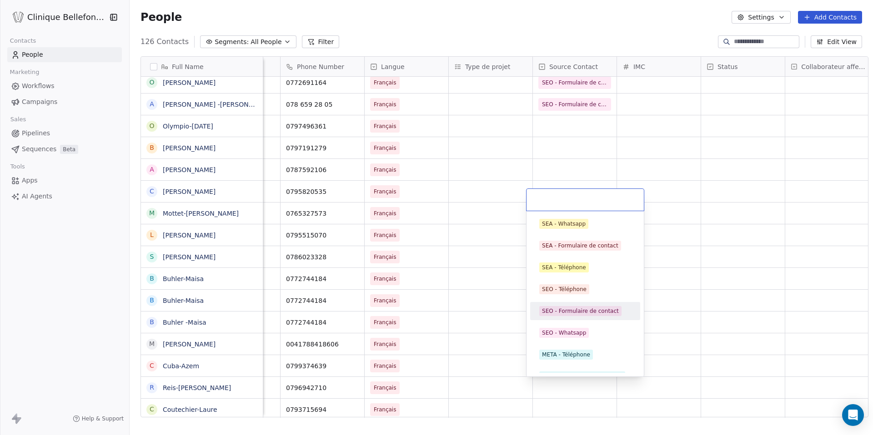
click at [571, 308] on div "SEO - Formulaire de contact" at bounding box center [580, 311] width 77 height 8
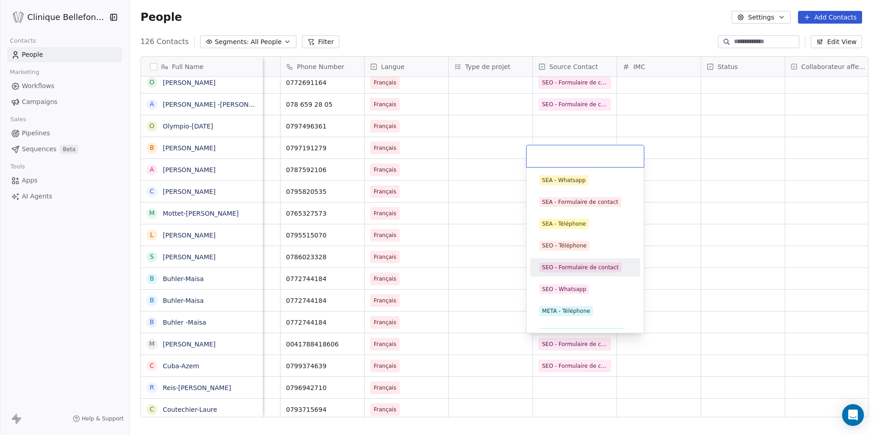
click at [588, 274] on div "SEO - Formulaire de contact" at bounding box center [585, 267] width 103 height 15
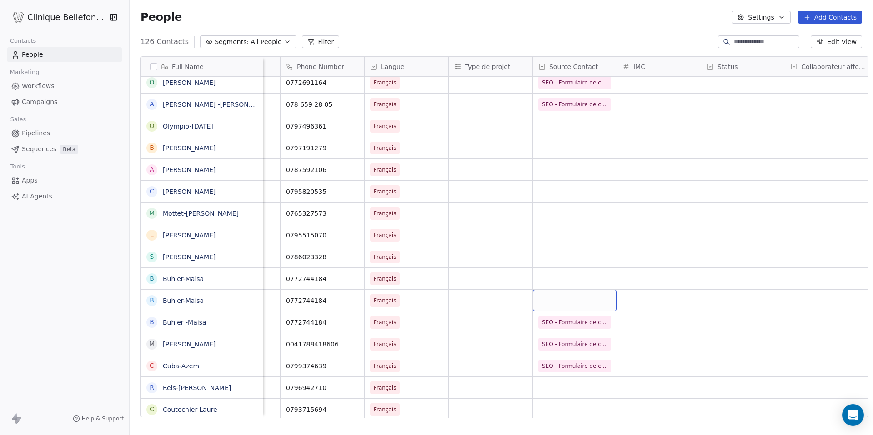
click at [569, 306] on div "grid" at bounding box center [575, 300] width 84 height 21
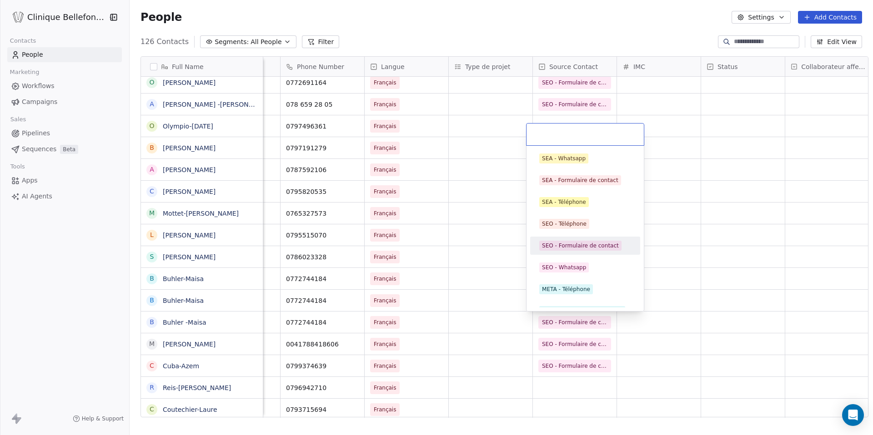
click at [592, 242] on div "SEO - Formulaire de contact" at bounding box center [580, 246] width 77 height 8
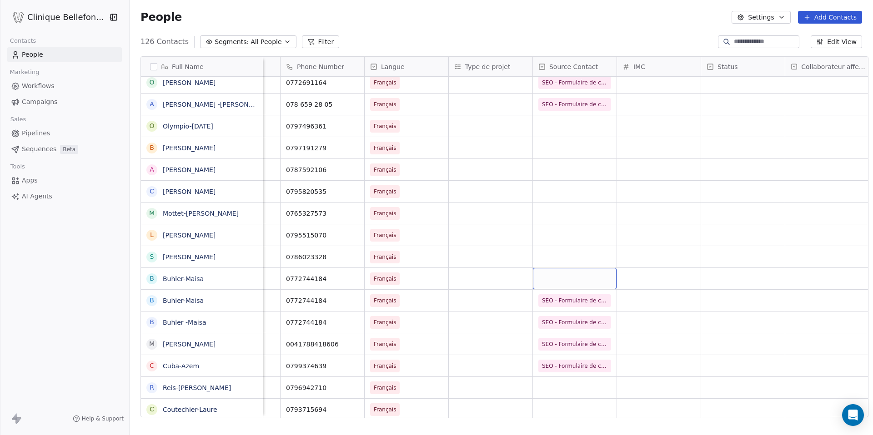
click at [568, 282] on div "grid" at bounding box center [575, 278] width 84 height 21
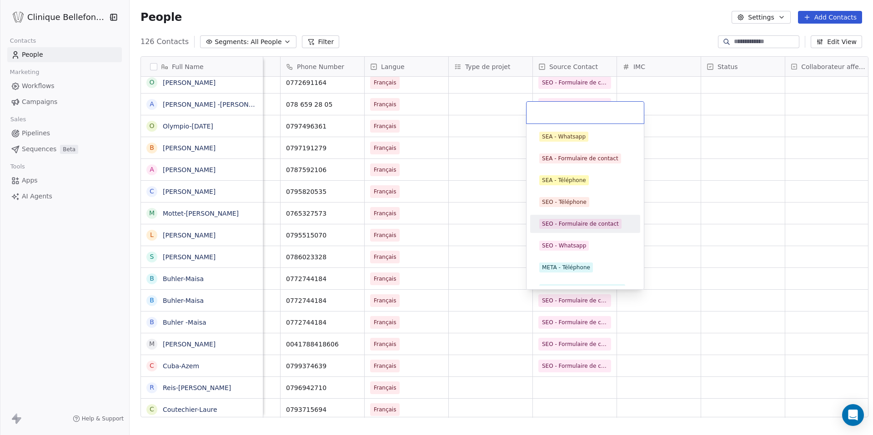
click at [587, 223] on div "SEO - Formulaire de contact" at bounding box center [580, 224] width 77 height 8
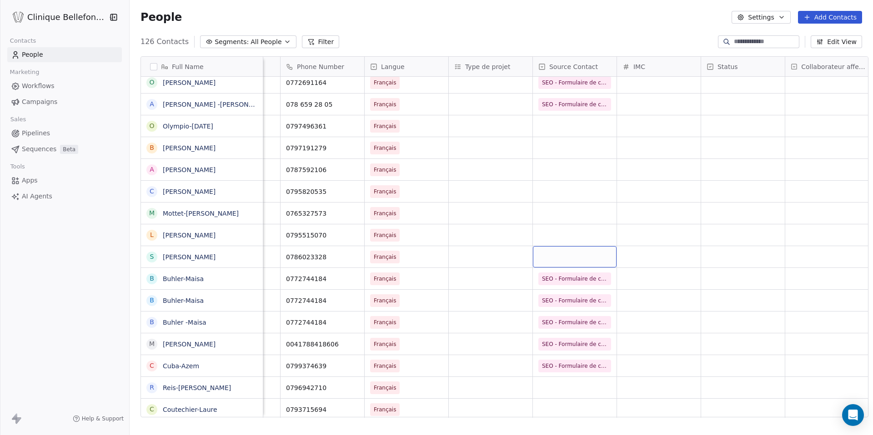
click at [562, 252] on div "grid" at bounding box center [575, 256] width 84 height 21
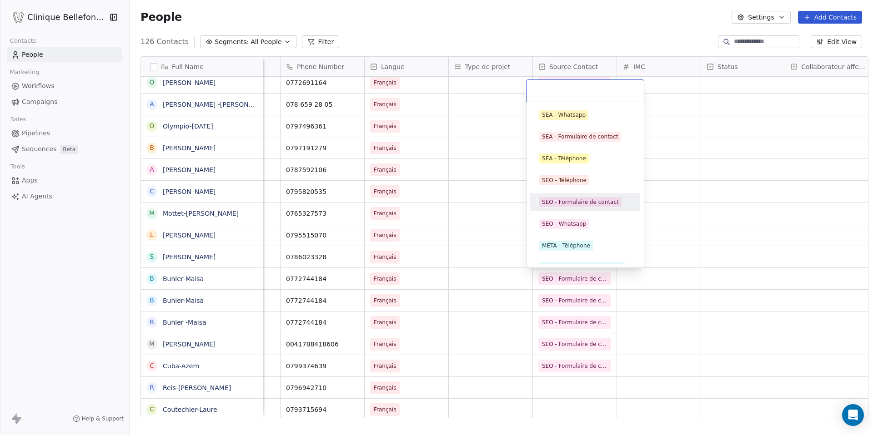
click at [588, 201] on div "SEO - Formulaire de contact" at bounding box center [580, 202] width 77 height 8
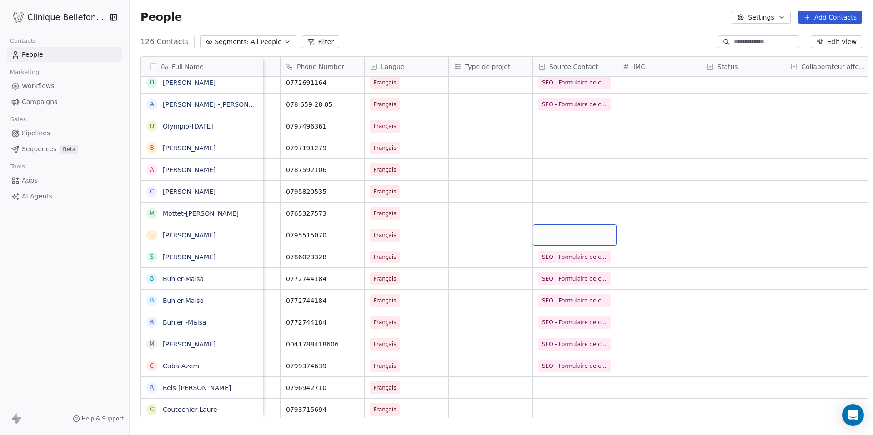
click at [559, 240] on div "grid" at bounding box center [575, 235] width 84 height 21
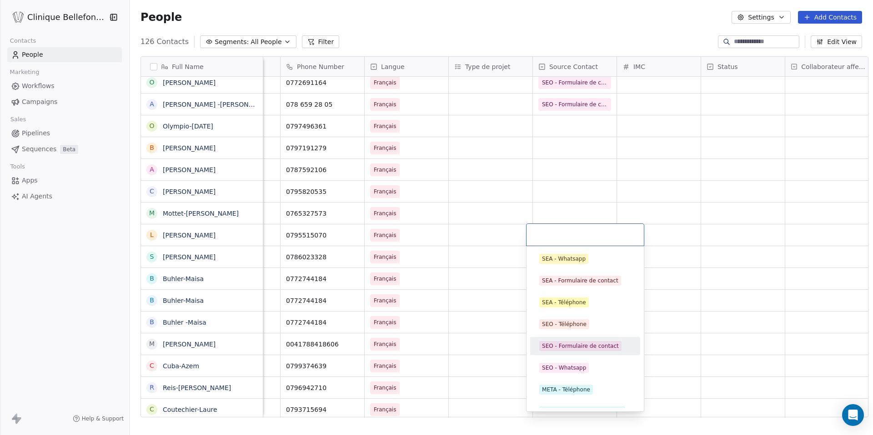
click at [564, 342] on div "SEO - Formulaire de contact" at bounding box center [580, 346] width 77 height 8
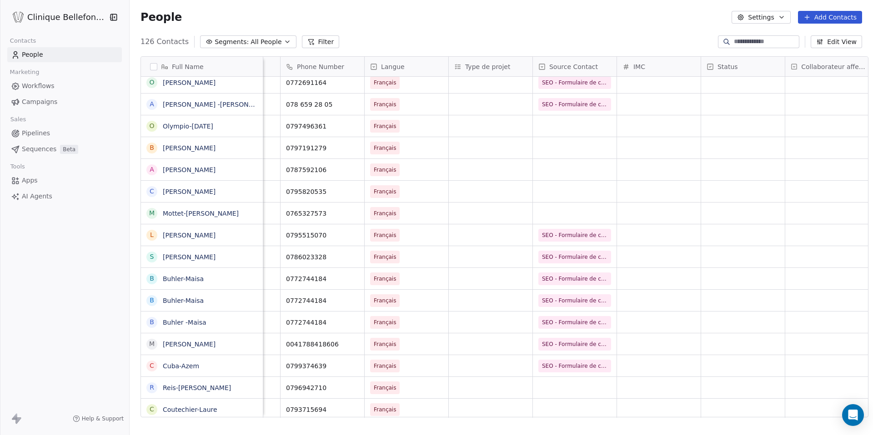
scroll to position [791, 0]
click at [559, 390] on div "grid" at bounding box center [575, 387] width 84 height 21
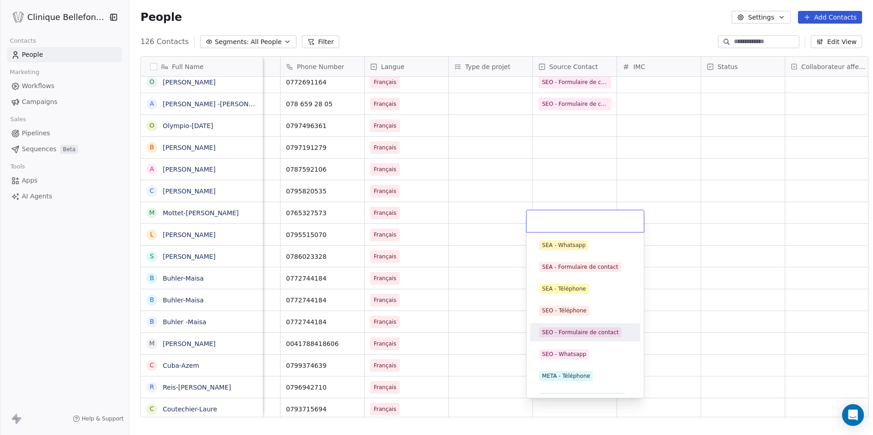
click at [577, 331] on div "SEO - Formulaire de contact" at bounding box center [580, 333] width 77 height 8
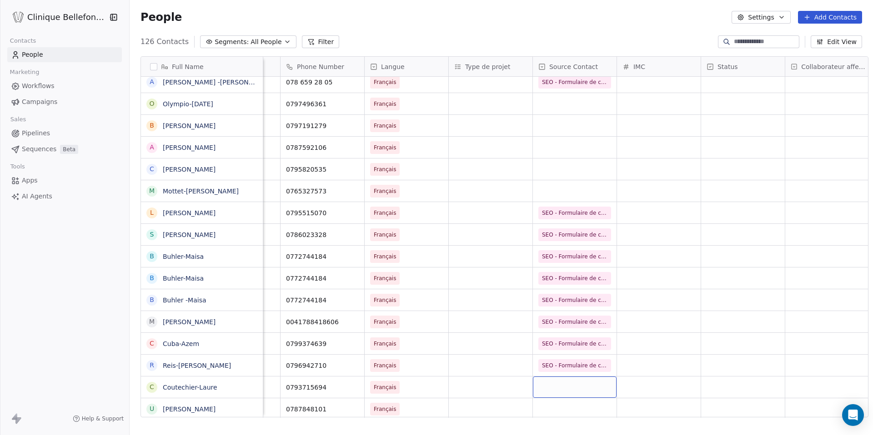
scroll to position [835, 0]
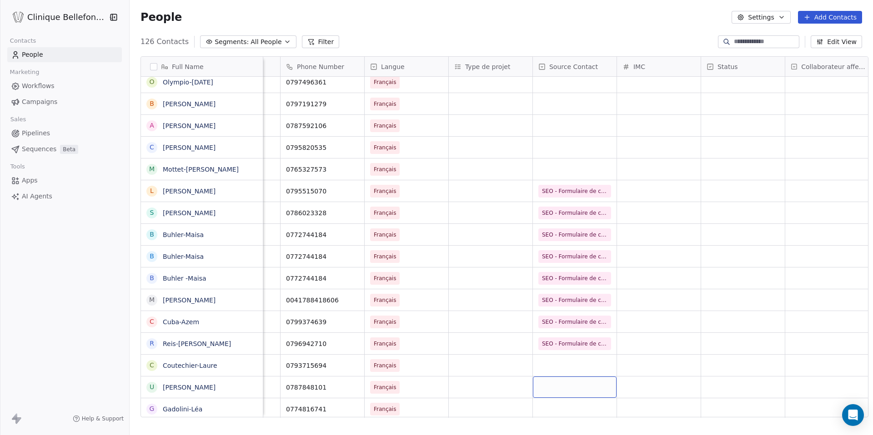
click at [563, 385] on div "grid" at bounding box center [575, 387] width 84 height 21
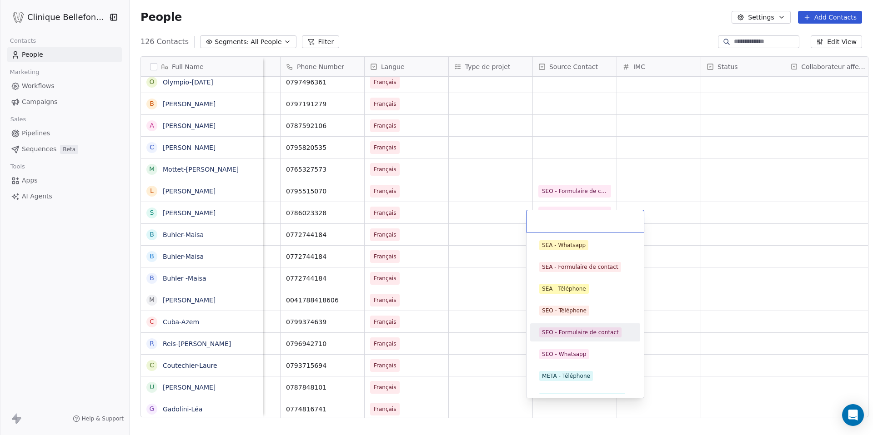
click at [586, 333] on div "SEO - Formulaire de contact" at bounding box center [580, 333] width 77 height 8
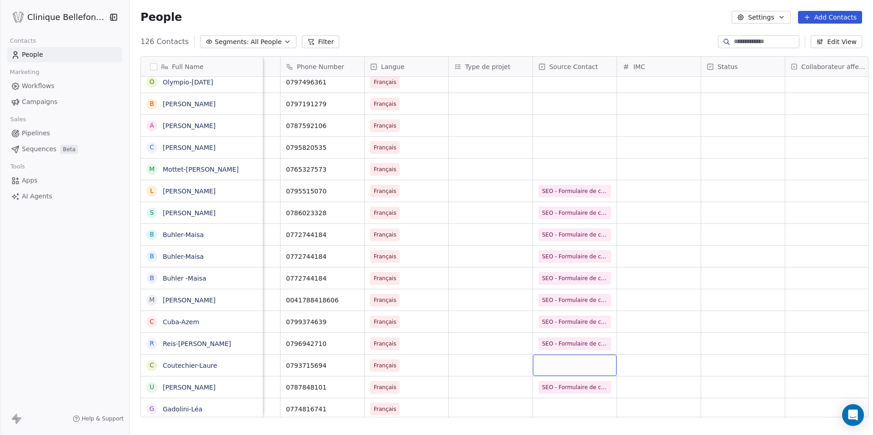
click at [564, 365] on div "grid" at bounding box center [575, 365] width 84 height 21
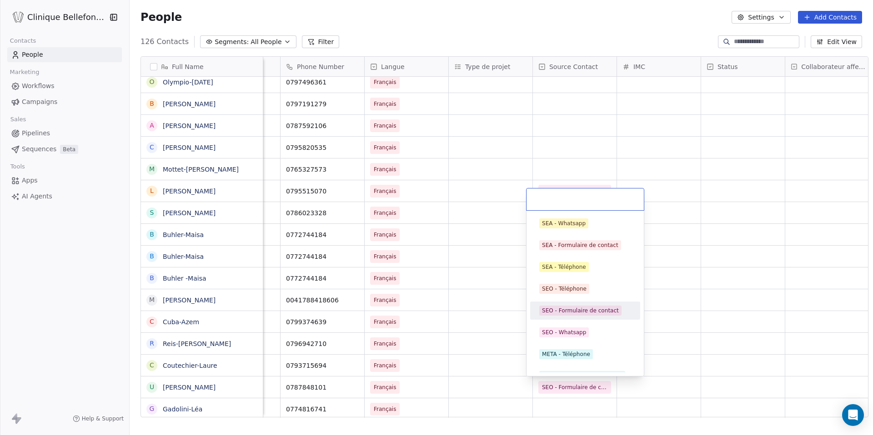
click at [593, 309] on div "SEO - Formulaire de contact" at bounding box center [580, 311] width 77 height 8
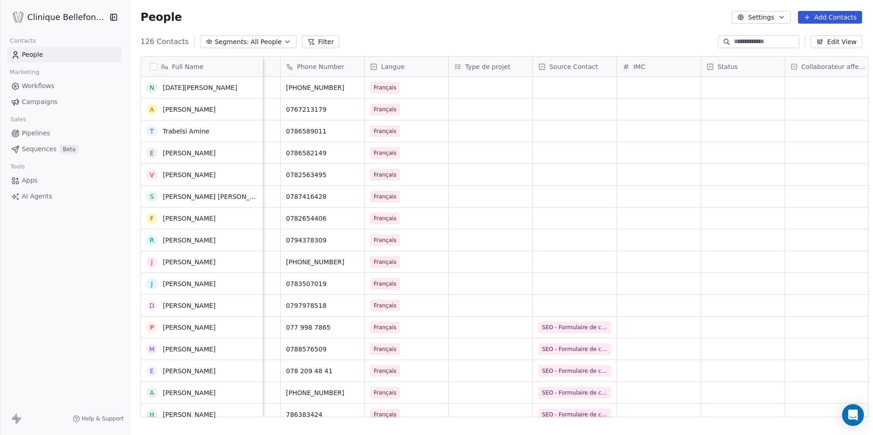
scroll to position [0, 0]
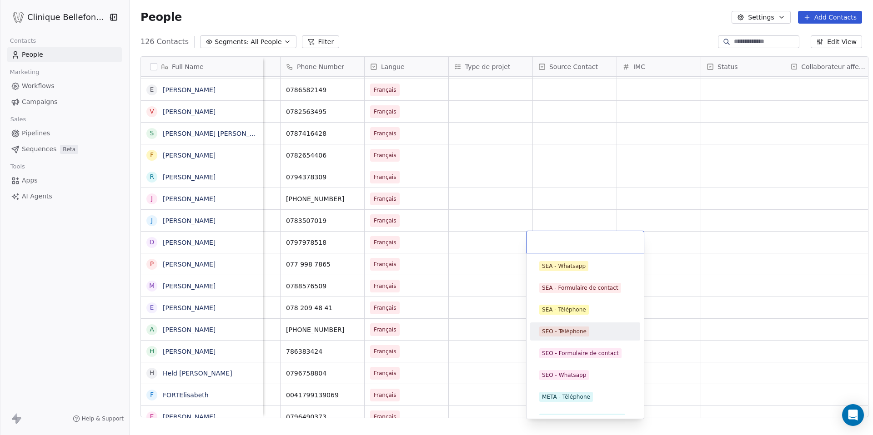
drag, startPoint x: 575, startPoint y: 343, endPoint x: 574, endPoint y: 348, distance: 4.6
click at [574, 348] on div "SEA - Whatsapp SEA - Formulaire de contact SEA - Téléphone SEO - Téléphone SEO …" at bounding box center [585, 342] width 110 height 171
click at [574, 348] on div "SEO - Formulaire de contact" at bounding box center [585, 353] width 103 height 15
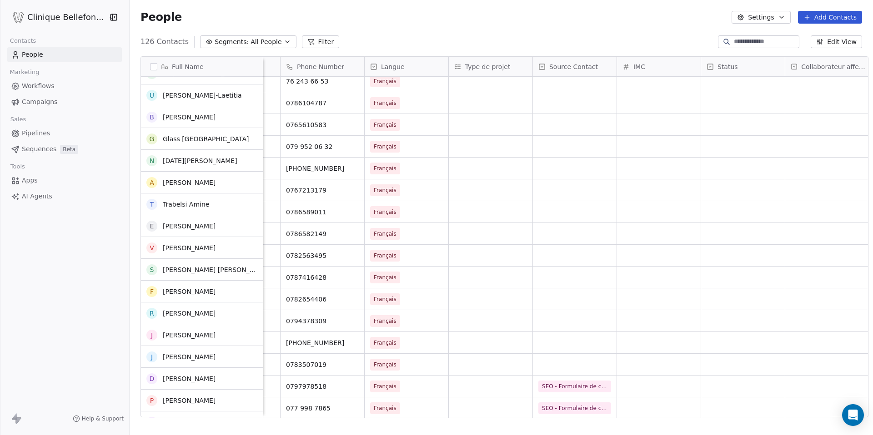
scroll to position [1163, 0]
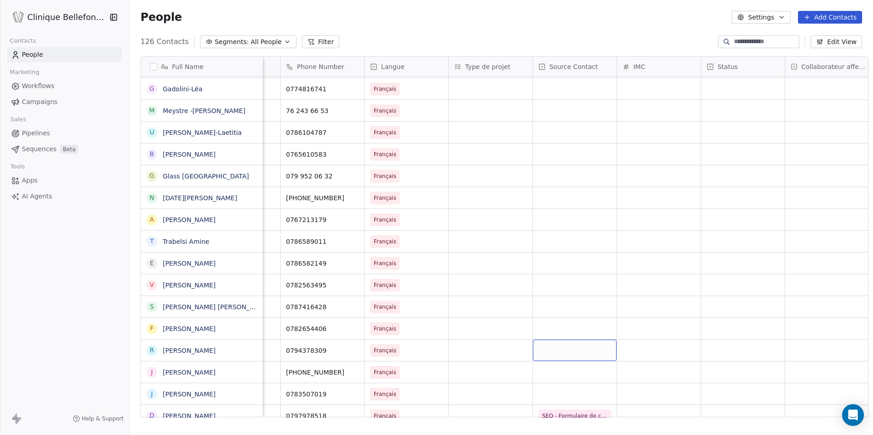
click at [574, 348] on div "grid" at bounding box center [575, 350] width 84 height 21
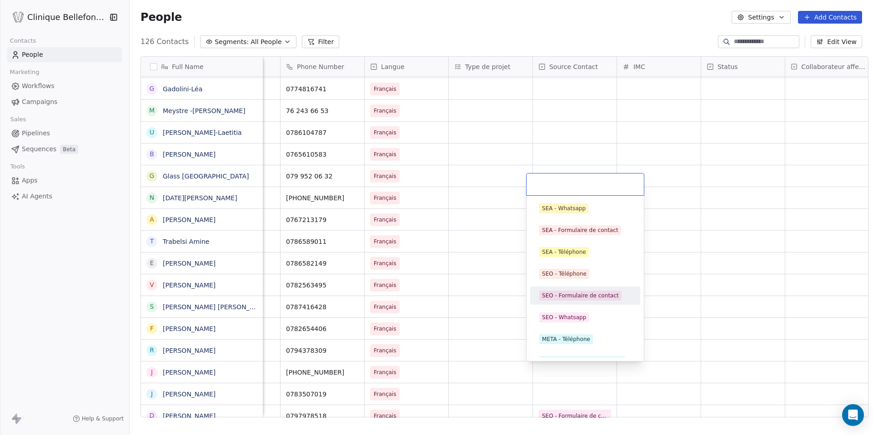
click at [595, 304] on div "SEO - Formulaire de contact" at bounding box center [585, 296] width 110 height 18
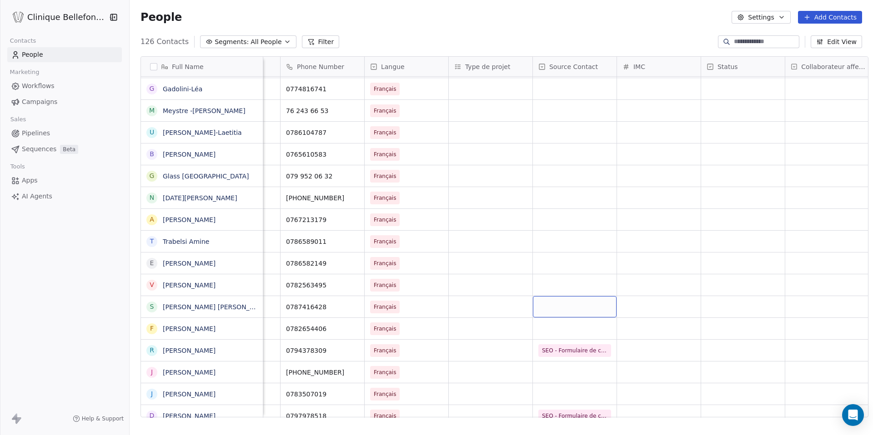
click at [586, 310] on div "grid" at bounding box center [575, 306] width 84 height 21
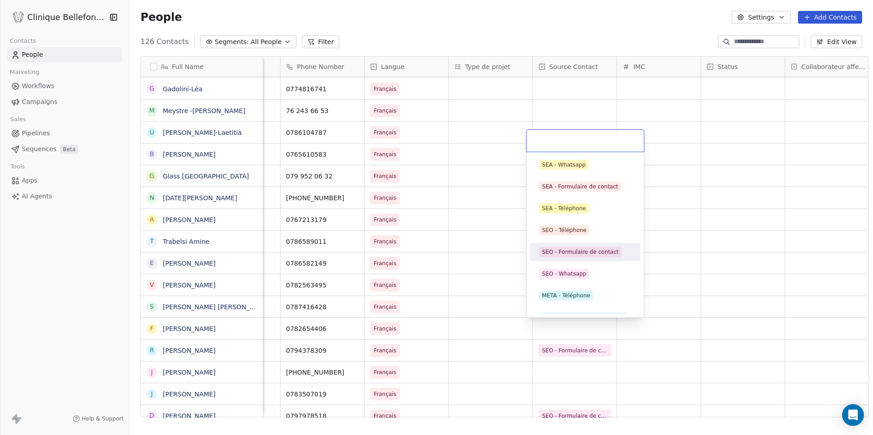
click at [593, 259] on div "SEO - Formulaire de contact" at bounding box center [585, 252] width 110 height 18
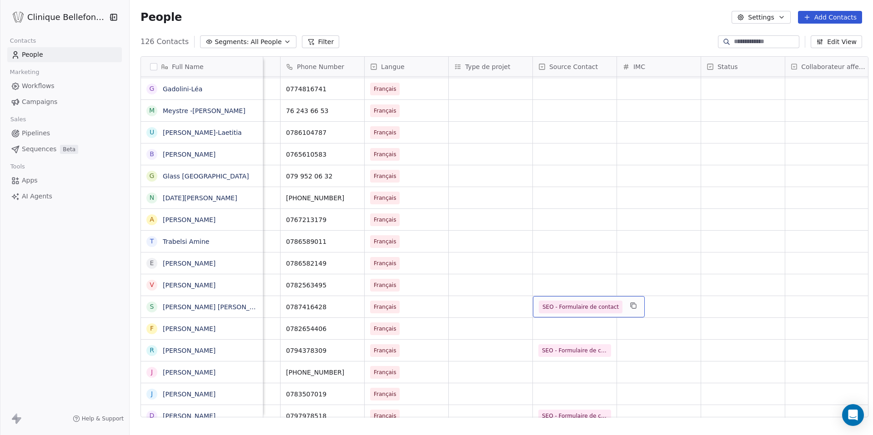
click at [572, 316] on div "SEO - Formulaire de contact" at bounding box center [589, 306] width 112 height 21
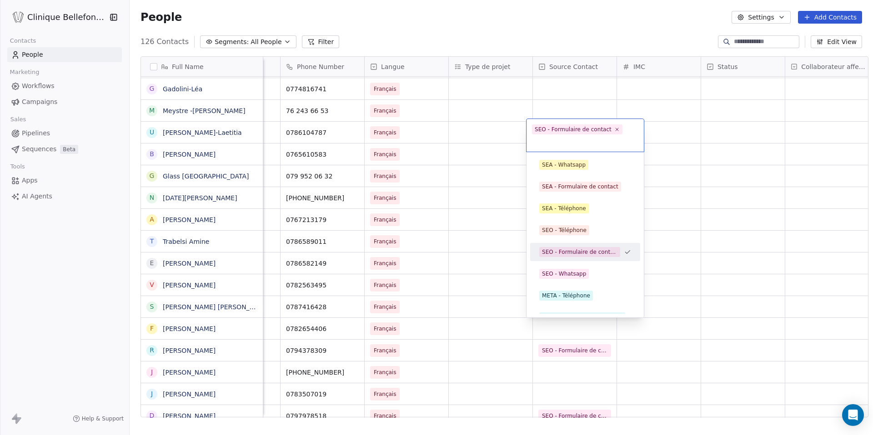
click at [572, 330] on html "Clinique Bellefontaine Contacts People Marketing Workflows Campaigns Sales Pipe…" at bounding box center [436, 217] width 873 height 435
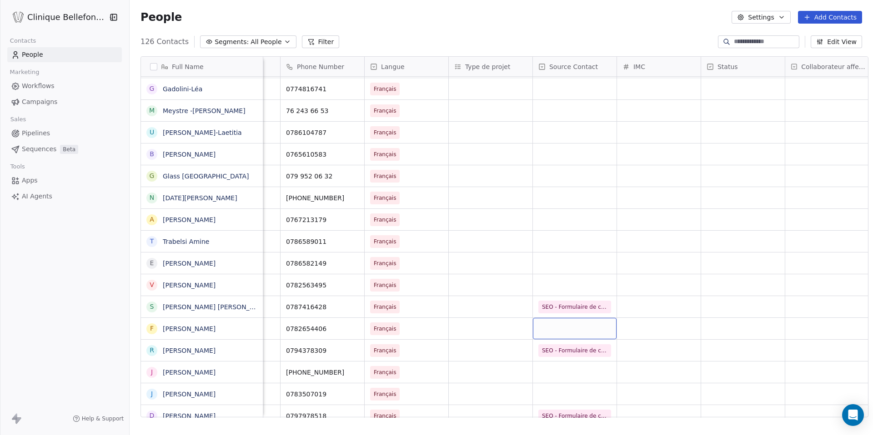
click at [572, 330] on div "grid" at bounding box center [575, 328] width 84 height 21
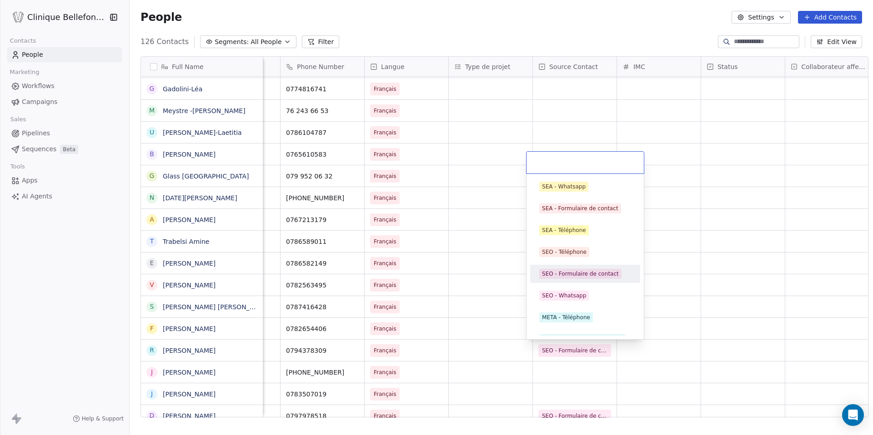
click at [580, 273] on div "SEO - Formulaire de contact" at bounding box center [580, 274] width 77 height 8
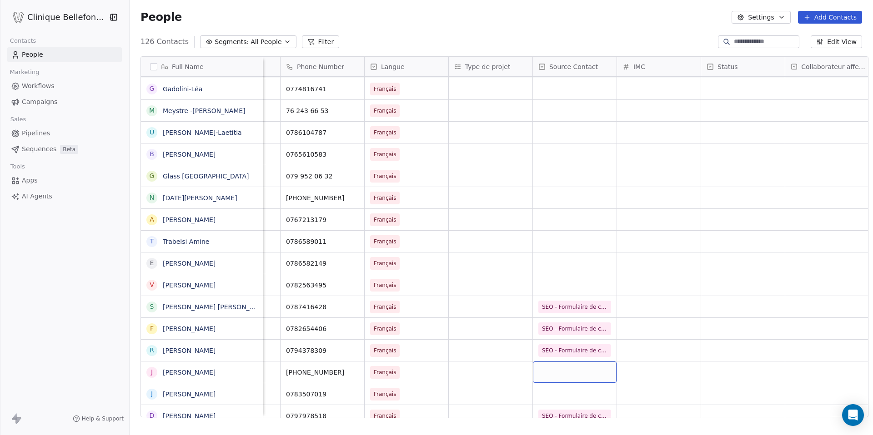
click at [567, 366] on div "grid" at bounding box center [575, 372] width 84 height 21
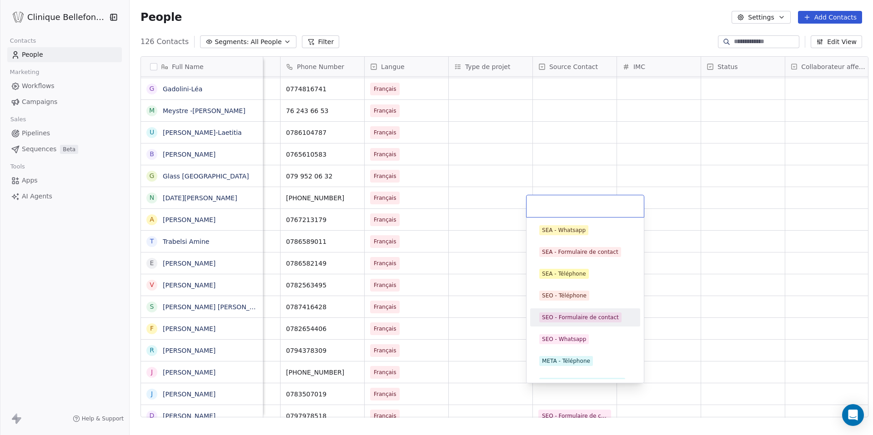
click at [584, 314] on div "SEO - Formulaire de contact" at bounding box center [580, 318] width 77 height 8
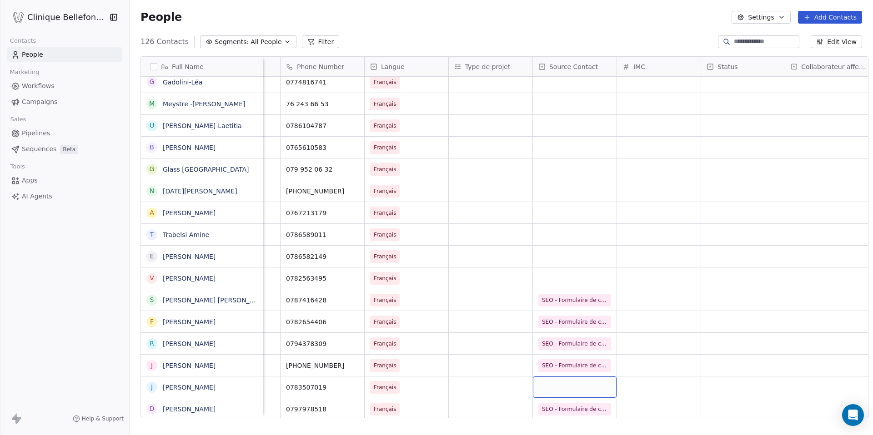
click at [565, 386] on div "grid" at bounding box center [575, 387] width 84 height 21
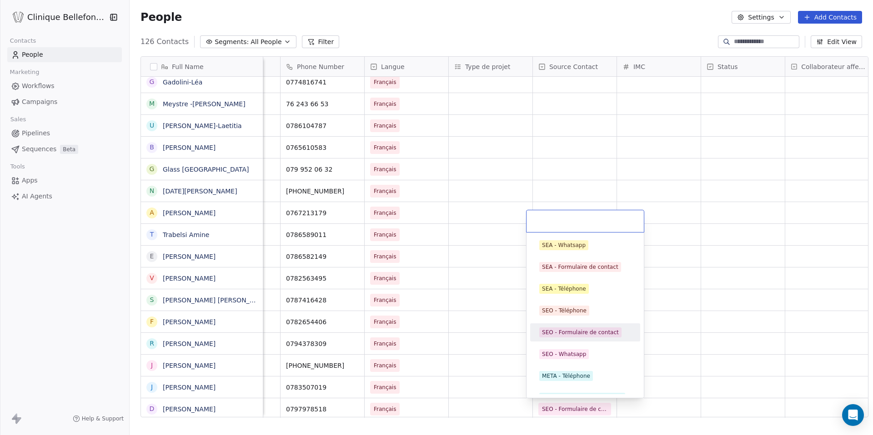
click at [580, 330] on div "SEO - Formulaire de contact" at bounding box center [580, 333] width 77 height 8
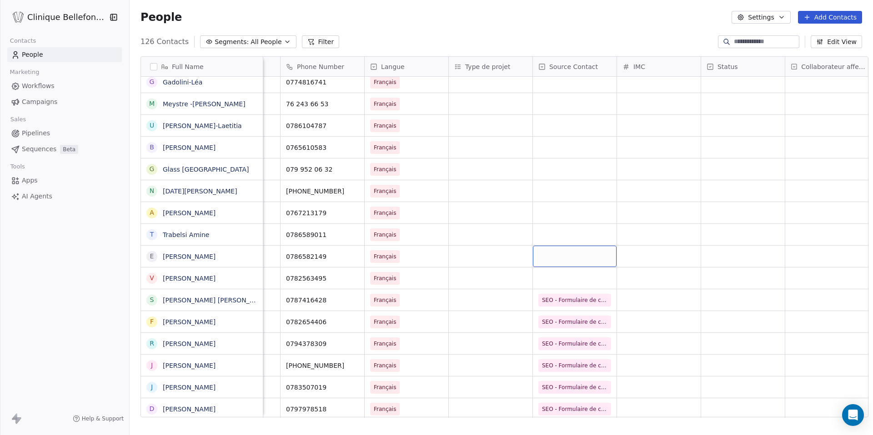
click at [566, 266] on div "grid" at bounding box center [575, 256] width 84 height 21
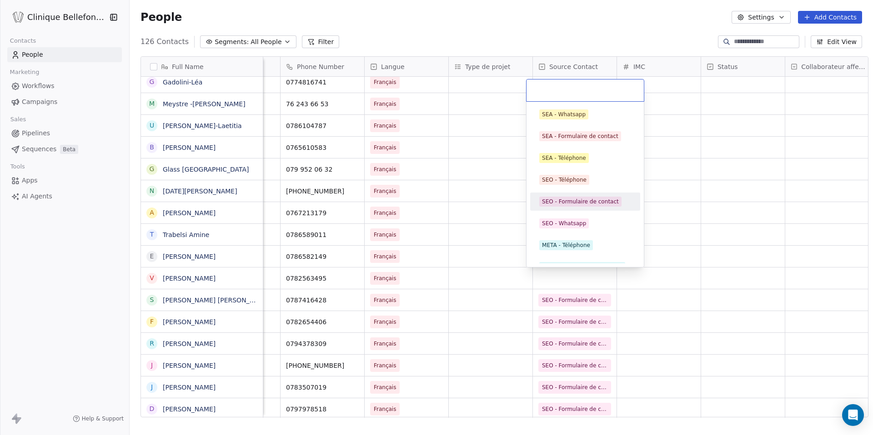
click at [586, 202] on div "SEO - Formulaire de contact" at bounding box center [580, 202] width 77 height 8
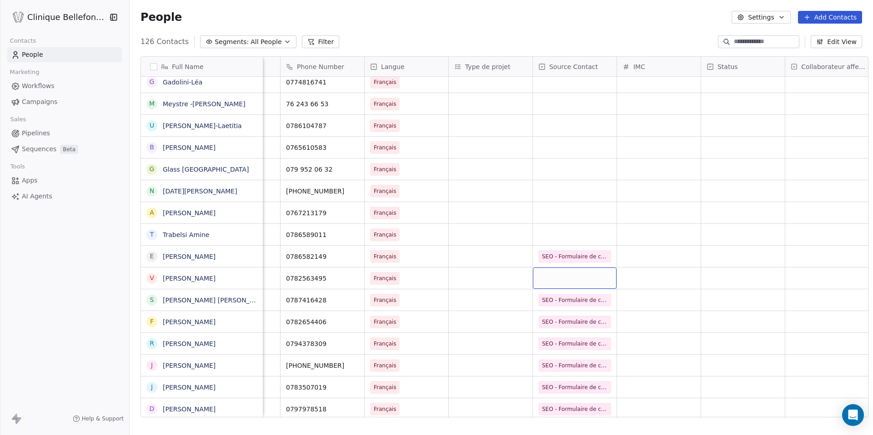
click at [564, 278] on div "grid" at bounding box center [575, 278] width 84 height 21
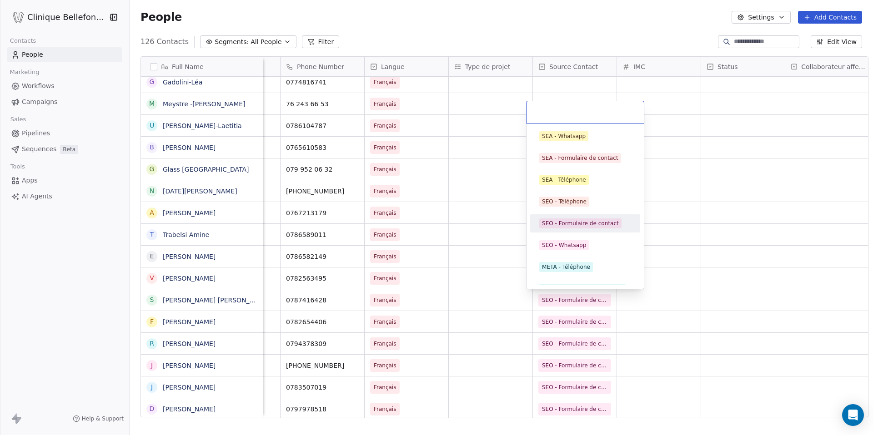
click at [591, 223] on div "SEO - Formulaire de contact" at bounding box center [580, 224] width 77 height 8
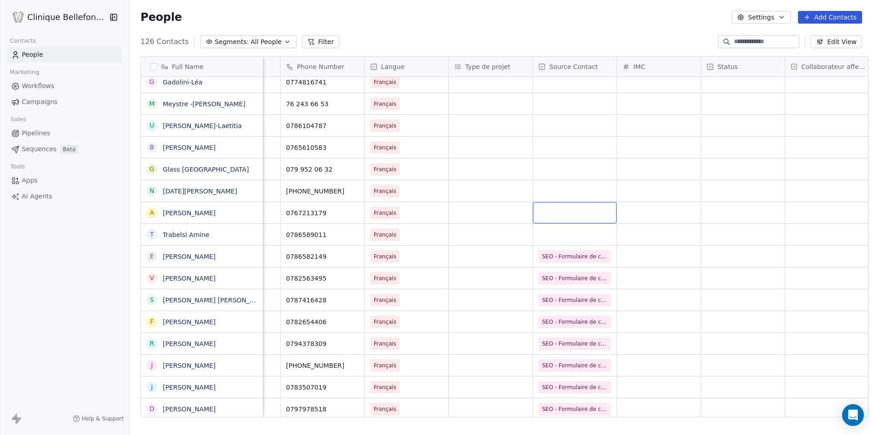
click at [582, 220] on div "grid" at bounding box center [575, 212] width 84 height 21
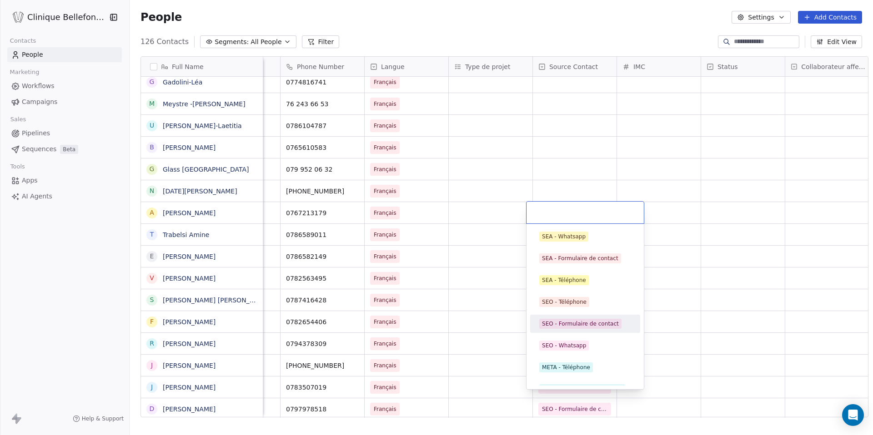
click at [577, 318] on div "SEO - Formulaire de contact" at bounding box center [585, 324] width 103 height 15
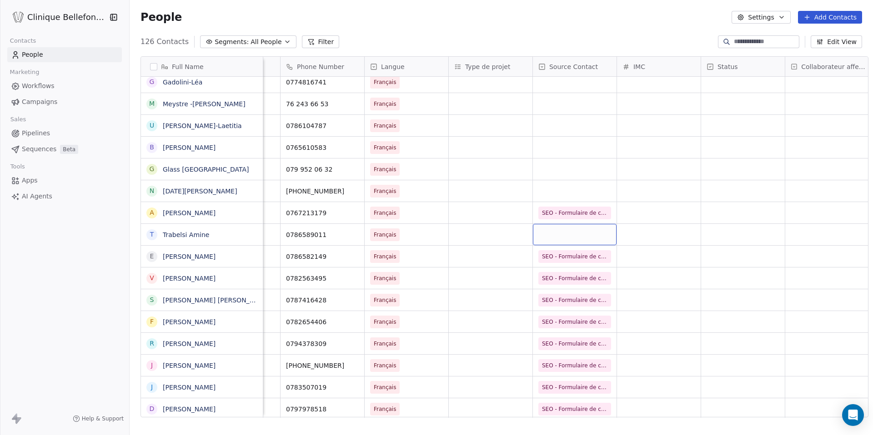
click at [580, 240] on div "grid" at bounding box center [575, 234] width 84 height 21
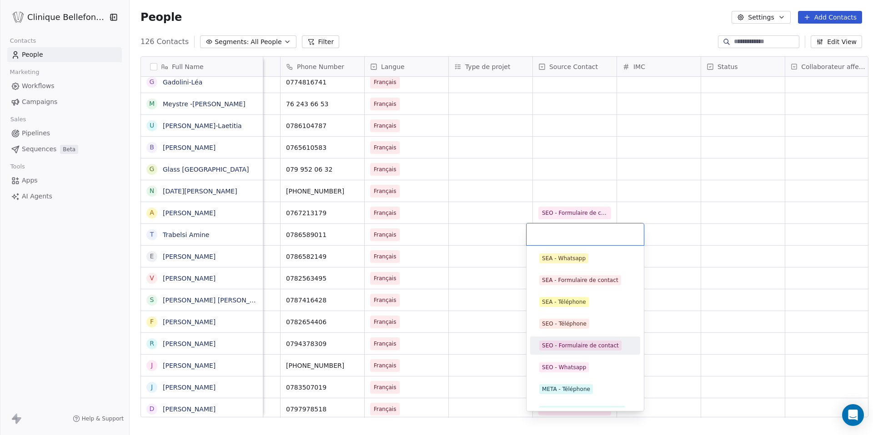
click at [572, 340] on div "SEO - Formulaire de contact" at bounding box center [585, 346] width 103 height 15
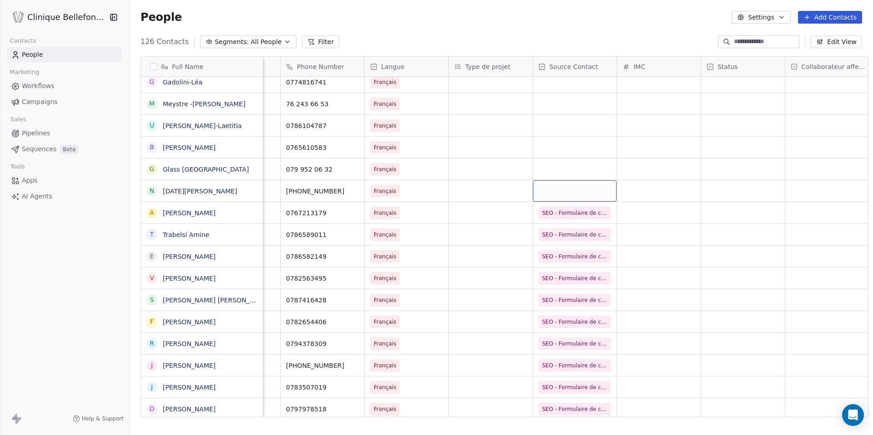
click at [574, 194] on div "grid" at bounding box center [575, 190] width 84 height 21
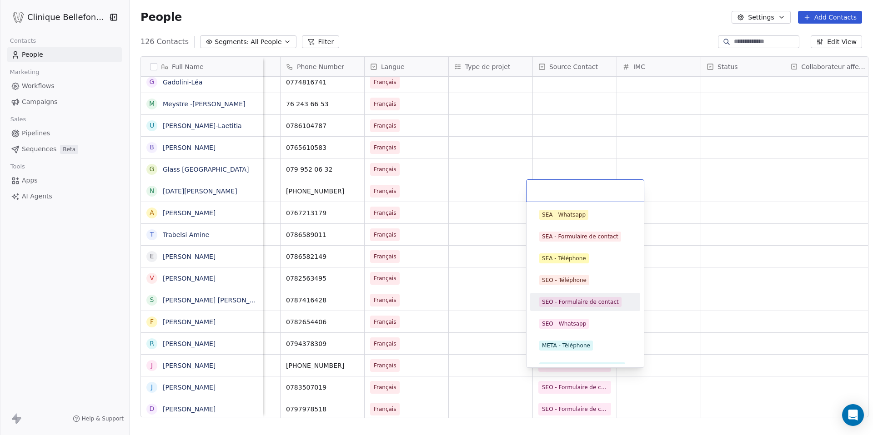
click at [585, 306] on div "SEO - Formulaire de contact" at bounding box center [580, 302] width 77 height 8
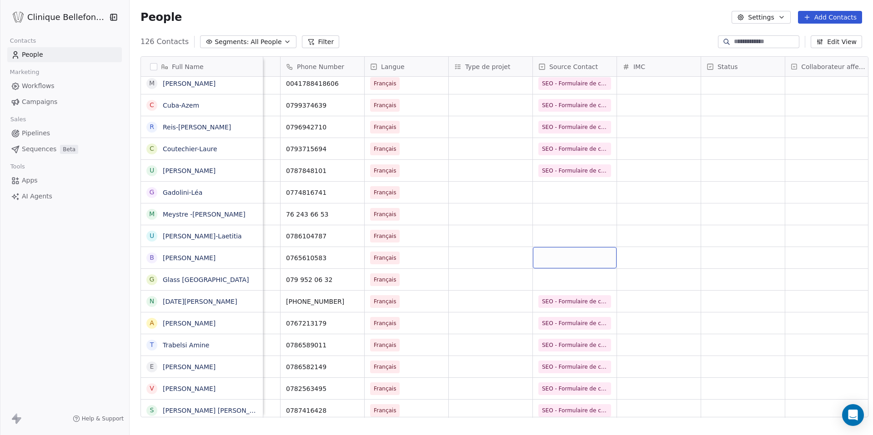
click at [585, 251] on div "grid" at bounding box center [575, 257] width 84 height 21
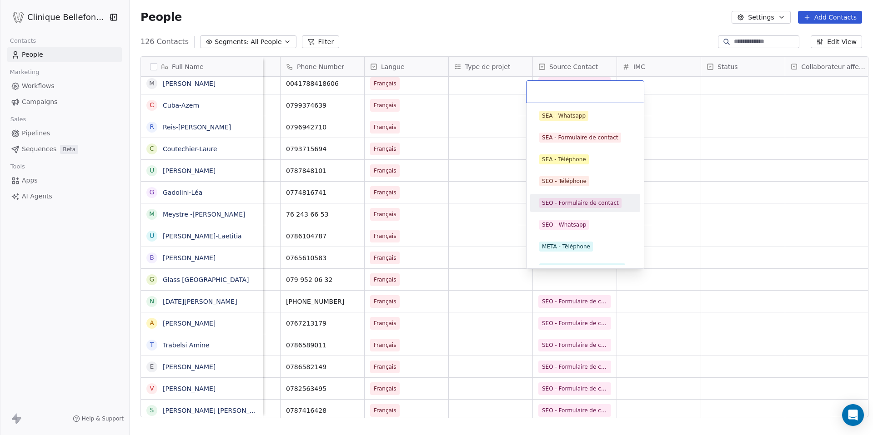
click at [602, 203] on div "SEO - Formulaire de contact" at bounding box center [580, 203] width 77 height 8
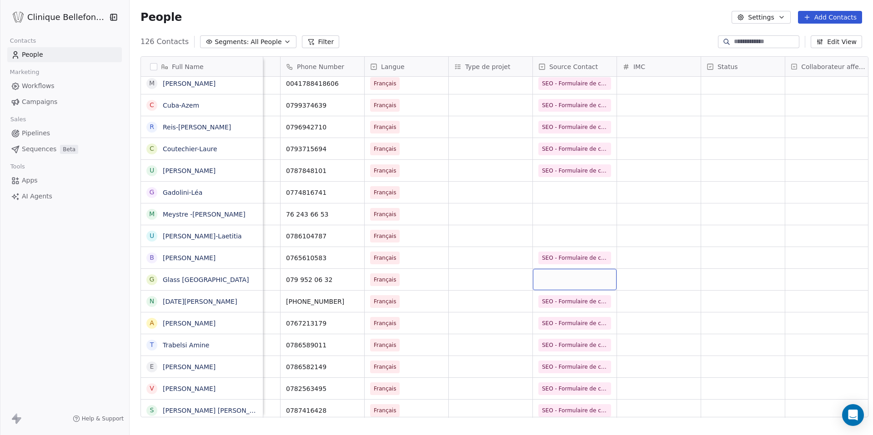
click at [579, 276] on div "grid" at bounding box center [575, 279] width 84 height 21
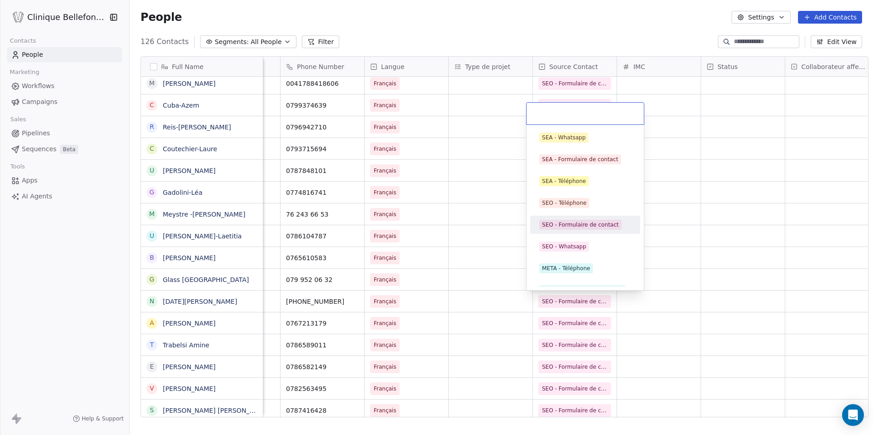
click at [597, 213] on div "SEA - Whatsapp SEA - Formulaire de contact SEA - Téléphone SEO - Téléphone SEO …" at bounding box center [585, 214] width 110 height 171
click at [592, 226] on div "SEO - Formulaire de contact" at bounding box center [580, 225] width 77 height 8
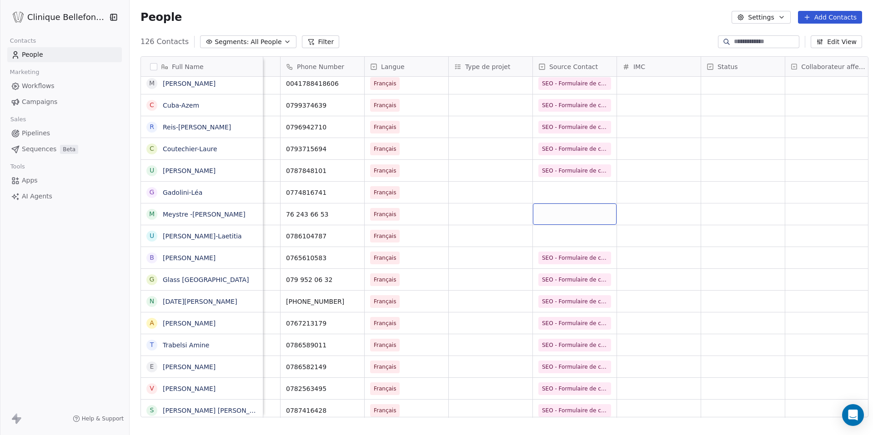
click at [583, 215] on div "grid" at bounding box center [575, 214] width 84 height 21
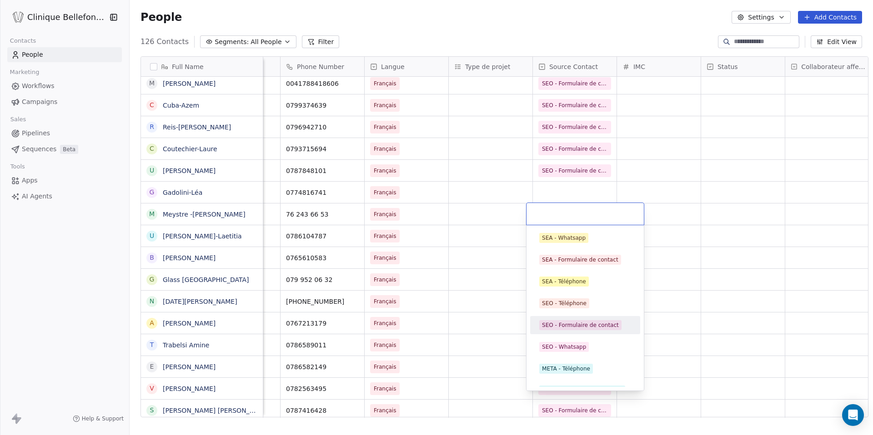
click at [579, 323] on div "SEO - Formulaire de contact" at bounding box center [580, 325] width 77 height 8
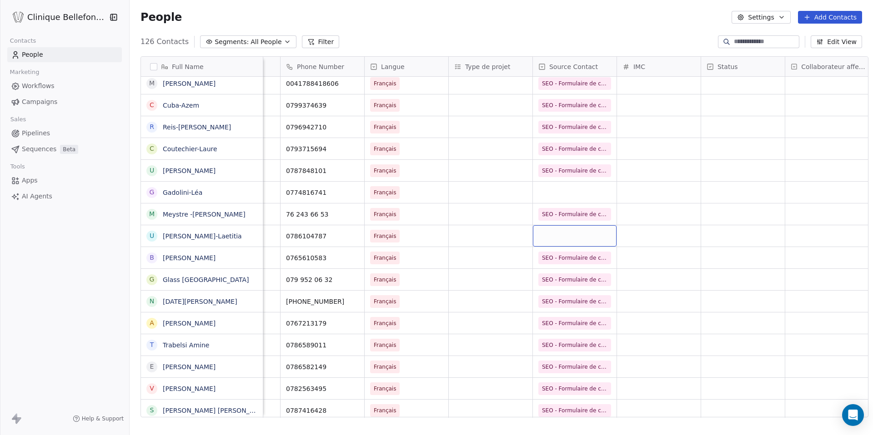
click at [582, 240] on div "grid" at bounding box center [575, 235] width 84 height 21
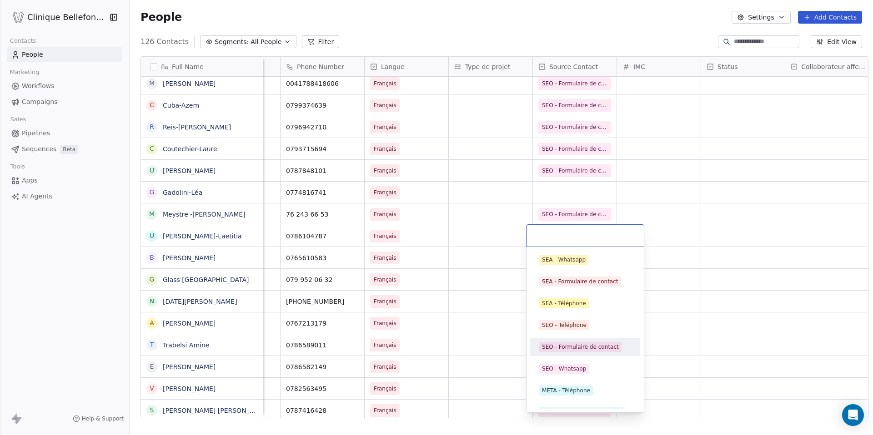
click at [589, 344] on div "SEO - Formulaire de contact" at bounding box center [580, 347] width 77 height 8
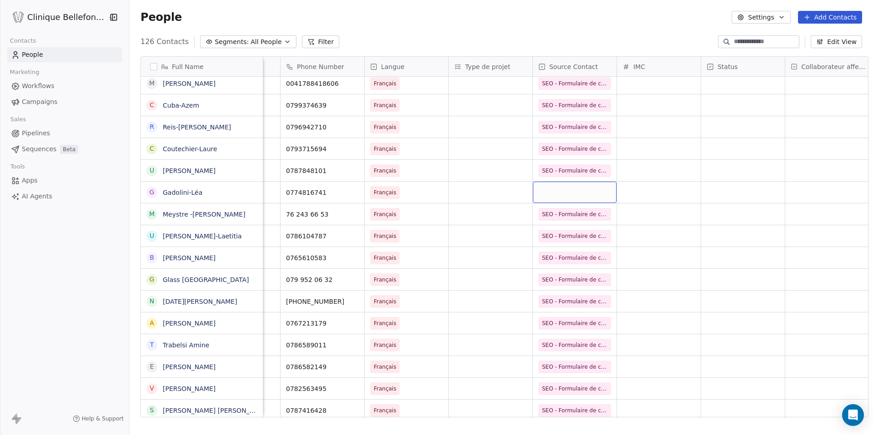
click at [579, 195] on div "grid" at bounding box center [575, 192] width 84 height 21
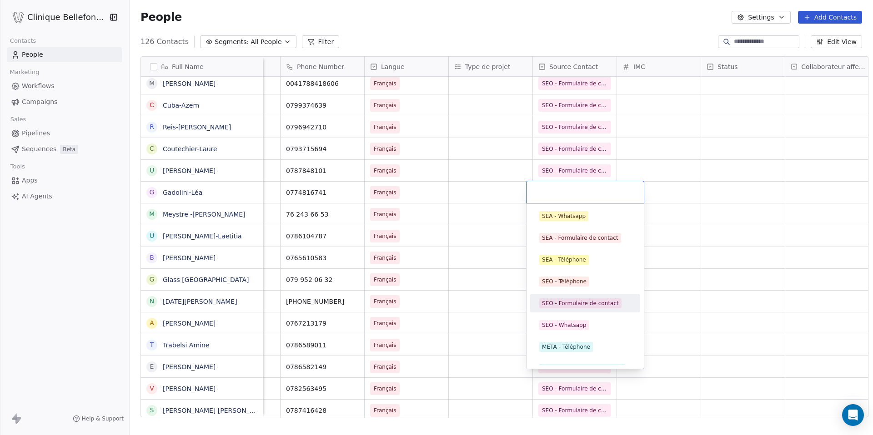
click at [588, 304] on div "SEO - Formulaire de contact" at bounding box center [580, 304] width 77 height 8
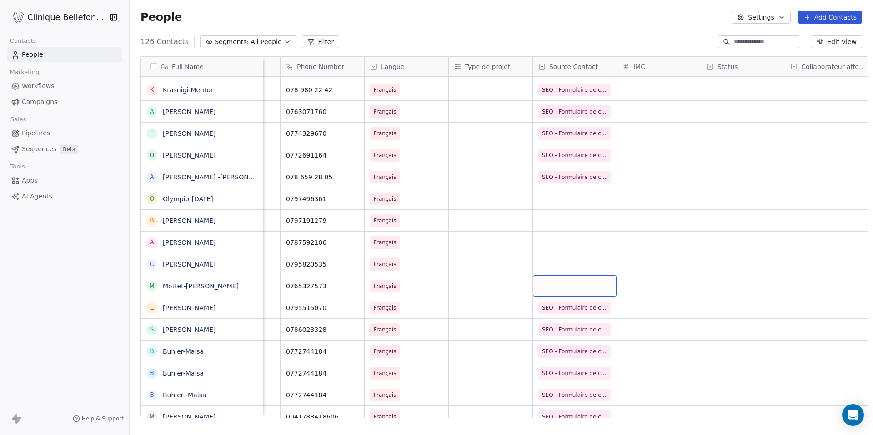
click at [589, 289] on div "grid" at bounding box center [575, 285] width 84 height 21
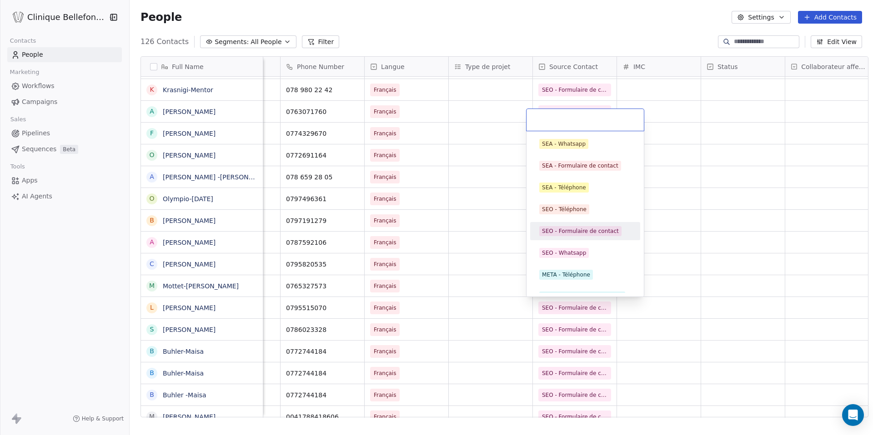
click at [599, 233] on div "SEO - Formulaire de contact" at bounding box center [580, 231] width 77 height 8
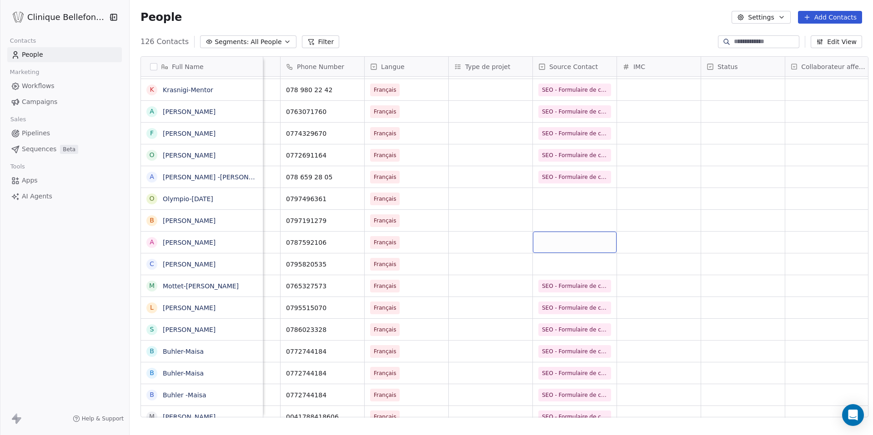
click at [577, 251] on div "grid" at bounding box center [575, 242] width 84 height 21
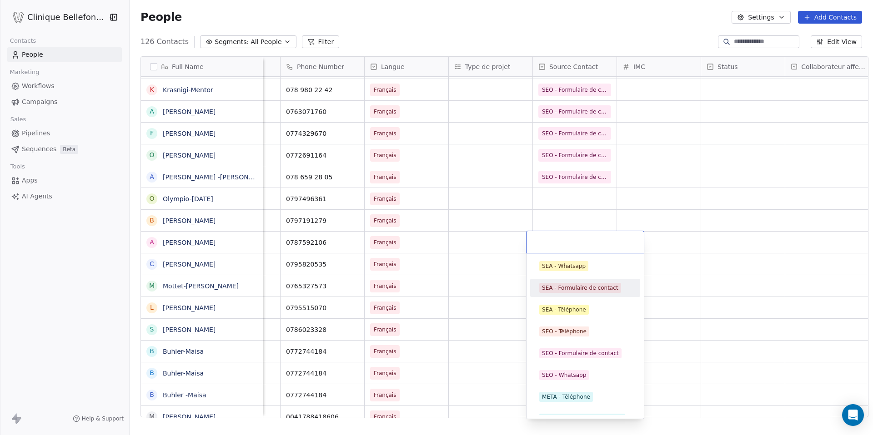
click at [589, 282] on div "SEA - Formulaire de contact" at bounding box center [585, 288] width 103 height 15
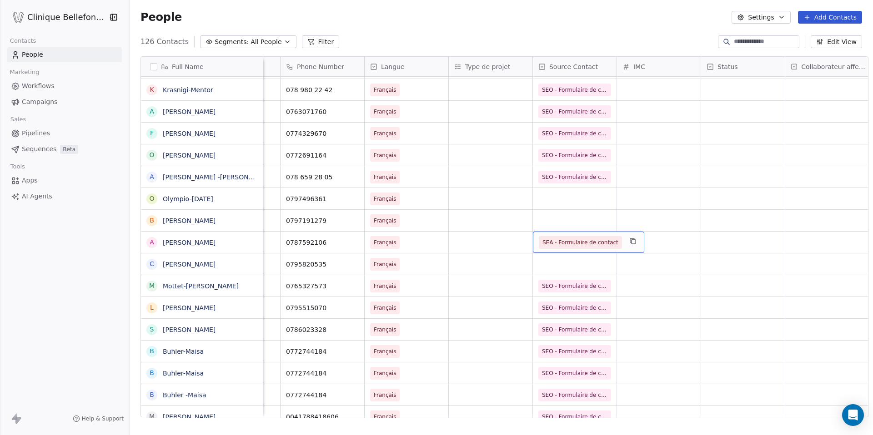
click at [582, 235] on div "SEA - Formulaire de contact" at bounding box center [588, 242] width 111 height 21
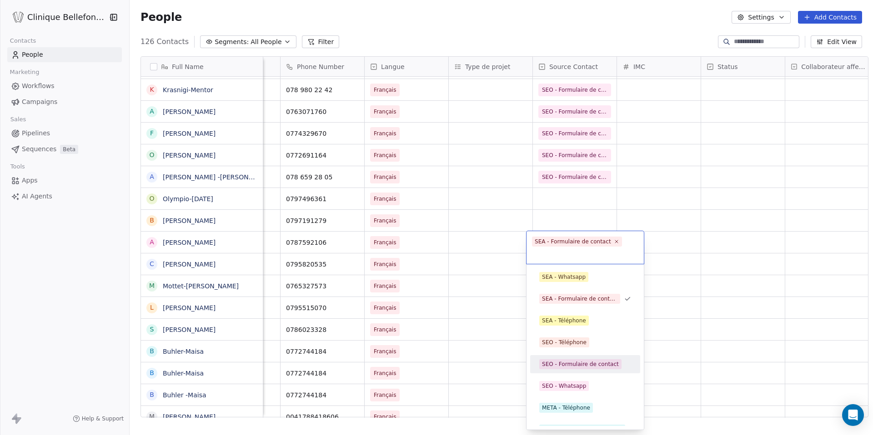
click at [592, 362] on div "SEO - Formulaire de contact" at bounding box center [580, 364] width 77 height 8
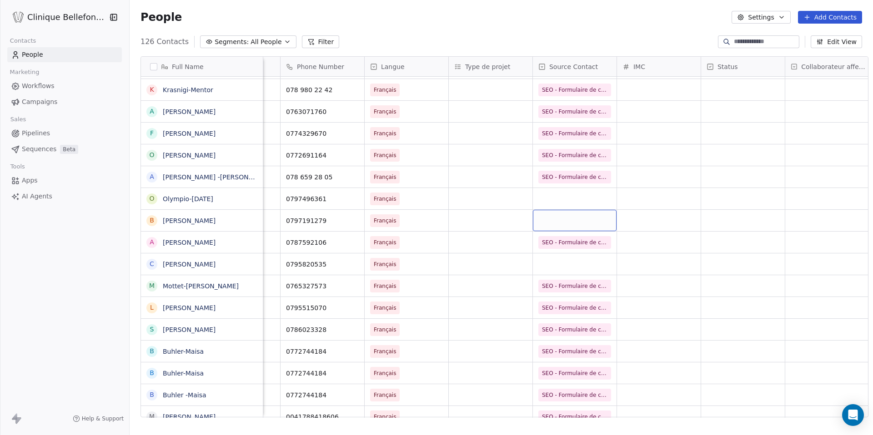
click at [585, 224] on div "grid" at bounding box center [575, 220] width 84 height 21
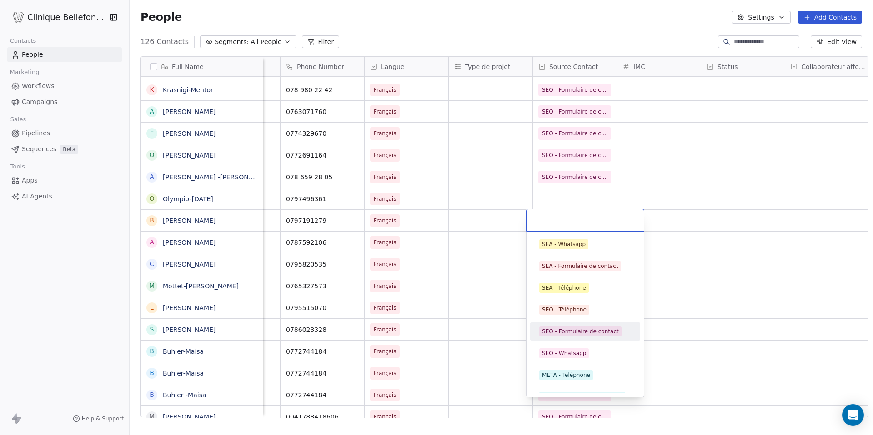
click at [584, 325] on div "SEO - Formulaire de contact" at bounding box center [585, 332] width 103 height 15
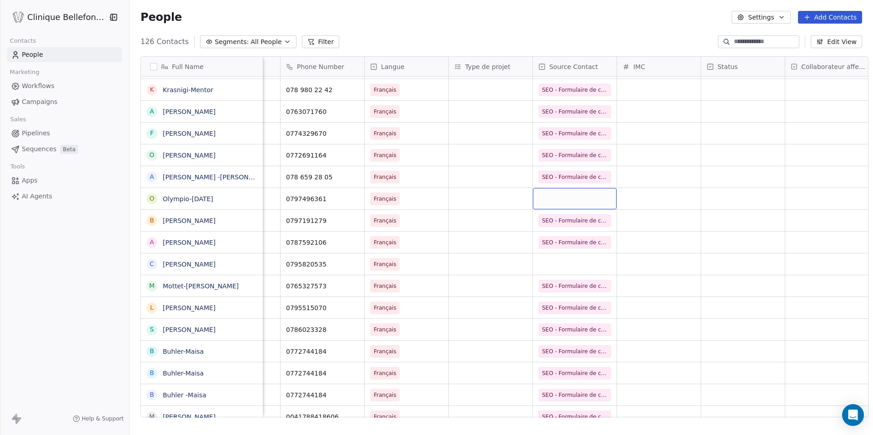
click at [571, 197] on div "grid" at bounding box center [575, 198] width 84 height 21
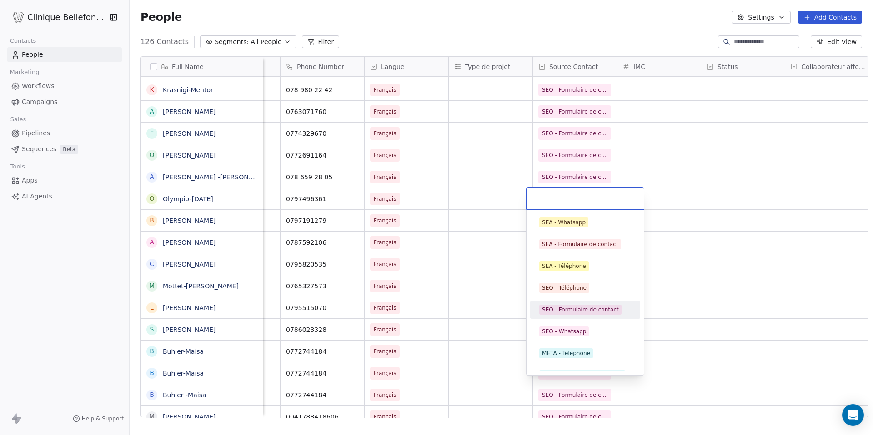
click at [573, 306] on div "SEO - Formulaire de contact" at bounding box center [580, 310] width 77 height 8
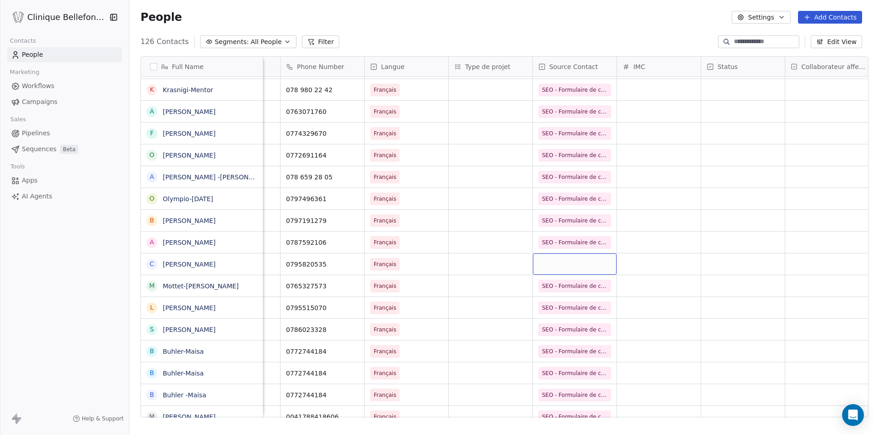
click at [569, 265] on div "grid" at bounding box center [575, 264] width 84 height 21
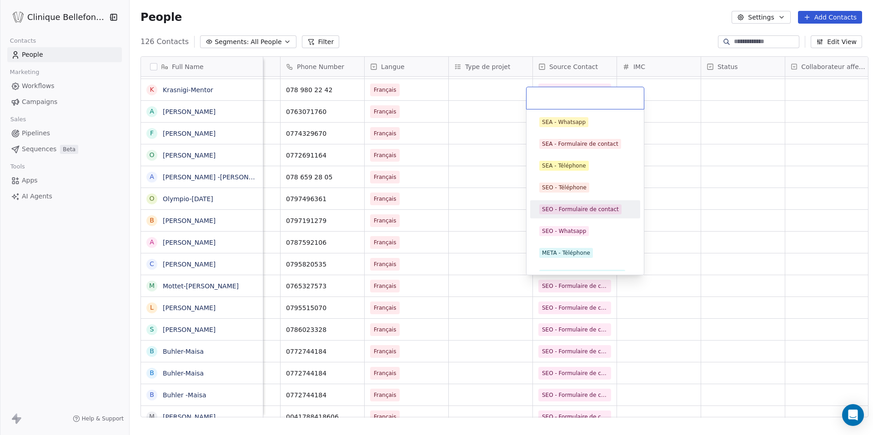
click at [596, 214] on span "SEO - Formulaire de contact" at bounding box center [580, 210] width 82 height 10
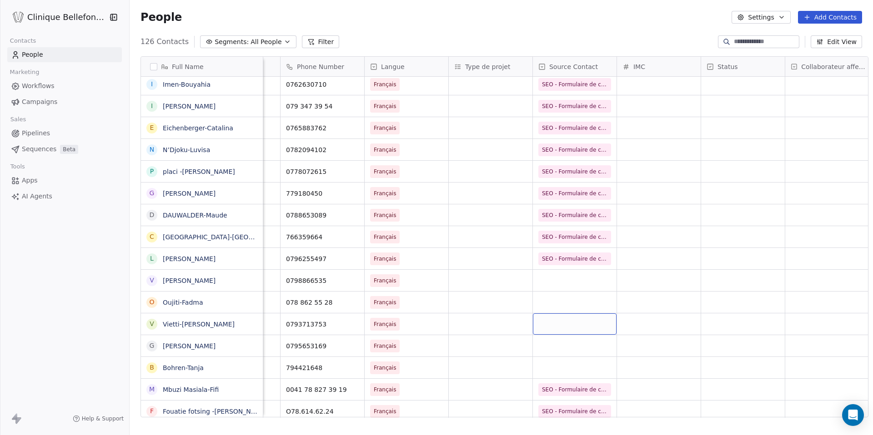
click at [568, 318] on div "grid" at bounding box center [575, 324] width 84 height 21
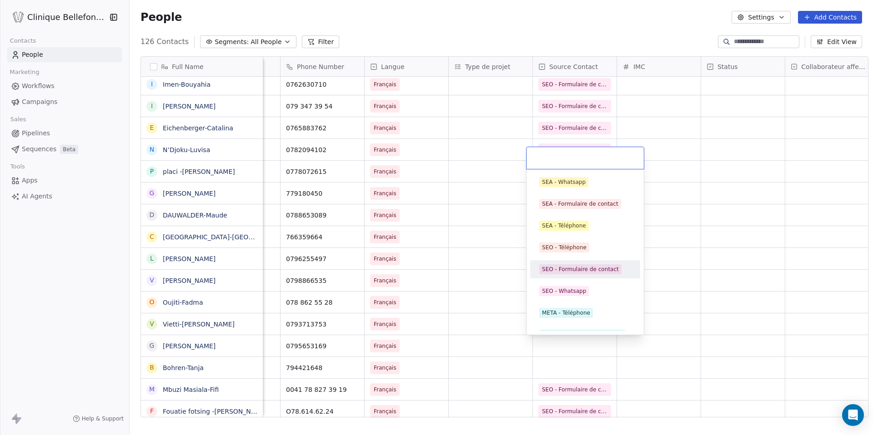
click at [591, 268] on div "SEO - Formulaire de contact" at bounding box center [580, 269] width 77 height 8
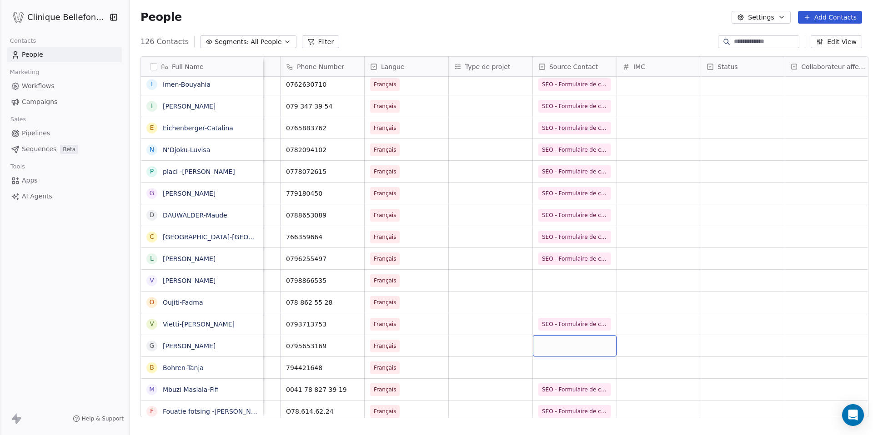
click at [570, 344] on div "grid" at bounding box center [575, 345] width 84 height 21
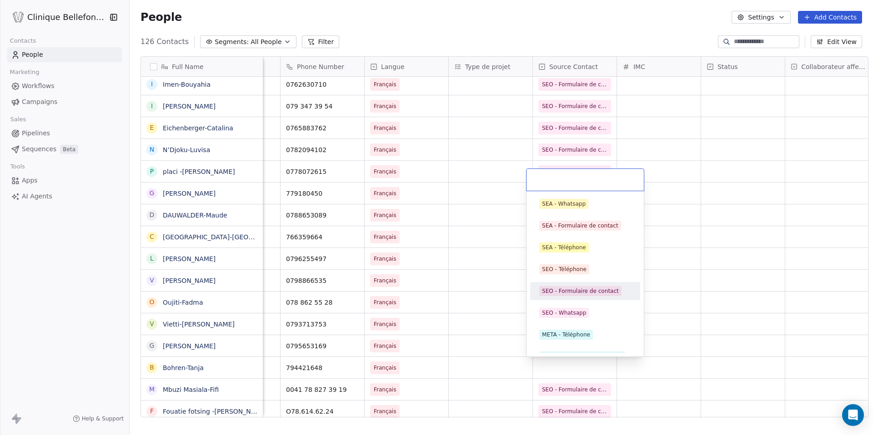
click at [591, 288] on div "SEO - Formulaire de contact" at bounding box center [580, 291] width 77 height 8
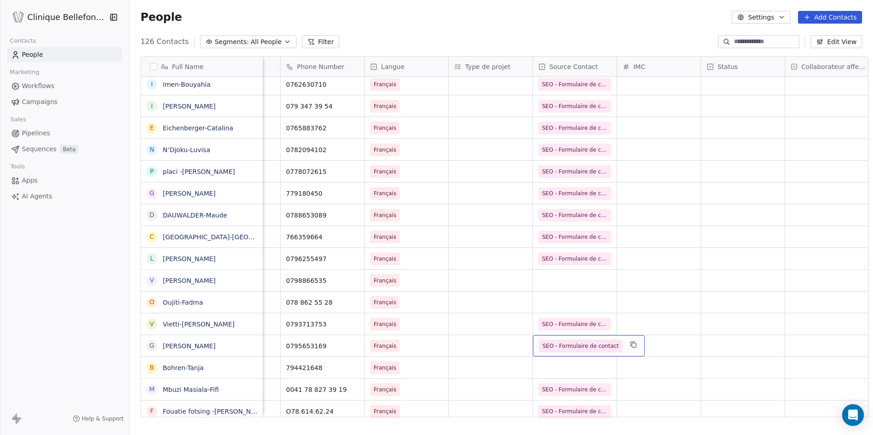
click at [585, 355] on div "SEO - Formulaire de contact" at bounding box center [589, 345] width 112 height 21
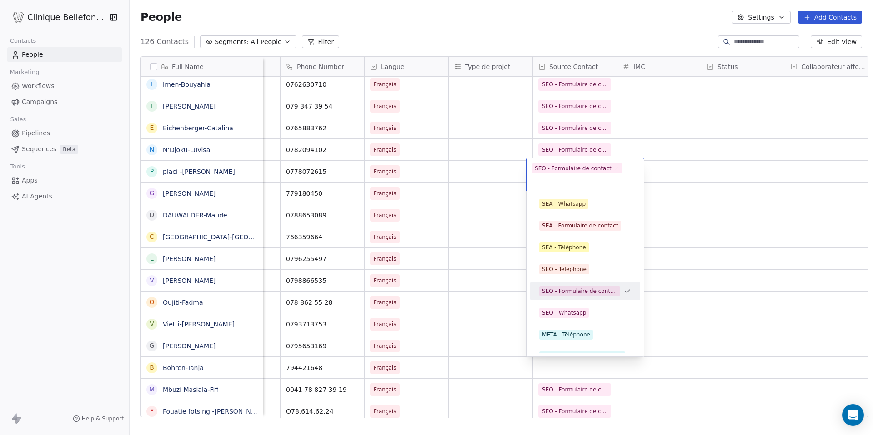
click at [584, 366] on html "Clinique Bellefontaine Contacts People Marketing Workflows Campaigns Sales Pipe…" at bounding box center [436, 217] width 873 height 435
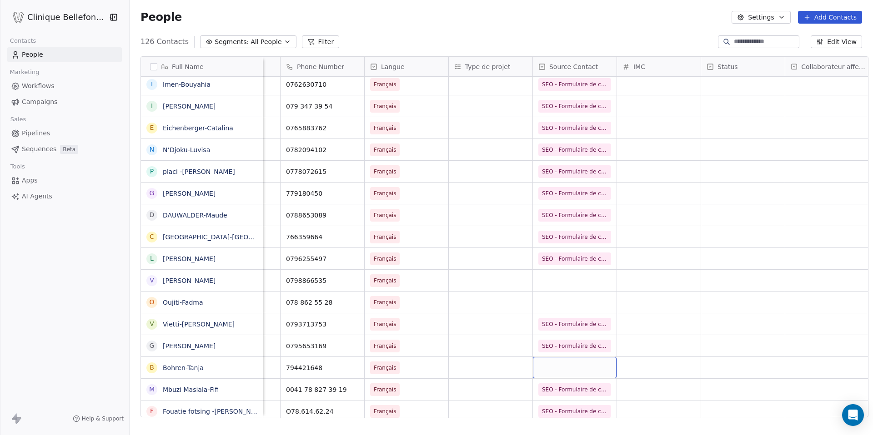
click at [554, 370] on div "grid" at bounding box center [575, 367] width 84 height 21
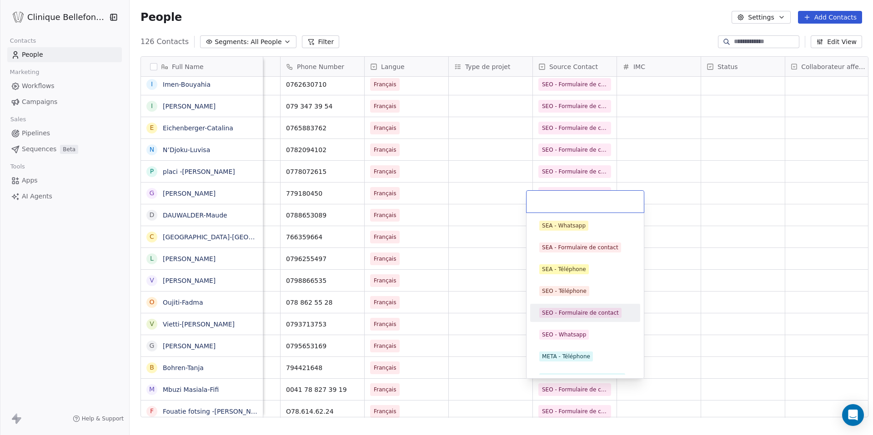
click at [578, 318] on div "SEO - Formulaire de contact" at bounding box center [585, 313] width 103 height 15
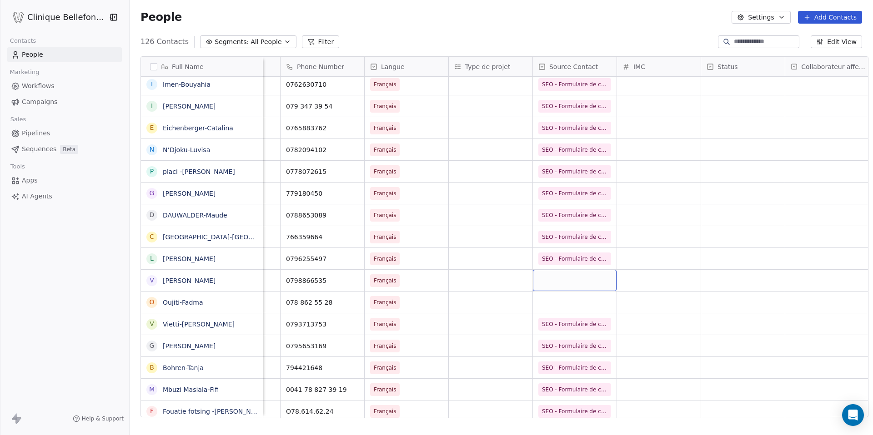
click at [575, 289] on div "grid" at bounding box center [575, 280] width 84 height 21
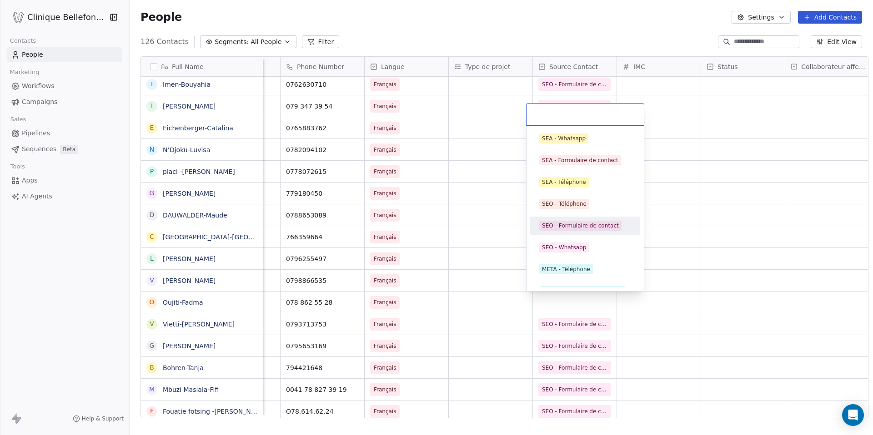
click at [584, 232] on div "SEO - Formulaire de contact" at bounding box center [585, 226] width 103 height 15
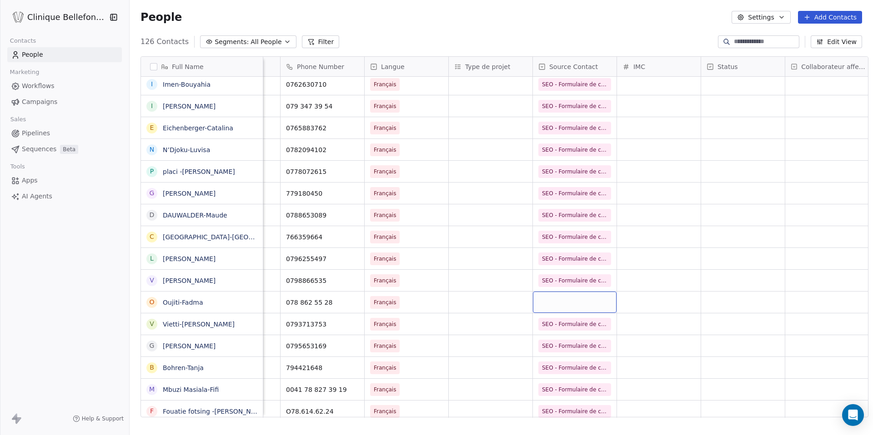
click at [577, 301] on div "grid" at bounding box center [575, 302] width 84 height 21
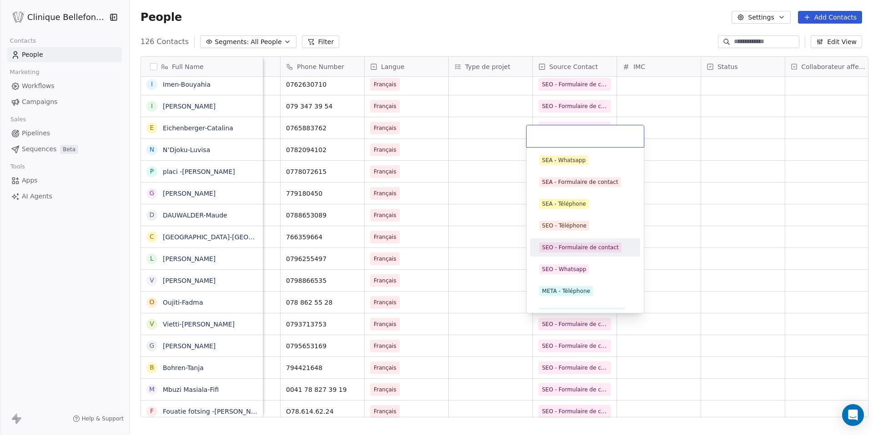
click at [595, 248] on div "SEO - Formulaire de contact" at bounding box center [580, 248] width 77 height 8
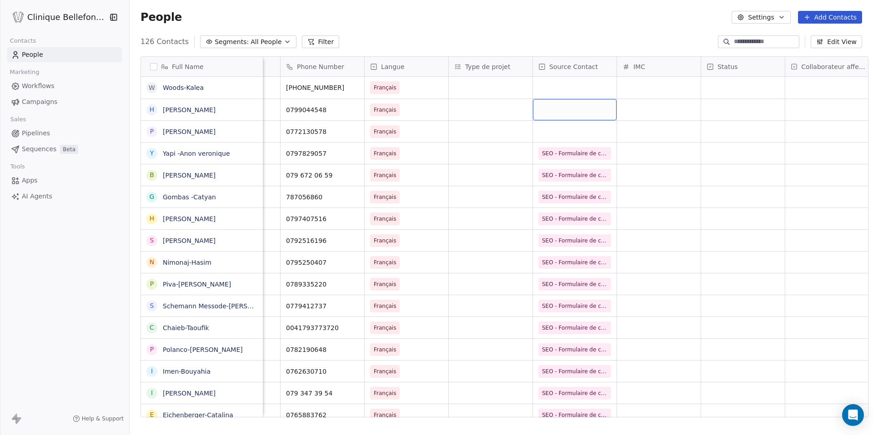
click at [565, 114] on div "grid" at bounding box center [575, 109] width 84 height 21
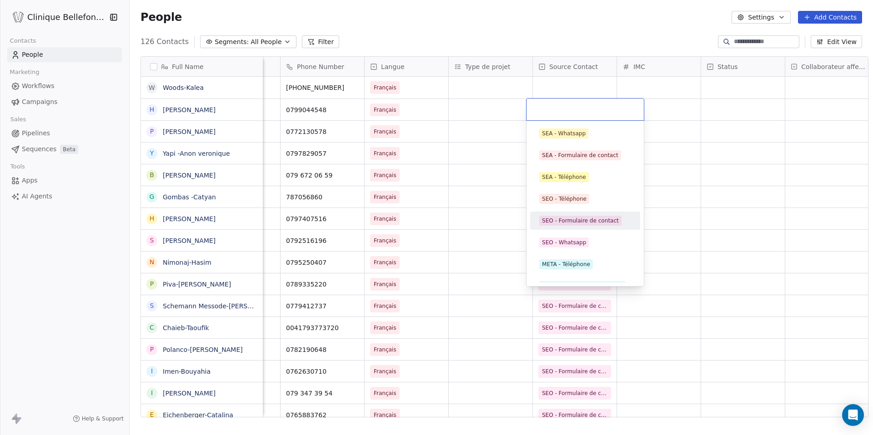
click at [564, 212] on div "SEO - Formulaire de contact" at bounding box center [585, 221] width 110 height 18
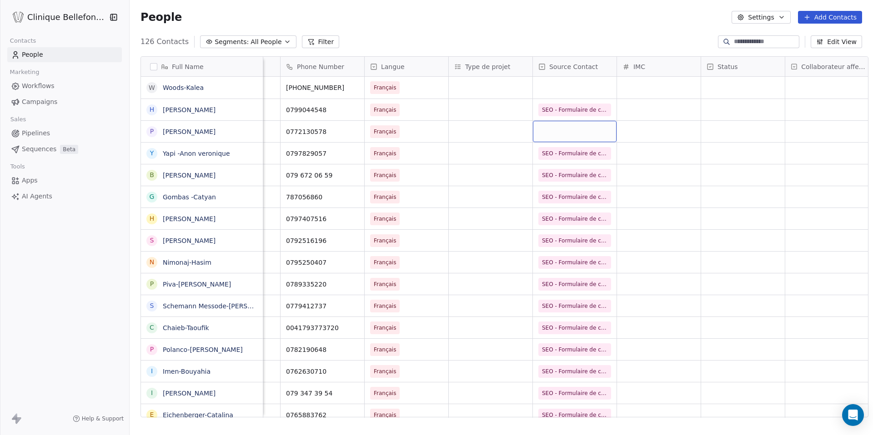
click at [565, 130] on div "grid" at bounding box center [575, 131] width 84 height 21
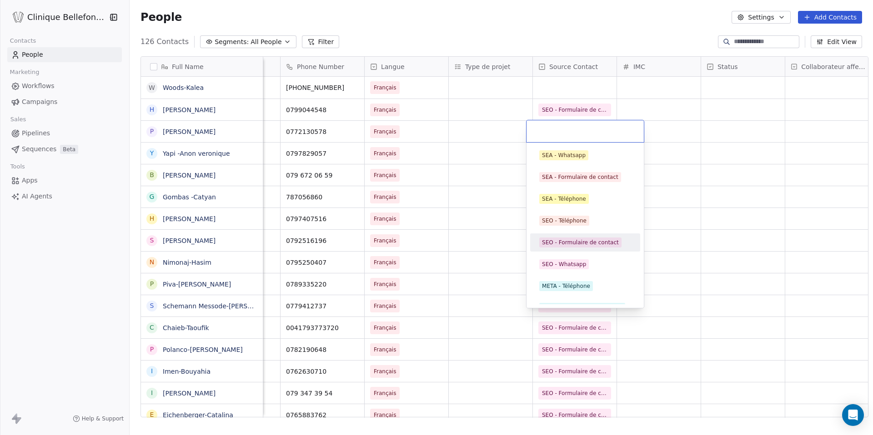
click at [577, 240] on div "SEO - Formulaire de contact" at bounding box center [580, 243] width 77 height 8
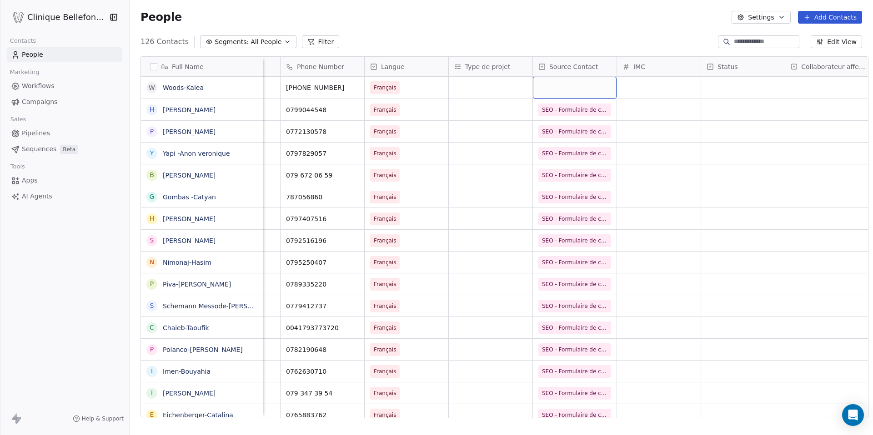
click at [583, 90] on div "grid" at bounding box center [575, 88] width 84 height 22
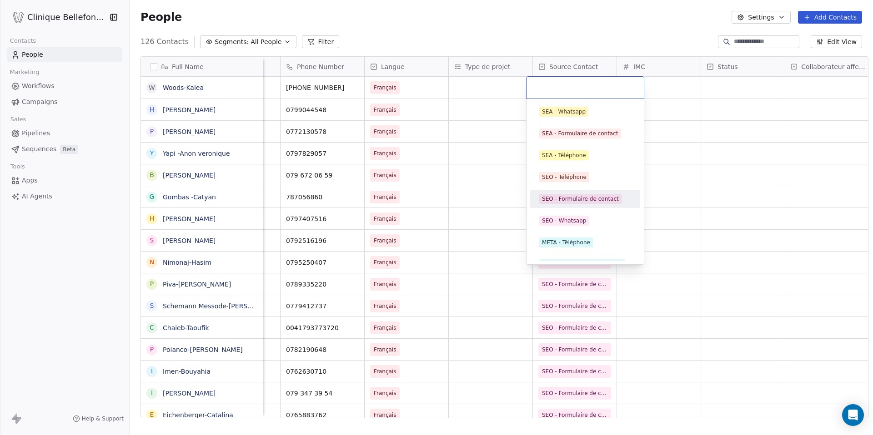
click at [587, 198] on div "SEO - Formulaire de contact" at bounding box center [580, 199] width 77 height 8
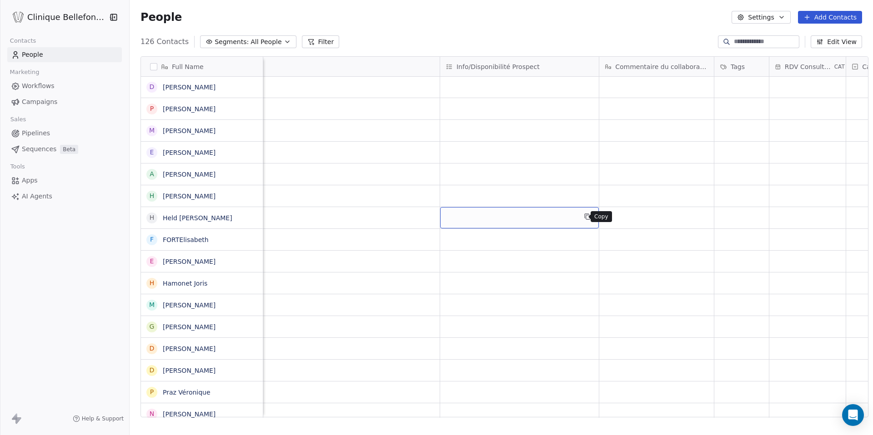
click at [584, 216] on icon "grid" at bounding box center [587, 216] width 7 height 7
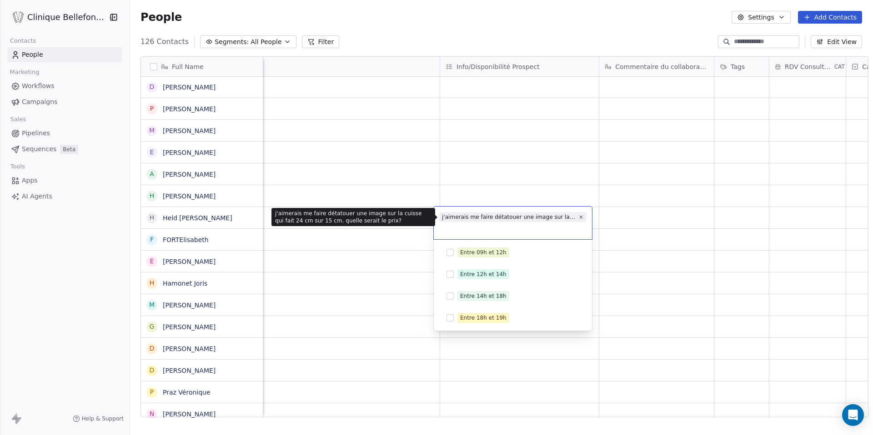
click at [545, 218] on div "j'aimerais me faire détatouer une image sur la cuisse qui fait 24 cm sur 15 cm.…" at bounding box center [509, 217] width 134 height 8
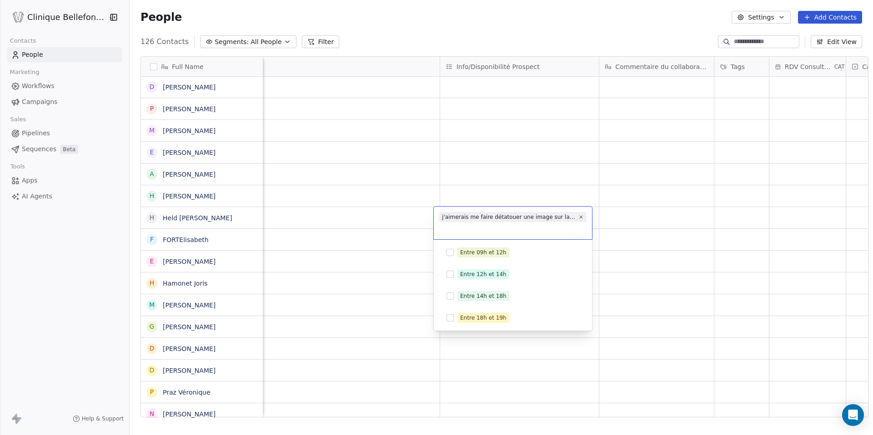
click at [545, 218] on div "j'aimerais me faire détatouer une image sur la cuisse qui fait 24 cm sur 15 cm.…" at bounding box center [509, 217] width 134 height 8
copy span
click at [390, 219] on html "Clinique Bellefontaine Contacts People Marketing Workflows Campaigns Sales Pipe…" at bounding box center [436, 217] width 873 height 435
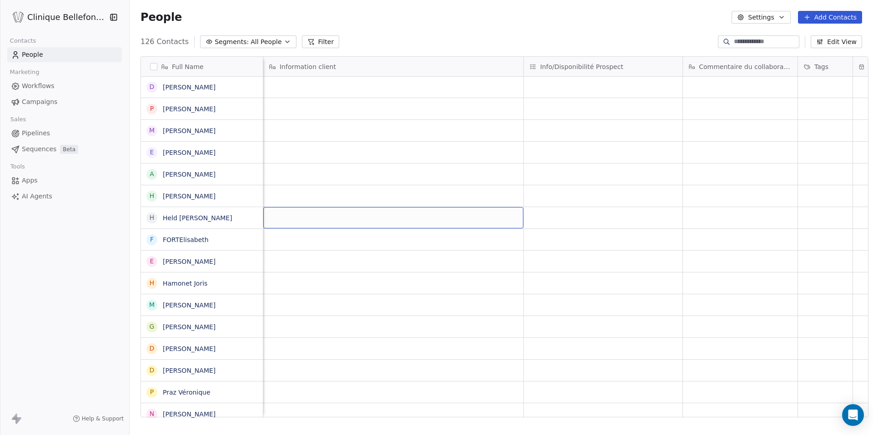
click at [390, 219] on div "grid" at bounding box center [393, 217] width 260 height 21
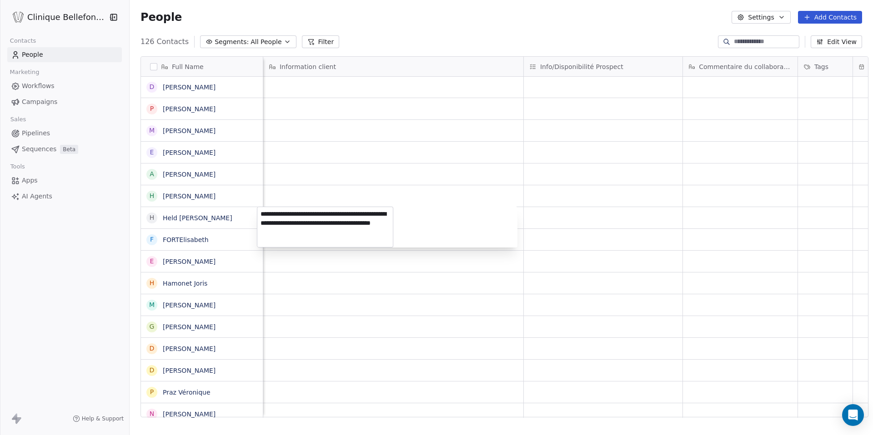
type textarea "**********"
click at [439, 210] on div "**********" at bounding box center [387, 227] width 260 height 41
click at [439, 260] on html "Clinique Bellefontaine Contacts People Marketing Workflows Campaigns Sales Pipe…" at bounding box center [436, 217] width 873 height 435
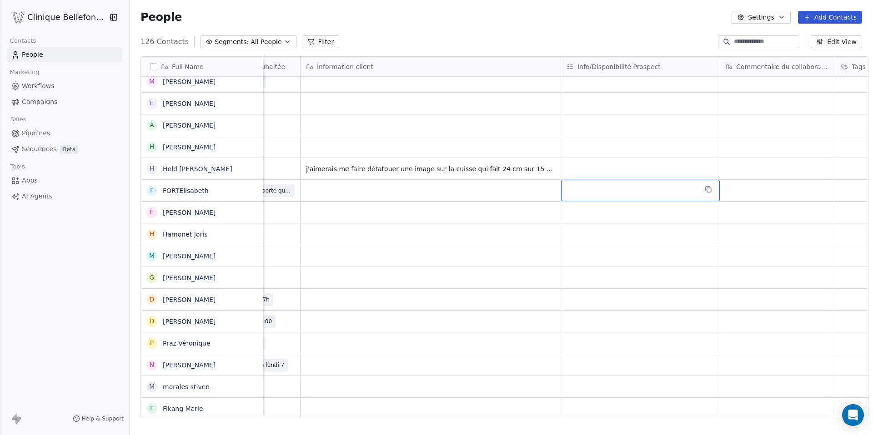
click at [591, 195] on div "grid" at bounding box center [640, 190] width 159 height 21
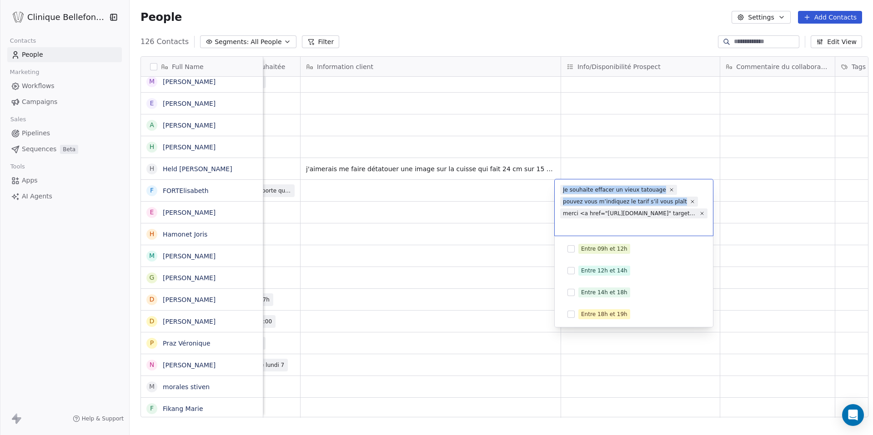
drag, startPoint x: 563, startPoint y: 191, endPoint x: 702, endPoint y: 225, distance: 143.7
click at [702, 225] on div "Je souhaite effacer un vieux tatouage pouvez vous m’indiquez le tarif s’il vous…" at bounding box center [634, 208] width 158 height 56
copy div "Je souhaite effacer un vieux tatouage pouvez vous m’indiquez le tarif s’il vous…"
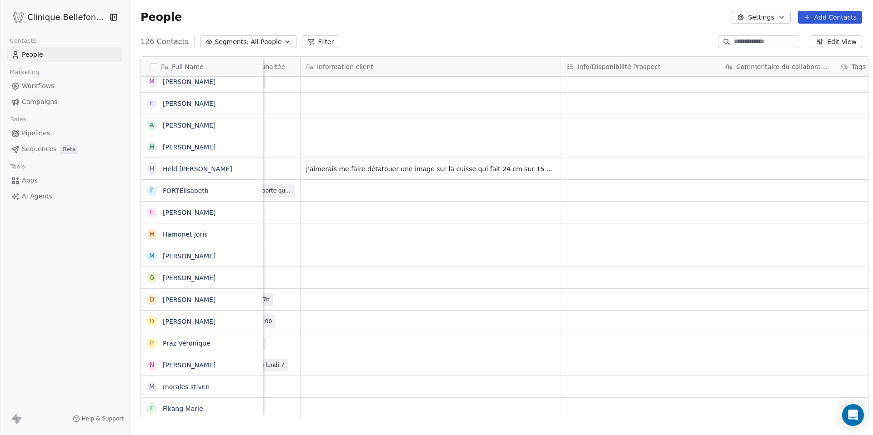
click at [486, 195] on html "Clinique Bellefontaine Contacts People Marketing Workflows Campaigns Sales Pipe…" at bounding box center [436, 217] width 873 height 435
click at [469, 189] on div "grid" at bounding box center [430, 190] width 260 height 21
type textarea "**********"
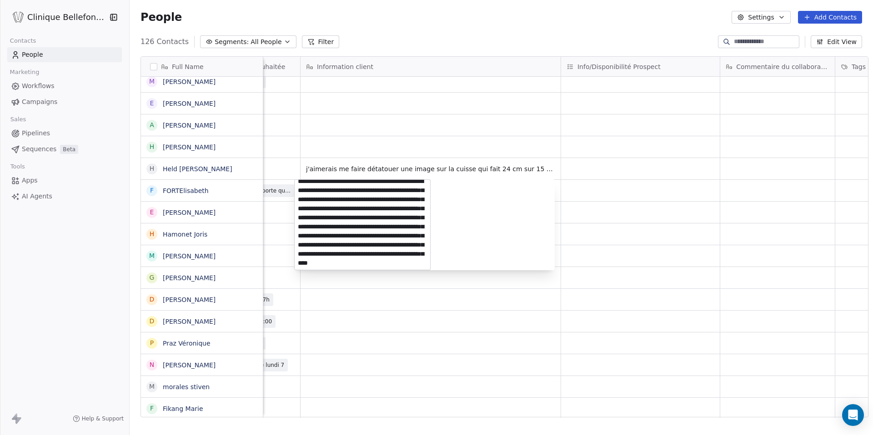
click at [474, 311] on html "Clinique Bellefontaine Contacts People Marketing Workflows Campaigns Sales Pipe…" at bounding box center [436, 217] width 873 height 435
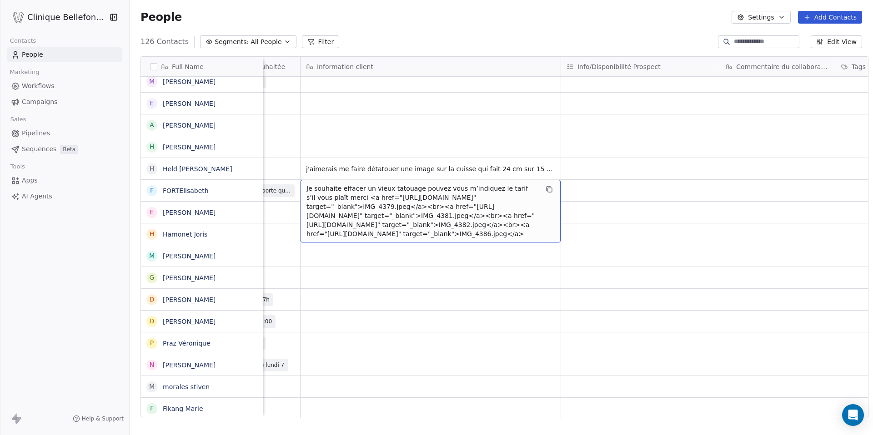
drag, startPoint x: 332, startPoint y: 199, endPoint x: 493, endPoint y: 263, distance: 173.2
click at [493, 239] on span "Je souhaite effacer un vieux tatouage pouvez vous m’indiquez le tarif s’il vous…" at bounding box center [422, 211] width 232 height 55
drag, startPoint x: 491, startPoint y: 261, endPoint x: 359, endPoint y: 222, distance: 138.1
click at [359, 222] on span "Je souhaite effacer un vieux tatouage pouvez vous m’indiquez le tarif s’il vous…" at bounding box center [422, 211] width 232 height 55
drag, startPoint x: 333, startPoint y: 198, endPoint x: 485, endPoint y: 253, distance: 161.9
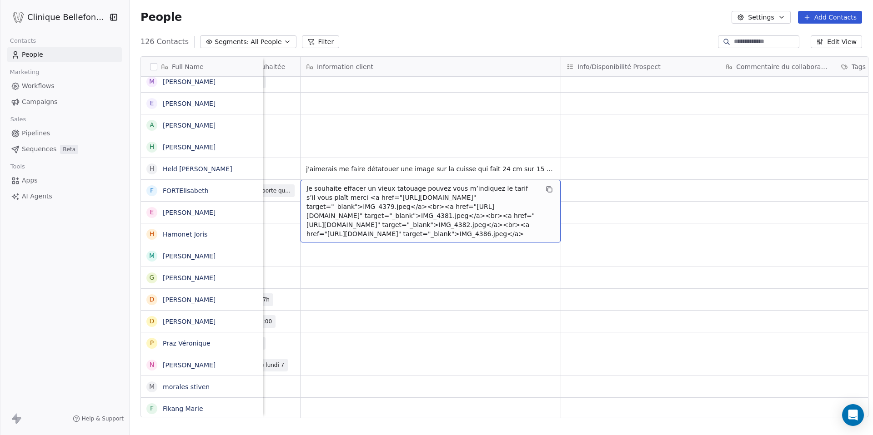
click at [485, 239] on span "Je souhaite effacer un vieux tatouage pouvez vous m’indiquez le tarif s’il vous…" at bounding box center [422, 211] width 232 height 55
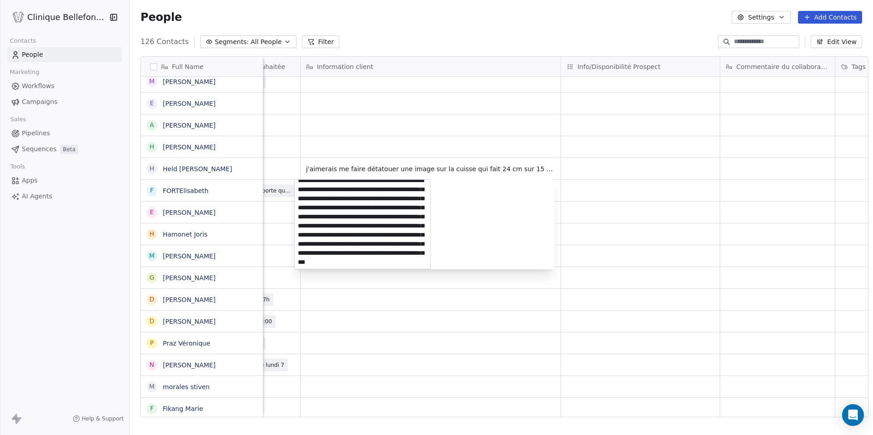
drag, startPoint x: 314, startPoint y: 215, endPoint x: 473, endPoint y: 307, distance: 183.3
click at [473, 307] on html "Clinique Bellefontaine Contacts People Marketing Workflows Campaigns Sales Pipe…" at bounding box center [436, 217] width 873 height 435
type textarea "**********"
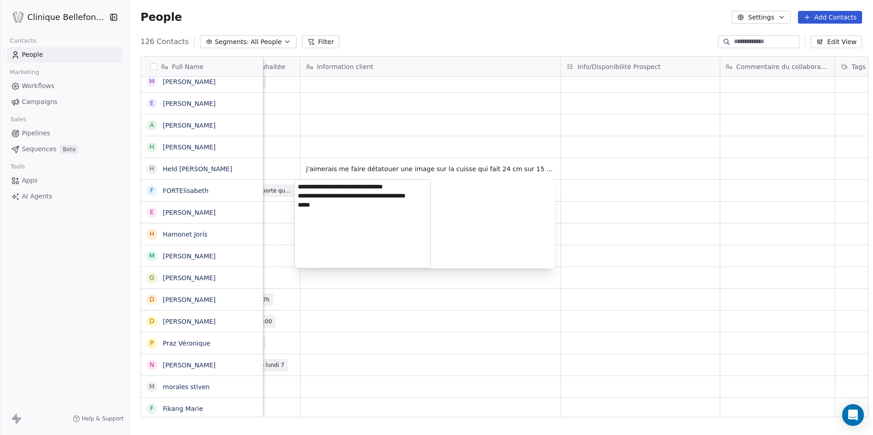
click at [485, 311] on html "Clinique Bellefontaine Contacts People Marketing Workflows Campaigns Sales Pipe…" at bounding box center [436, 217] width 873 height 435
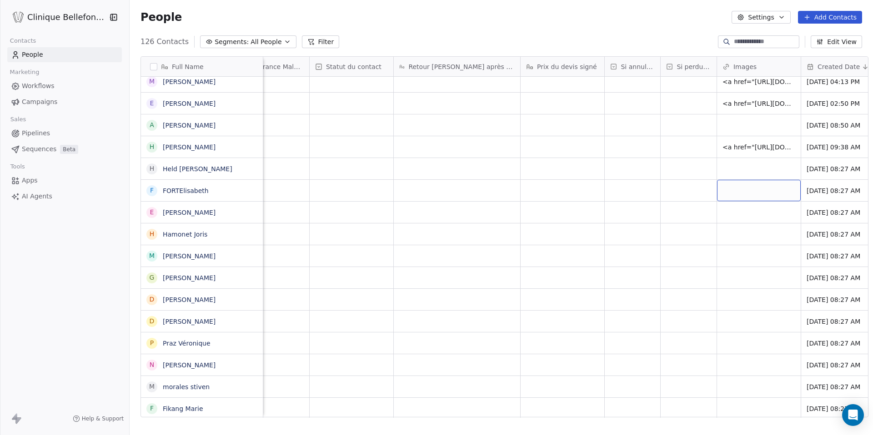
click at [717, 184] on div "grid" at bounding box center [759, 190] width 84 height 21
type input "**********"
click at [709, 219] on html "Clinique Bellefontaine Contacts People Marketing Workflows Campaigns Sales Pipe…" at bounding box center [436, 217] width 873 height 435
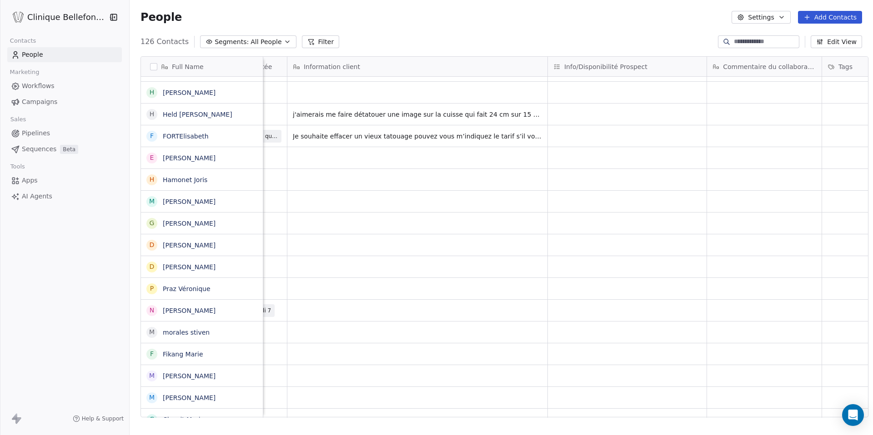
scroll to position [0, 782]
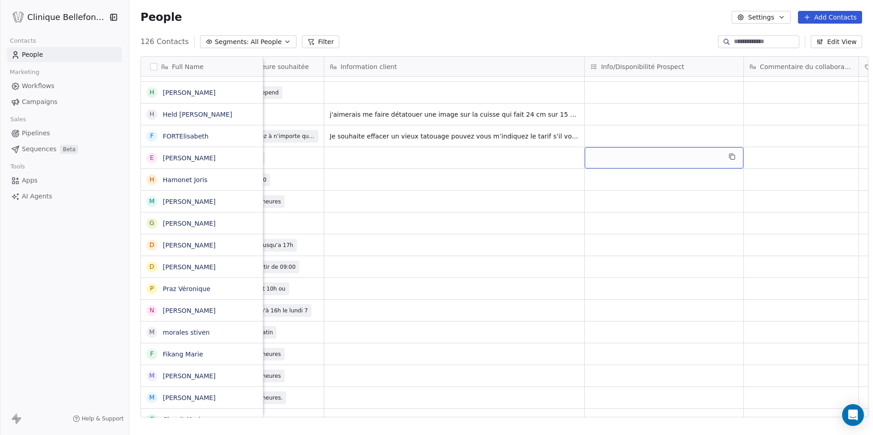
click at [629, 164] on div "grid" at bounding box center [664, 157] width 159 height 21
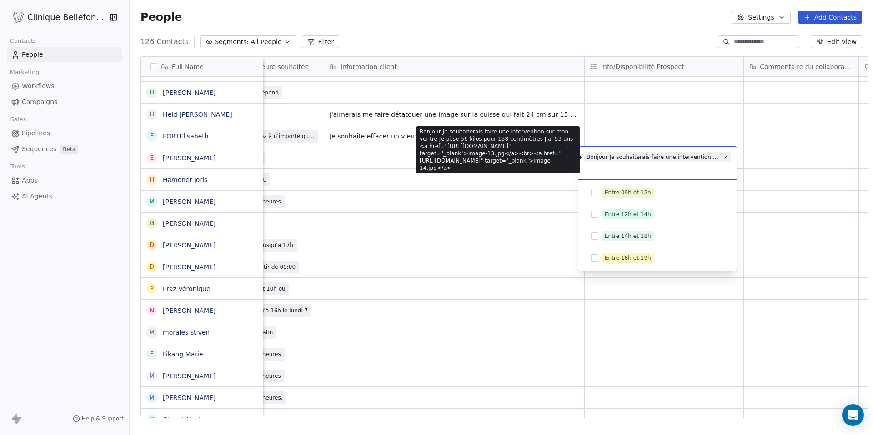
click at [622, 157] on div "Bonjour Je souhaiterais faire une intervention sur mon ventre Je pèse 56 kilos …" at bounding box center [653, 157] width 134 height 8
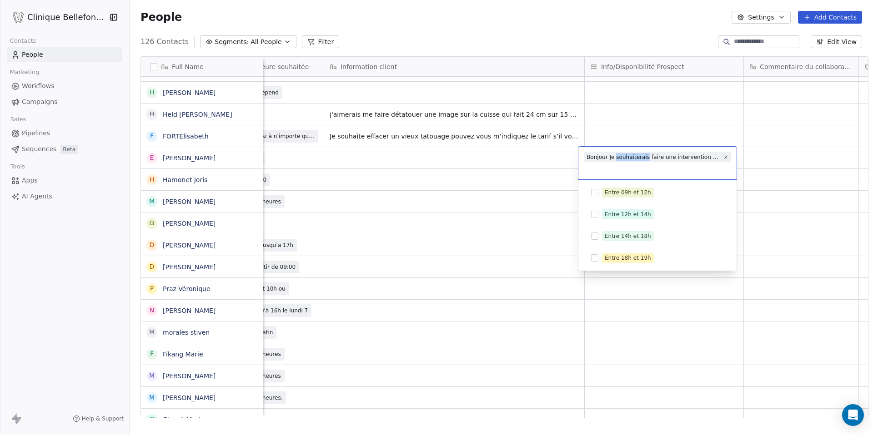
click at [622, 157] on div "Bonjour Je souhaiterais faire une intervention sur mon ventre Je pèse 56 kilos …" at bounding box center [653, 157] width 134 height 8
copy span
click at [516, 154] on html "Clinique Bellefontaine Contacts People Marketing Workflows Campaigns Sales Pipe…" at bounding box center [436, 217] width 873 height 435
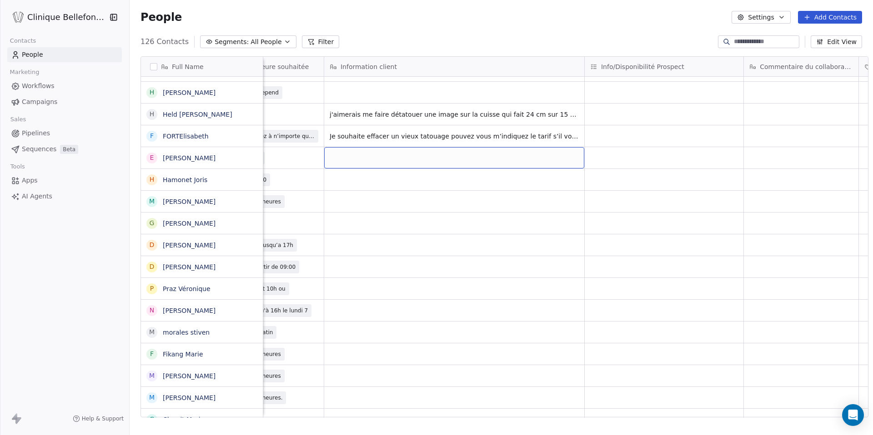
click at [516, 154] on div "grid" at bounding box center [454, 157] width 260 height 21
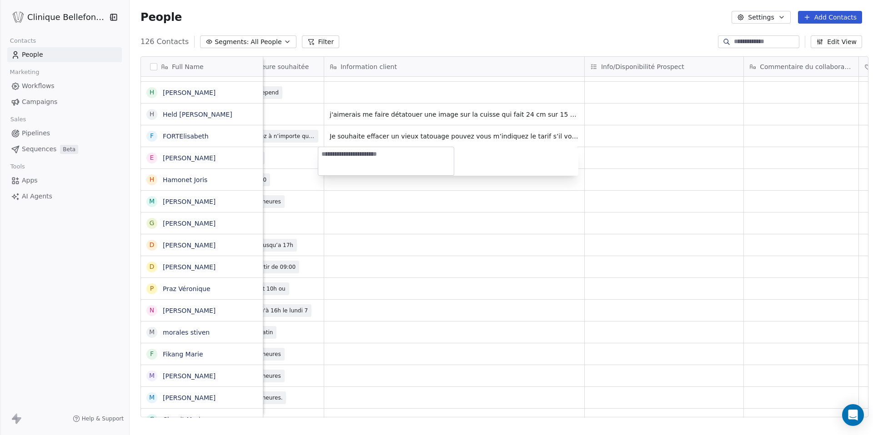
click at [516, 154] on div at bounding box center [448, 161] width 260 height 29
click at [445, 163] on textarea at bounding box center [385, 161] width 135 height 28
paste textarea "**********"
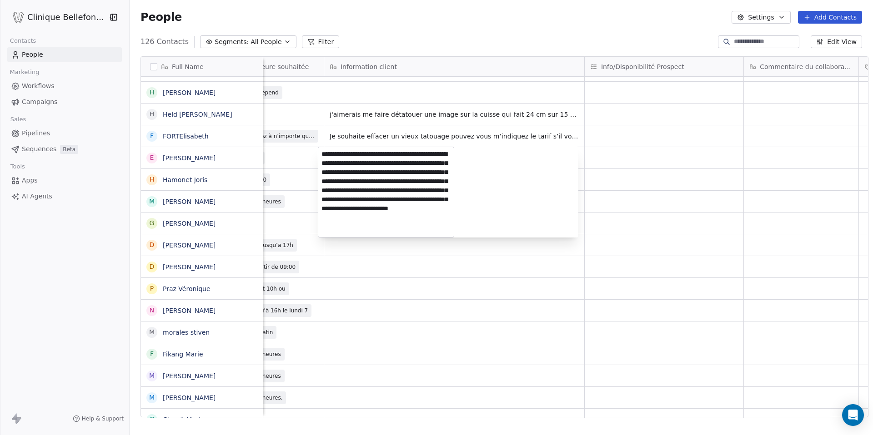
scroll to position [24, 0]
drag, startPoint x: 434, startPoint y: 171, endPoint x: 483, endPoint y: 264, distance: 105.1
click at [483, 264] on html "Clinique Bellefontaine Contacts People Marketing Workflows Campaigns Sales Pipe…" at bounding box center [436, 217] width 873 height 435
type textarea "**********"
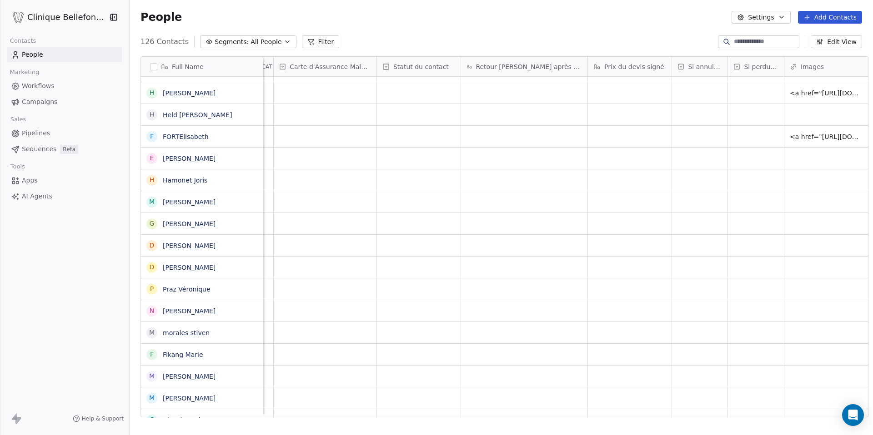
scroll to position [0, 1606]
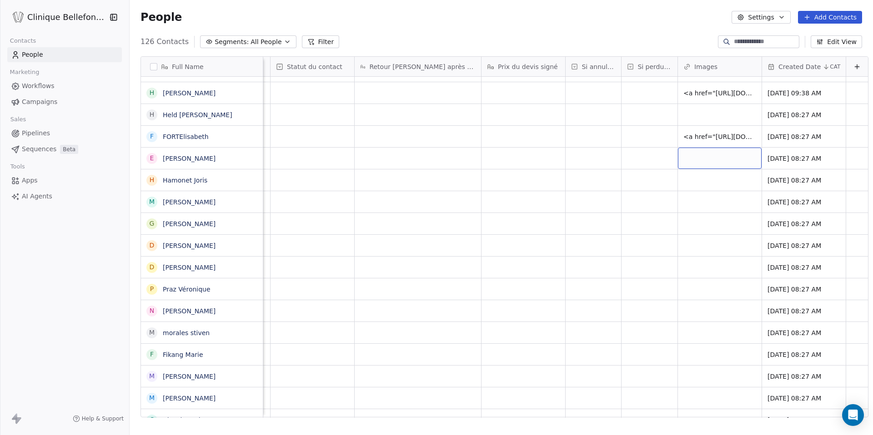
click at [683, 156] on div "grid" at bounding box center [720, 158] width 84 height 21
type input "**********"
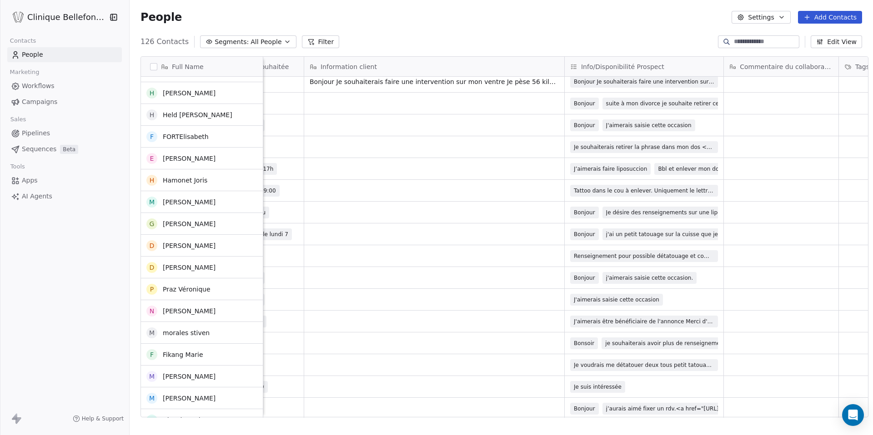
scroll to position [1667, 0]
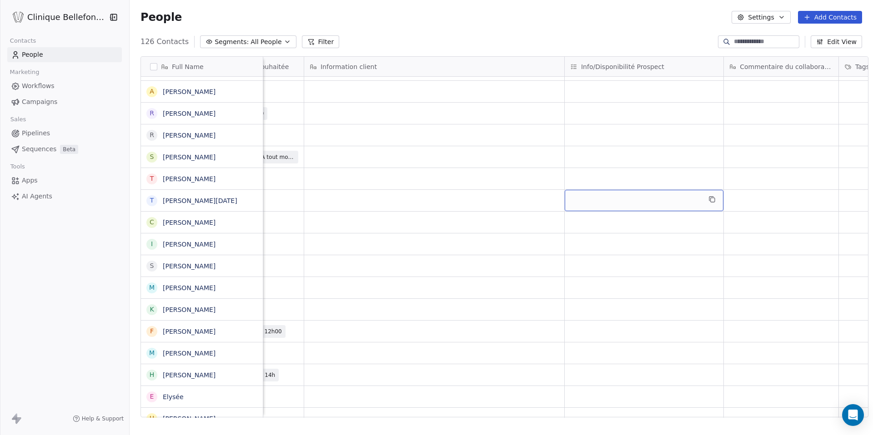
click at [600, 204] on div "grid" at bounding box center [644, 200] width 159 height 21
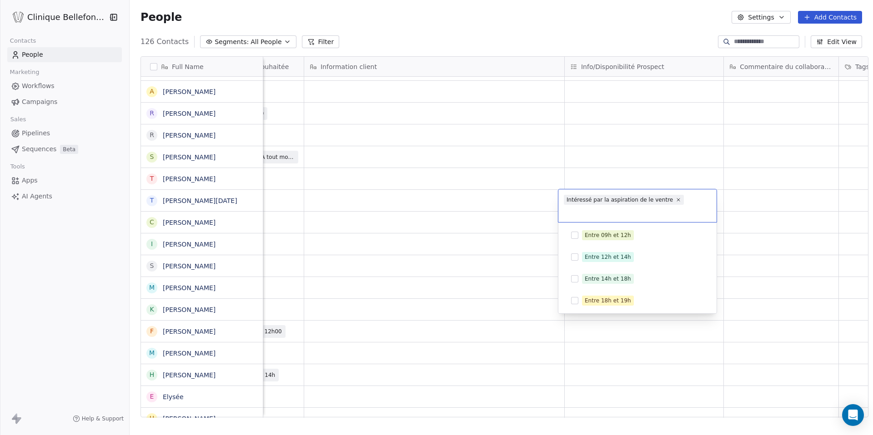
click at [602, 197] on div "Intéressé par la aspiration de le ventre" at bounding box center [619, 200] width 106 height 8
copy span
click at [505, 194] on html "Clinique Bellefontaine Contacts People Marketing Workflows Campaigns Sales Pipe…" at bounding box center [436, 217] width 873 height 435
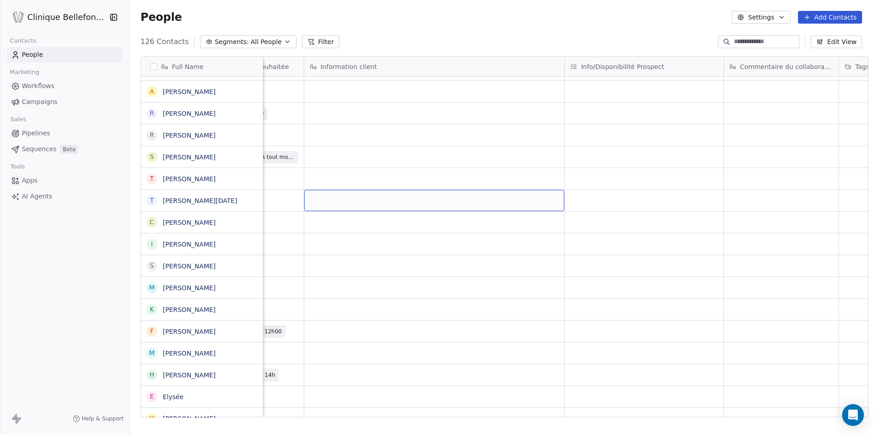
click at [505, 194] on div "grid" at bounding box center [434, 200] width 260 height 21
click at [484, 198] on div "grid" at bounding box center [434, 200] width 260 height 21
type textarea "**********"
click at [625, 191] on html "Clinique Bellefontaine Contacts People Marketing Workflows Campaigns Sales Pipe…" at bounding box center [436, 217] width 873 height 435
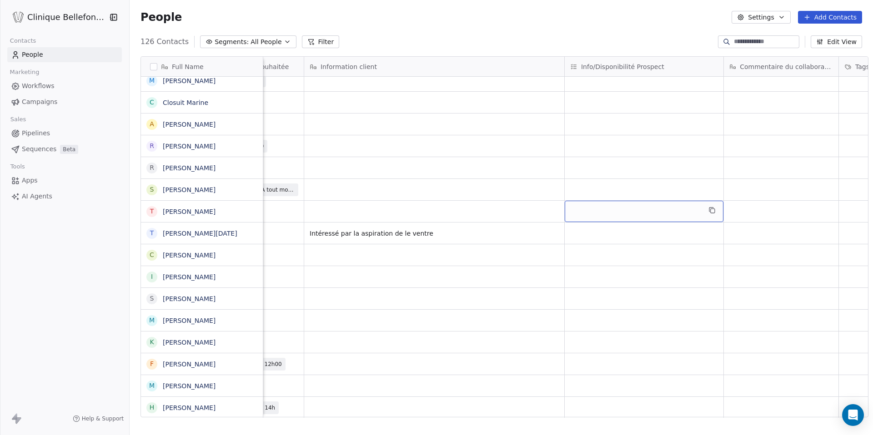
click at [621, 211] on div "grid" at bounding box center [644, 211] width 159 height 21
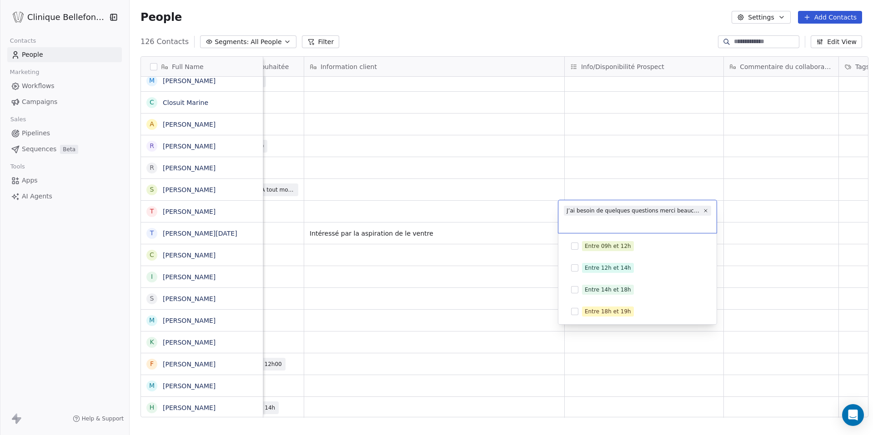
click at [621, 211] on div "J’ai besoin de quelques questions merci beaucoup" at bounding box center [633, 211] width 134 height 8
copy span
click at [472, 214] on html "Clinique Bellefontaine Contacts People Marketing Workflows Campaigns Sales Pipe…" at bounding box center [436, 217] width 873 height 435
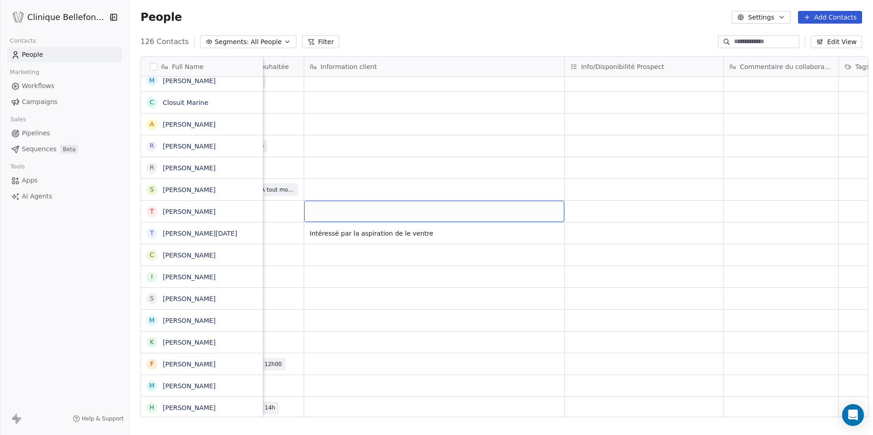
click at [472, 214] on div "grid" at bounding box center [434, 211] width 260 height 21
click at [448, 214] on div "grid" at bounding box center [434, 211] width 260 height 21
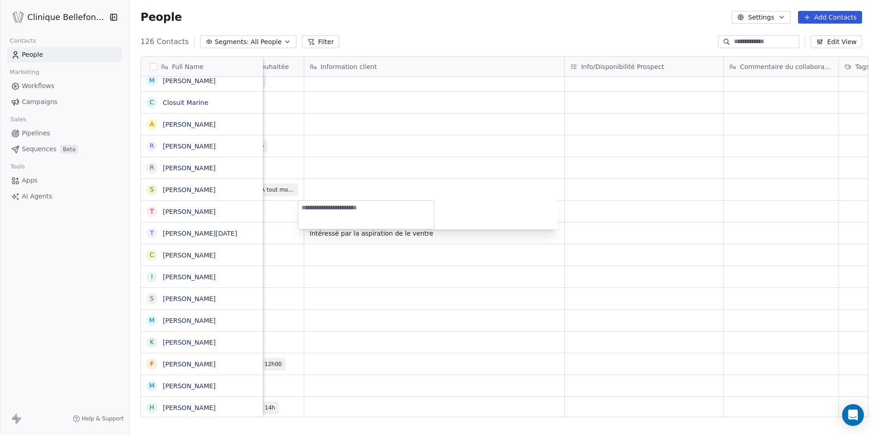
click at [448, 214] on div at bounding box center [428, 214] width 260 height 29
click at [402, 214] on textarea at bounding box center [365, 215] width 135 height 28
paste textarea "**********"
type textarea "**********"
click at [577, 184] on html "Clinique Bellefontaine Contacts People Marketing Workflows Campaigns Sales Pipe…" at bounding box center [436, 217] width 873 height 435
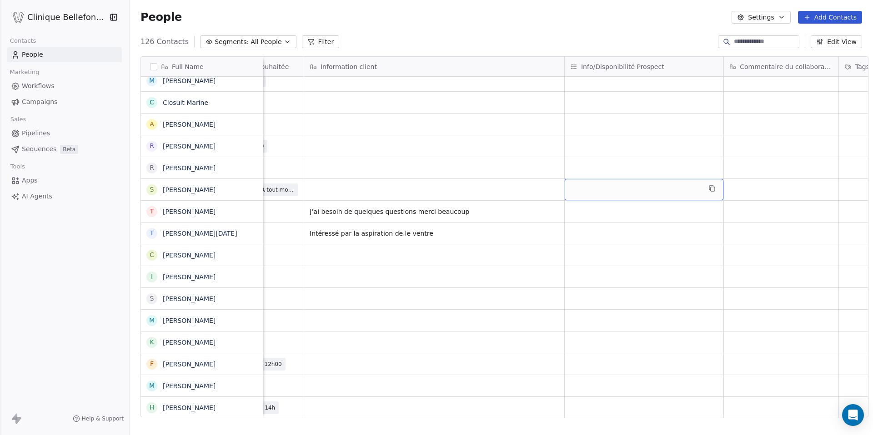
click at [597, 186] on div "grid" at bounding box center [644, 189] width 159 height 21
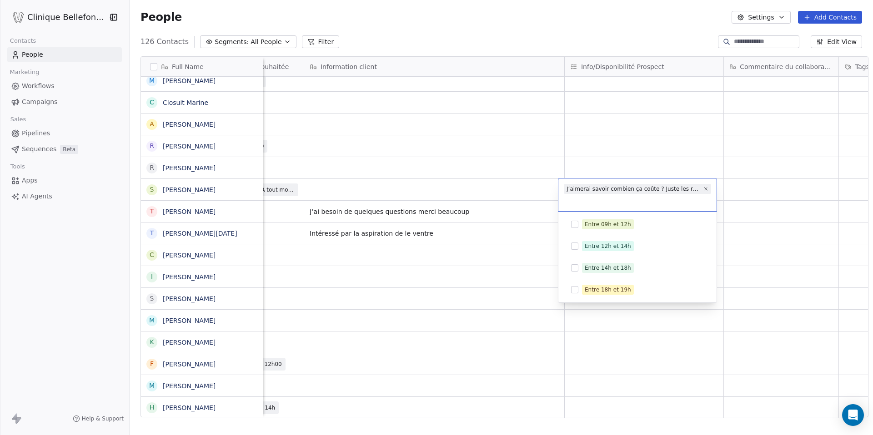
click at [385, 198] on html "Clinique Bellefontaine Contacts People Marketing Workflows Campaigns Sales Pipe…" at bounding box center [436, 217] width 873 height 435
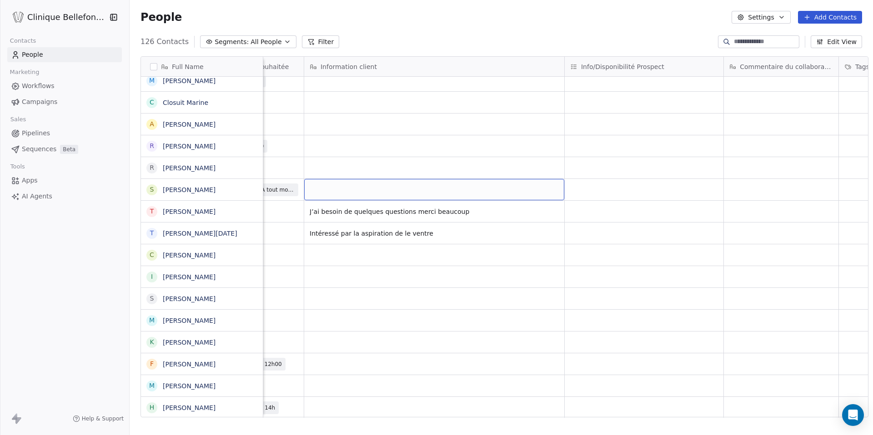
click at [373, 190] on div "grid" at bounding box center [434, 189] width 260 height 21
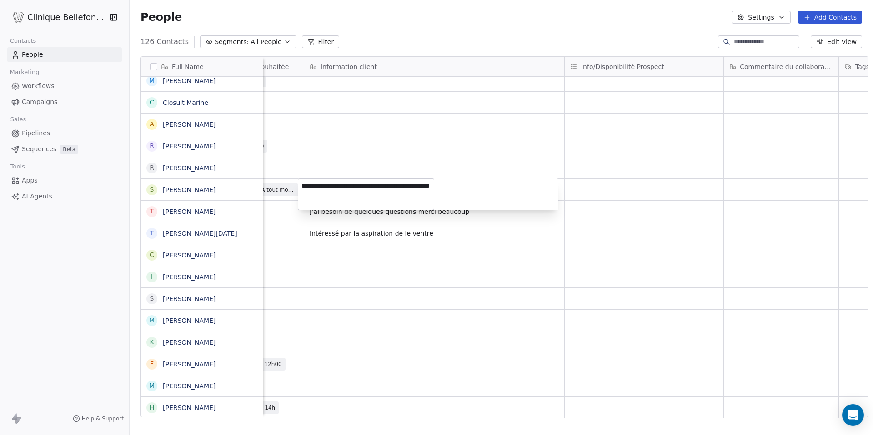
type textarea "**********"
click at [645, 157] on html "Clinique Bellefontaine Contacts People Marketing Workflows Campaigns Sales Pipe…" at bounding box center [436, 217] width 873 height 435
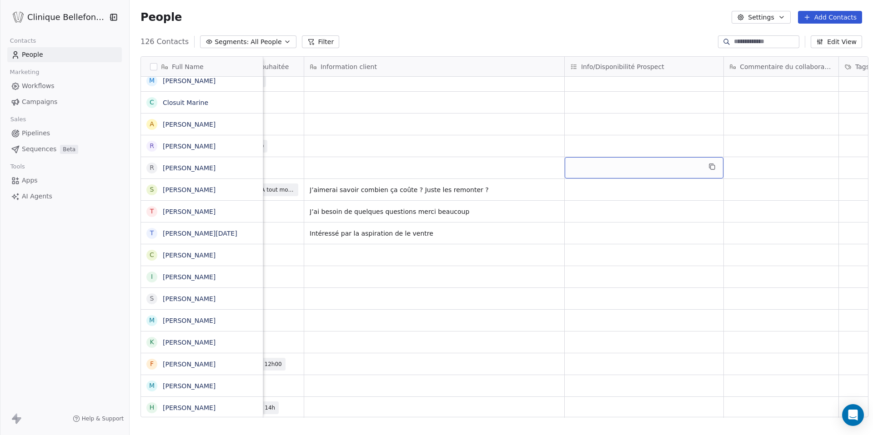
click at [628, 162] on div "grid" at bounding box center [644, 167] width 159 height 21
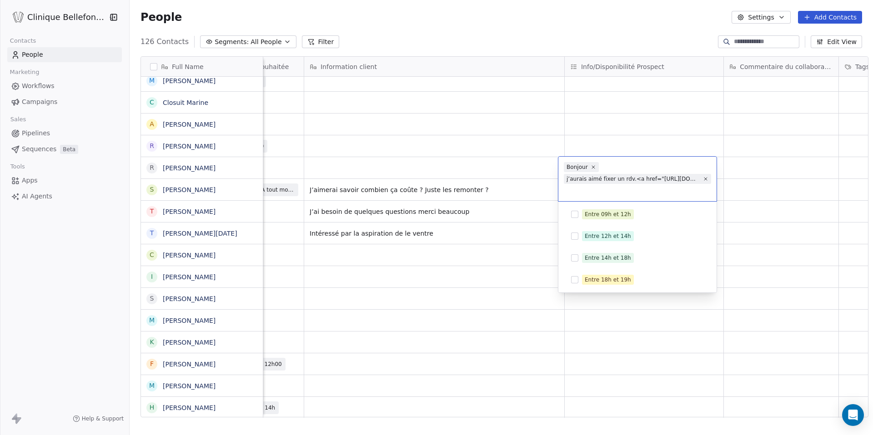
copy span
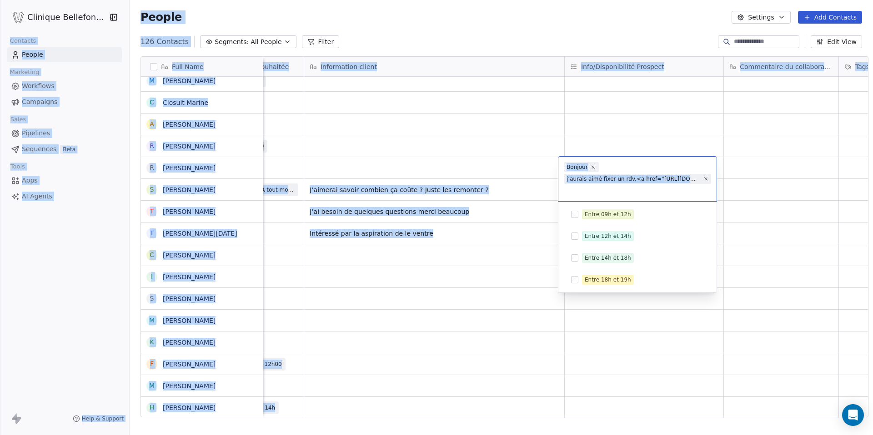
click at [612, 200] on div "Bonjour j’aurais aimé fixer un rdv.<a href="[URL][DOMAIN_NAME]" target="_blank"…" at bounding box center [637, 179] width 158 height 45
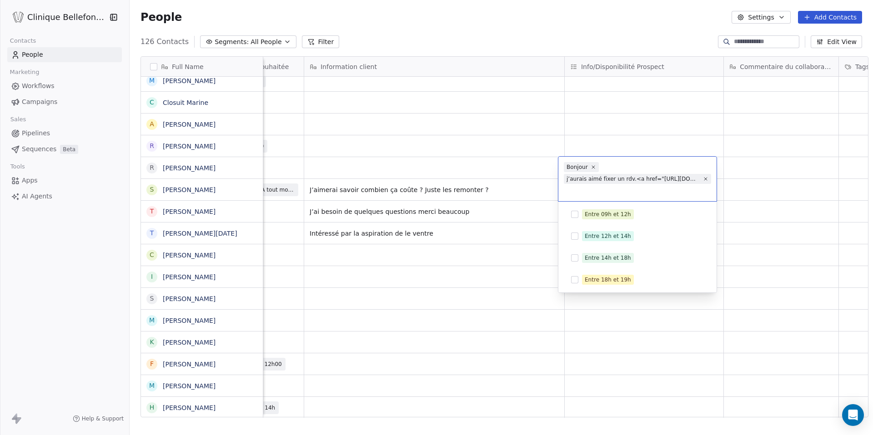
drag, startPoint x: 612, startPoint y: 194, endPoint x: 565, endPoint y: 168, distance: 53.3
click at [565, 168] on div "Bonjour j’aurais aimé fixer un rdv.<a href="[URL][DOMAIN_NAME]" target="_blank"…" at bounding box center [637, 179] width 158 height 45
drag, startPoint x: 565, startPoint y: 168, endPoint x: 697, endPoint y: 191, distance: 134.2
click at [697, 191] on div "Bonjour j’aurais aimé fixer un rdv.<a href="[URL][DOMAIN_NAME]" target="_blank"…" at bounding box center [637, 179] width 158 height 45
drag, startPoint x: 697, startPoint y: 191, endPoint x: 563, endPoint y: 166, distance: 136.8
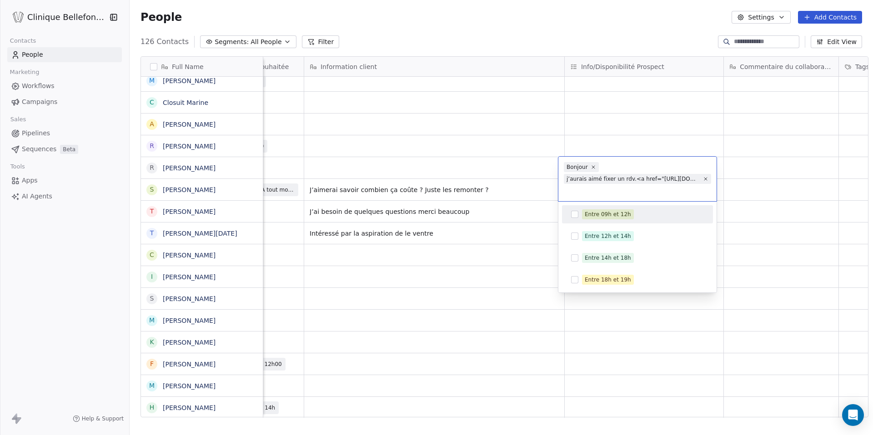
click at [563, 166] on div "Bonjour j’aurais aimé fixer un rdv.<a href="[URL][DOMAIN_NAME]" target="_blank"…" at bounding box center [637, 179] width 158 height 45
drag, startPoint x: 566, startPoint y: 166, endPoint x: 707, endPoint y: 190, distance: 142.8
click at [707, 190] on div "Bonjour j’aurais aimé fixer un rdv.<a href="[URL][DOMAIN_NAME]" target="_blank"…" at bounding box center [637, 179] width 158 height 45
copy span "Bonjour"
click at [498, 162] on html "Clinique Bellefontaine Contacts People Marketing Workflows Campaigns Sales Pipe…" at bounding box center [436, 217] width 873 height 435
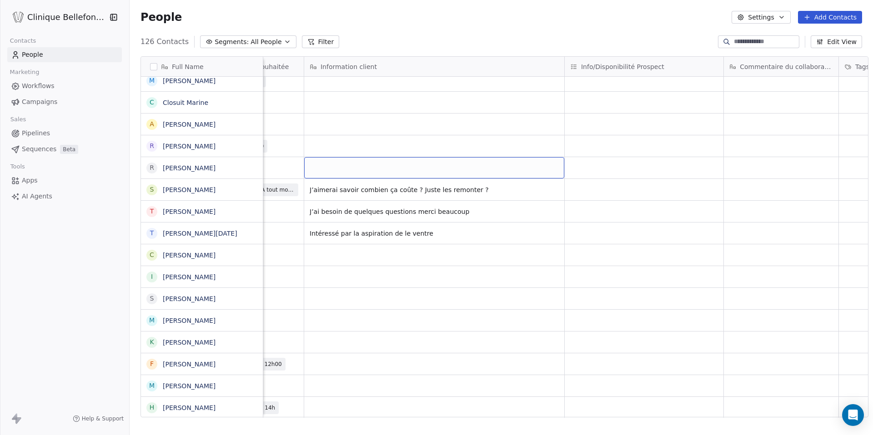
click at [498, 162] on div "grid" at bounding box center [434, 167] width 260 height 21
click at [377, 160] on div "grid" at bounding box center [434, 167] width 260 height 21
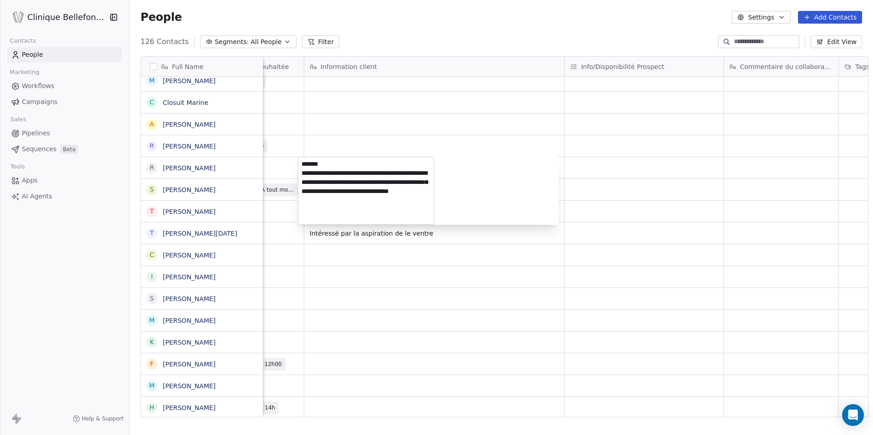
drag, startPoint x: 373, startPoint y: 173, endPoint x: 416, endPoint y: 226, distance: 68.5
click at [416, 226] on html "Clinique Bellefontaine Contacts People Marketing Workflows Campaigns Sales Pipe…" at bounding box center [436, 217] width 873 height 435
drag, startPoint x: 374, startPoint y: 174, endPoint x: 434, endPoint y: 219, distance: 74.6
click at [434, 219] on div "**********" at bounding box center [366, 191] width 136 height 68
type textarea "**********"
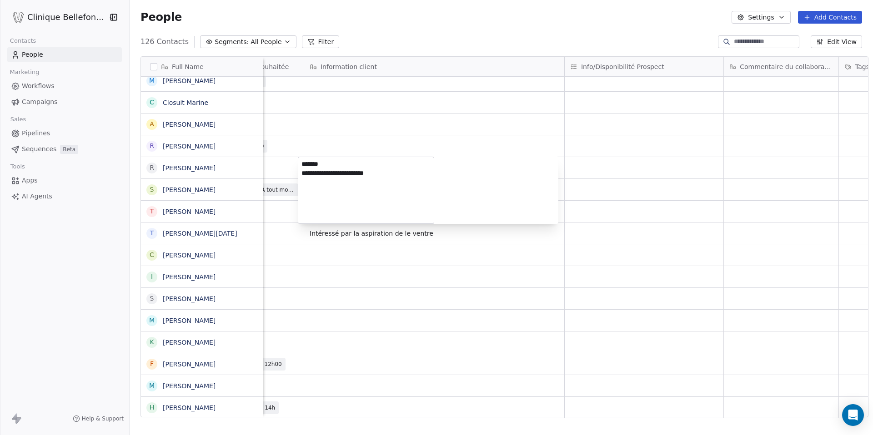
click at [610, 170] on html "Clinique Bellefontaine Contacts People Marketing Workflows Campaigns Sales Pipe…" at bounding box center [436, 217] width 873 height 435
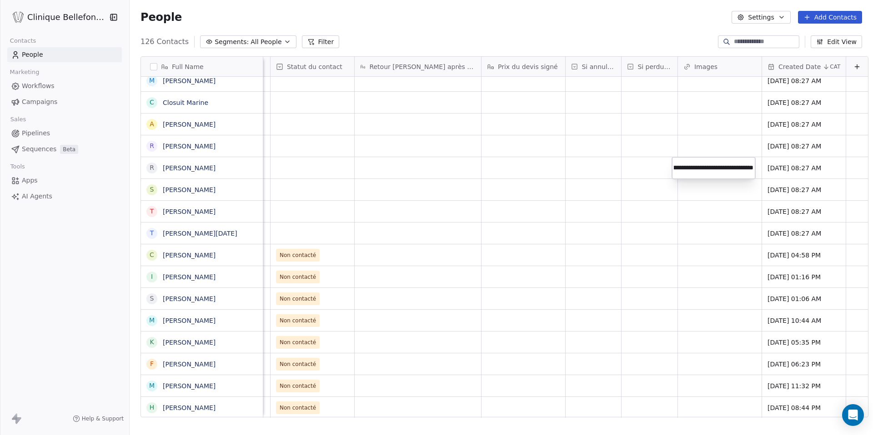
type input "**********"
click at [592, 164] on html "Clinique Bellefontaine Contacts People Marketing Workflows Campaigns Sales Pipe…" at bounding box center [436, 217] width 873 height 435
click at [555, 183] on html "Clinique Bellefontaine Contacts People Marketing Workflows Campaigns Sales Pipe…" at bounding box center [436, 217] width 873 height 435
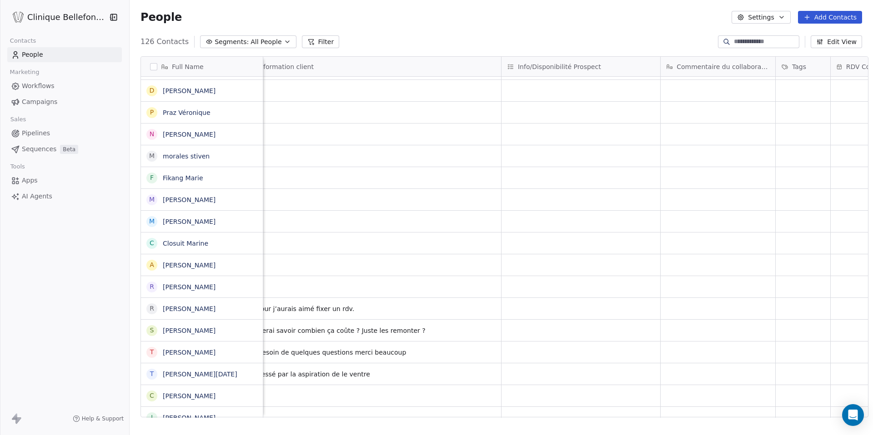
scroll to position [0, 862]
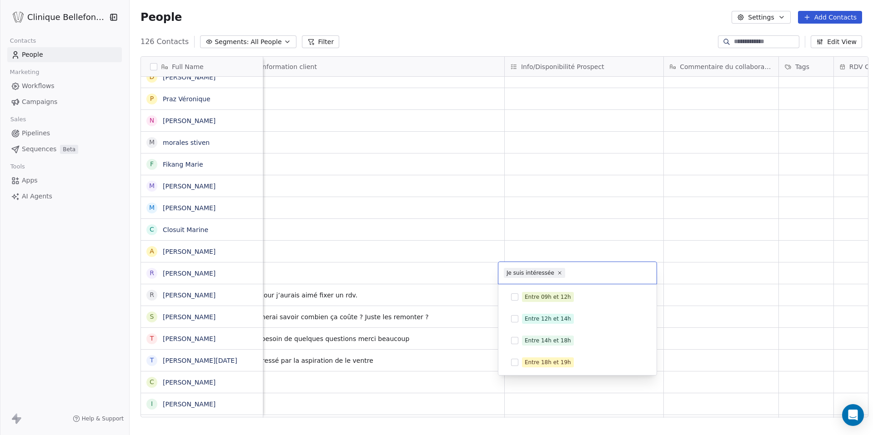
click at [593, 261] on html "Clinique Bellefontaine Contacts People Marketing Workflows Campaigns Sales Pipe…" at bounding box center [436, 217] width 873 height 435
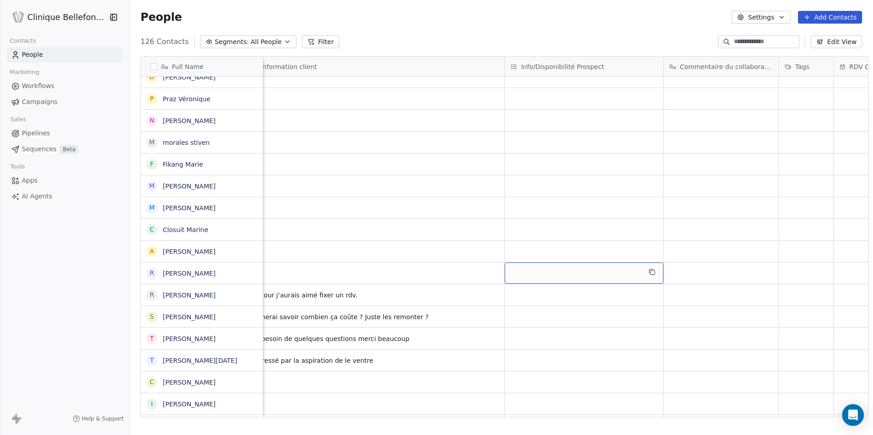
click at [585, 271] on div "grid" at bounding box center [584, 273] width 159 height 21
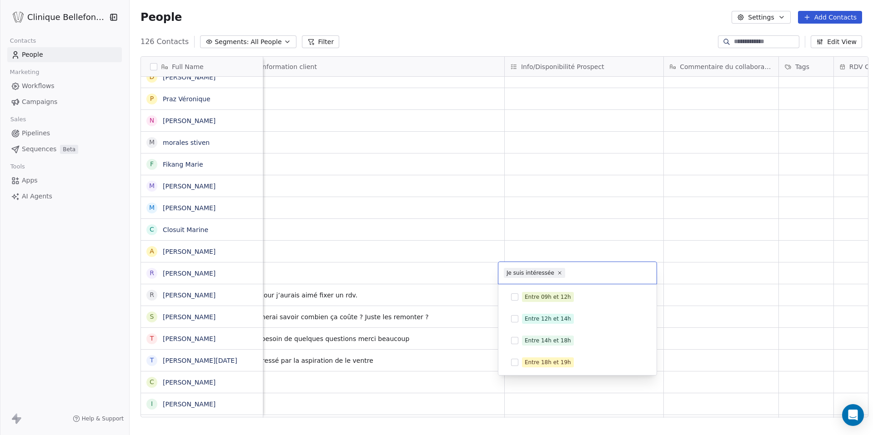
click at [585, 271] on input "text" at bounding box center [609, 273] width 84 height 10
click at [518, 275] on div "Je suis intéressée" at bounding box center [530, 273] width 48 height 8
copy span
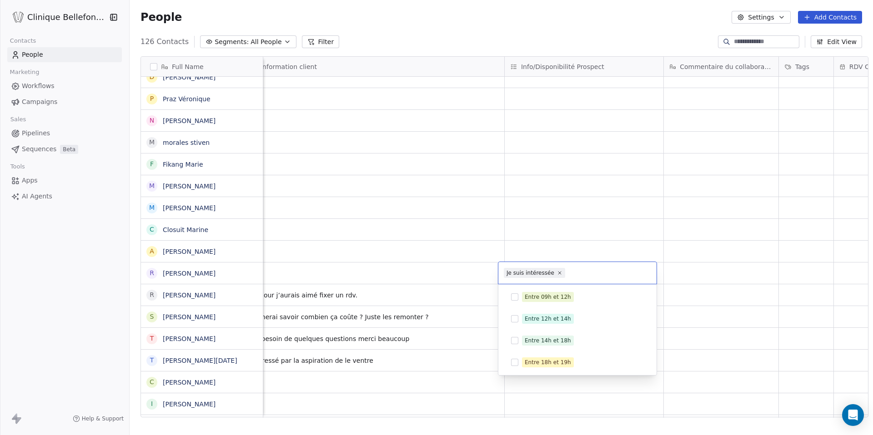
click at [413, 265] on html "Clinique Bellefontaine Contacts People Marketing Workflows Campaigns Sales Pipe…" at bounding box center [436, 217] width 873 height 435
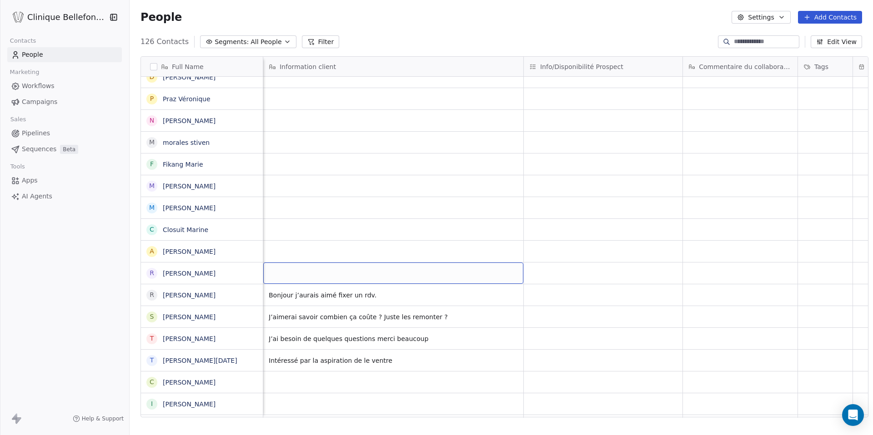
click at [413, 265] on div "grid" at bounding box center [393, 273] width 260 height 21
drag, startPoint x: 408, startPoint y: 265, endPoint x: 375, endPoint y: 265, distance: 33.6
click at [375, 265] on div "grid" at bounding box center [393, 273] width 260 height 21
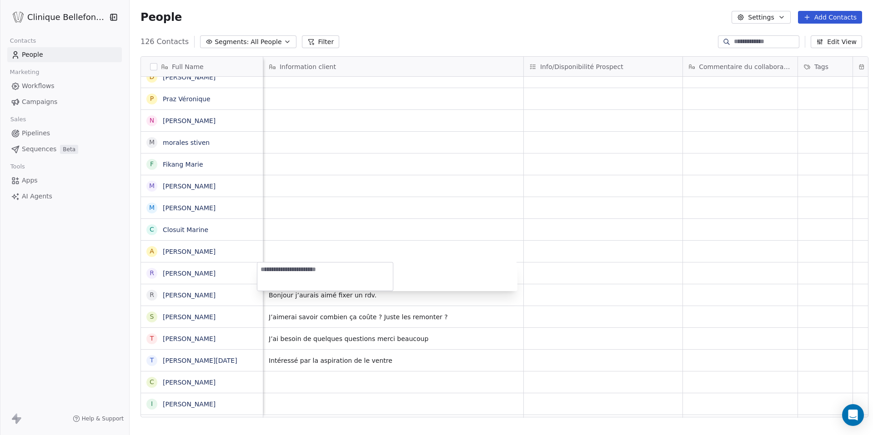
type textarea "**********"
click at [535, 240] on html "Clinique Bellefontaine Contacts People Marketing Workflows Campaigns Sales Pipe…" at bounding box center [436, 217] width 873 height 435
click at [535, 241] on div "grid" at bounding box center [603, 251] width 159 height 21
click at [533, 246] on div "grid" at bounding box center [603, 251] width 159 height 21
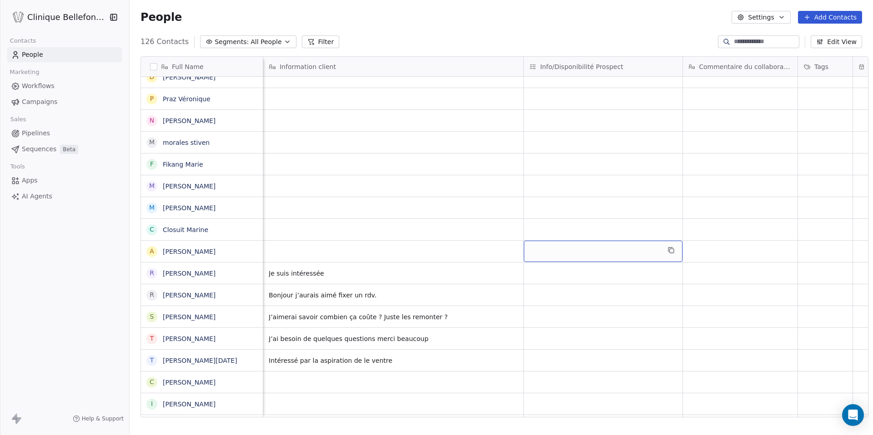
click at [533, 246] on div "grid" at bounding box center [603, 251] width 159 height 21
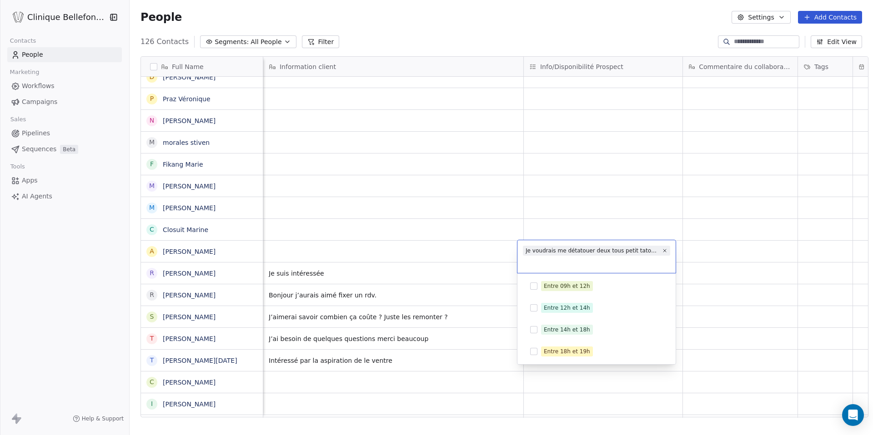
copy span
click at [314, 251] on html "Clinique Bellefontaine Contacts People Marketing Workflows Campaigns Sales Pipe…" at bounding box center [436, 217] width 873 height 435
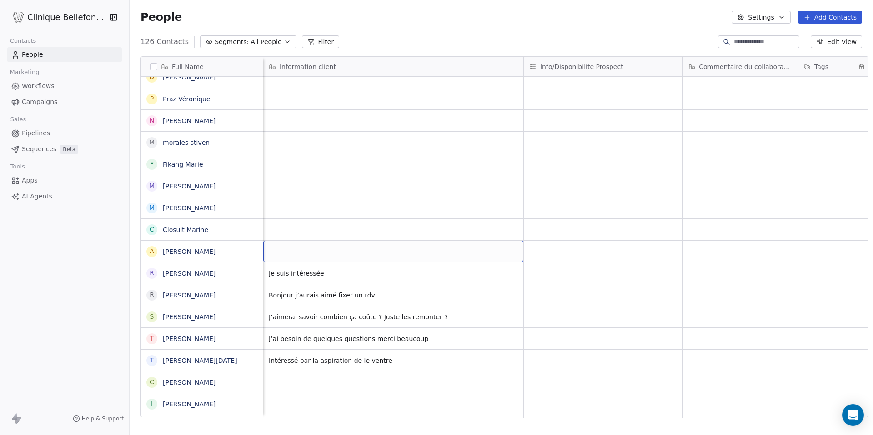
click at [314, 251] on div "grid" at bounding box center [393, 251] width 260 height 21
click at [298, 251] on div "grid" at bounding box center [393, 251] width 260 height 21
click at [298, 251] on textarea at bounding box center [324, 255] width 135 height 28
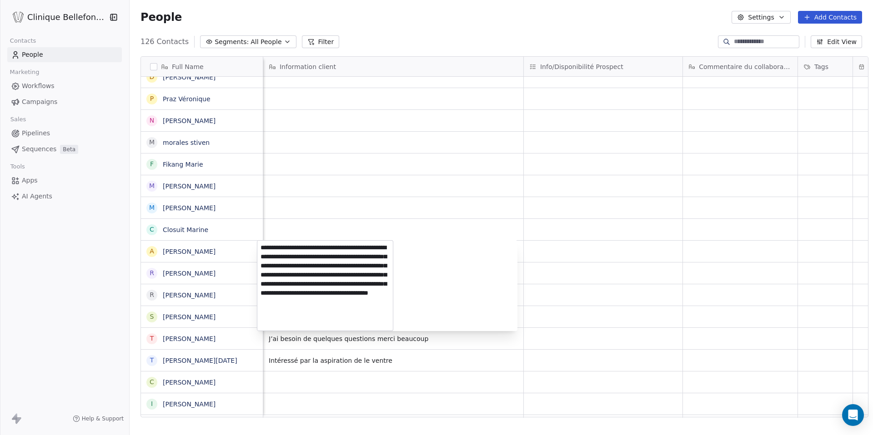
drag, startPoint x: 298, startPoint y: 255, endPoint x: 367, endPoint y: 341, distance: 110.6
click at [367, 341] on html "Clinique Bellefontaine Contacts People Marketing Workflows Campaigns Sales Pipe…" at bounding box center [436, 217] width 873 height 435
click at [274, 255] on textarea "**********" at bounding box center [324, 286] width 135 height 90
drag, startPoint x: 274, startPoint y: 255, endPoint x: 375, endPoint y: 329, distance: 125.7
click at [375, 329] on textarea "**********" at bounding box center [324, 286] width 135 height 90
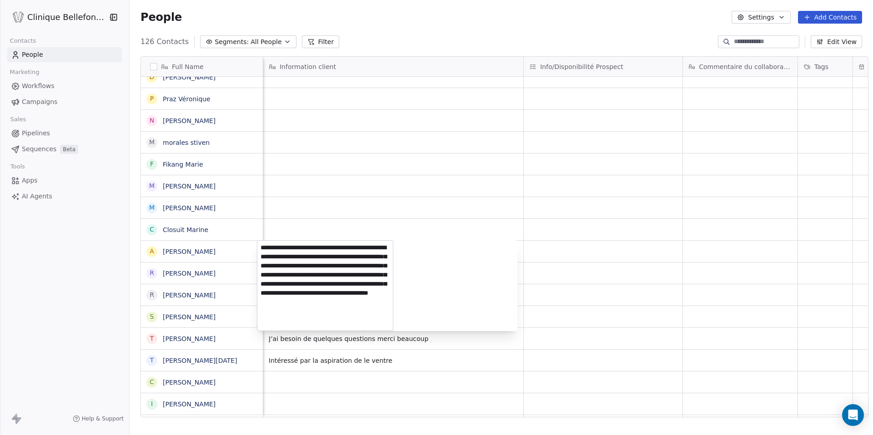
type textarea "**********"
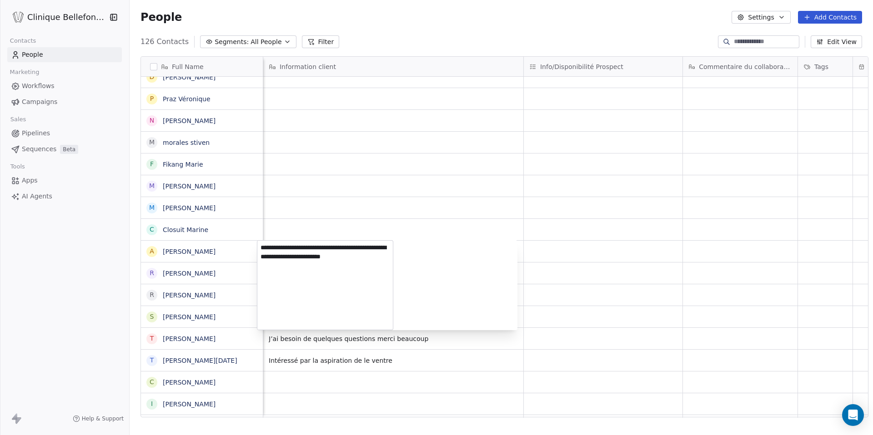
click at [574, 243] on html "Clinique Bellefontaine Contacts People Marketing Workflows Campaigns Sales Pipe…" at bounding box center [436, 217] width 873 height 435
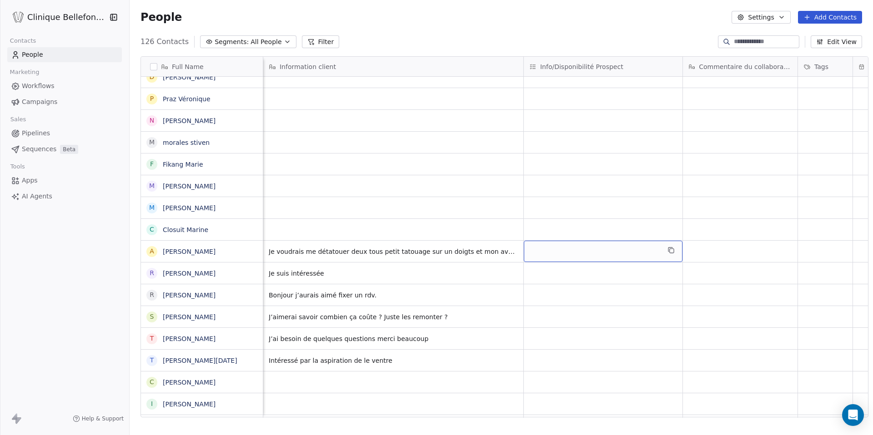
click at [573, 243] on div "grid" at bounding box center [603, 251] width 159 height 21
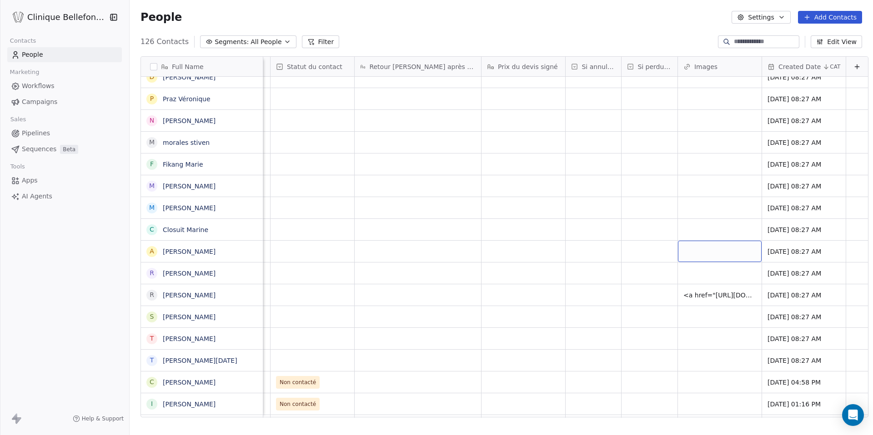
click at [691, 249] on div "grid" at bounding box center [720, 251] width 84 height 21
type input "**********"
click at [665, 255] on html "Clinique Bellefontaine Contacts People Marketing Workflows Campaigns Sales Pipe…" at bounding box center [436, 217] width 873 height 435
drag, startPoint x: 616, startPoint y: 255, endPoint x: 616, endPoint y: 337, distance: 82.7
click at [616, 286] on html "Clinique Bellefontaine Contacts People Marketing Workflows Campaigns Sales Pipe…" at bounding box center [436, 217] width 873 height 435
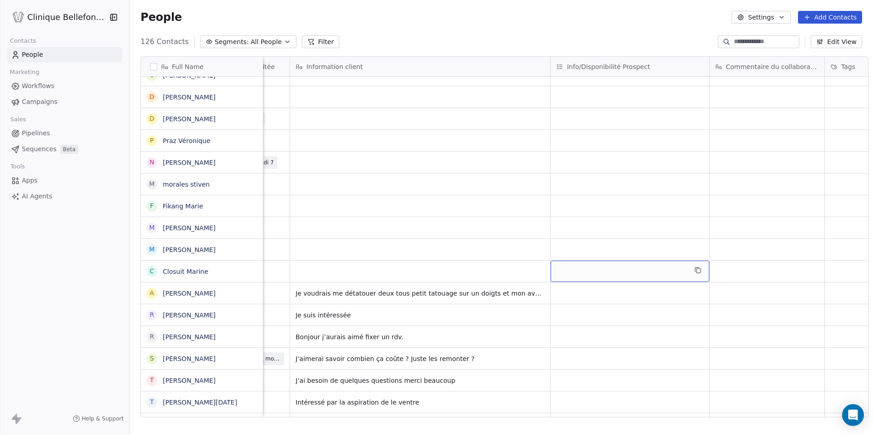
click at [569, 267] on div "grid" at bounding box center [629, 271] width 159 height 21
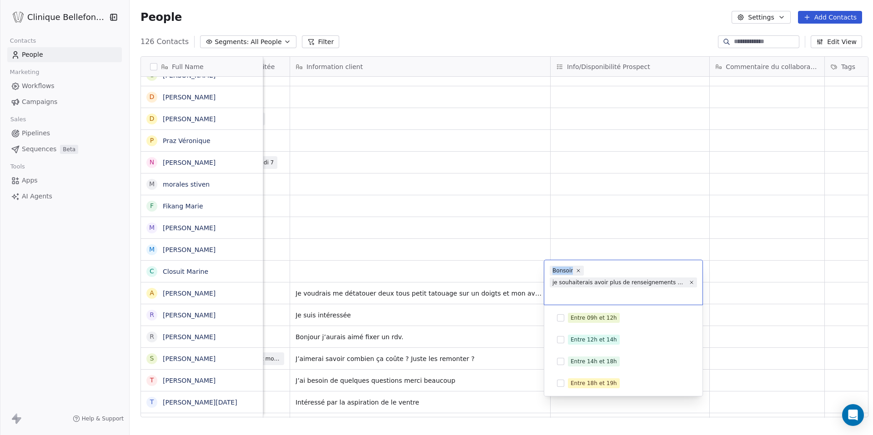
click at [601, 272] on div "[PERSON_NAME] je souhaiterais avoir plus de renseignements par rapport au détat…" at bounding box center [623, 282] width 158 height 45
drag, startPoint x: 552, startPoint y: 271, endPoint x: 686, endPoint y: 285, distance: 134.4
click at [686, 285] on div "[PERSON_NAME] je souhaiterais avoir plus de renseignements par rapport au détat…" at bounding box center [623, 282] width 158 height 45
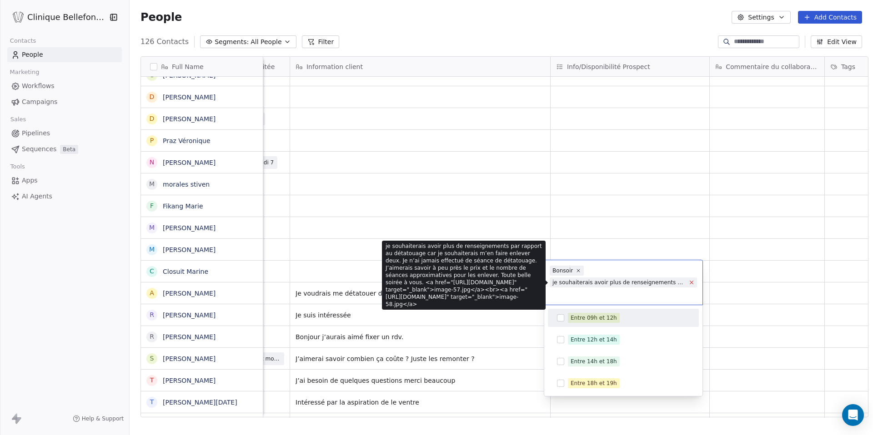
drag, startPoint x: 553, startPoint y: 271, endPoint x: 689, endPoint y: 284, distance: 136.0
click at [689, 284] on div "[PERSON_NAME] je souhaiterais avoir plus de renseignements par rapport au détat…" at bounding box center [623, 282] width 158 height 45
copy div "[PERSON_NAME] je souhaiterais avoir plus de renseignements par rapport au détat…"
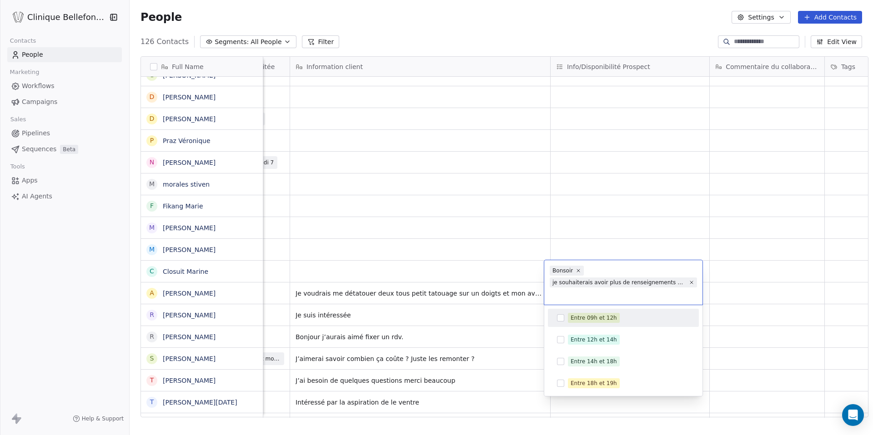
click at [382, 270] on html "Clinique Bellefontaine Contacts People Marketing Workflows Campaigns Sales Pipe…" at bounding box center [436, 217] width 873 height 435
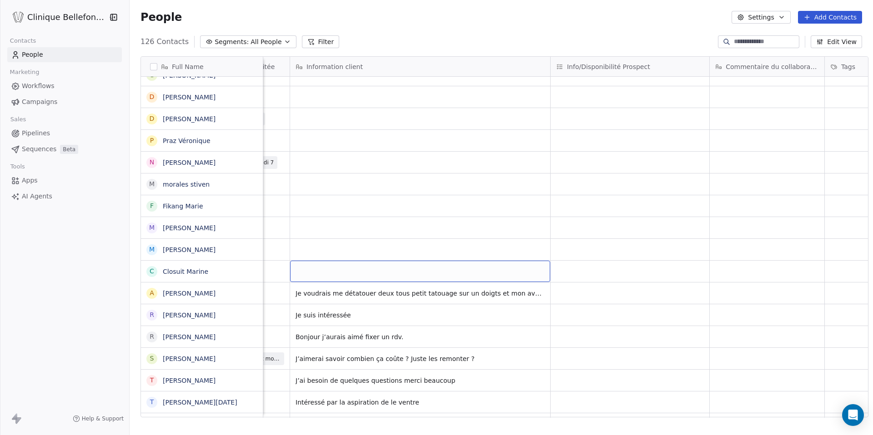
click at [382, 270] on div "grid" at bounding box center [420, 271] width 260 height 21
click at [335, 269] on div "grid" at bounding box center [420, 271] width 260 height 21
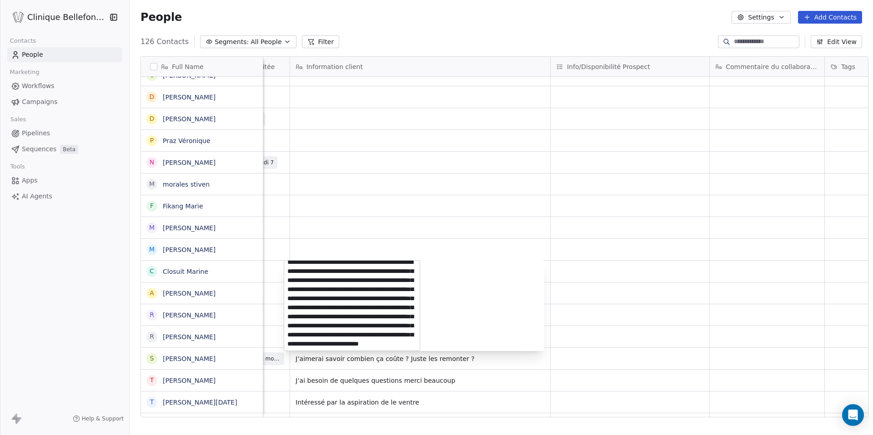
scroll to position [69, 0]
drag, startPoint x: 345, startPoint y: 273, endPoint x: 428, endPoint y: 365, distance: 124.2
click at [428, 365] on html "Clinique Bellefontaine Contacts People Marketing Workflows Campaigns Sales Pipe…" at bounding box center [436, 217] width 873 height 435
type textarea "**********"
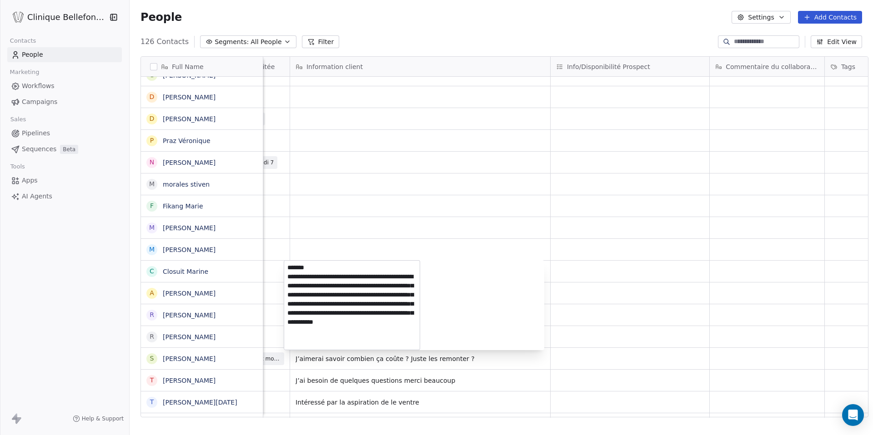
scroll to position [0, 0]
click at [596, 265] on html "Clinique Bellefontaine Contacts People Marketing Workflows Campaigns Sales Pipe…" at bounding box center [436, 217] width 873 height 435
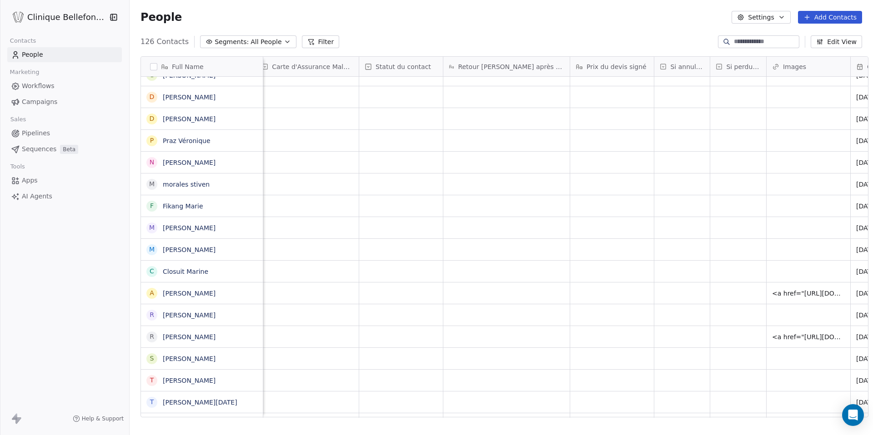
scroll to position [0, 1571]
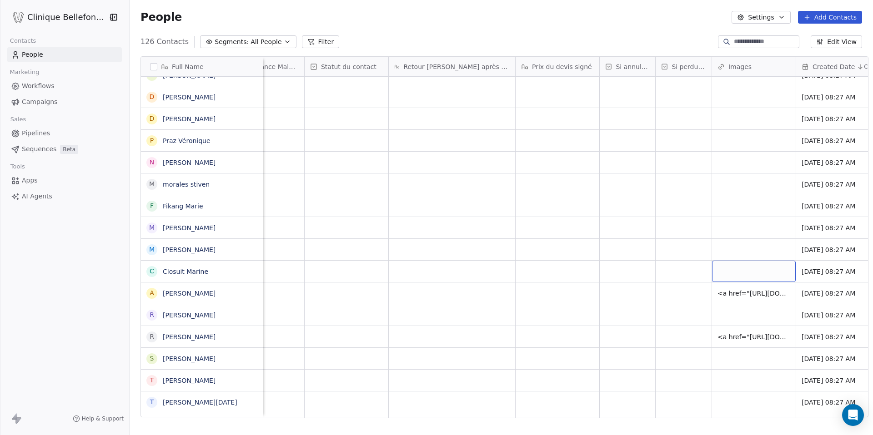
click at [728, 268] on div "grid" at bounding box center [754, 271] width 84 height 21
type input "**********"
click at [642, 290] on html "Clinique Bellefontaine Contacts People Marketing Workflows Campaigns Sales Pipe…" at bounding box center [436, 217] width 873 height 435
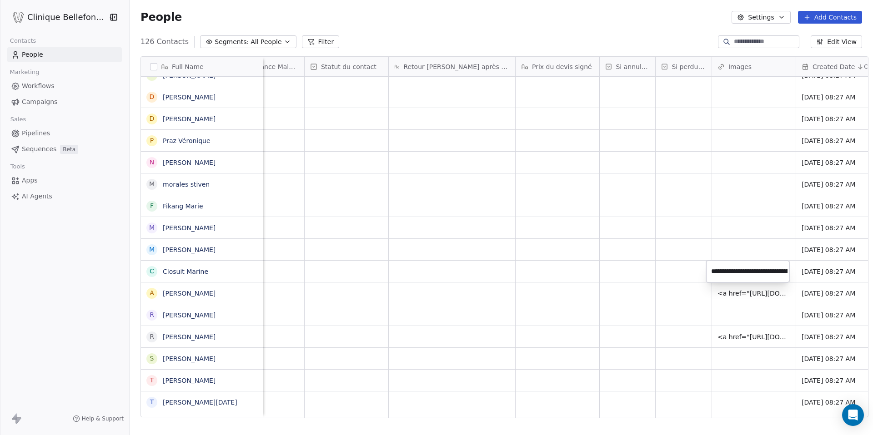
click at [642, 290] on html "Clinique Bellefontaine Contacts People Marketing Workflows Campaigns Sales Pipe…" at bounding box center [436, 217] width 873 height 435
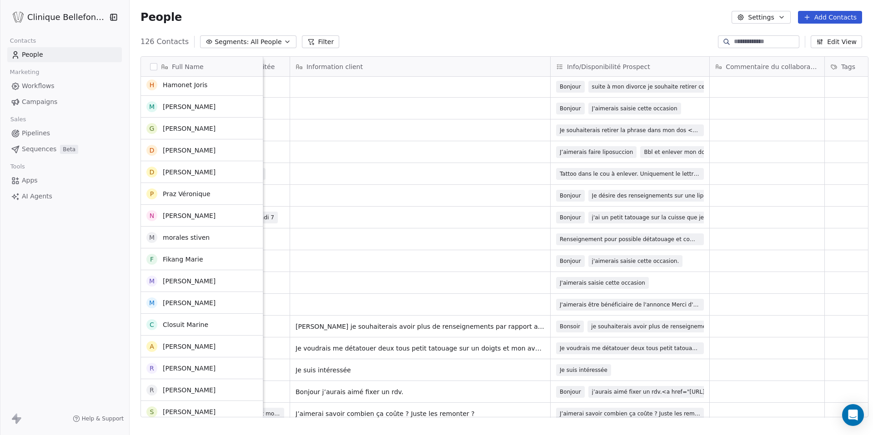
scroll to position [1681, 0]
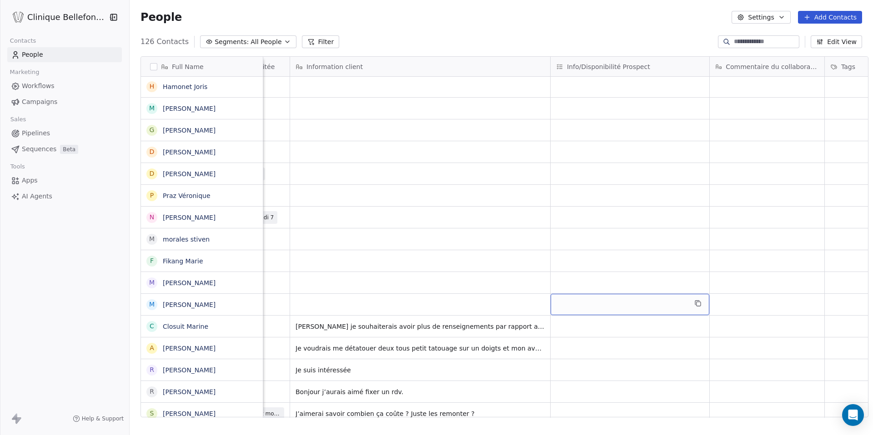
click at [644, 301] on div "grid" at bounding box center [629, 304] width 159 height 21
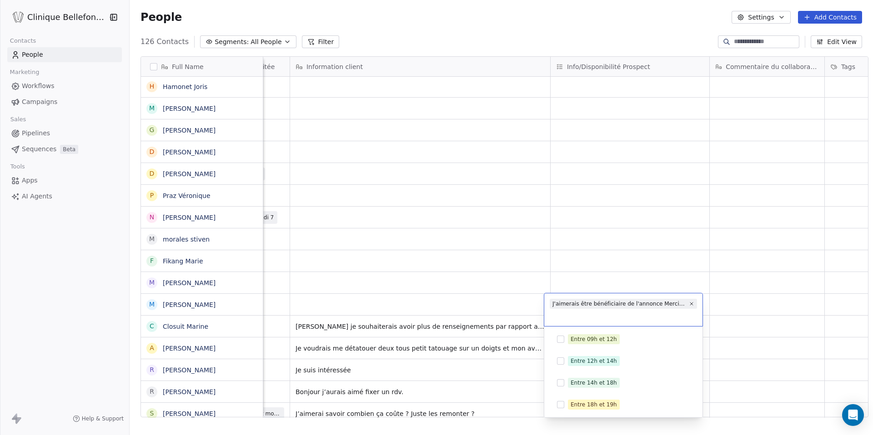
click at [358, 306] on html "Clinique Bellefontaine Contacts People Marketing Workflows Campaigns Sales Pipe…" at bounding box center [436, 217] width 873 height 435
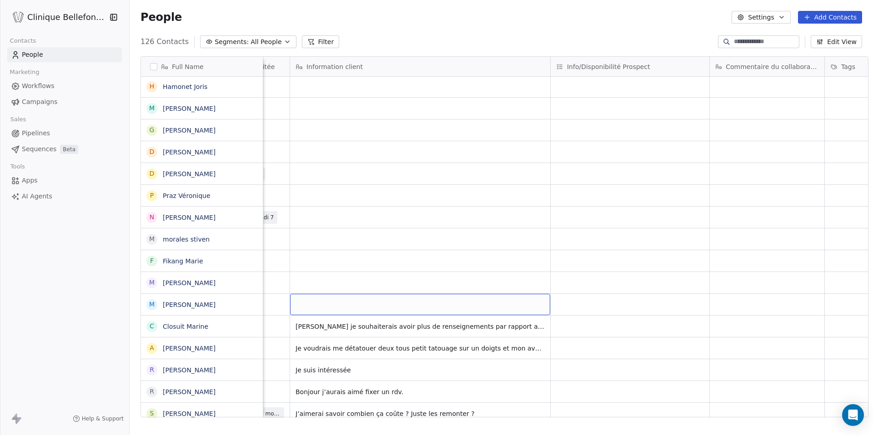
click at [301, 308] on div "grid" at bounding box center [420, 304] width 260 height 21
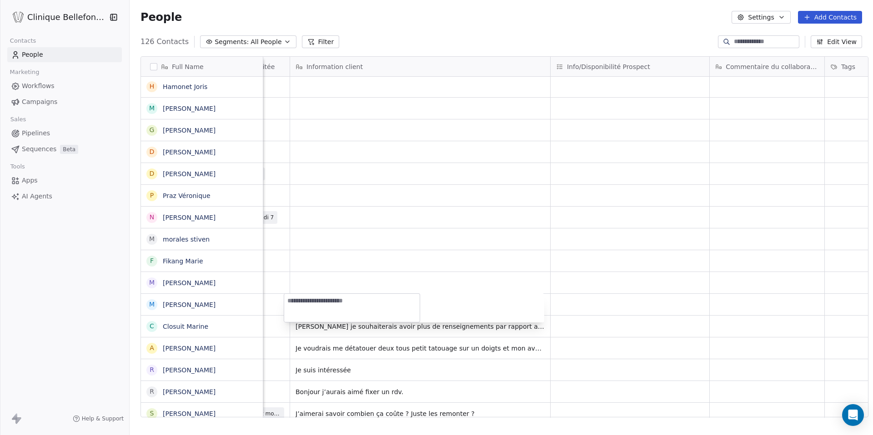
click at [301, 308] on textarea at bounding box center [351, 308] width 135 height 28
type textarea "**********"
click at [633, 279] on html "Clinique Bellefontaine Contacts People Marketing Workflows Campaigns Sales Pipe…" at bounding box center [436, 217] width 873 height 435
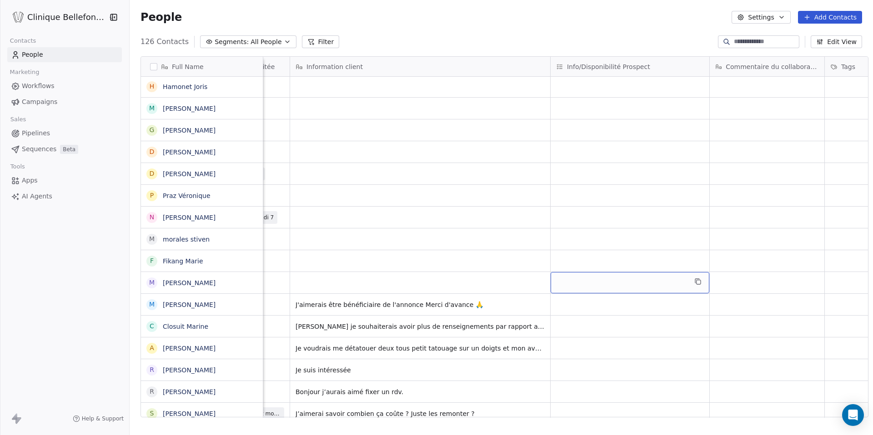
click at [633, 279] on div "grid" at bounding box center [629, 282] width 159 height 21
click at [613, 283] on div "grid" at bounding box center [629, 282] width 159 height 21
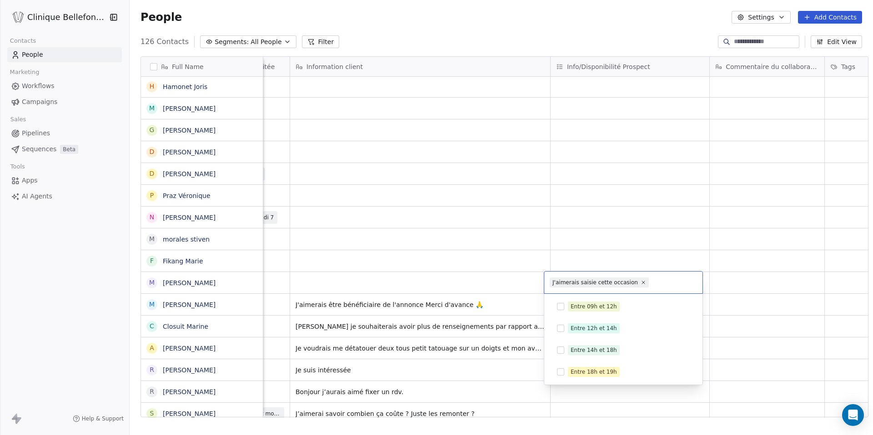
click at [434, 284] on html "Clinique Bellefontaine Contacts People Marketing Workflows Campaigns Sales Pipe…" at bounding box center [436, 217] width 873 height 435
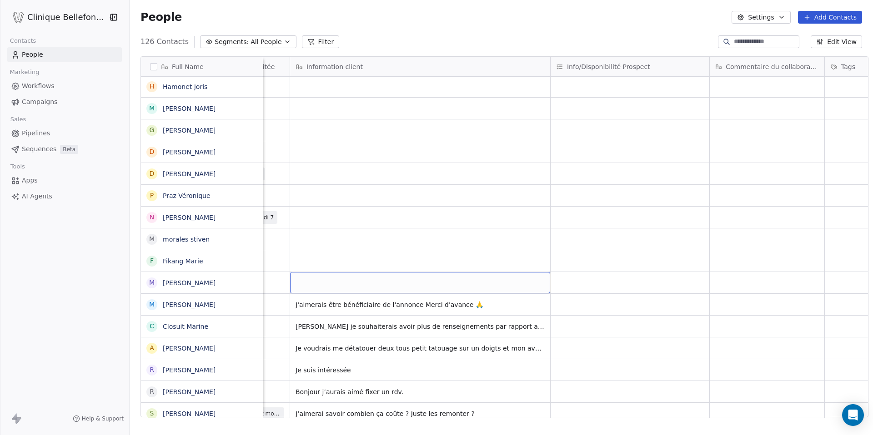
click at [434, 284] on div "grid" at bounding box center [420, 282] width 260 height 21
click at [357, 286] on div "grid" at bounding box center [420, 282] width 260 height 21
click at [357, 286] on textarea at bounding box center [351, 286] width 135 height 28
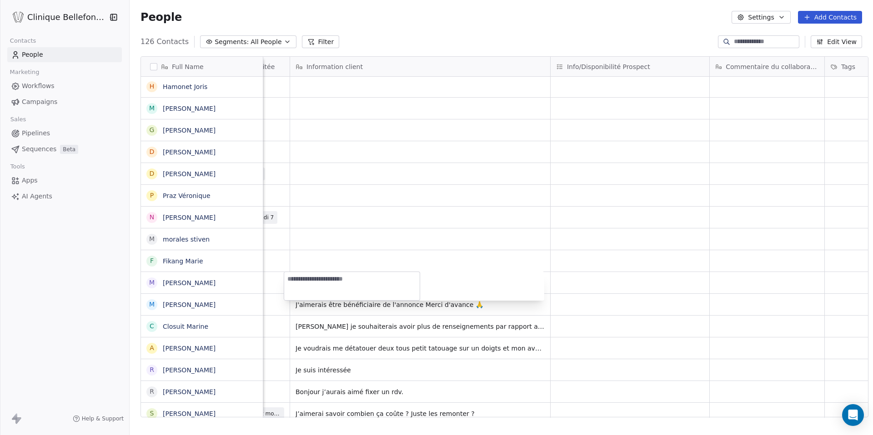
click at [357, 286] on textarea at bounding box center [351, 286] width 135 height 28
type textarea "**********"
click at [578, 252] on html "Clinique Bellefontaine Contacts People Marketing Workflows Campaigns Sales Pipe…" at bounding box center [436, 217] width 873 height 435
click at [586, 262] on div "grid" at bounding box center [629, 260] width 159 height 21
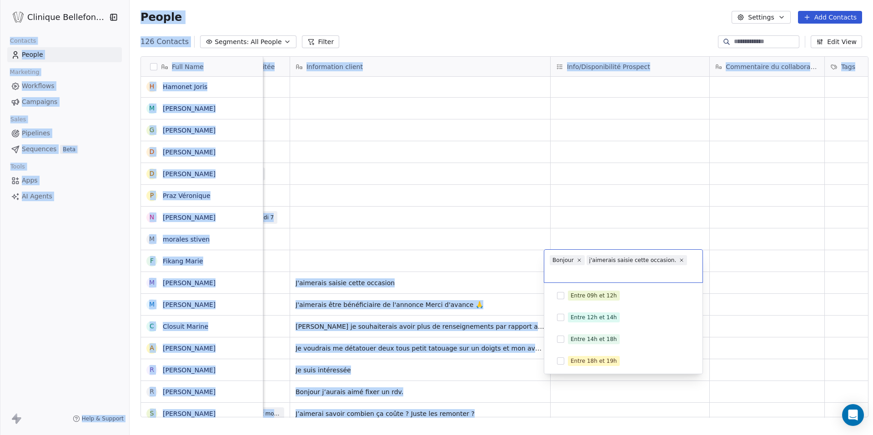
click at [586, 262] on span "j'aimerais saisie cette occasion." at bounding box center [636, 260] width 101 height 10
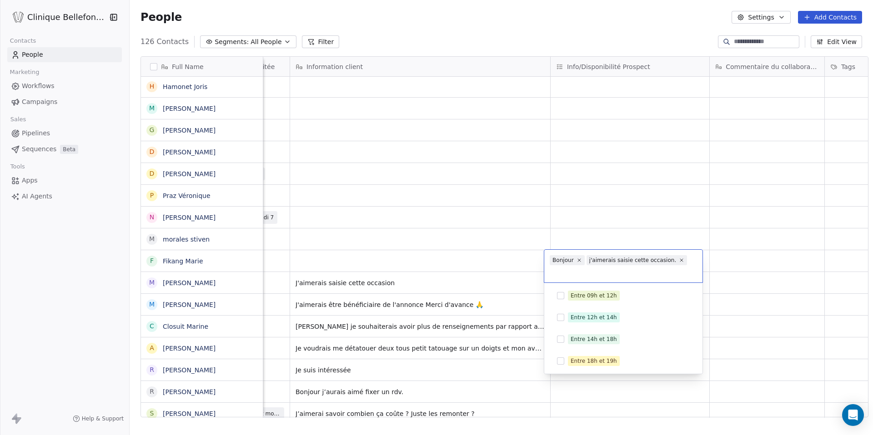
click at [617, 268] on input "text" at bounding box center [623, 272] width 147 height 10
drag, startPoint x: 554, startPoint y: 260, endPoint x: 684, endPoint y: 266, distance: 130.6
click at [684, 266] on div "Bonjour j'aimerais saisie cette occasion." at bounding box center [623, 266] width 158 height 33
click at [445, 259] on html "Clinique Bellefontaine Contacts People Marketing Workflows Campaigns Sales Pipe…" at bounding box center [436, 217] width 873 height 435
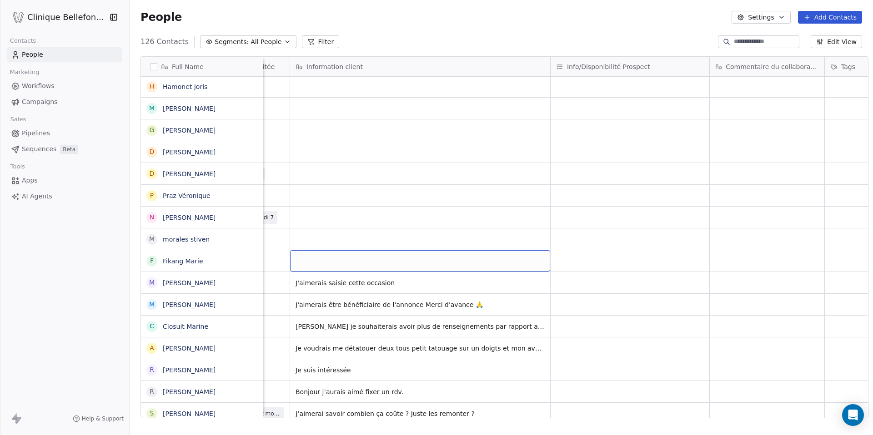
click at [445, 259] on div "grid" at bounding box center [420, 260] width 260 height 21
click at [337, 264] on div "grid" at bounding box center [420, 260] width 260 height 21
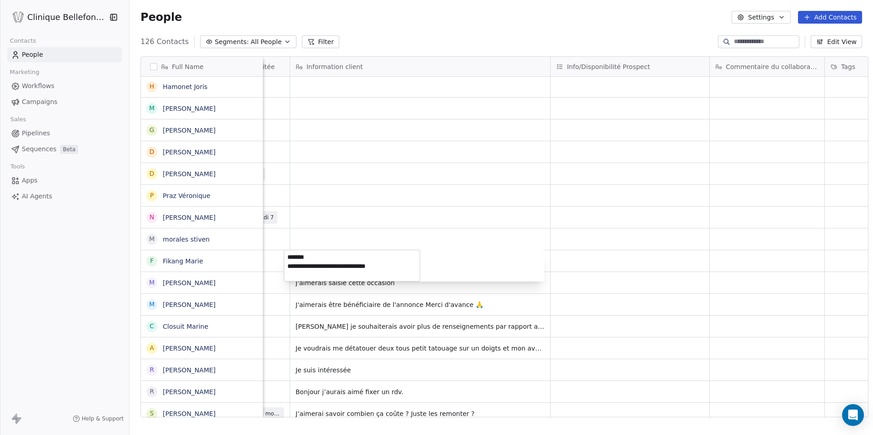
type textarea "**********"
click at [627, 237] on html "Clinique Bellefontaine Contacts People Marketing Workflows Campaigns Sales Pipe…" at bounding box center [436, 217] width 873 height 435
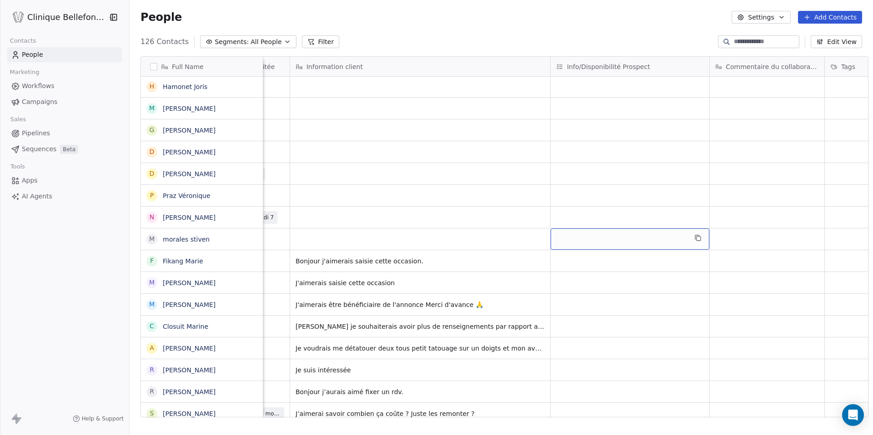
click at [603, 239] on div "grid" at bounding box center [629, 239] width 159 height 21
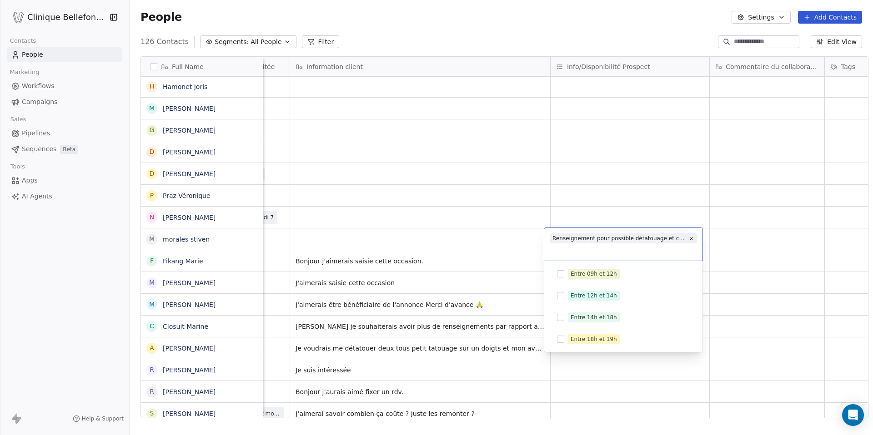
click at [603, 239] on div "Renseignement pour possible détatouage et combien de fois sa peut prendre <a hr…" at bounding box center [619, 239] width 134 height 8
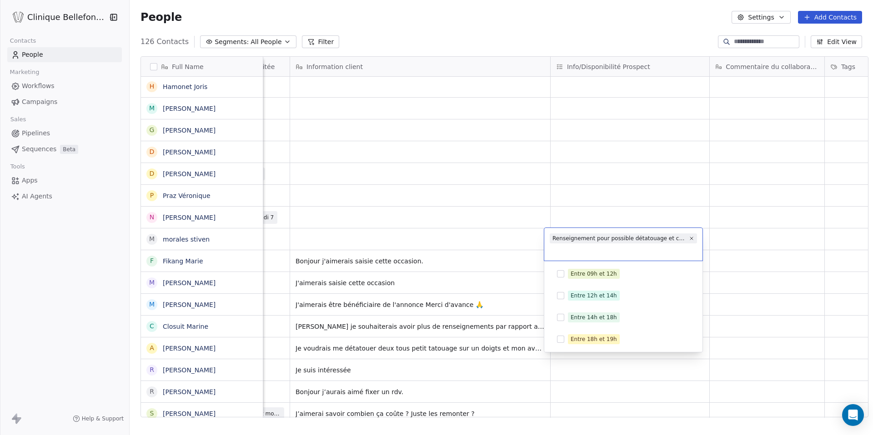
click at [439, 240] on html "Clinique Bellefontaine Contacts People Marketing Workflows Campaigns Sales Pipe…" at bounding box center [436, 217] width 873 height 435
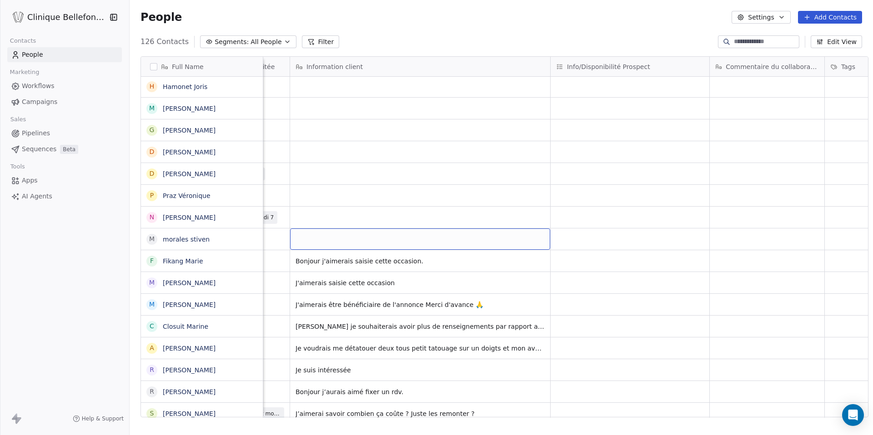
click at [439, 240] on div "grid" at bounding box center [420, 239] width 260 height 21
click at [323, 232] on div "grid" at bounding box center [420, 239] width 260 height 21
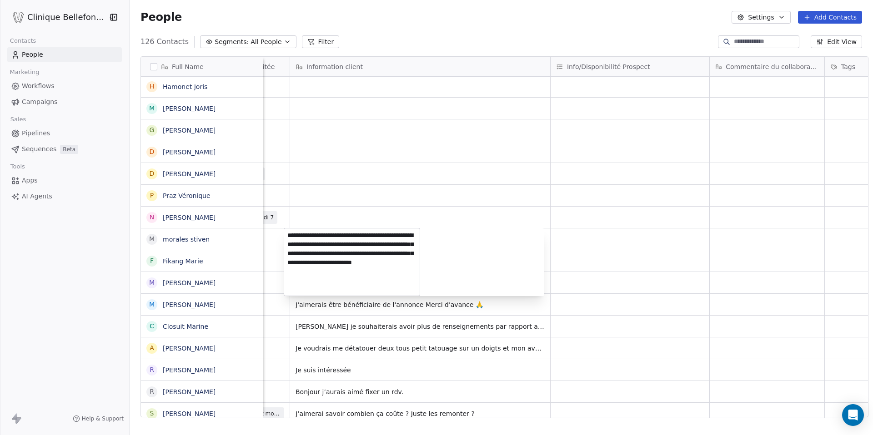
drag, startPoint x: 390, startPoint y: 241, endPoint x: 408, endPoint y: 286, distance: 49.0
click at [408, 286] on body "Clinique Bellefontaine Contacts People Marketing Workflows Campaigns Sales Pipe…" at bounding box center [436, 217] width 873 height 435
type textarea "**********"
click at [579, 238] on html "Clinique Bellefontaine Contacts People Marketing Workflows Campaigns Sales Pipe…" at bounding box center [436, 217] width 873 height 435
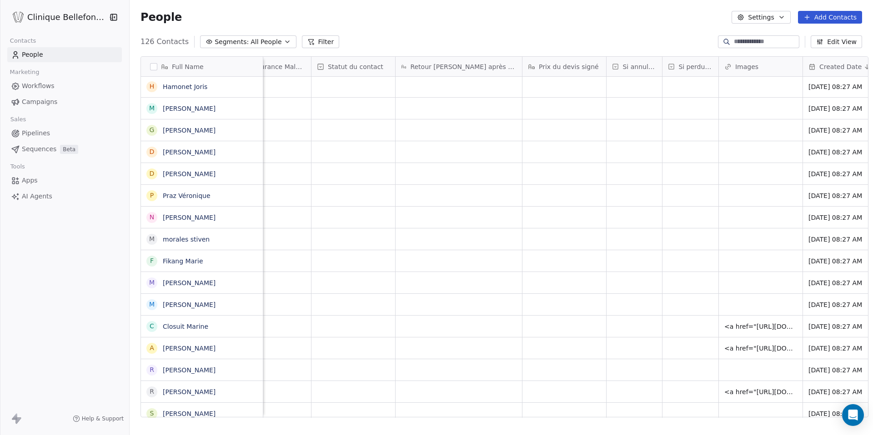
scroll to position [0, 1606]
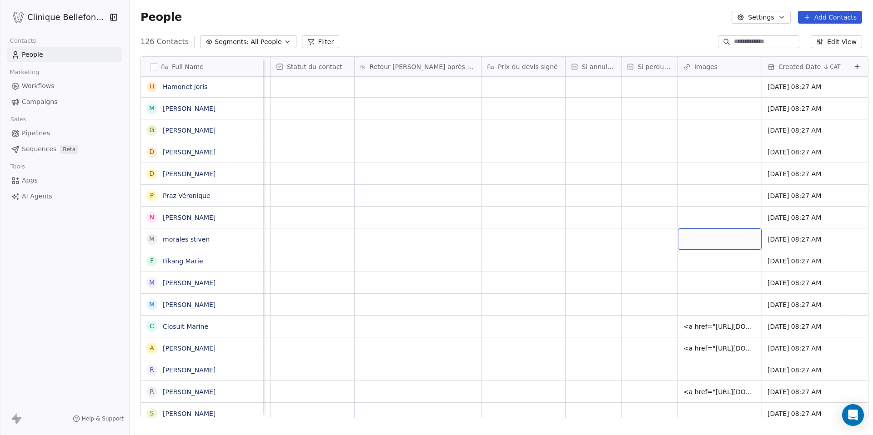
click at [710, 237] on div "grid" at bounding box center [720, 239] width 84 height 21
type input "**********"
click at [680, 214] on html "Clinique Bellefontaine Contacts People Marketing Workflows Campaigns Sales Pipe…" at bounding box center [436, 217] width 873 height 435
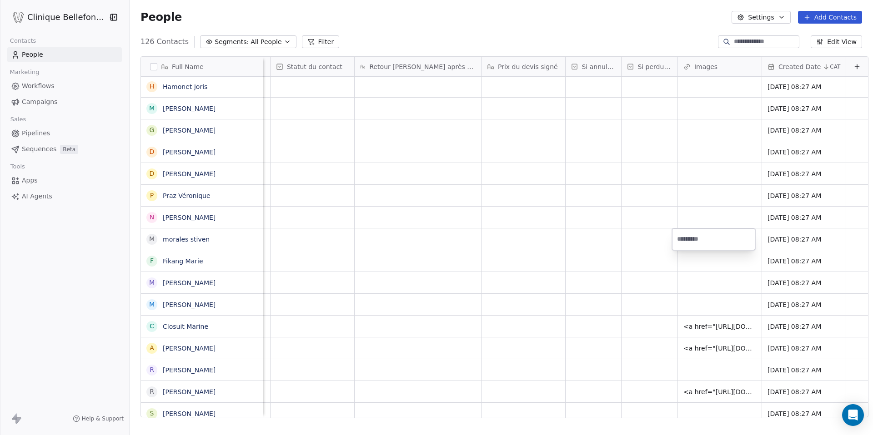
click at [680, 214] on html "Clinique Bellefontaine Contacts People Marketing Workflows Campaigns Sales Pipe…" at bounding box center [436, 217] width 873 height 435
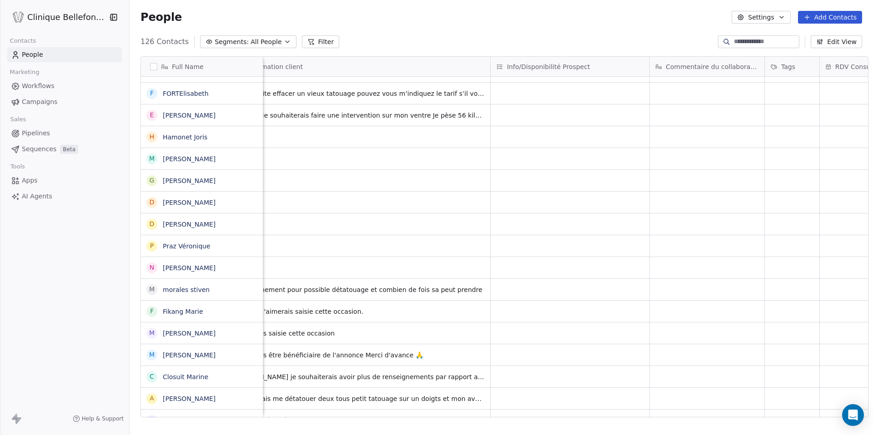
scroll to position [0, 867]
click at [545, 268] on div "grid" at bounding box center [579, 267] width 159 height 21
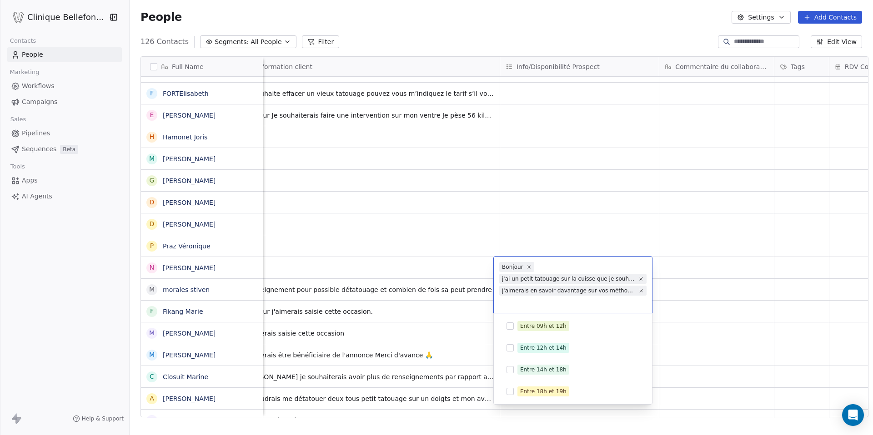
click at [507, 268] on div "Bonjour" at bounding box center [512, 267] width 21 height 8
drag, startPoint x: 502, startPoint y: 268, endPoint x: 641, endPoint y: 301, distance: 143.0
click at [641, 301] on div "Bonjour j'ai un petit tatouage sur la cuisse que je souhaite faire enlever j'ai…" at bounding box center [573, 285] width 158 height 56
click at [375, 269] on html "Clinique Bellefontaine Contacts People Marketing Workflows Campaigns Sales Pipe…" at bounding box center [436, 217] width 873 height 435
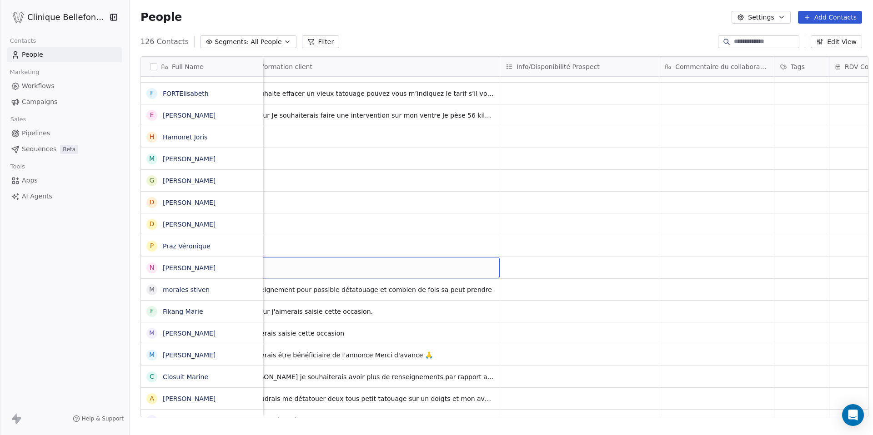
scroll to position [0, 843]
click at [375, 269] on div "grid" at bounding box center [393, 267] width 260 height 21
click at [334, 269] on div "grid" at bounding box center [393, 267] width 260 height 21
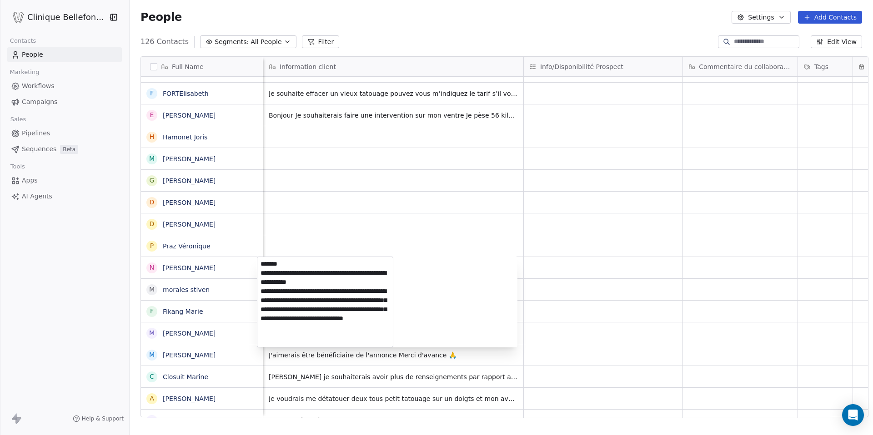
scroll to position [5, 0]
drag, startPoint x: 280, startPoint y: 309, endPoint x: 387, endPoint y: 345, distance: 112.8
click at [387, 345] on textarea "**********" at bounding box center [324, 302] width 135 height 90
type textarea "**********"
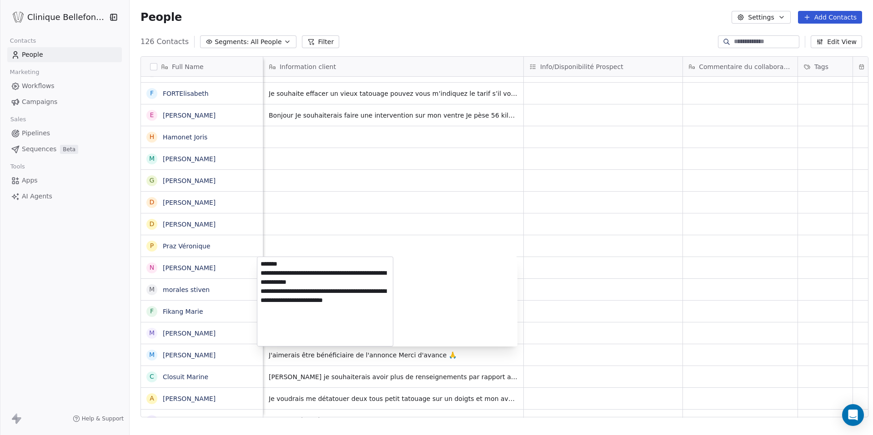
click at [572, 255] on html "Clinique Bellefontaine Contacts People Marketing Workflows Campaigns Sales Pipe…" at bounding box center [436, 217] width 873 height 435
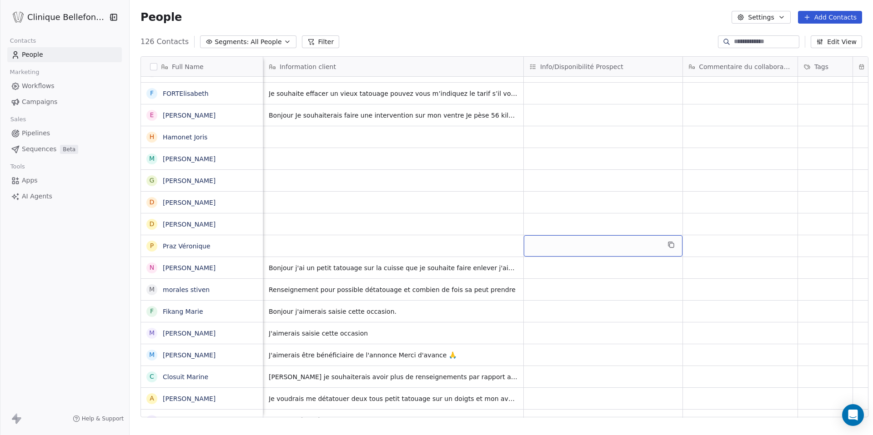
click at [572, 256] on div "grid" at bounding box center [603, 245] width 159 height 21
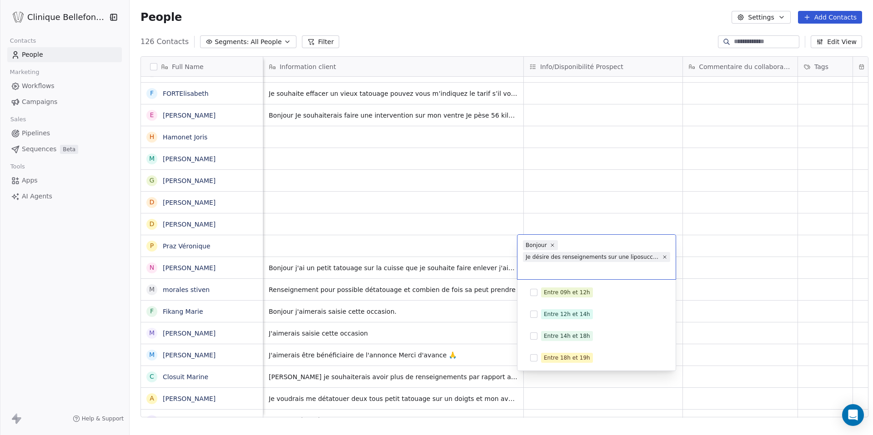
click at [696, 262] on html "Clinique Bellefontaine Contacts People Marketing Workflows Campaigns Sales Pipe…" at bounding box center [436, 217] width 873 height 435
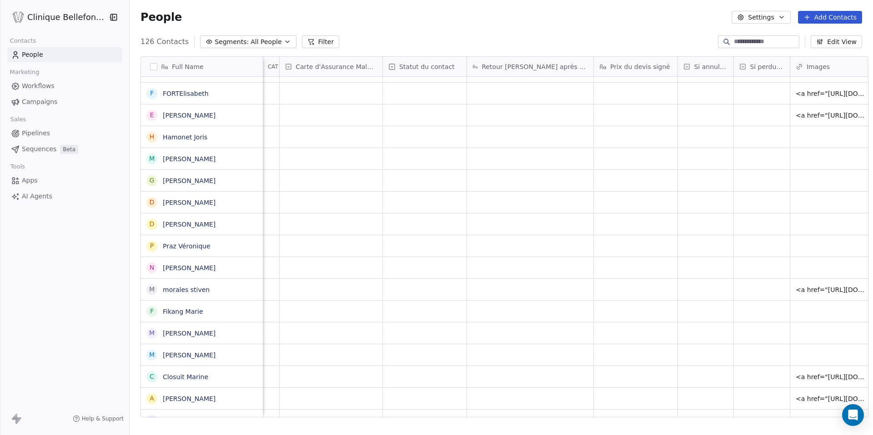
scroll to position [0, 1606]
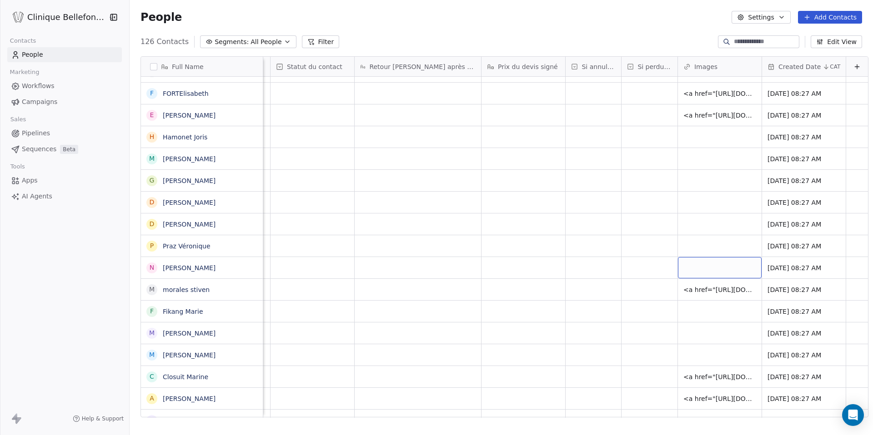
click at [693, 263] on div "grid" at bounding box center [720, 267] width 84 height 21
type input "**********"
click at [697, 248] on html "Clinique Bellefontaine Contacts People Marketing Workflows Campaigns Sales Pipe…" at bounding box center [436, 217] width 873 height 435
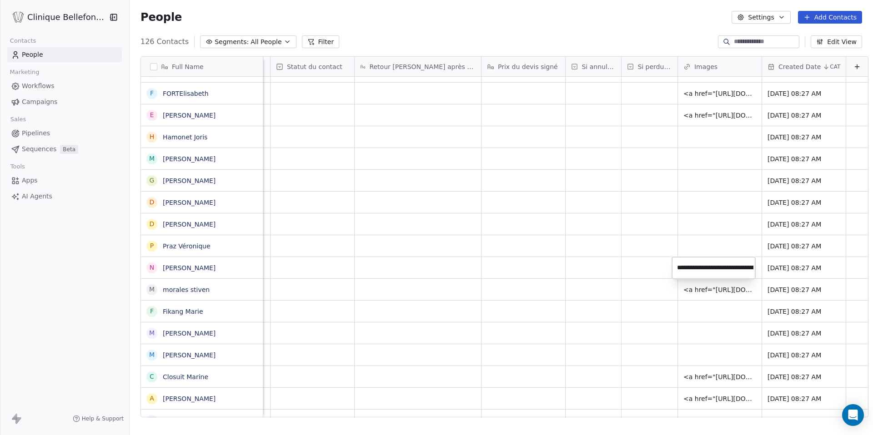
click at [697, 248] on html "Clinique Bellefontaine Contacts People Marketing Workflows Campaigns Sales Pipe…" at bounding box center [436, 217] width 873 height 435
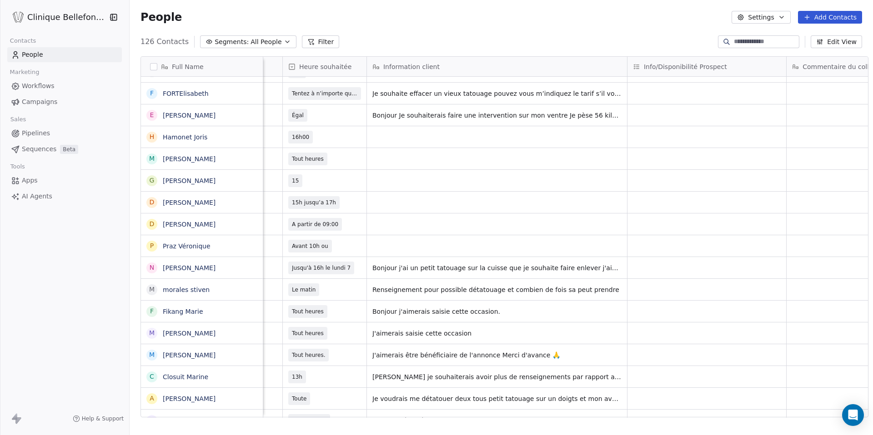
scroll to position [0, 783]
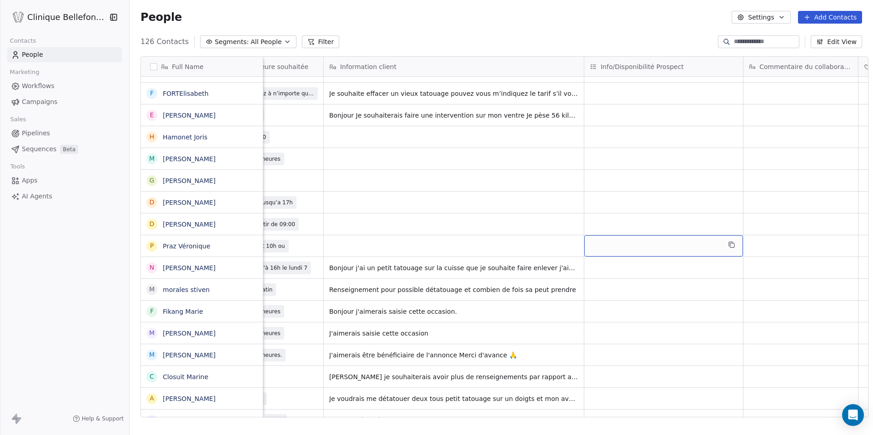
click at [605, 242] on div "grid" at bounding box center [663, 245] width 159 height 21
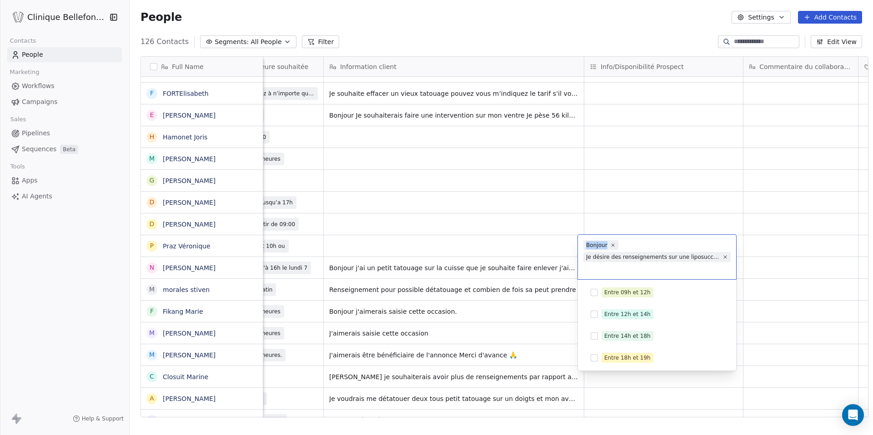
drag, startPoint x: 585, startPoint y: 246, endPoint x: 730, endPoint y: 258, distance: 144.6
click at [730, 258] on div "Bonjour Je désire des renseignements sur une liposuccion du ventre avec un éven…" at bounding box center [657, 257] width 158 height 45
click at [483, 243] on html "Clinique Bellefontaine Contacts People Marketing Workflows Campaigns Sales Pipe…" at bounding box center [436, 217] width 873 height 435
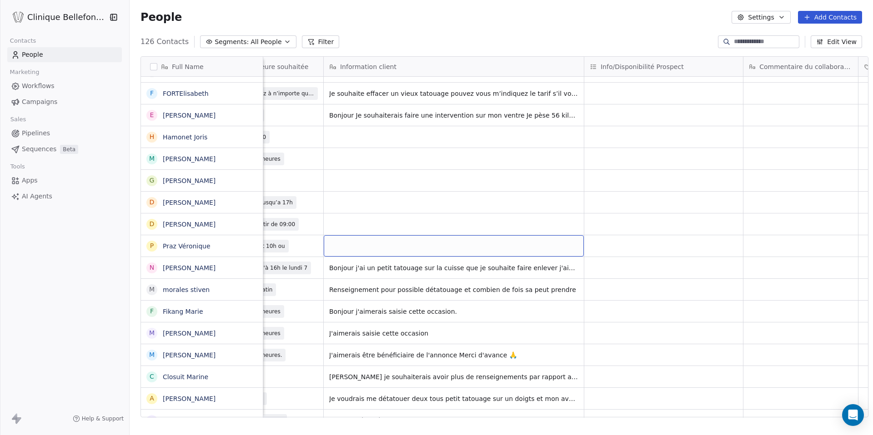
click at [483, 243] on div "grid" at bounding box center [454, 245] width 260 height 21
click at [395, 249] on div "grid" at bounding box center [454, 245] width 260 height 21
click at [395, 249] on textarea at bounding box center [385, 249] width 135 height 28
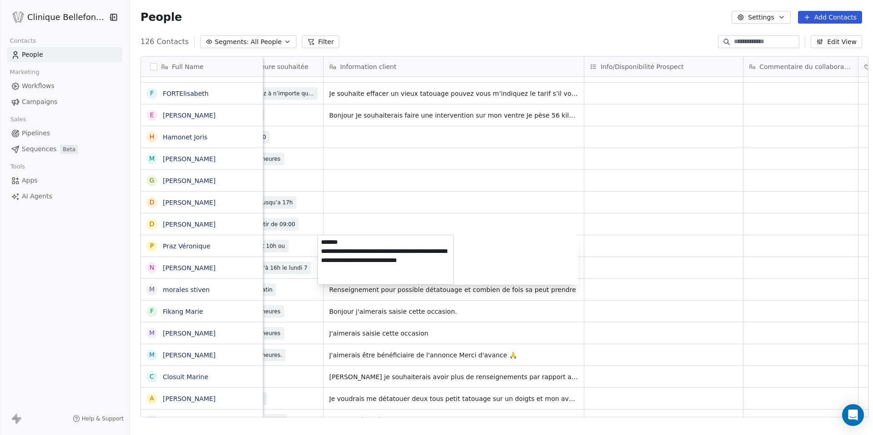
type textarea "**********"
click at [616, 215] on html "Clinique Bellefontaine Contacts People Marketing Workflows Campaigns Sales Pipe…" at bounding box center [436, 217] width 873 height 435
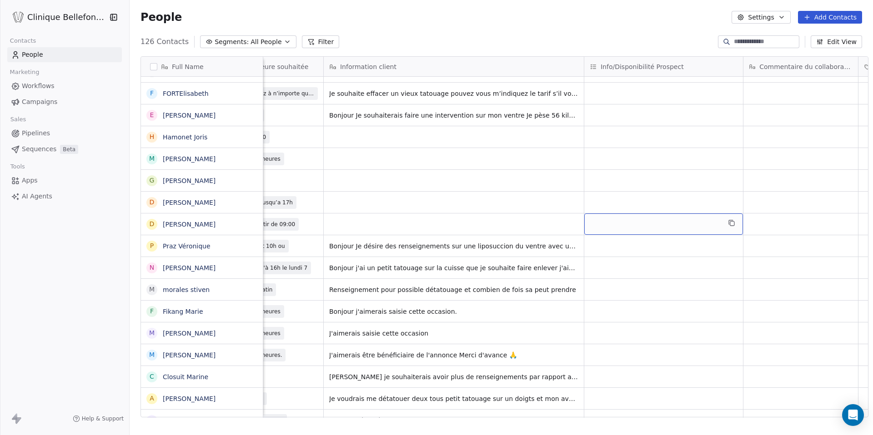
click at [616, 215] on div "grid" at bounding box center [663, 224] width 159 height 21
click at [623, 222] on div "grid" at bounding box center [663, 224] width 159 height 21
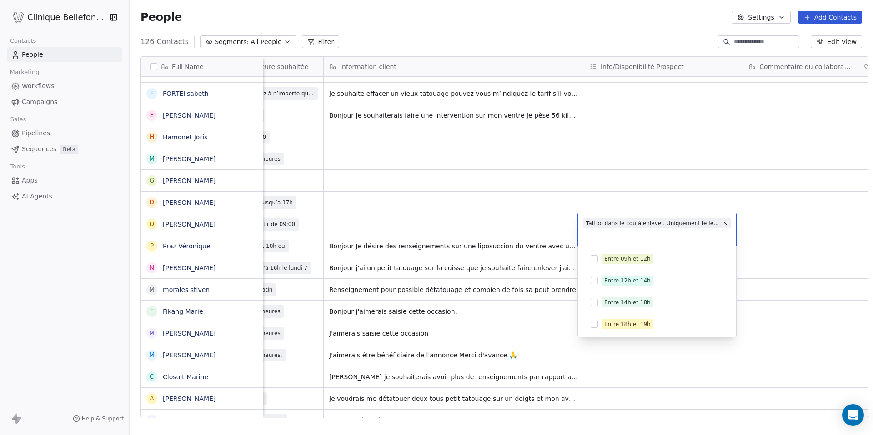
click at [623, 222] on div "Tattoo dans le cou à enlever. Uniquement le lettrage „take it easy“<a href="[UR…" at bounding box center [653, 224] width 134 height 8
click at [407, 223] on html "Clinique Bellefontaine Contacts People Marketing Workflows Campaigns Sales Pipe…" at bounding box center [436, 217] width 873 height 435
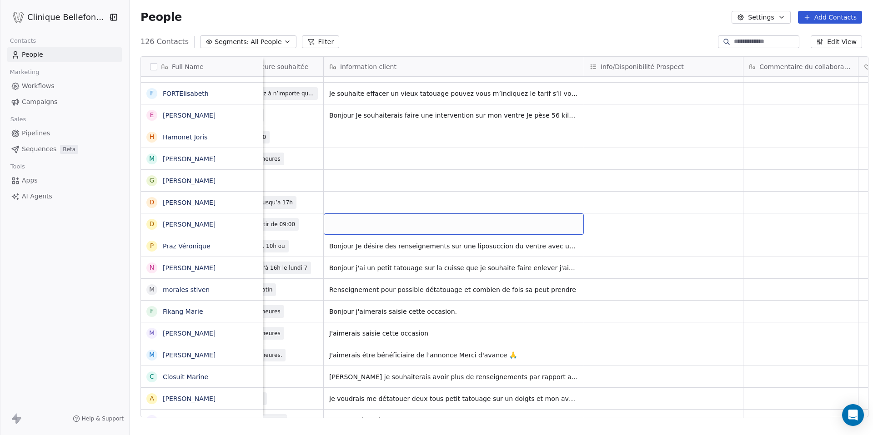
click at [407, 223] on div "grid" at bounding box center [454, 224] width 260 height 21
click at [358, 224] on div "grid" at bounding box center [454, 224] width 260 height 21
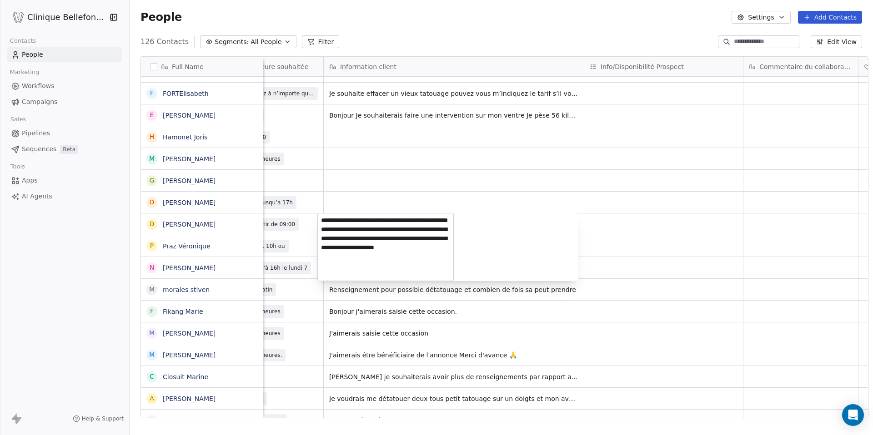
drag, startPoint x: 390, startPoint y: 230, endPoint x: 458, endPoint y: 270, distance: 78.9
click at [458, 270] on div "**********" at bounding box center [447, 247] width 260 height 68
type textarea "**********"
click at [639, 223] on html "Clinique Bellefontaine Contacts People Marketing Workflows Campaigns Sales Pipe…" at bounding box center [436, 217] width 873 height 435
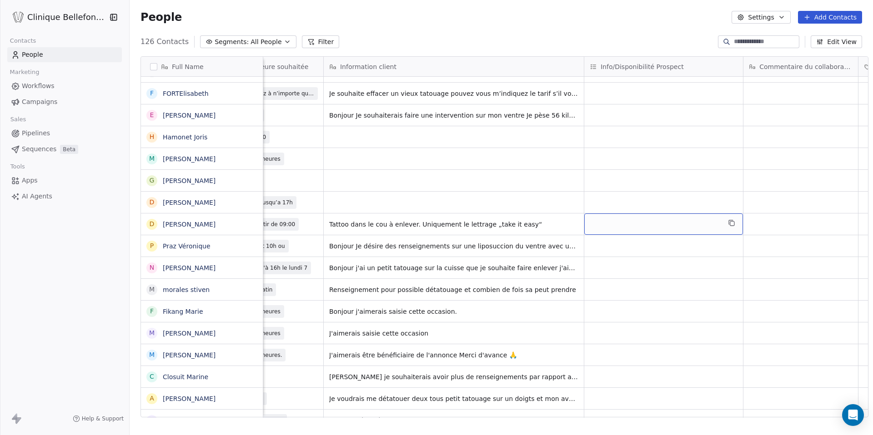
click at [639, 223] on div "grid" at bounding box center [663, 224] width 159 height 21
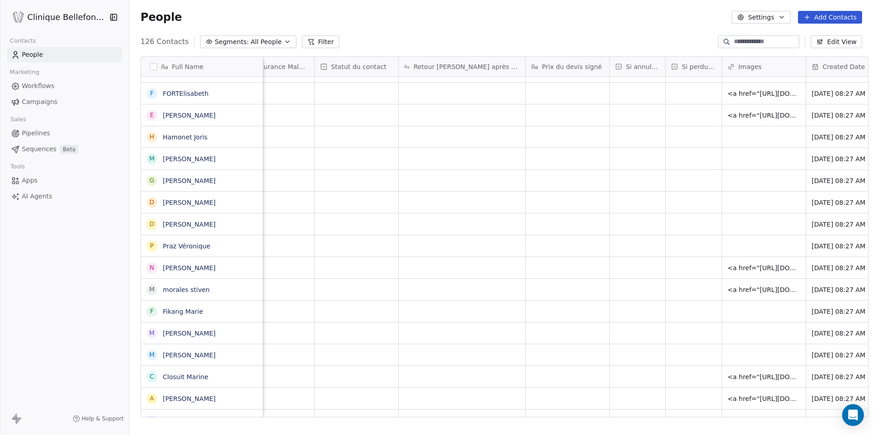
scroll to position [0, 1573]
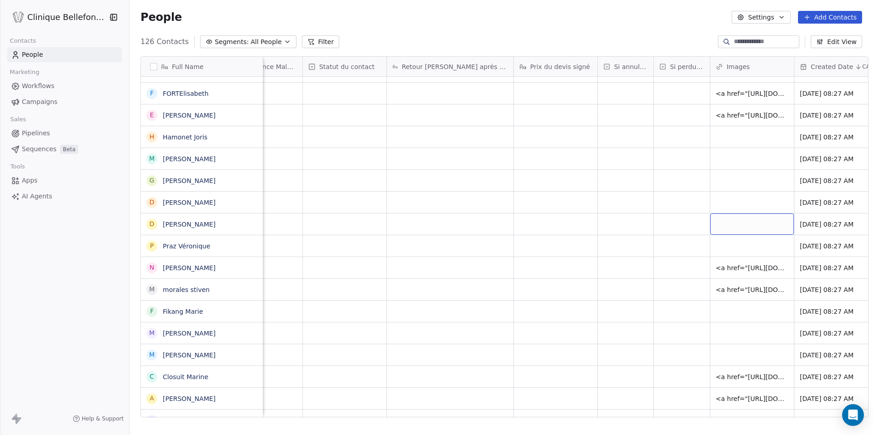
click at [723, 221] on div "grid" at bounding box center [752, 224] width 84 height 21
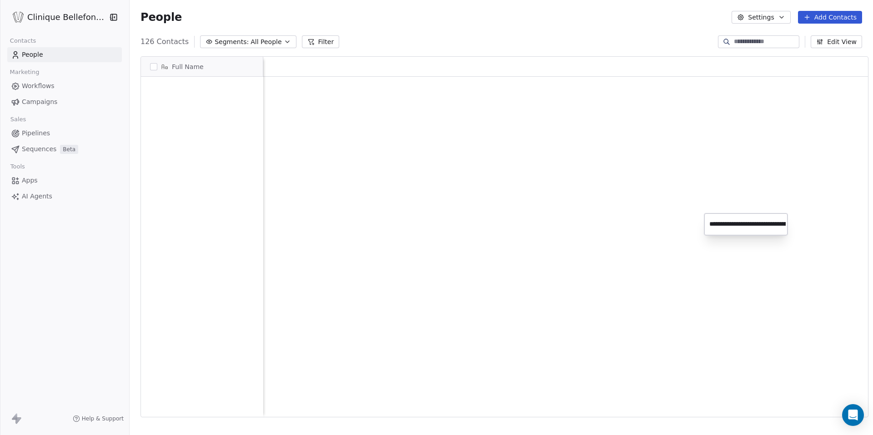
scroll to position [0, 295]
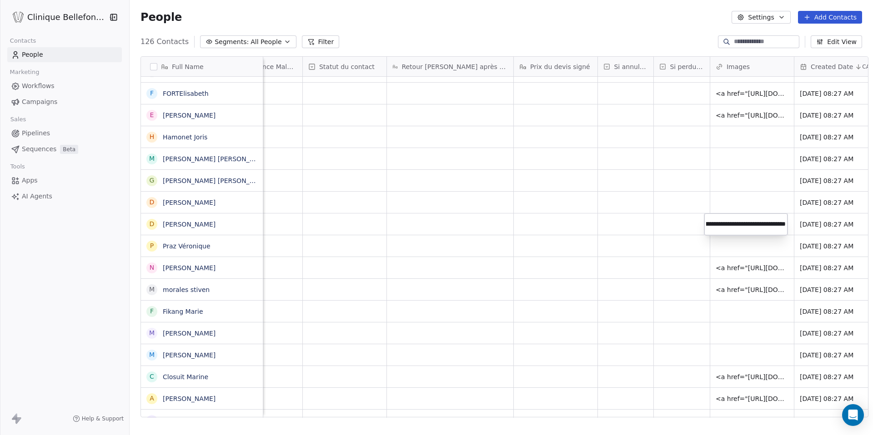
click at [605, 213] on html "Clinique Bellefontaine Contacts People Marketing Workflows Campaigns Sales Pipe…" at bounding box center [436, 217] width 873 height 435
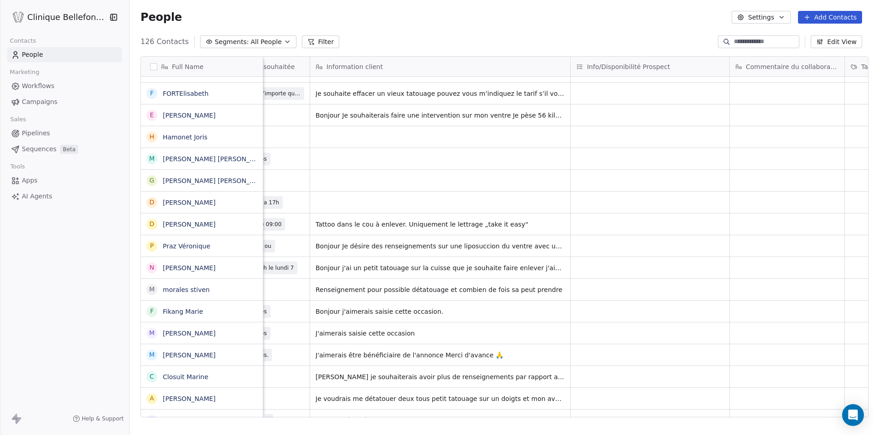
scroll to position [0, 796]
click at [611, 200] on div "grid" at bounding box center [650, 202] width 159 height 21
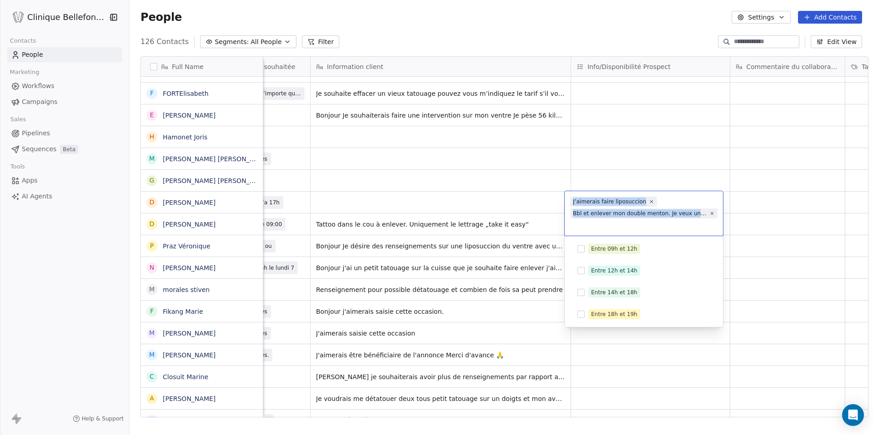
drag, startPoint x: 573, startPoint y: 200, endPoint x: 717, endPoint y: 216, distance: 144.9
click at [717, 216] on div "J’aimerais faire liposuccion Bbl et enlever mon double menton. Je veux une devi…" at bounding box center [644, 213] width 158 height 45
copy div "J’aimerais faire liposuccion Bbl et enlever mon double menton. Je veux une devi…"
click at [404, 195] on html "Clinique Bellefontaine Contacts People Marketing Workflows Campaigns Sales Pipe…" at bounding box center [436, 217] width 873 height 435
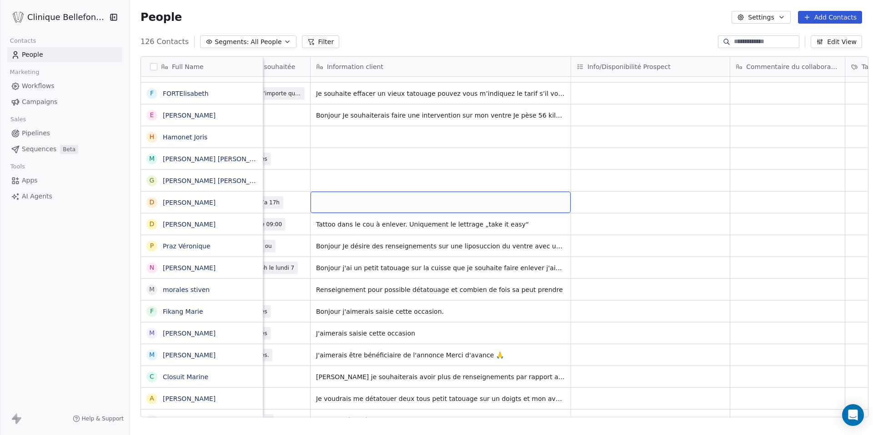
click at [404, 195] on div "grid" at bounding box center [440, 202] width 260 height 21
click at [355, 201] on div "grid" at bounding box center [440, 202] width 260 height 21
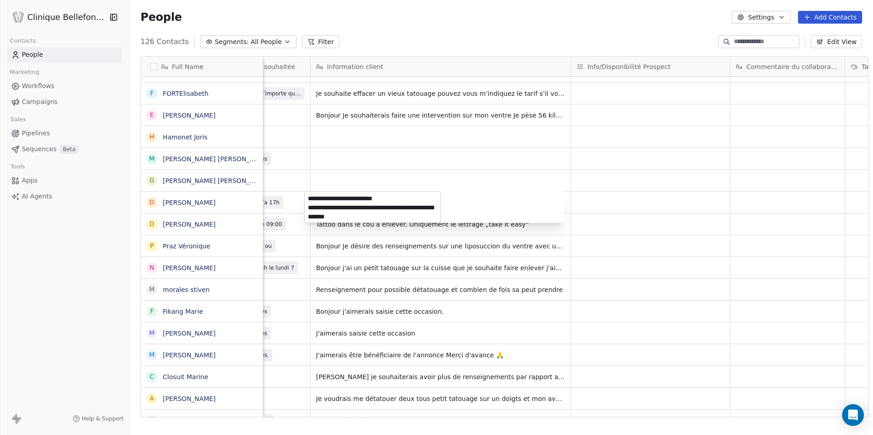
type textarea "**********"
click at [644, 181] on html "Clinique Bellefontaine Contacts People Marketing Workflows Campaigns Sales Pipe…" at bounding box center [436, 217] width 873 height 435
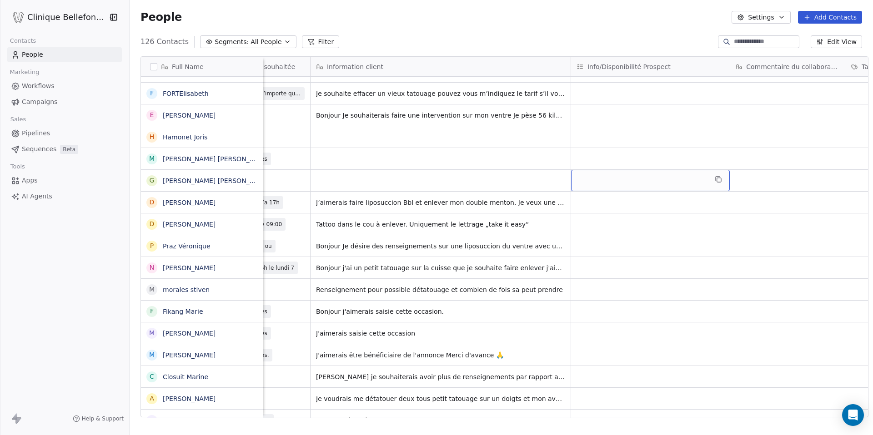
click at [597, 180] on div "grid" at bounding box center [650, 180] width 159 height 21
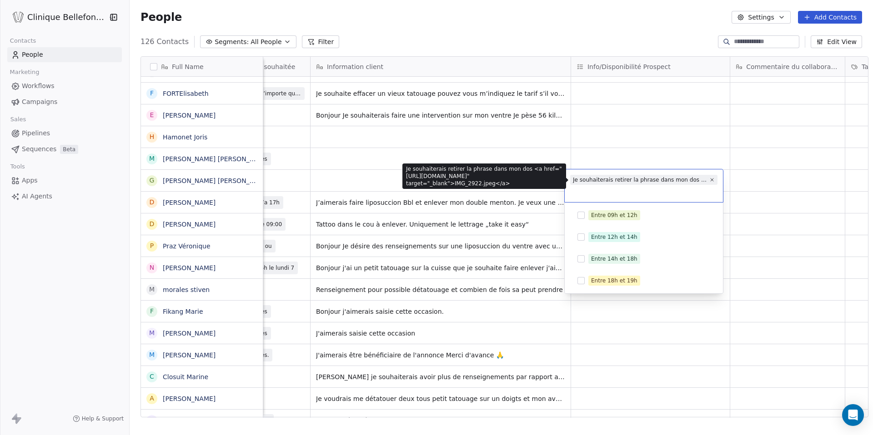
click at [588, 182] on div "Je souhaiterais retirer la phrase dans mon dos <a href="[URL][DOMAIN_NAME]" tar…" at bounding box center [640, 180] width 134 height 8
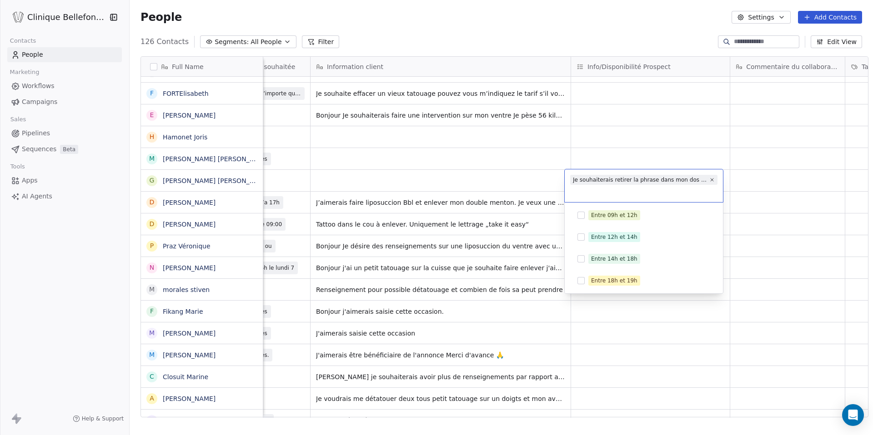
click at [588, 182] on div "Je souhaiterais retirer la phrase dans mon dos <a href="[URL][DOMAIN_NAME]" tar…" at bounding box center [640, 180] width 134 height 8
copy span
click at [471, 181] on html "Clinique Bellefontaine Contacts People Marketing Workflows Campaigns Sales Pipe…" at bounding box center [436, 217] width 873 height 435
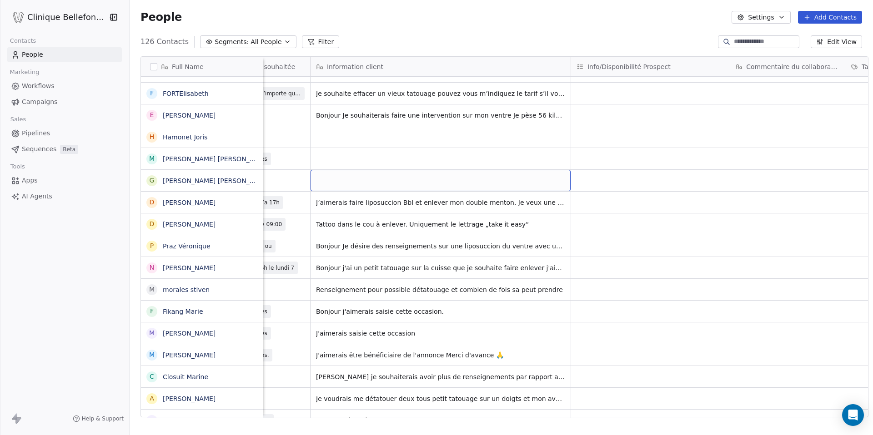
click at [350, 176] on div "grid" at bounding box center [440, 180] width 260 height 21
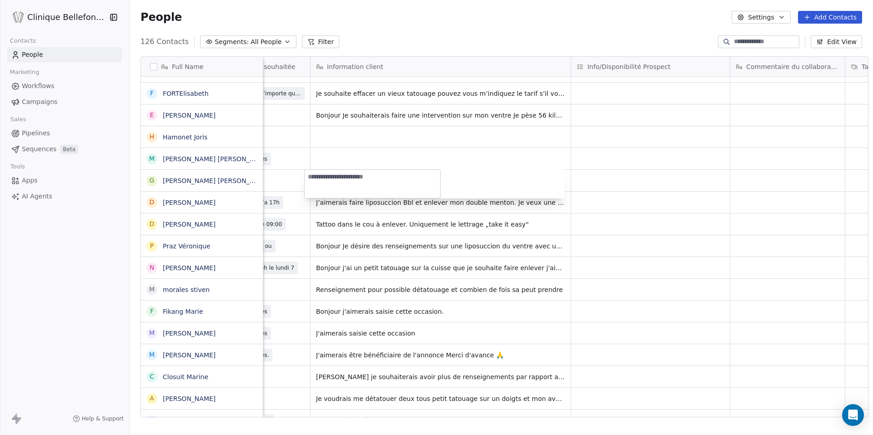
click at [350, 176] on textarea at bounding box center [372, 184] width 135 height 28
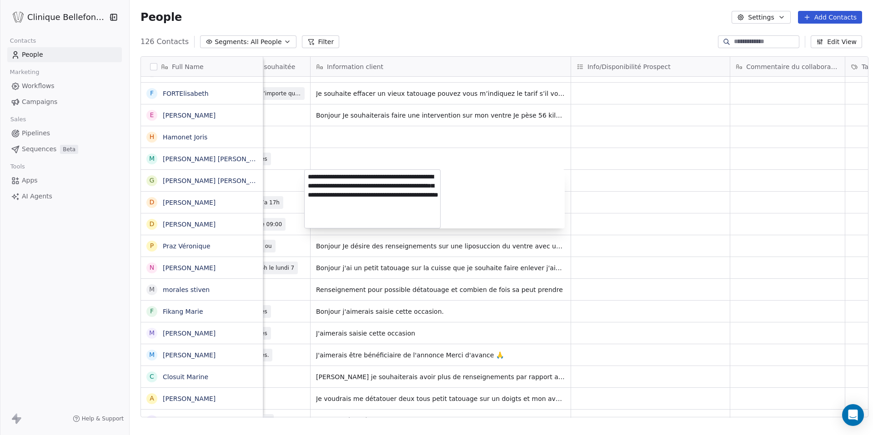
scroll to position [1, 0]
drag, startPoint x: 320, startPoint y: 186, endPoint x: 422, endPoint y: 235, distance: 113.0
click at [422, 235] on html "Clinique Bellefontaine Contacts People Marketing Workflows Campaigns Sales Pipe…" at bounding box center [436, 217] width 873 height 435
type textarea "**********"
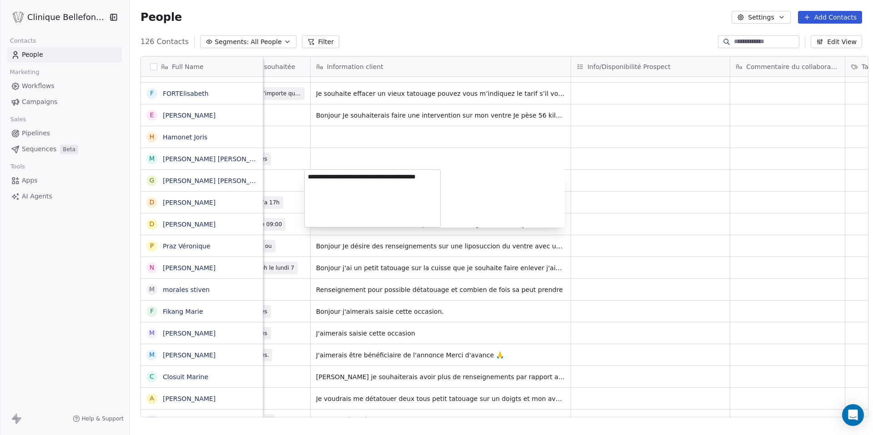
click at [610, 183] on html "Clinique Bellefontaine Contacts People Marketing Workflows Campaigns Sales Pipe…" at bounding box center [436, 217] width 873 height 435
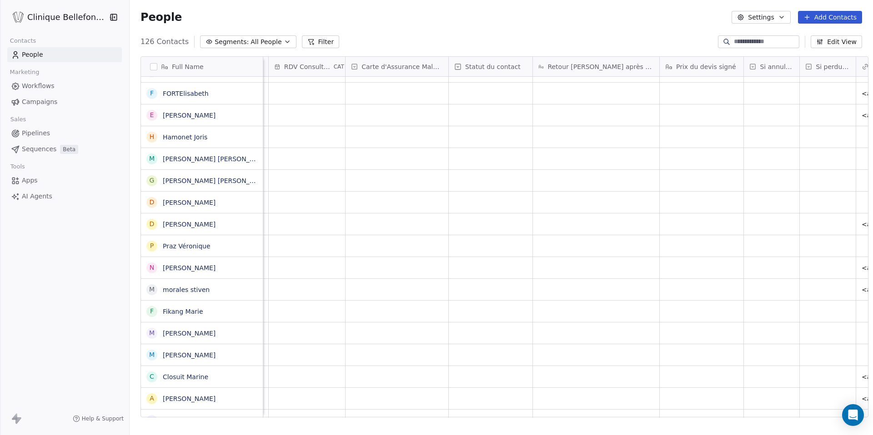
scroll to position [0, 1606]
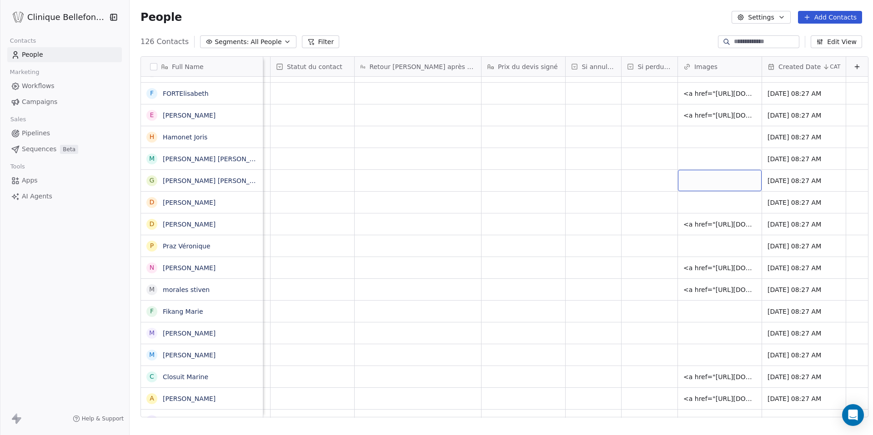
click at [682, 176] on div "grid" at bounding box center [720, 180] width 84 height 21
type input "**********"
click at [595, 175] on html "Clinique Bellefontaine Contacts People Marketing Workflows Campaigns Sales Pipe…" at bounding box center [436, 217] width 873 height 435
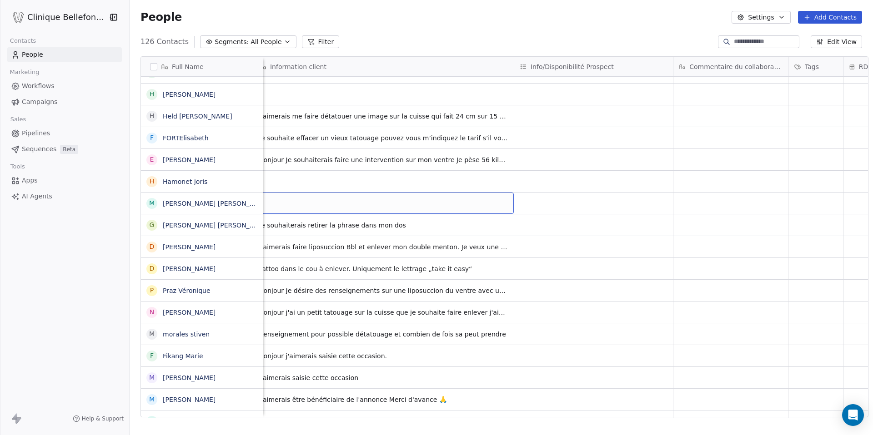
scroll to position [0, 843]
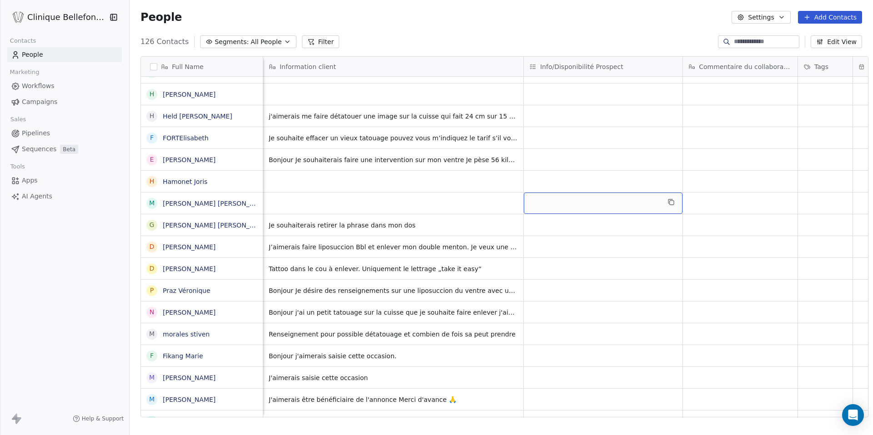
click at [557, 196] on div "grid" at bounding box center [603, 203] width 159 height 21
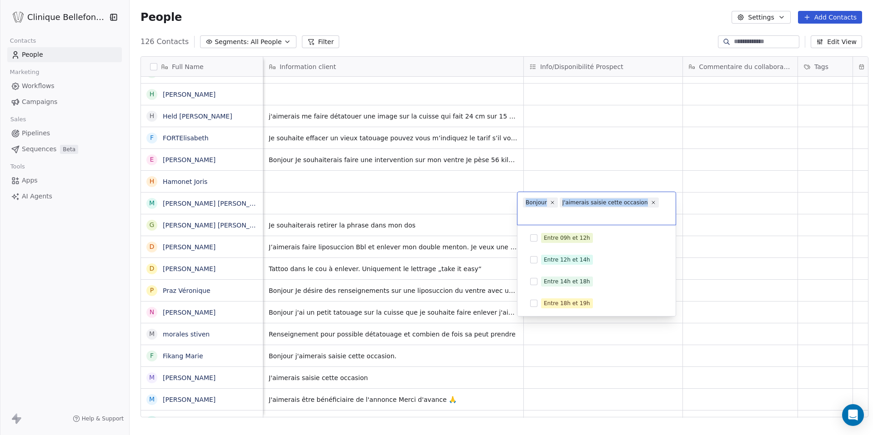
drag, startPoint x: 525, startPoint y: 201, endPoint x: 668, endPoint y: 204, distance: 143.2
click at [668, 204] on div "Bonjour J'aimerais saisie cette occasion" at bounding box center [596, 208] width 158 height 33
copy div "Bonjour J'aimerais saisie cette occasion"
click at [465, 205] on html "Clinique Bellefontaine Contacts People Marketing Workflows Campaigns Sales Pipe…" at bounding box center [436, 217] width 873 height 435
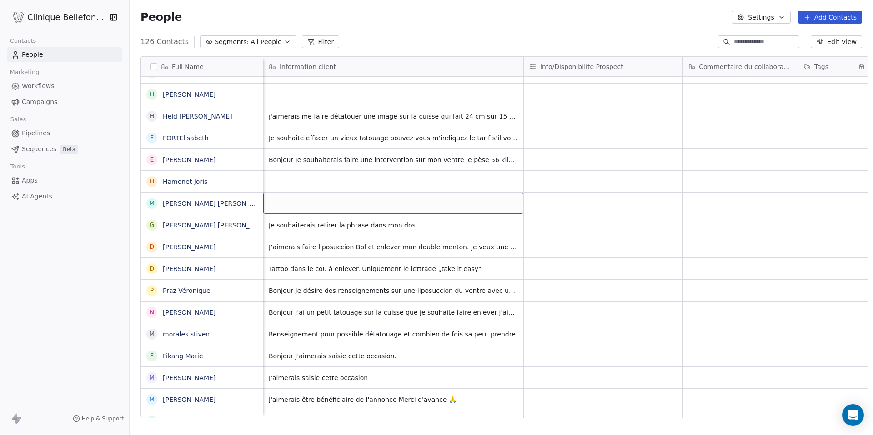
click at [465, 205] on div "grid" at bounding box center [393, 203] width 260 height 21
click at [385, 205] on div "grid" at bounding box center [393, 203] width 260 height 21
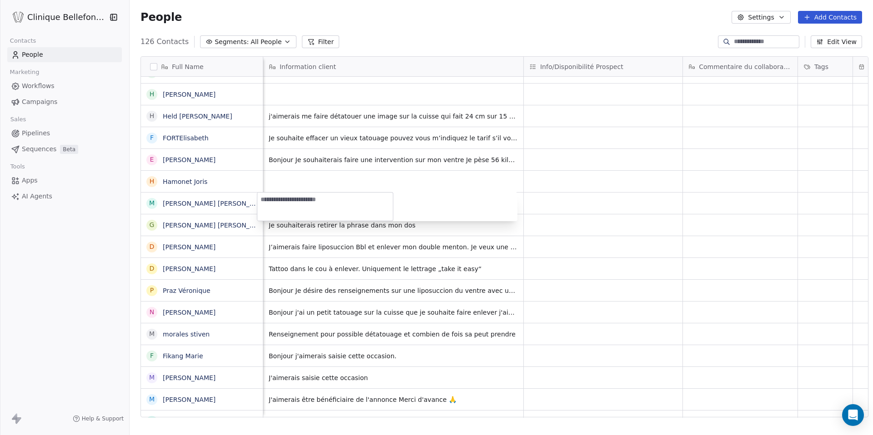
type textarea "**********"
click at [593, 186] on html "Clinique Bellefontaine Contacts People Marketing Workflows Campaigns Sales Pipe…" at bounding box center [436, 217] width 873 height 435
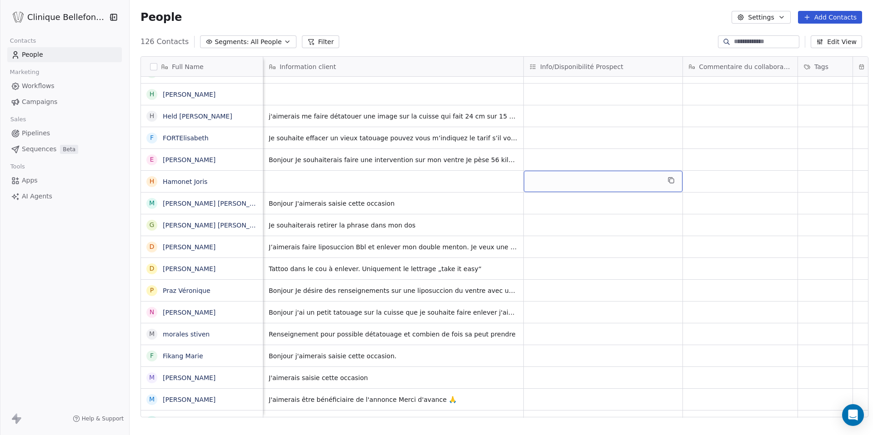
click at [595, 174] on div "grid" at bounding box center [603, 181] width 159 height 21
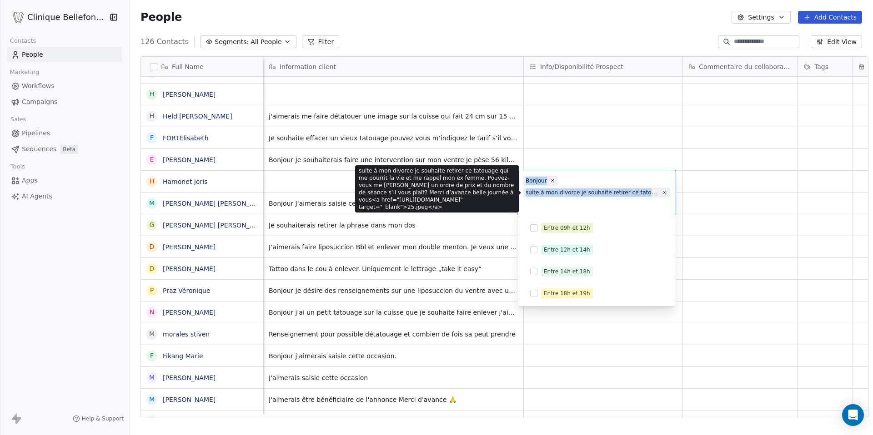
drag, startPoint x: 525, startPoint y: 181, endPoint x: 644, endPoint y: 195, distance: 119.4
click at [644, 195] on div "Bonjour suite à mon divorce je souhaite retirer ce tatouage qui me pourrit la v…" at bounding box center [596, 192] width 158 height 45
copy div "Bonjour suite à mon divorce je souhaite retirer ce tato"
click at [331, 185] on html "Clinique Bellefontaine Contacts People Marketing Workflows Campaigns Sales Pipe…" at bounding box center [436, 217] width 873 height 435
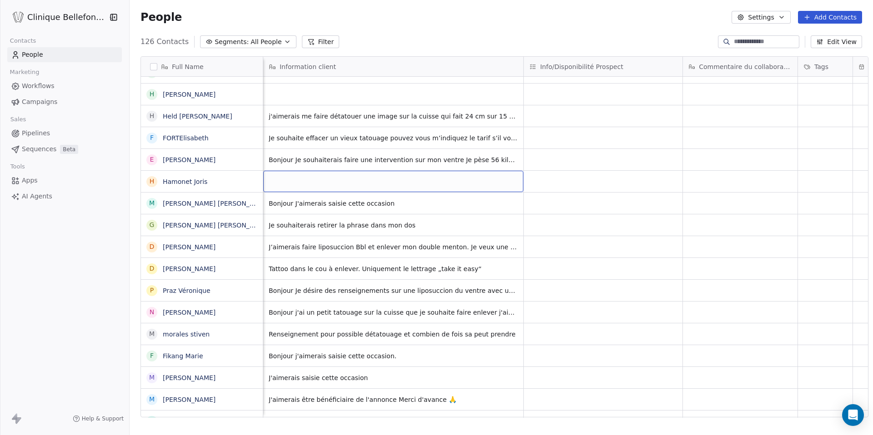
click at [331, 185] on div "grid" at bounding box center [393, 181] width 260 height 21
click at [306, 180] on div "grid" at bounding box center [393, 181] width 260 height 21
type textarea "**********"
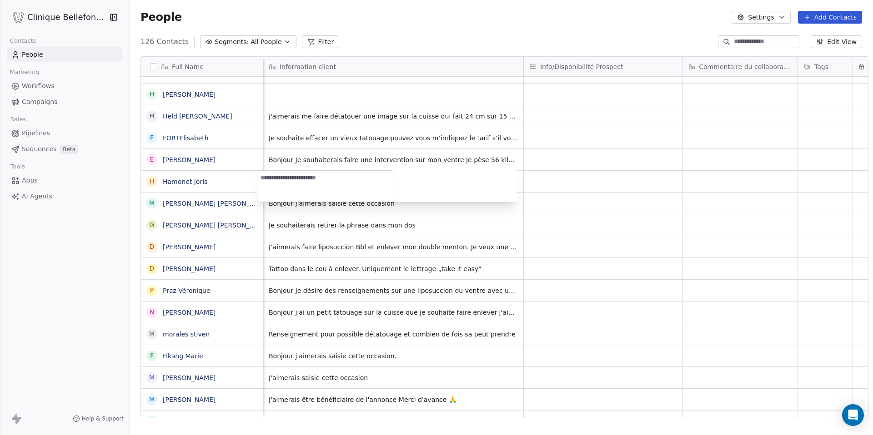
scroll to position [0, 0]
click at [544, 176] on html "Clinique Bellefontaine Contacts People Marketing Workflows Campaigns Sales Pipe…" at bounding box center [436, 217] width 873 height 435
click at [544, 176] on div "grid" at bounding box center [603, 181] width 159 height 21
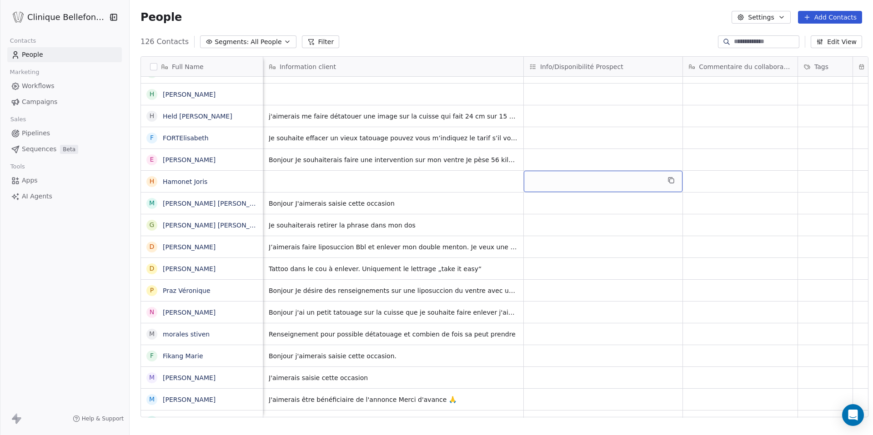
click at [544, 176] on div "grid" at bounding box center [603, 181] width 159 height 21
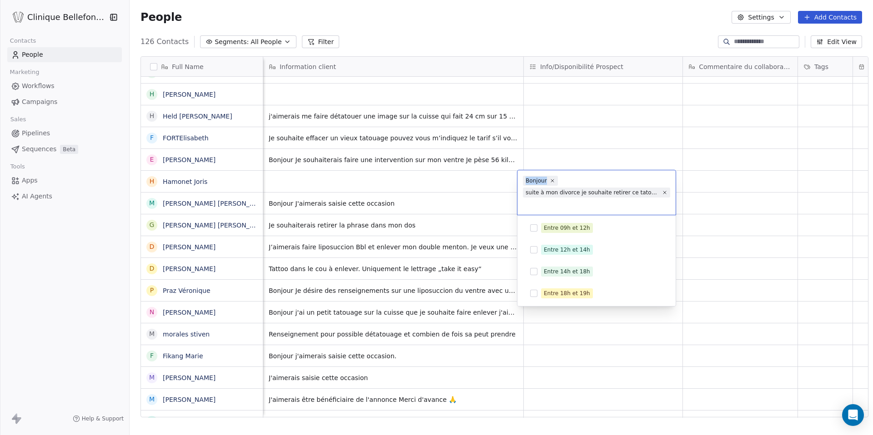
click at [527, 181] on div "Bonjour" at bounding box center [535, 181] width 21 height 8
drag, startPoint x: 526, startPoint y: 181, endPoint x: 674, endPoint y: 195, distance: 148.0
click at [674, 195] on div "Bonjour suite à mon divorce je souhaite retirer ce tatouage qui me pourrit la v…" at bounding box center [596, 192] width 158 height 45
copy div "Bonjour suite à mon divorce je souhaite retirer ce tatouage qui me pourrit la v…"
click at [481, 186] on html "Clinique Bellefontaine Contacts People Marketing Workflows Campaigns Sales Pipe…" at bounding box center [436, 217] width 873 height 435
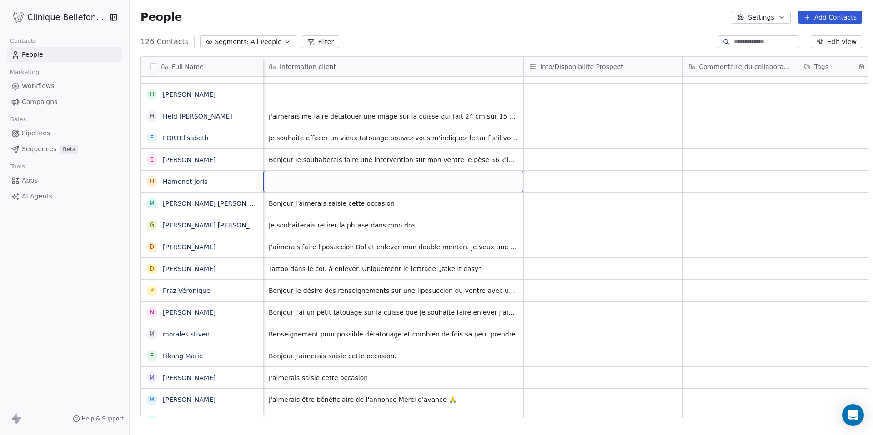
click at [481, 186] on div "grid" at bounding box center [393, 181] width 260 height 21
click at [313, 178] on div "grid" at bounding box center [393, 181] width 260 height 21
click at [313, 178] on textarea at bounding box center [324, 185] width 135 height 28
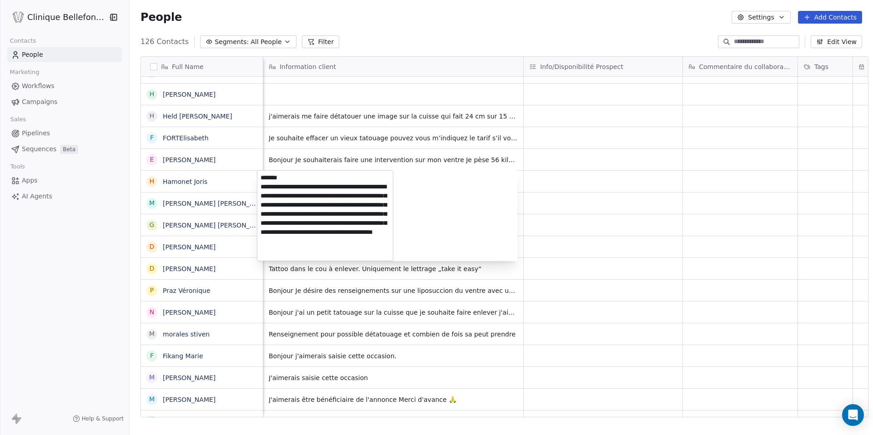
scroll to position [24, 0]
drag, startPoint x: 318, startPoint y: 215, endPoint x: 360, endPoint y: 260, distance: 61.1
click at [360, 260] on textarea "**********" at bounding box center [324, 216] width 135 height 90
type textarea "**********"
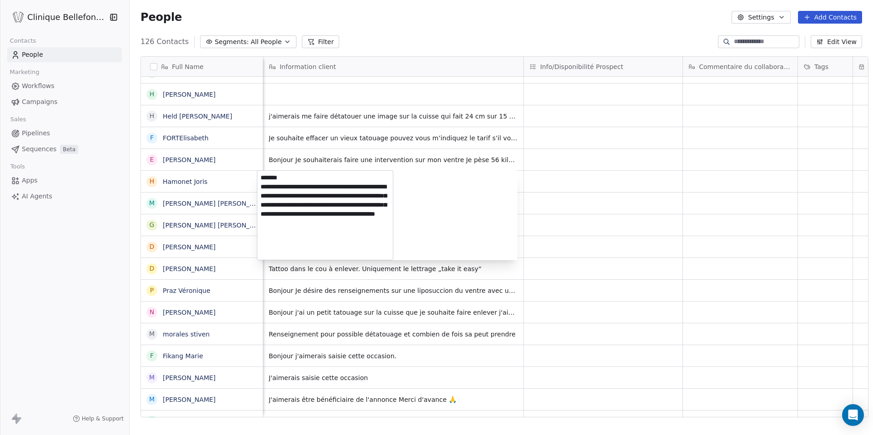
click at [645, 214] on html "Clinique Bellefontaine Contacts People Marketing Workflows Campaigns Sales Pipe…" at bounding box center [436, 217] width 873 height 435
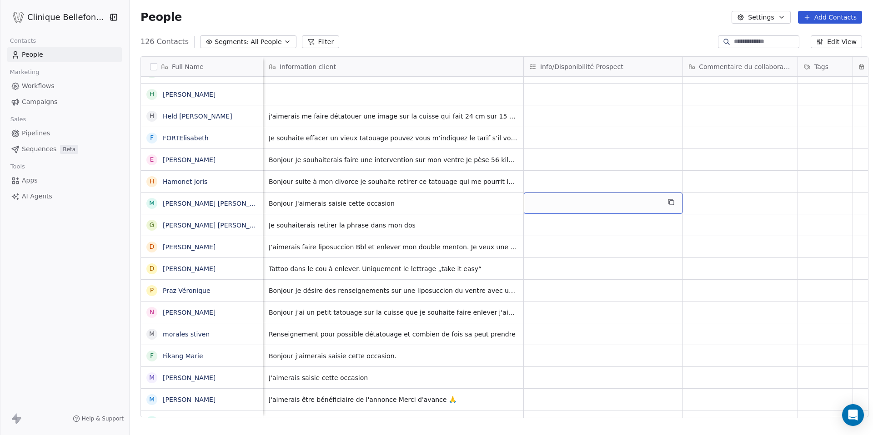
click at [641, 203] on div "grid" at bounding box center [603, 203] width 159 height 21
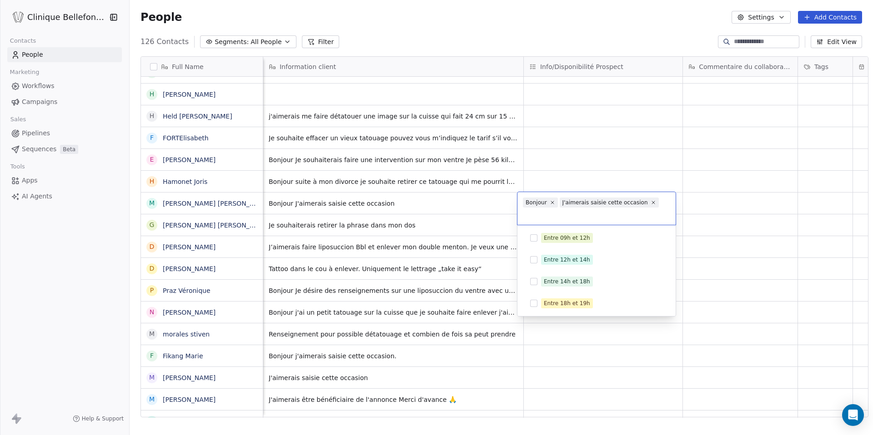
click at [623, 180] on html "Clinique Bellefontaine Contacts People Marketing Workflows Campaigns Sales Pipe…" at bounding box center [436, 217] width 873 height 435
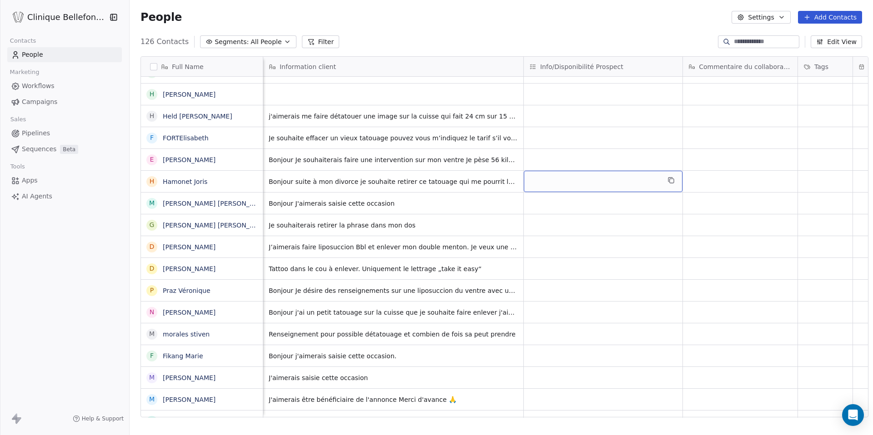
click at [623, 180] on div "grid" at bounding box center [603, 181] width 159 height 21
click at [603, 180] on div "grid" at bounding box center [603, 181] width 159 height 21
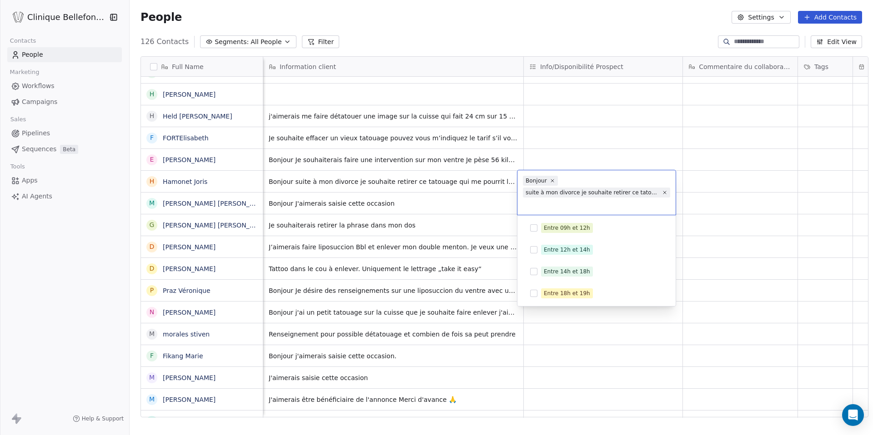
click at [604, 180] on div "Bonjour suite à mon divorce je souhaite retirer ce tatouage qui me pourrit la v…" at bounding box center [596, 192] width 158 height 45
click at [711, 174] on html "Clinique Bellefontaine Contacts People Marketing Workflows Campaigns Sales Pipe…" at bounding box center [436, 217] width 873 height 435
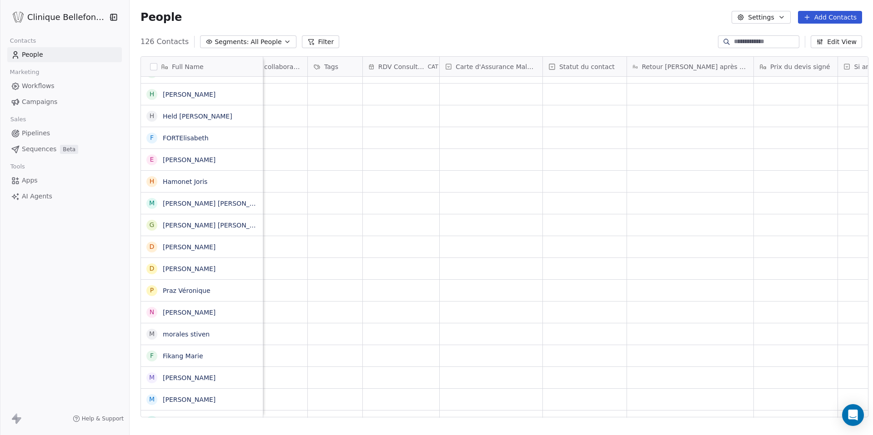
scroll to position [0, 1606]
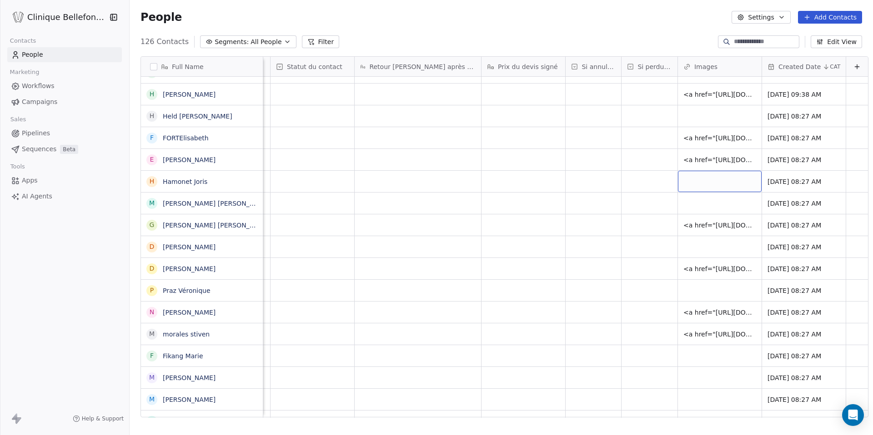
click at [711, 178] on div "grid" at bounding box center [720, 181] width 84 height 21
type input "**********"
click at [598, 182] on html "Clinique Bellefontaine Contacts People Marketing Workflows Campaigns Sales Pipe…" at bounding box center [436, 217] width 873 height 435
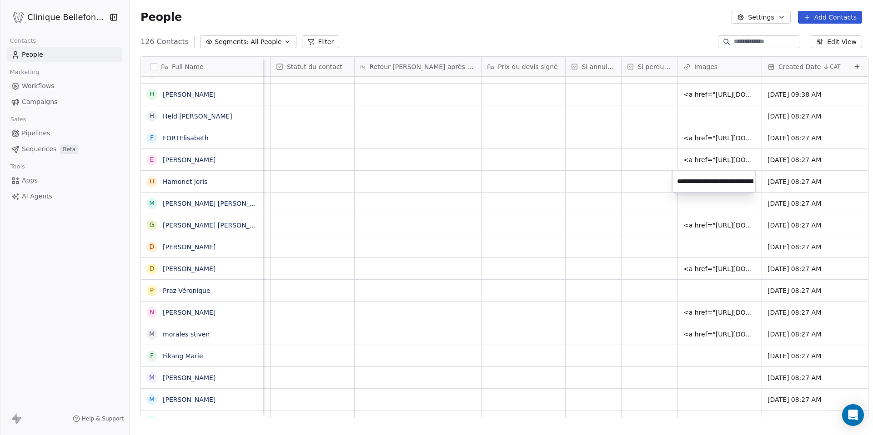
click at [598, 182] on html "Clinique Bellefontaine Contacts People Marketing Workflows Campaigns Sales Pipe…" at bounding box center [436, 217] width 873 height 435
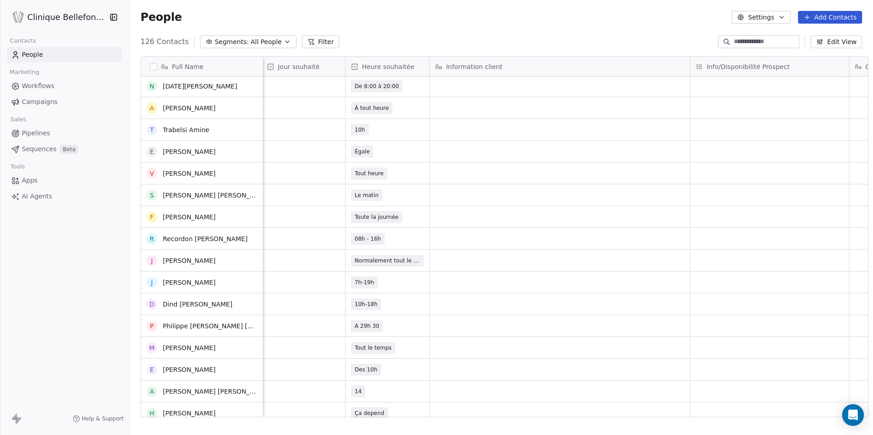
scroll to position [1267, 0]
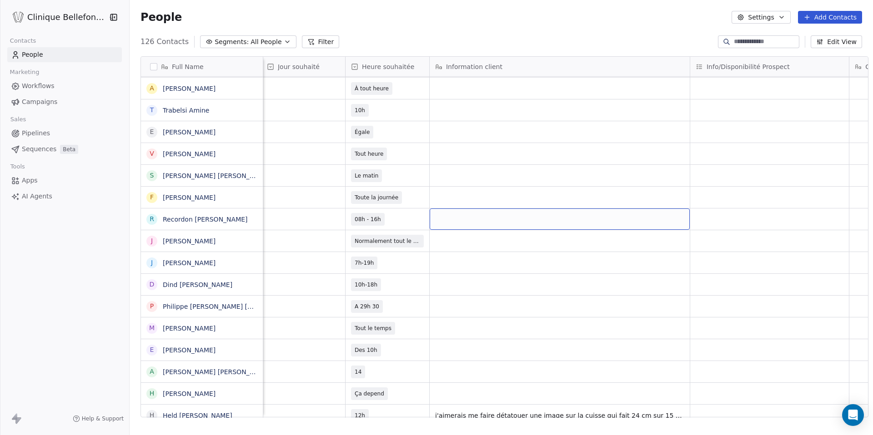
drag, startPoint x: 598, startPoint y: 182, endPoint x: 564, endPoint y: 211, distance: 44.9
click at [544, 204] on div "grid" at bounding box center [560, 197] width 260 height 21
click at [602, 217] on html "Clinique Bellefontaine Contacts People Marketing Workflows Campaigns Sales Pipe…" at bounding box center [436, 217] width 873 height 435
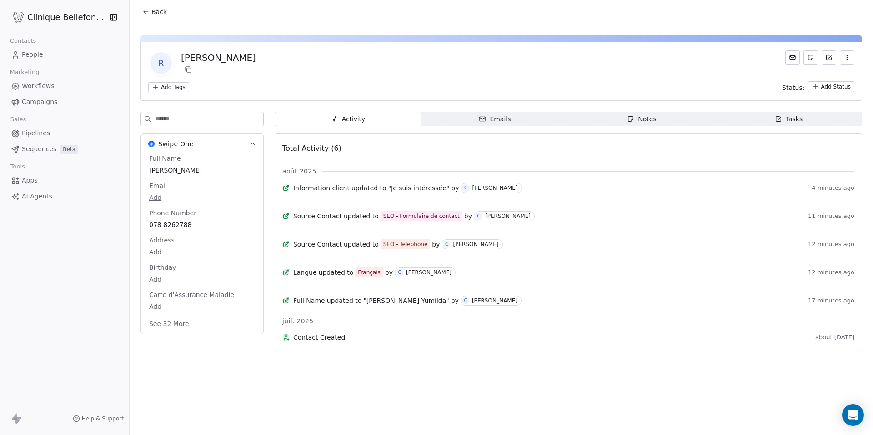
click at [577, 278] on div "Langue updated to Français by C Camille" at bounding box center [548, 273] width 511 height 10
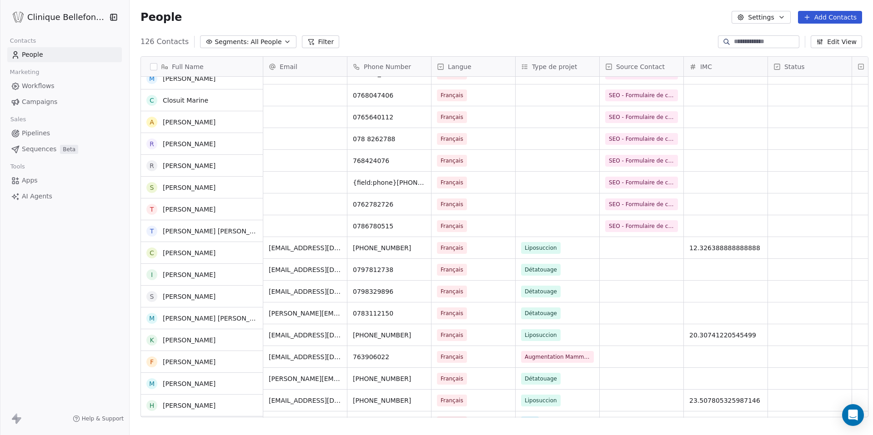
scroll to position [1883, 0]
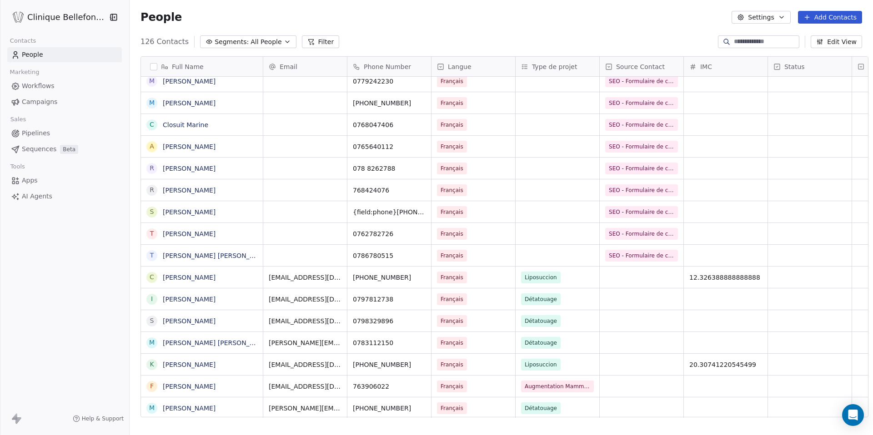
click at [826, 16] on button "Add Contacts" at bounding box center [830, 17] width 64 height 13
click at [819, 35] on span "Create new contact" at bounding box center [832, 37] width 62 height 10
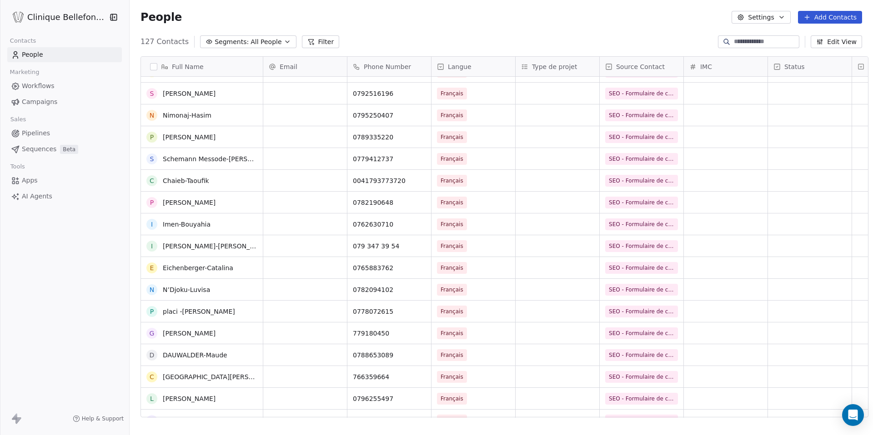
scroll to position [0, 0]
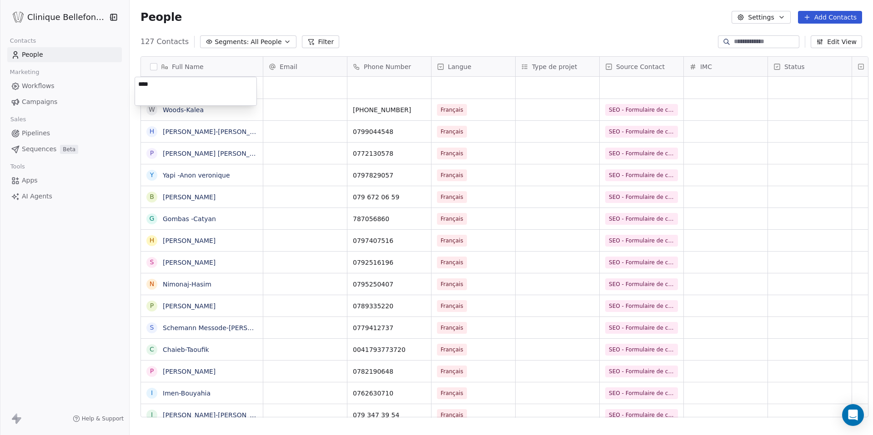
type textarea "*****"
click at [192, 86] on span "salut" at bounding box center [201, 87] width 77 height 9
type textarea "**********"
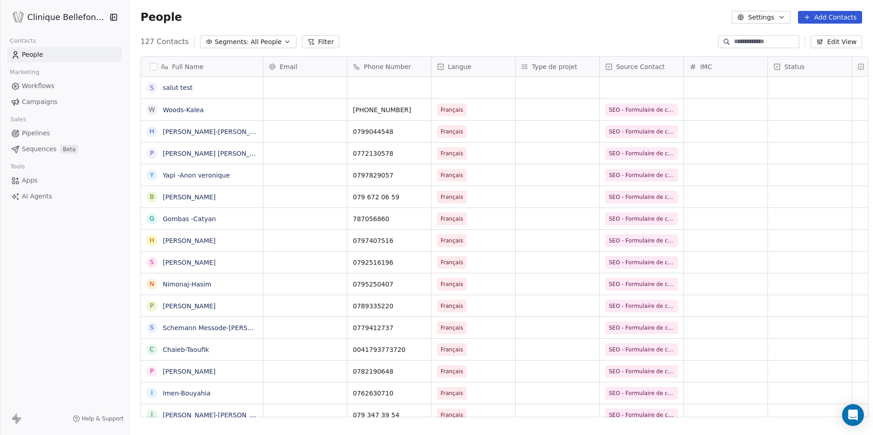
click at [831, 20] on button "Add Contacts" at bounding box center [830, 17] width 64 height 13
click at [811, 36] on span "Create new contact" at bounding box center [832, 37] width 62 height 10
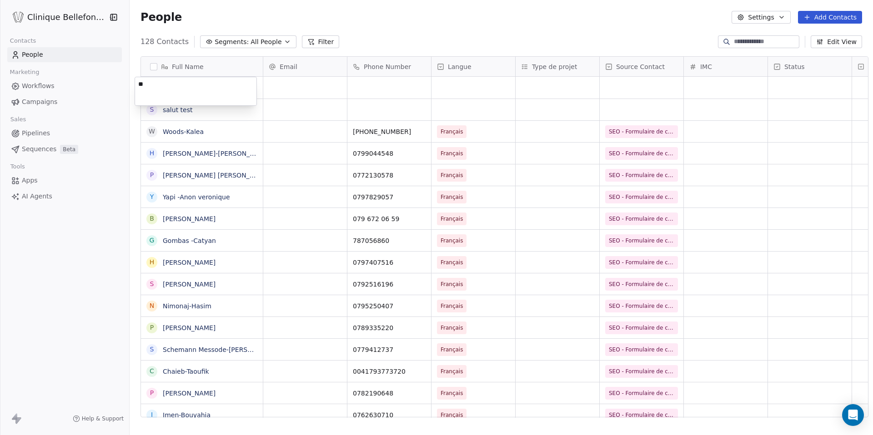
type textarea "*"
type textarea "*******"
